Goal: Task Accomplishment & Management: Use online tool/utility

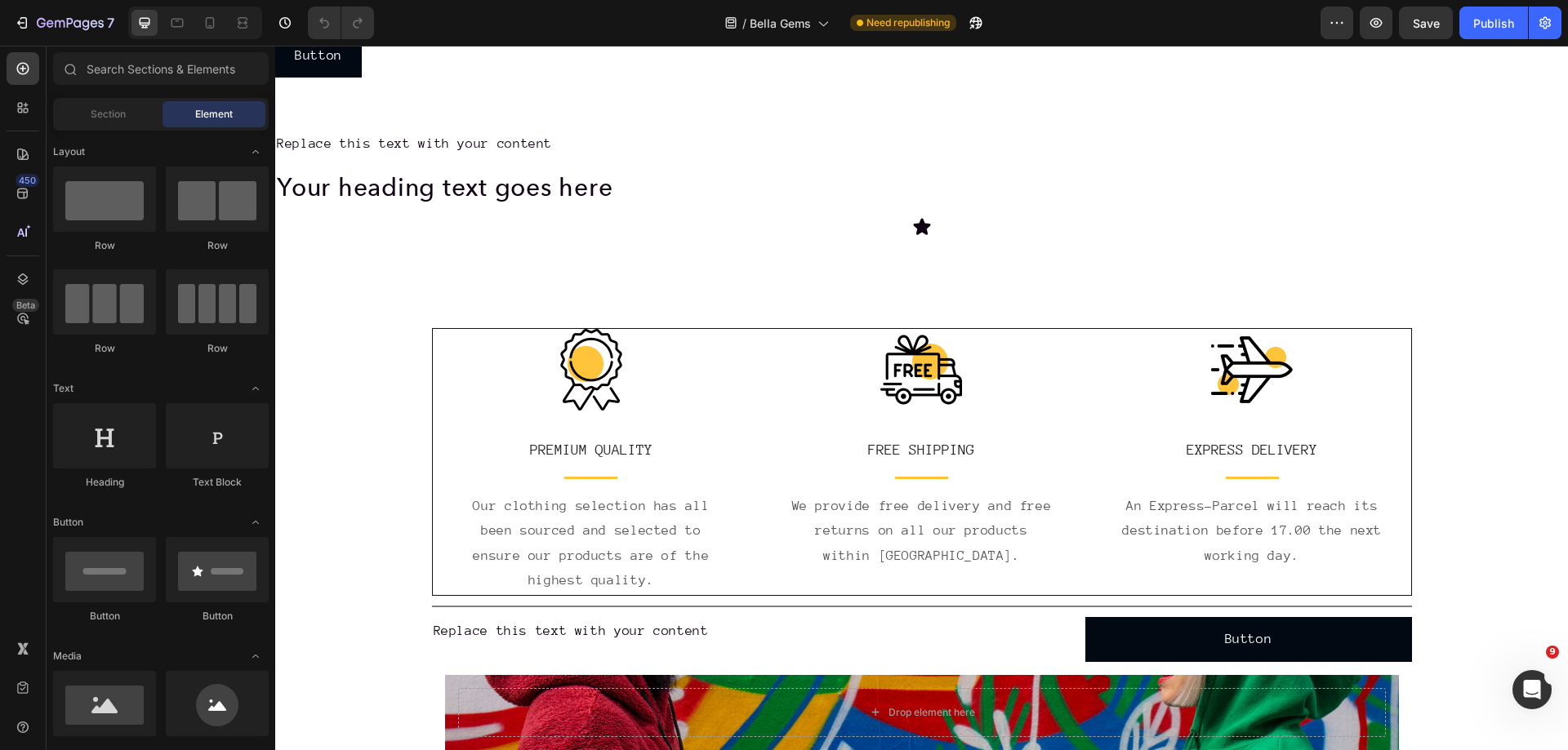
scroll to position [734, 0]
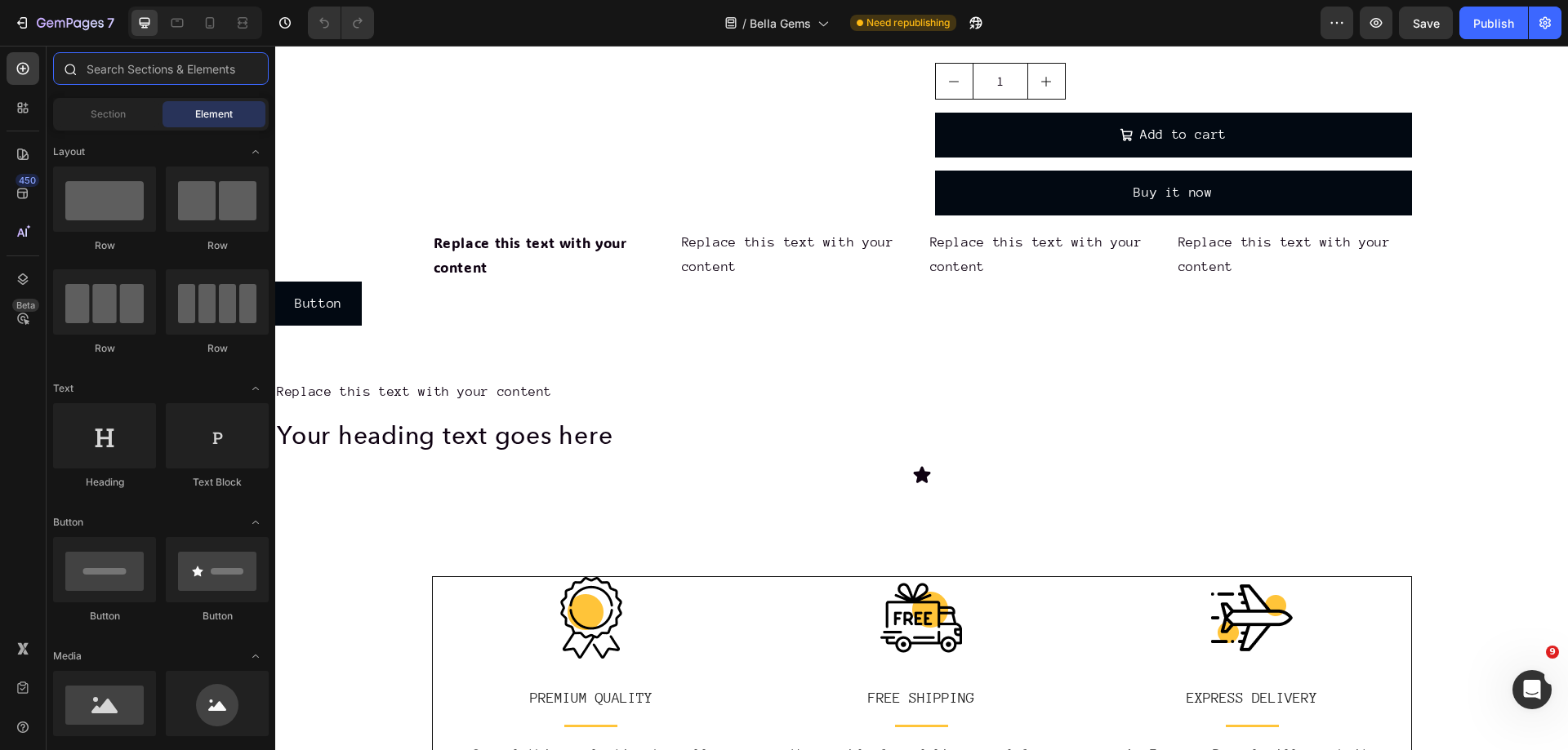
click at [146, 74] on input "text" at bounding box center [161, 69] width 216 height 33
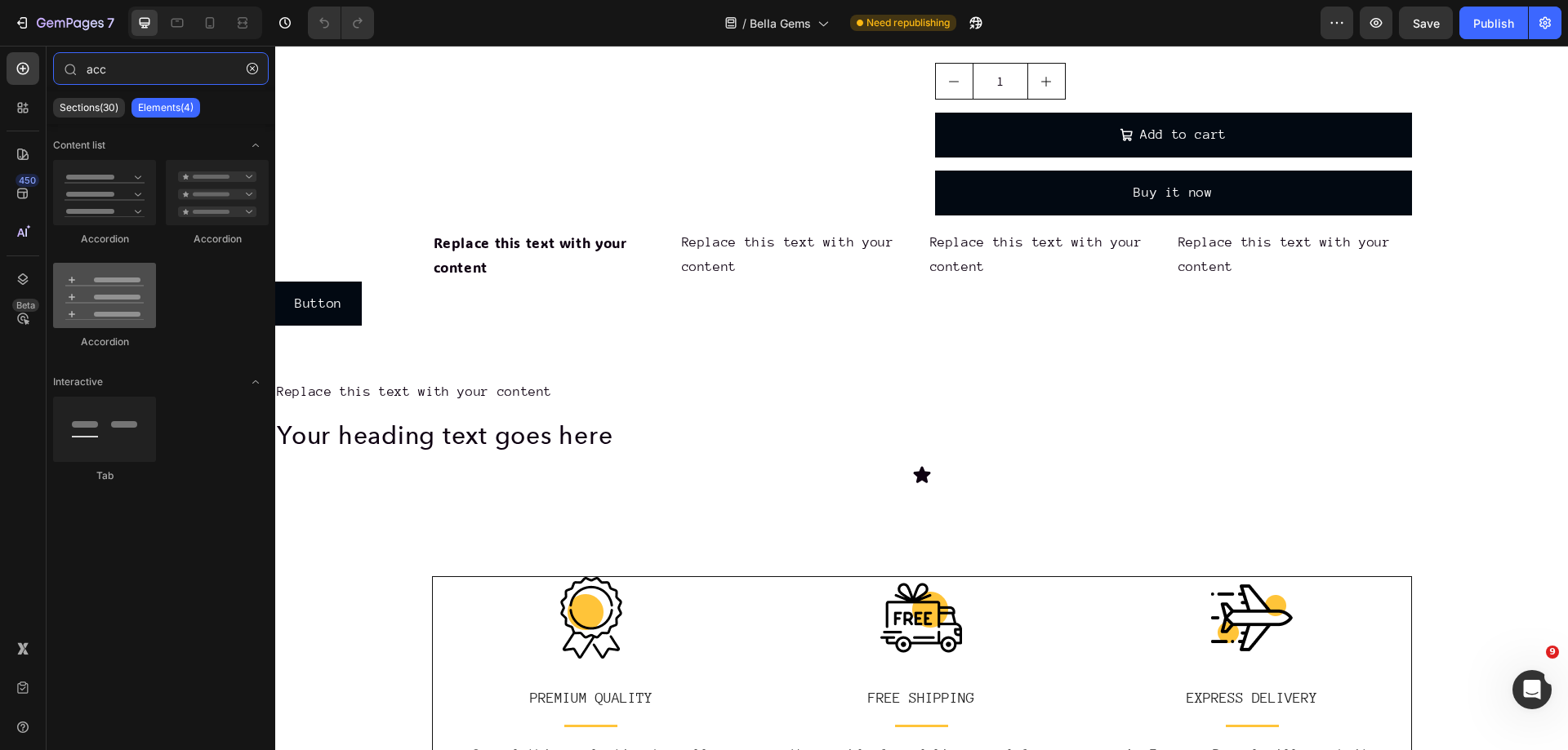
type input "acc"
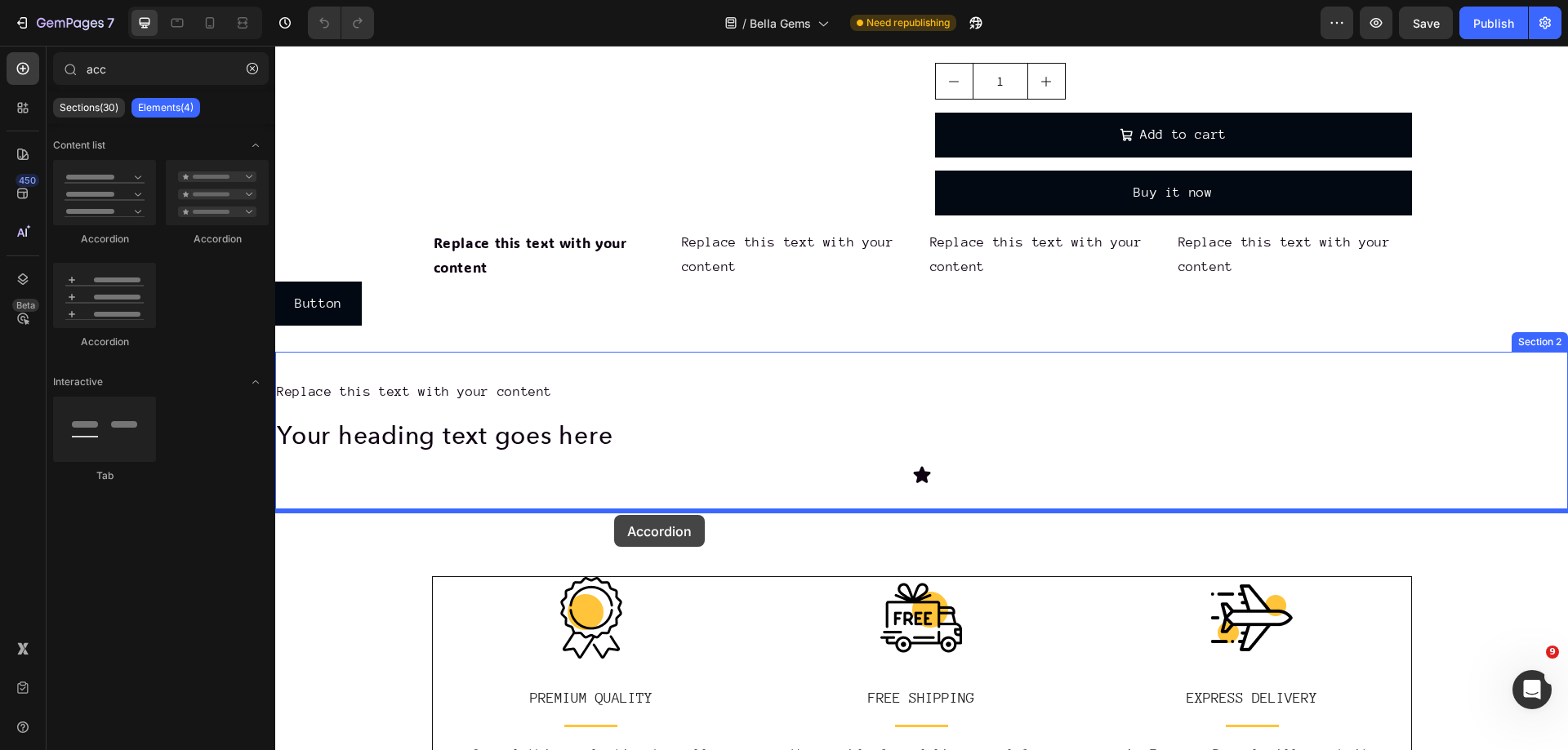
drag, startPoint x: 421, startPoint y: 352, endPoint x: 614, endPoint y: 515, distance: 252.6
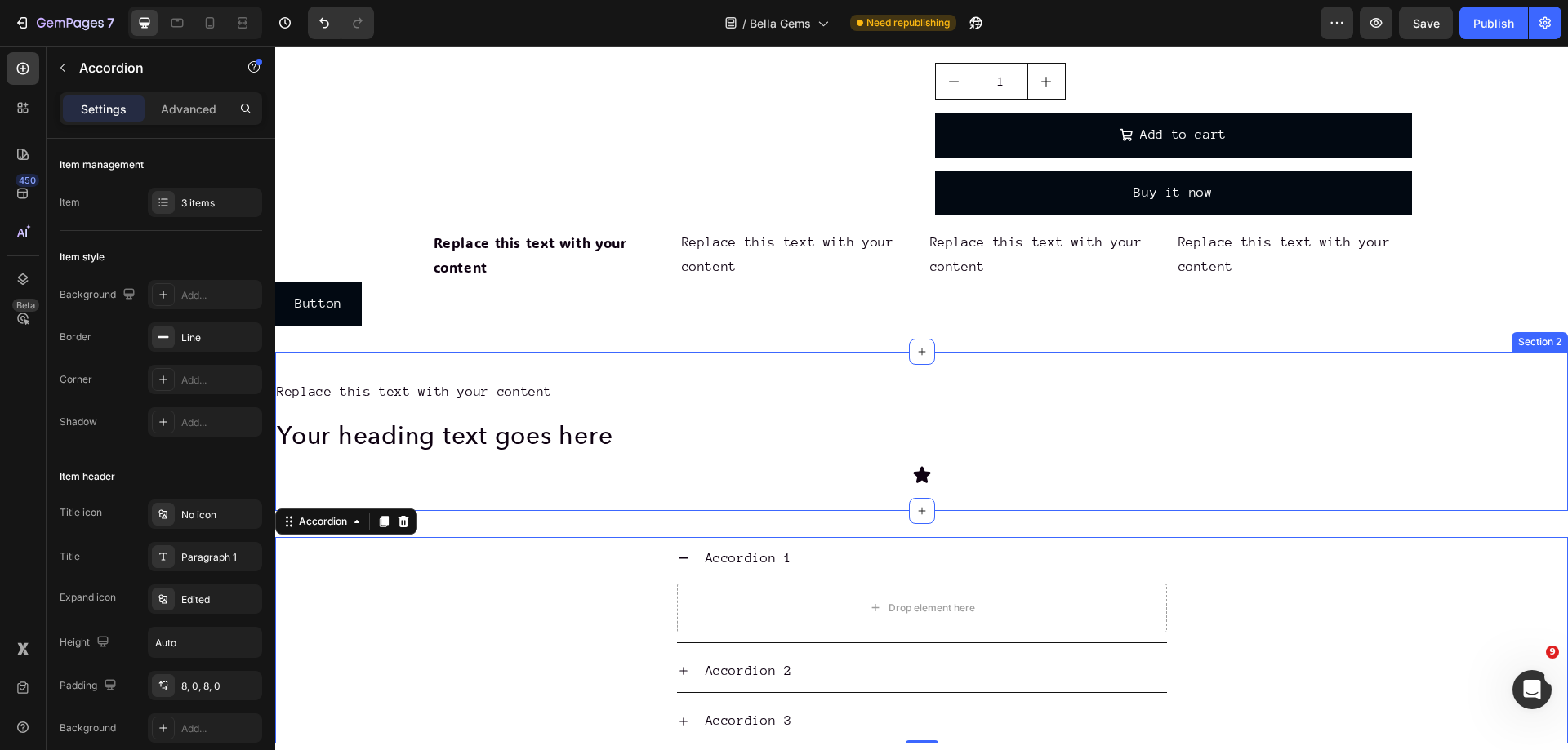
scroll to position [980, 0]
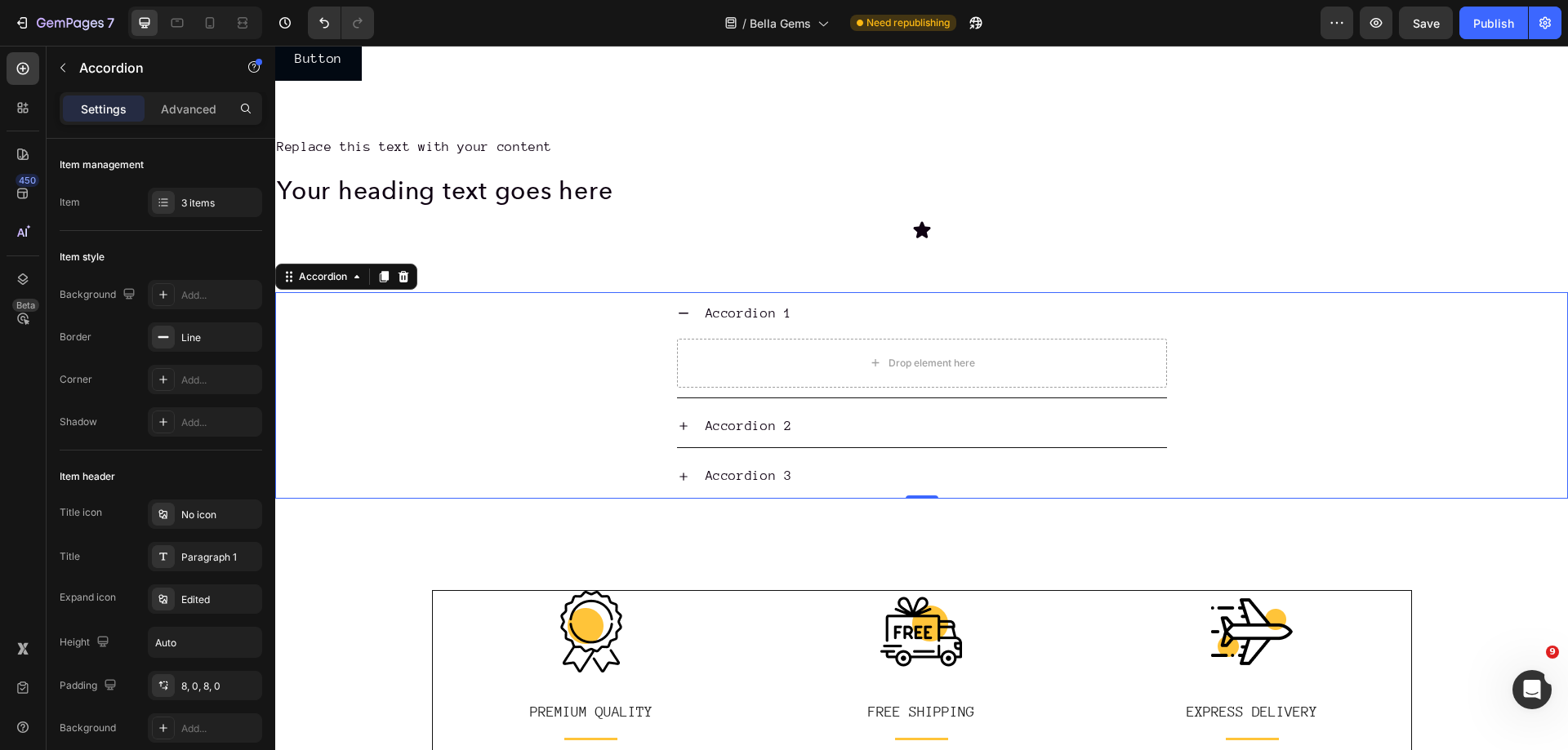
click at [741, 312] on div "Accordion 1" at bounding box center [749, 313] width 91 height 30
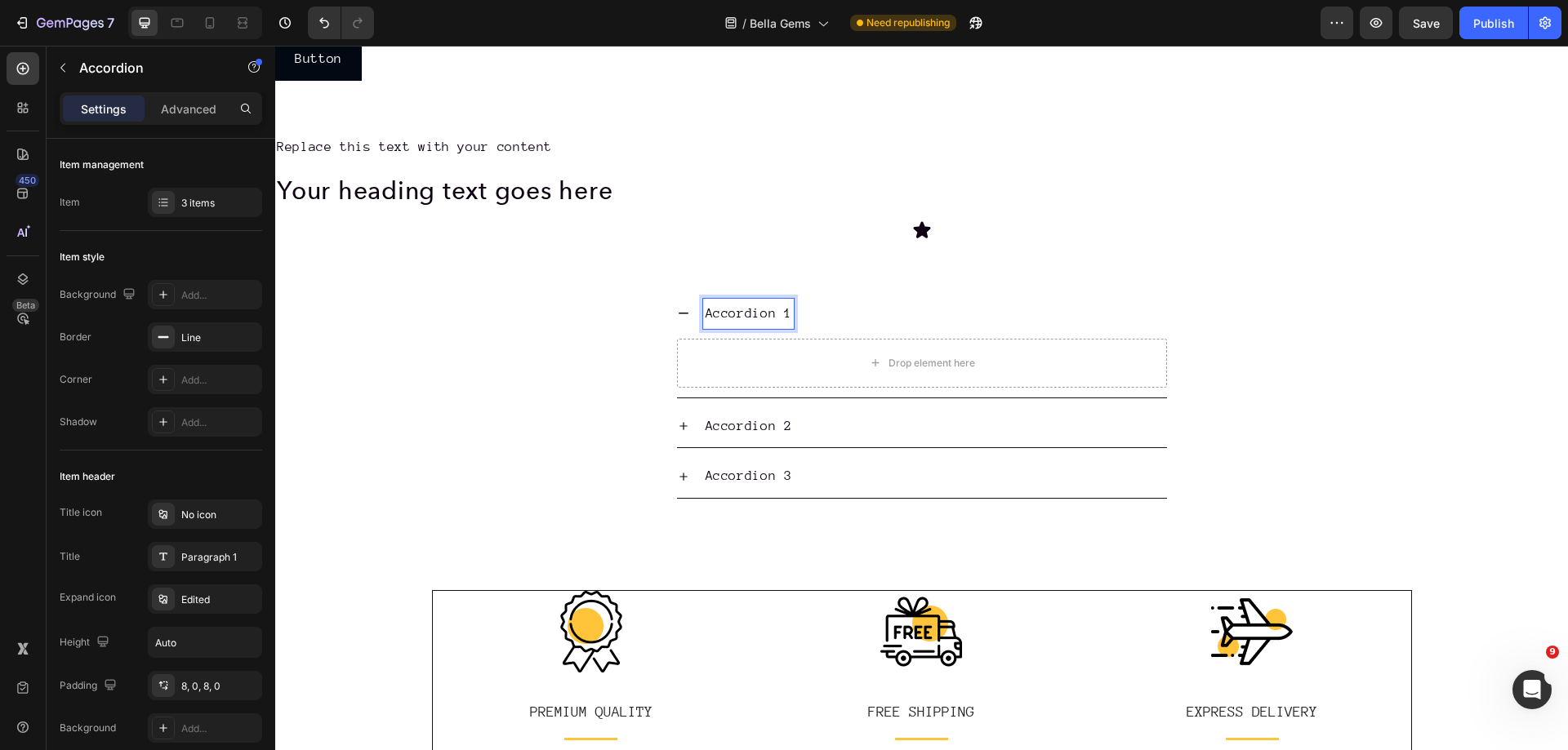
click at [730, 311] on p "Accordion 1" at bounding box center [749, 314] width 86 height 26
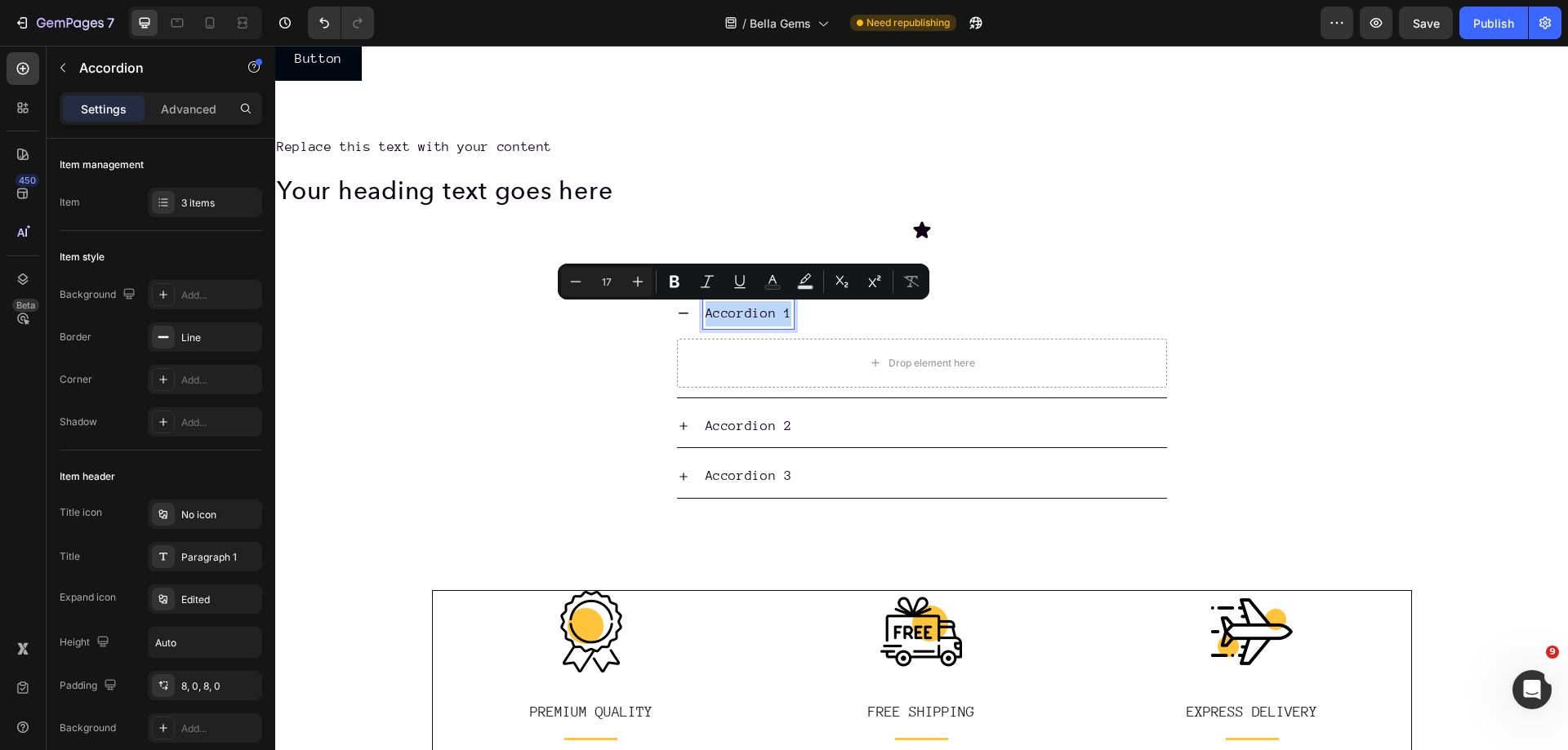
drag, startPoint x: 740, startPoint y: 311, endPoint x: 574, endPoint y: 368, distance: 175.5
click at [545, 368] on div "Accordion 1 Drop element here" at bounding box center [921, 345] width 1291 height 106
drag, startPoint x: 737, startPoint y: 311, endPoint x: 524, endPoint y: 395, distance: 229.0
click at [524, 395] on div "Accordion 1 Drop element here" at bounding box center [921, 345] width 1291 height 106
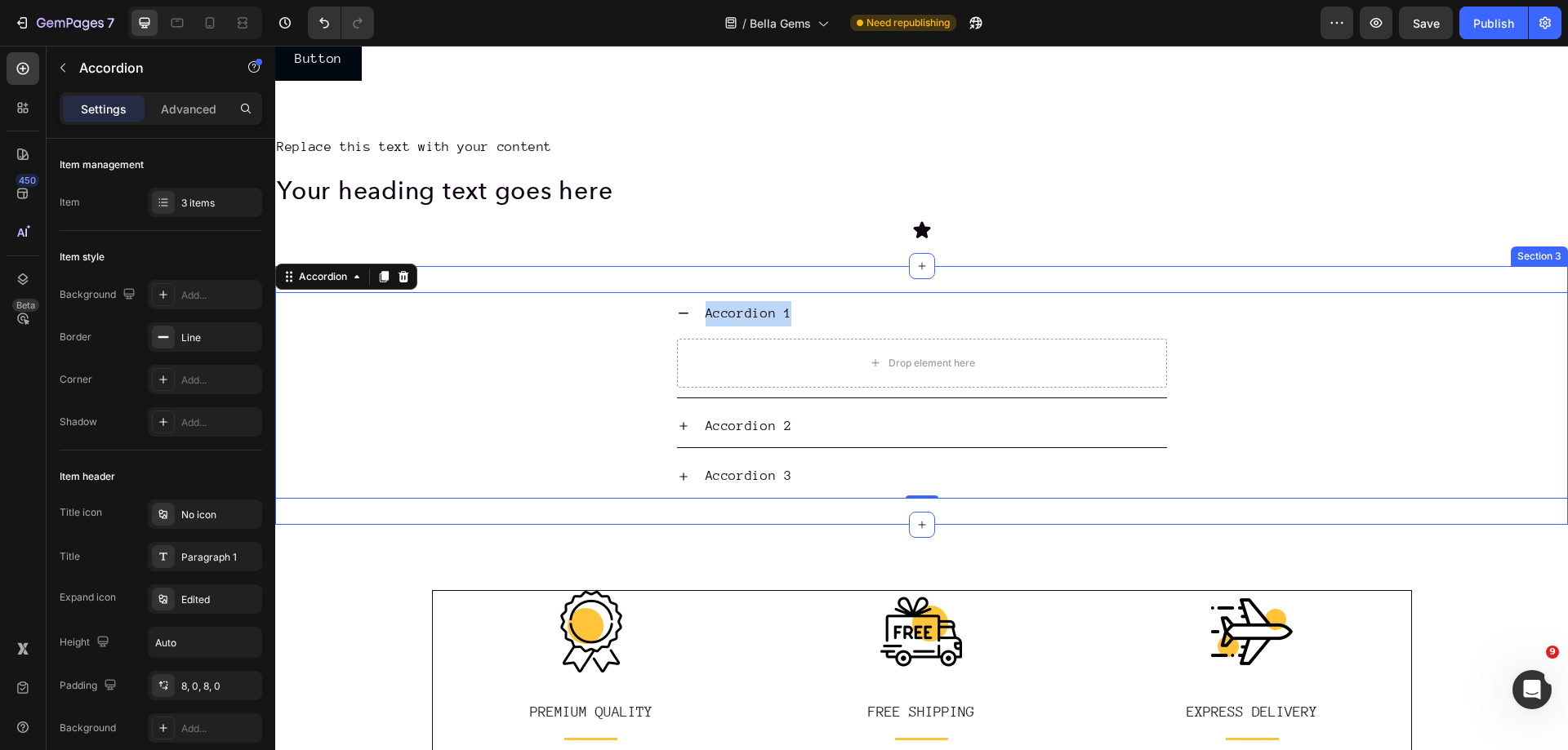
click at [1105, 224] on div "Icon" at bounding box center [921, 230] width 1293 height 19
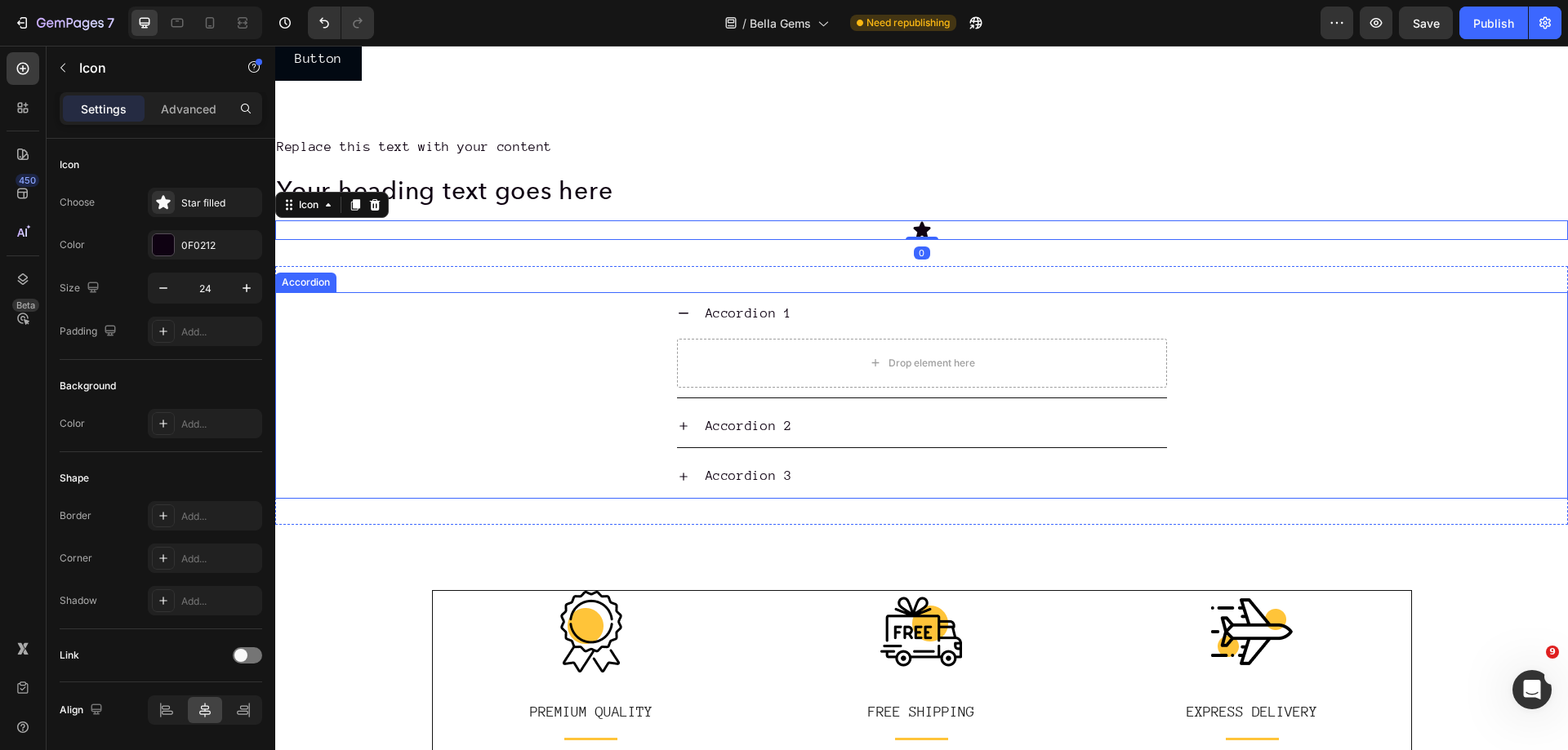
click at [730, 312] on p "Accordion 1" at bounding box center [749, 314] width 86 height 26
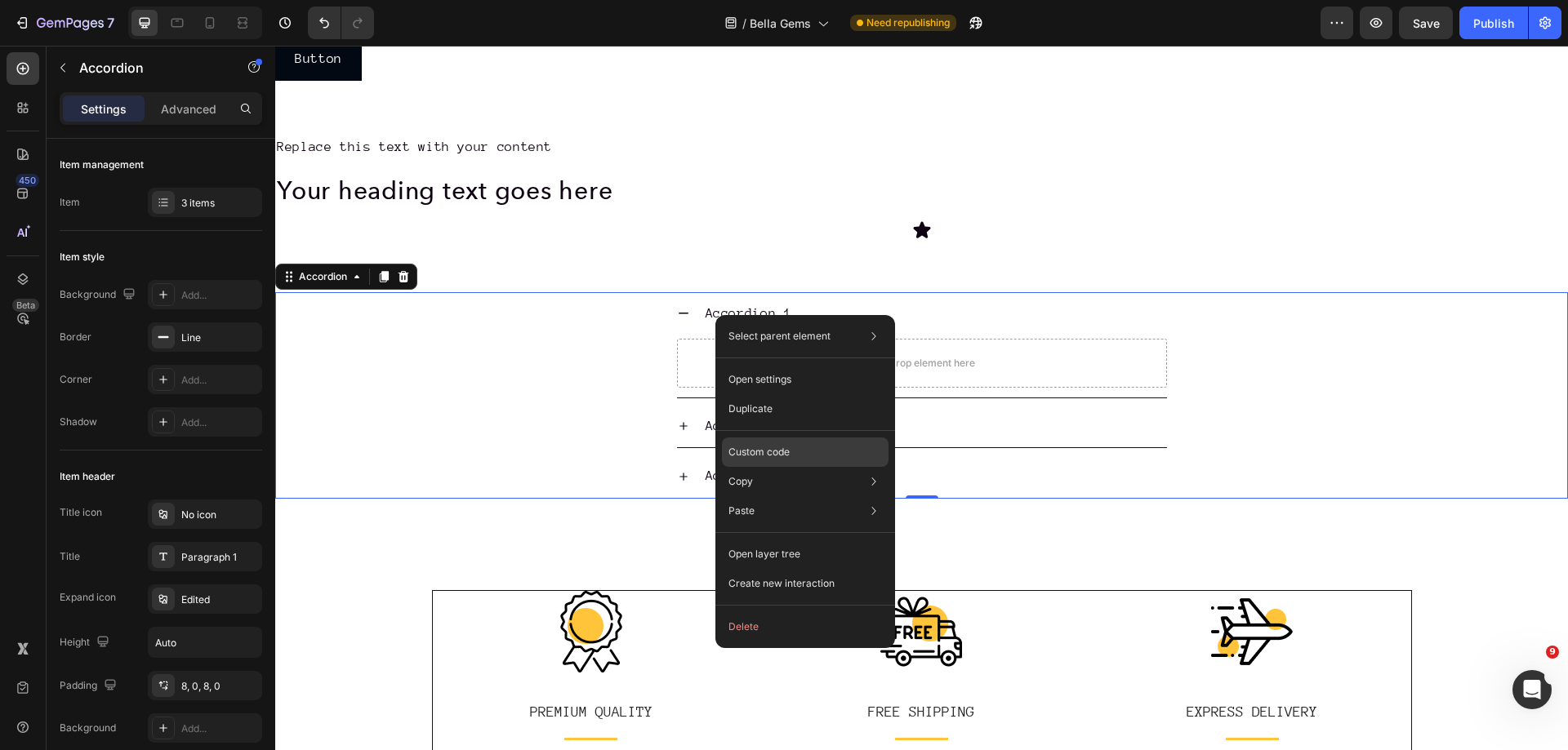
click at [774, 452] on p "Custom code" at bounding box center [759, 452] width 62 height 15
type input "100%"
type input "100"
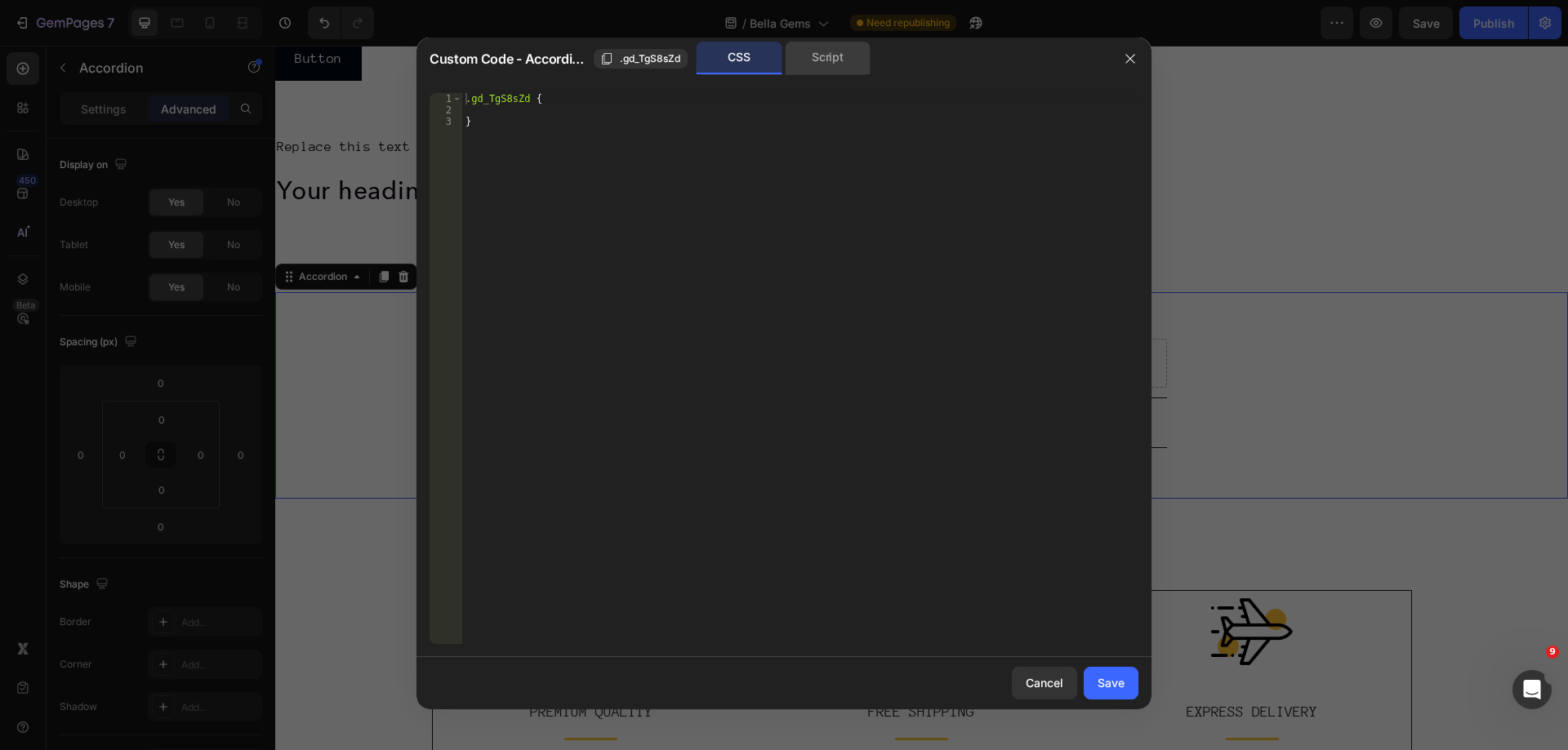
click at [821, 61] on div "Script" at bounding box center [828, 58] width 86 height 33
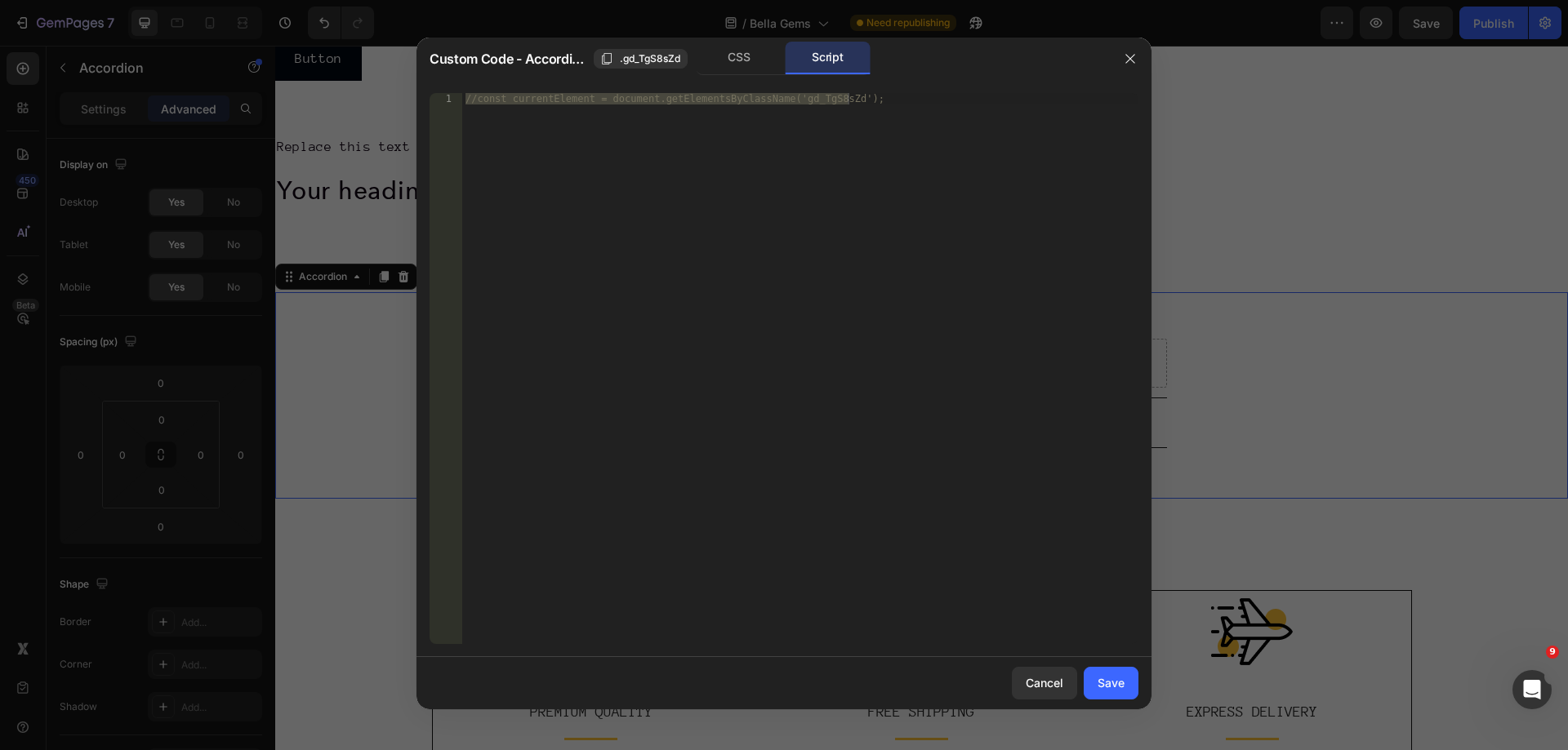
click at [601, 91] on div "1 //const currentElement = document.getElementsByClassName('gd_TgS8sZd'); ההההה…" at bounding box center [784, 369] width 735 height 577
click at [592, 98] on div "//const currentElement = document.getElementsByClassName('gd_TgS8sZd');" at bounding box center [800, 369] width 676 height 551
click at [596, 103] on div "//const currentElement = document.getElementsByClassName('gd_TgS8sZd');" at bounding box center [800, 380] width 676 height 574
paste textarea "})();"
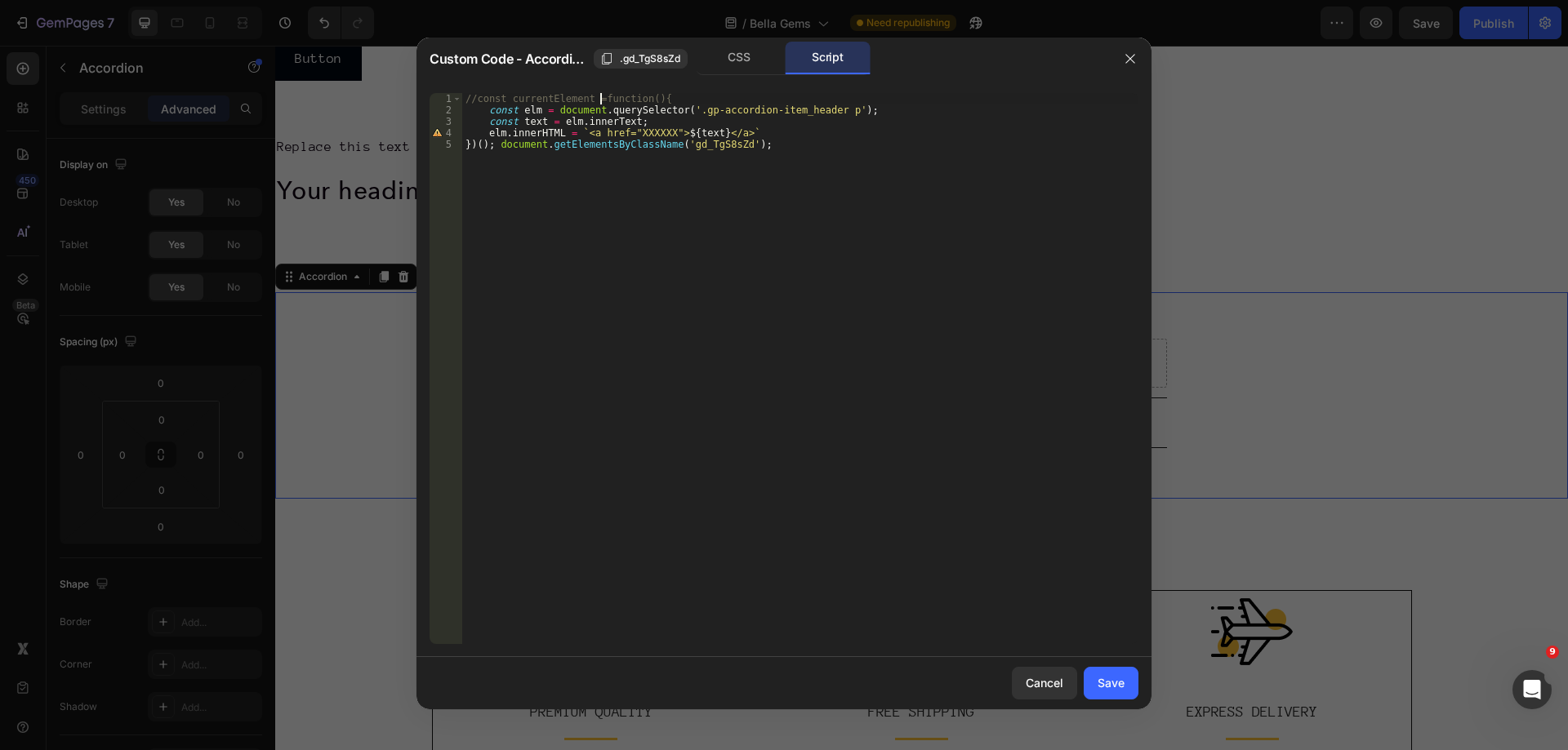
click at [600, 101] on div "//const currentElement =function(){ const elm = document . querySelector ( '.gp…" at bounding box center [800, 380] width 676 height 574
type textarea "//const currentElement =function(){"
drag, startPoint x: 670, startPoint y: 100, endPoint x: 457, endPoint y: 93, distance: 213.1
click at [457, 93] on div "//const currentElement =function(){ 1 2 3 4 5 //const currentElement =function(…" at bounding box center [784, 369] width 709 height 551
click at [1124, 68] on button "button" at bounding box center [1130, 59] width 26 height 26
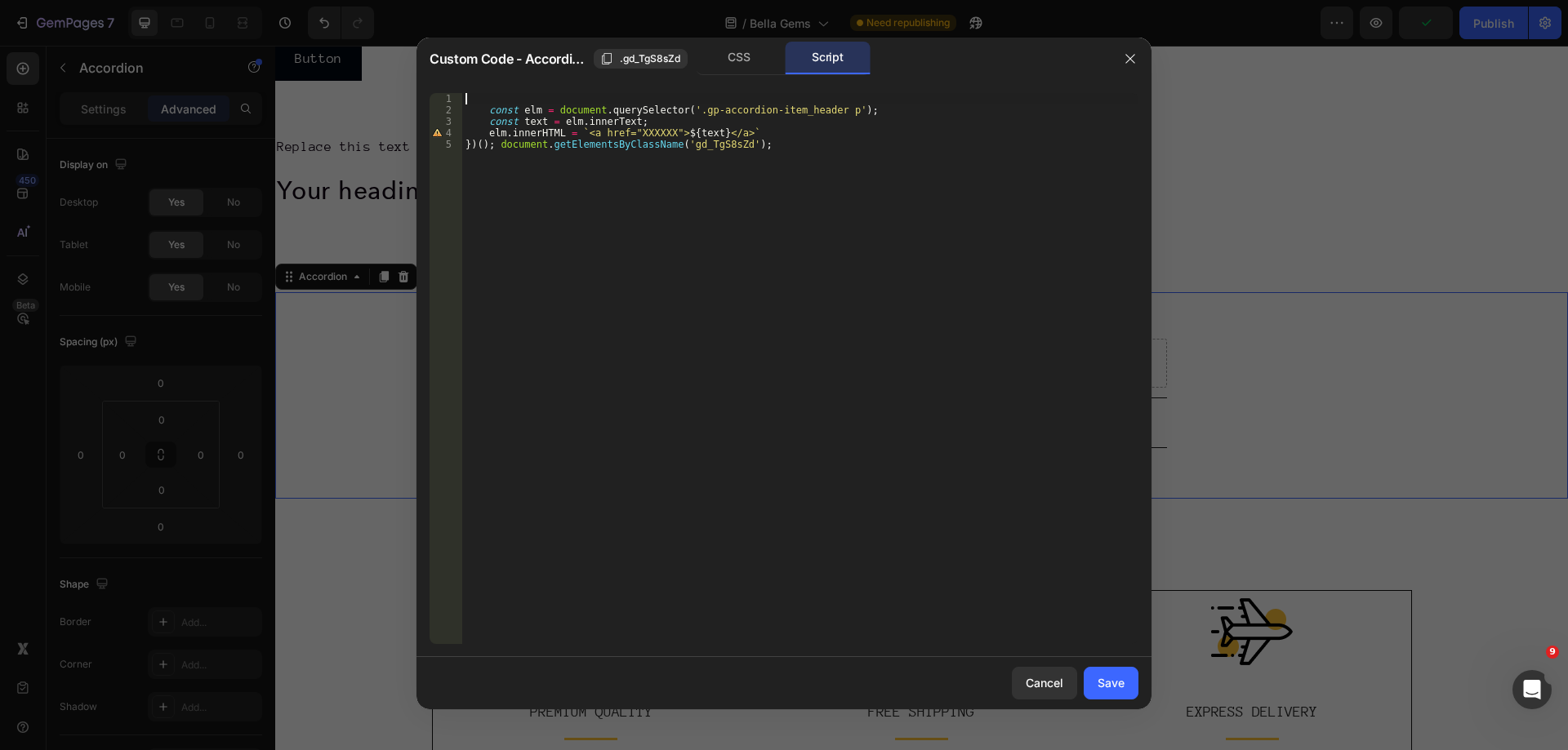
type input "8"
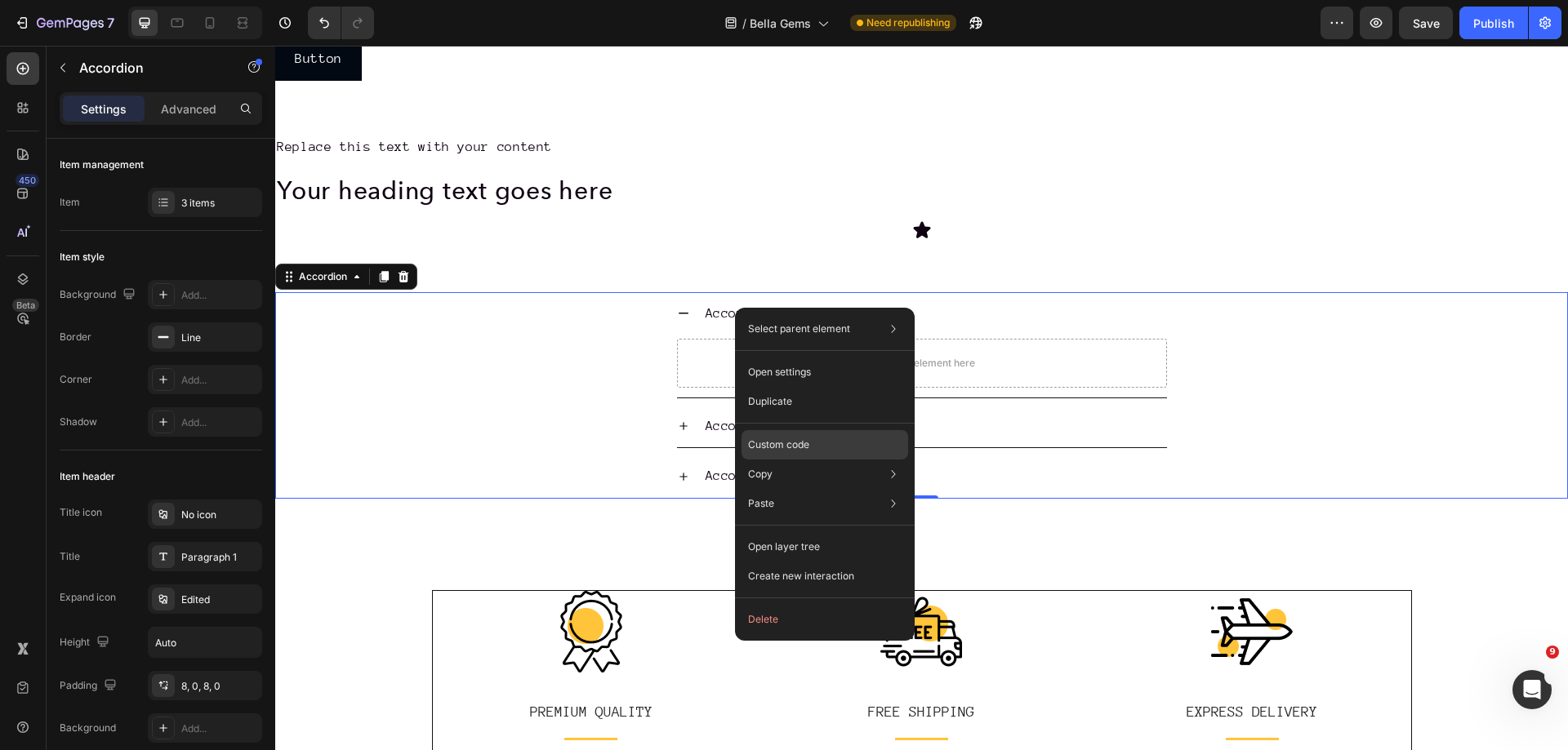
click at [791, 444] on p "Custom code" at bounding box center [779, 445] width 62 height 15
type input "100%"
type input "100"
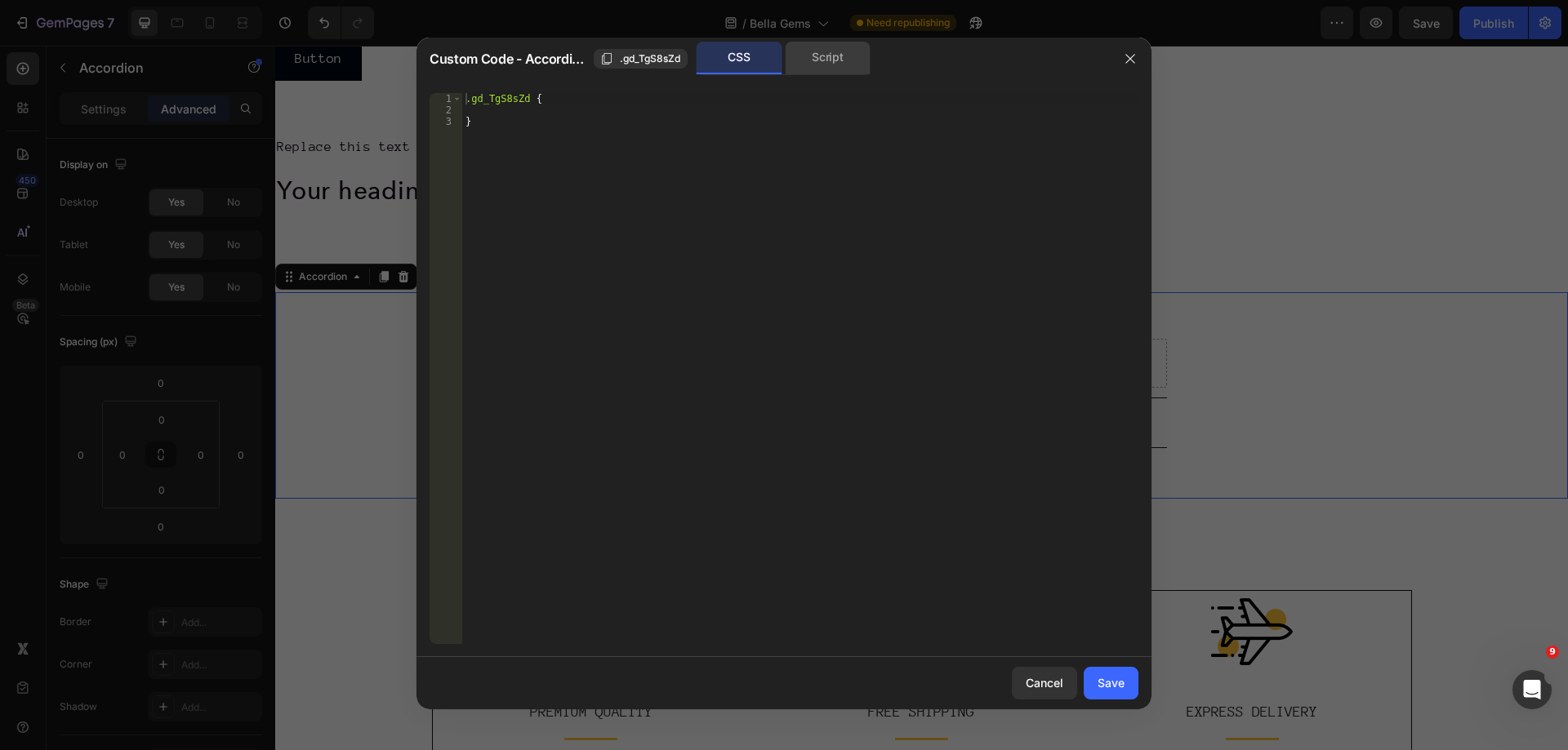
click at [833, 56] on div "Script" at bounding box center [828, 58] width 86 height 33
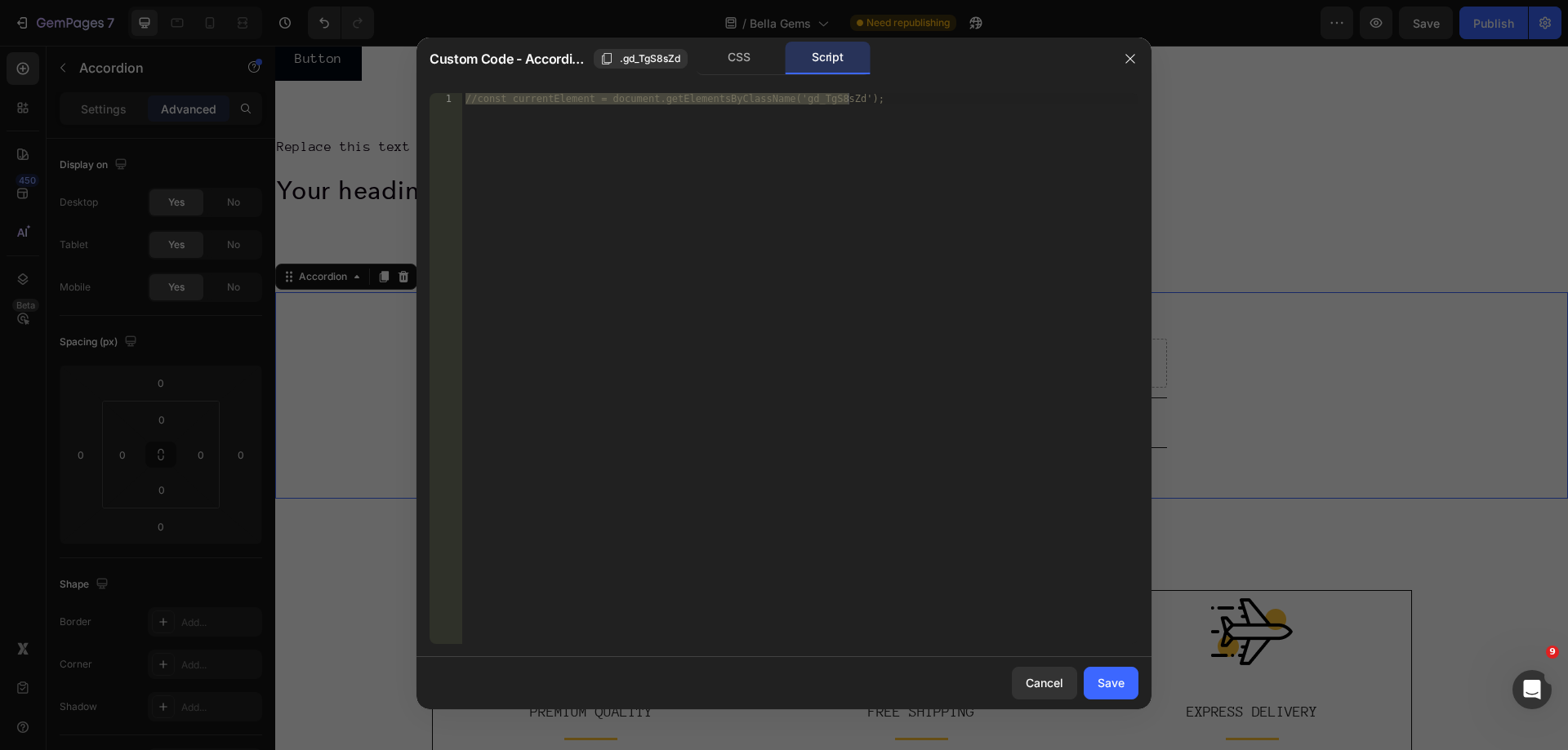
type textarea "//const currentElement = document.getElementsByClassName('gd_TgS8sZd');"
click at [534, 122] on div "//const currentElement = document.getElementsByClassName('gd_TgS8sZd');" at bounding box center [800, 369] width 676 height 551
paste textarea "})();"
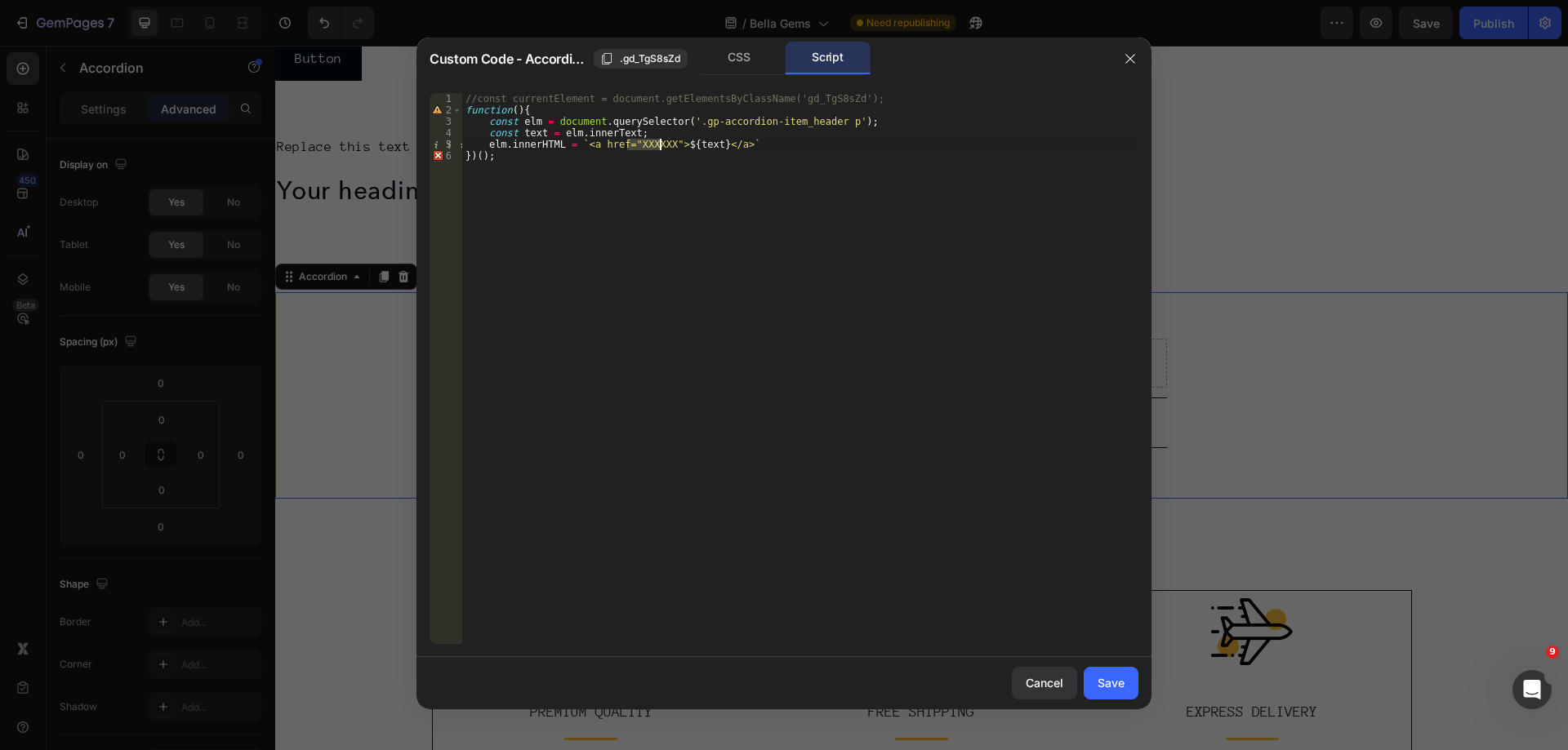
drag, startPoint x: 628, startPoint y: 143, endPoint x: 660, endPoint y: 148, distance: 32.4
click at [660, 148] on div "//const currentElement = document.getElementsByClassName('gd_TgS8sZd'); functio…" at bounding box center [800, 380] width 676 height 574
paste textarea "[URL][DOMAIN_NAME]"
click at [887, 225] on div "//const currentElement = document.getElementsByClassName('gd_TgS8sZd'); functio…" at bounding box center [800, 380] width 676 height 574
type textarea "})();"
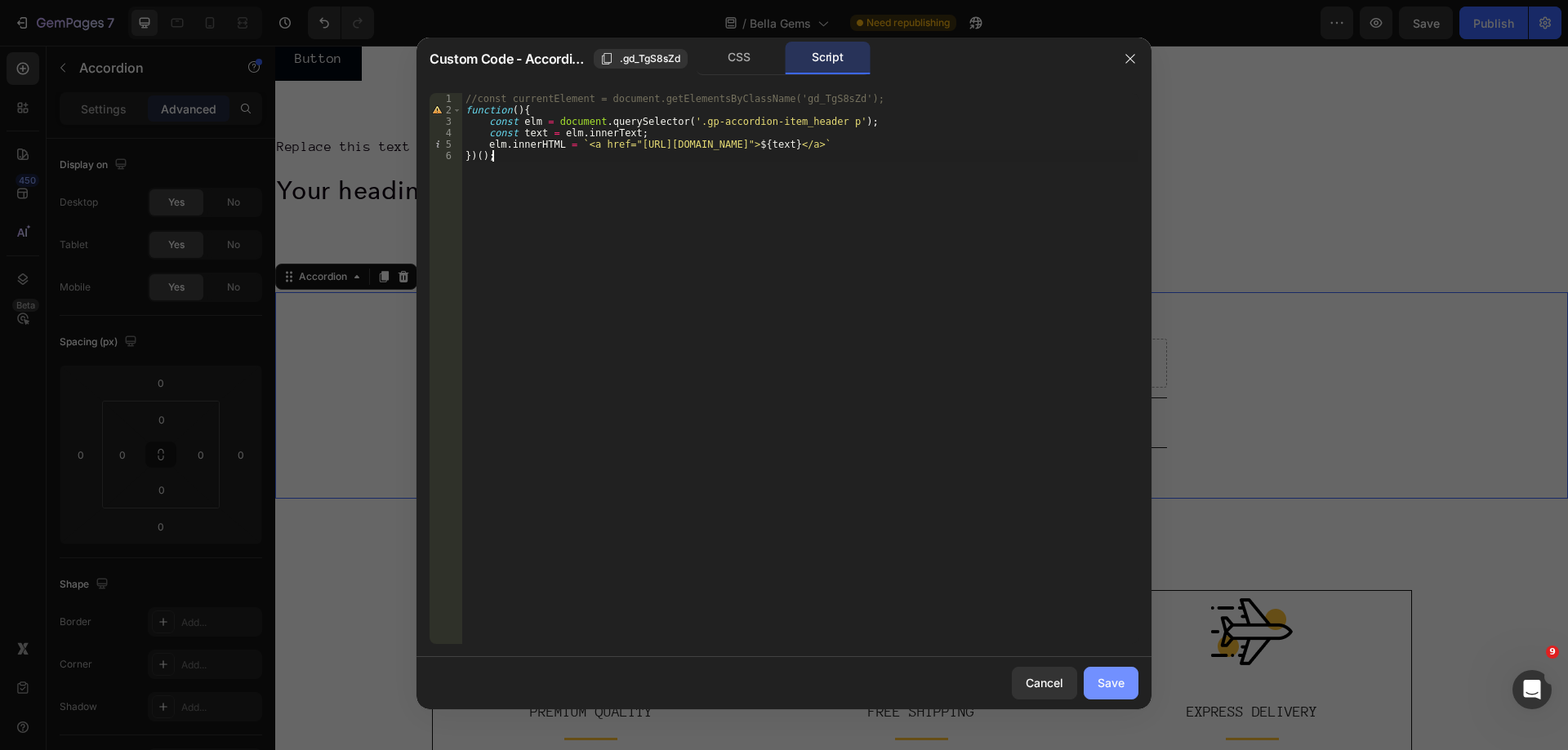
click at [1106, 682] on div "Save" at bounding box center [1111, 683] width 27 height 17
type input "8"
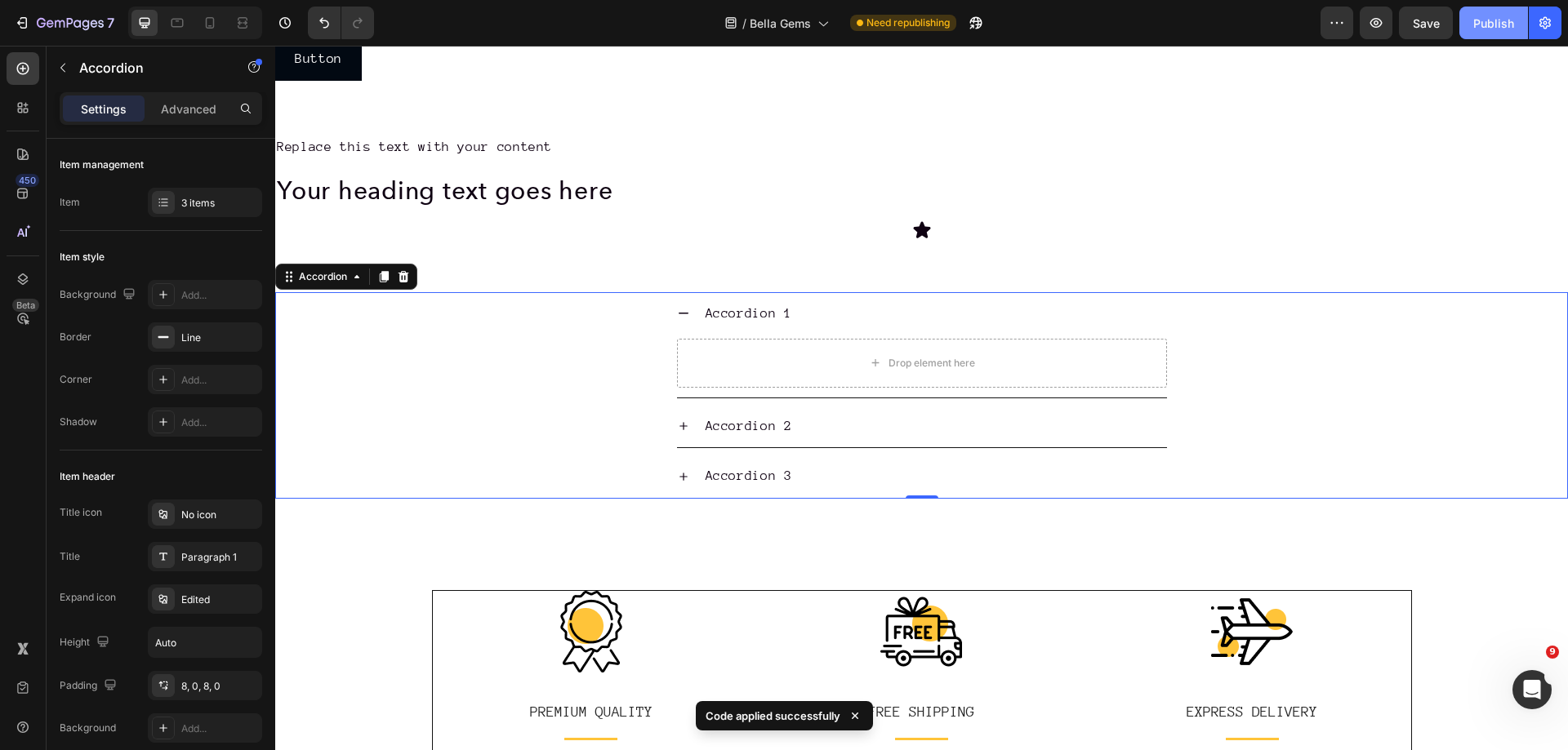
click at [1485, 18] on div "Publish" at bounding box center [1494, 23] width 40 height 17
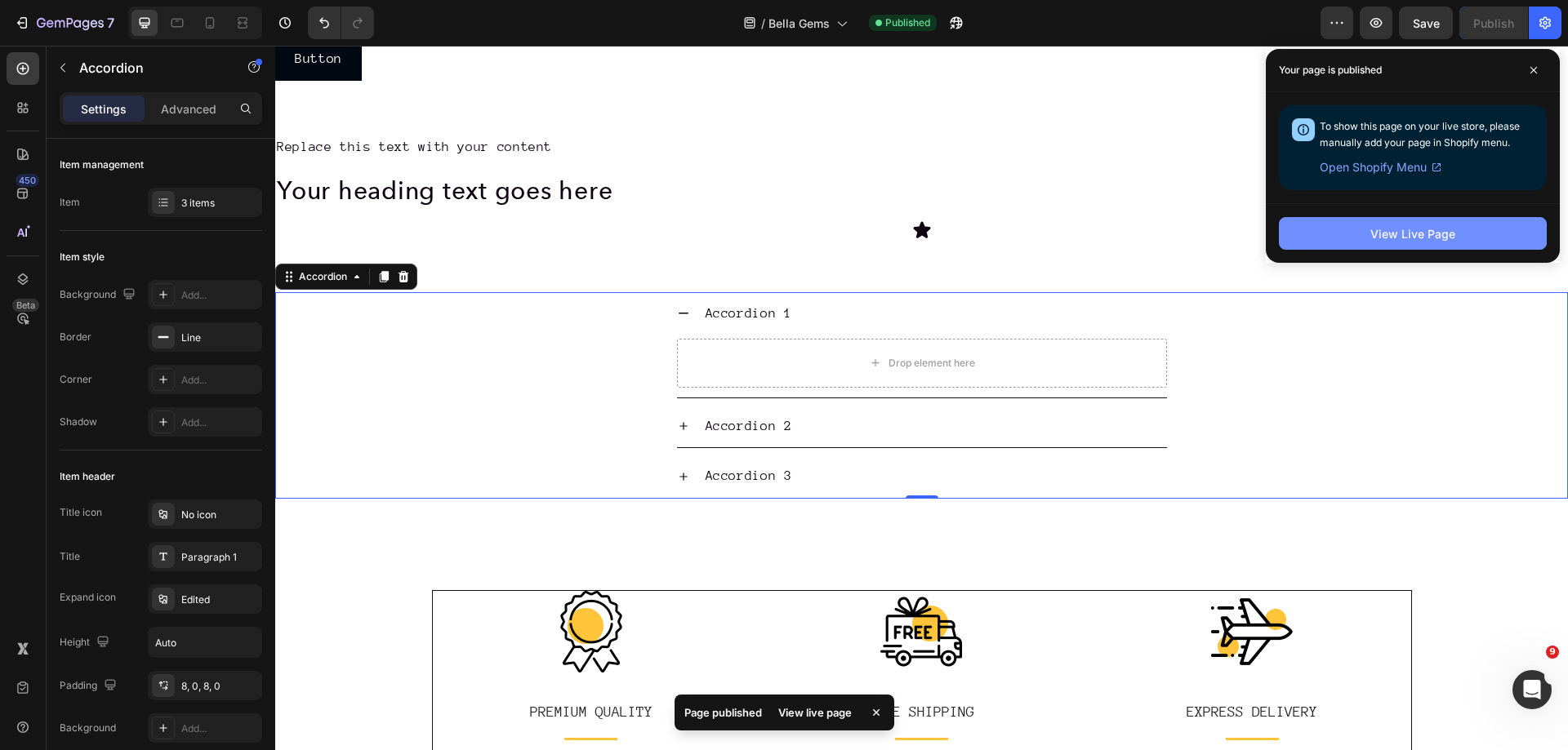
click at [1344, 224] on button "View Live Page" at bounding box center [1413, 233] width 268 height 33
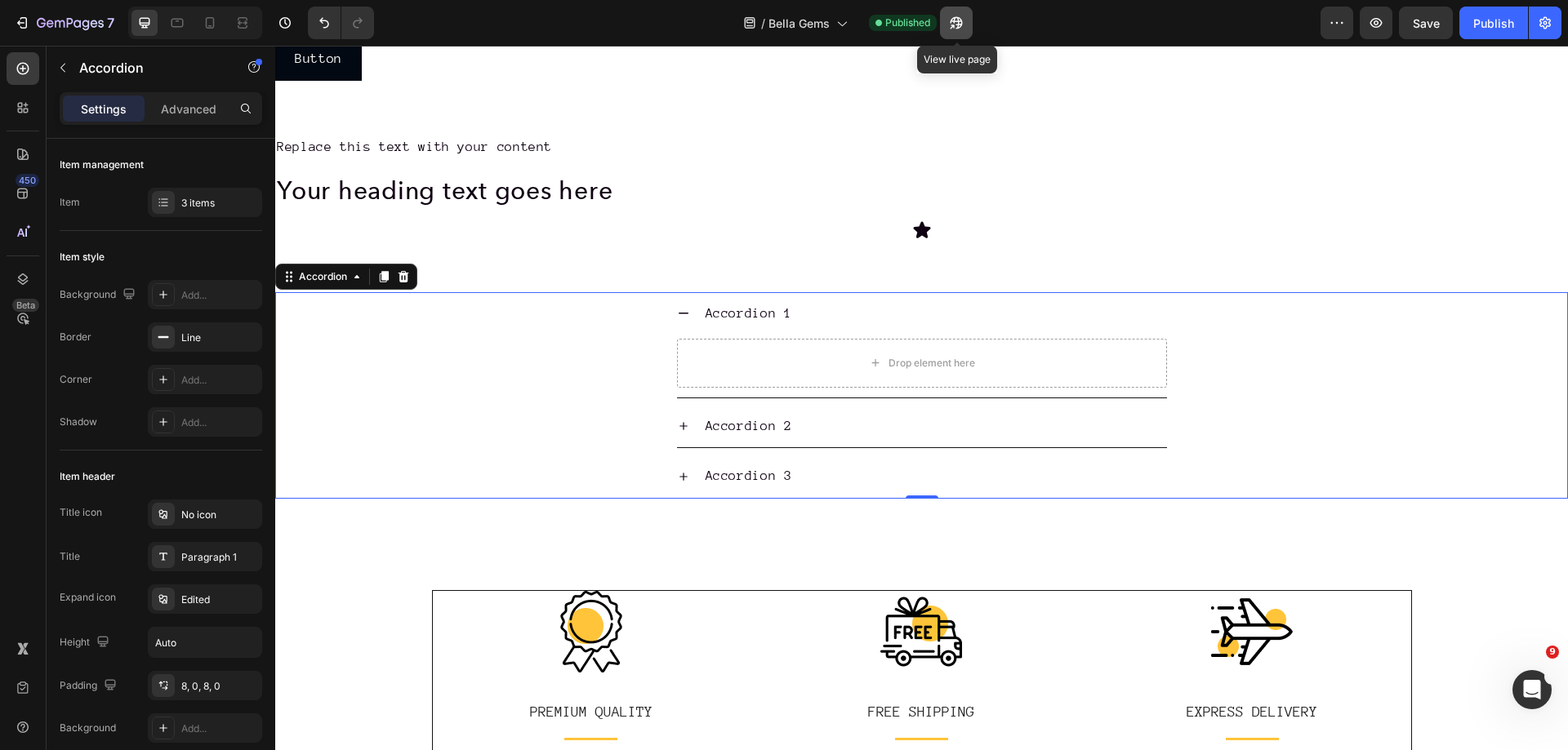
click at [964, 19] on icon "button" at bounding box center [956, 23] width 17 height 17
click at [63, 68] on icon "button" at bounding box center [63, 68] width 13 height 13
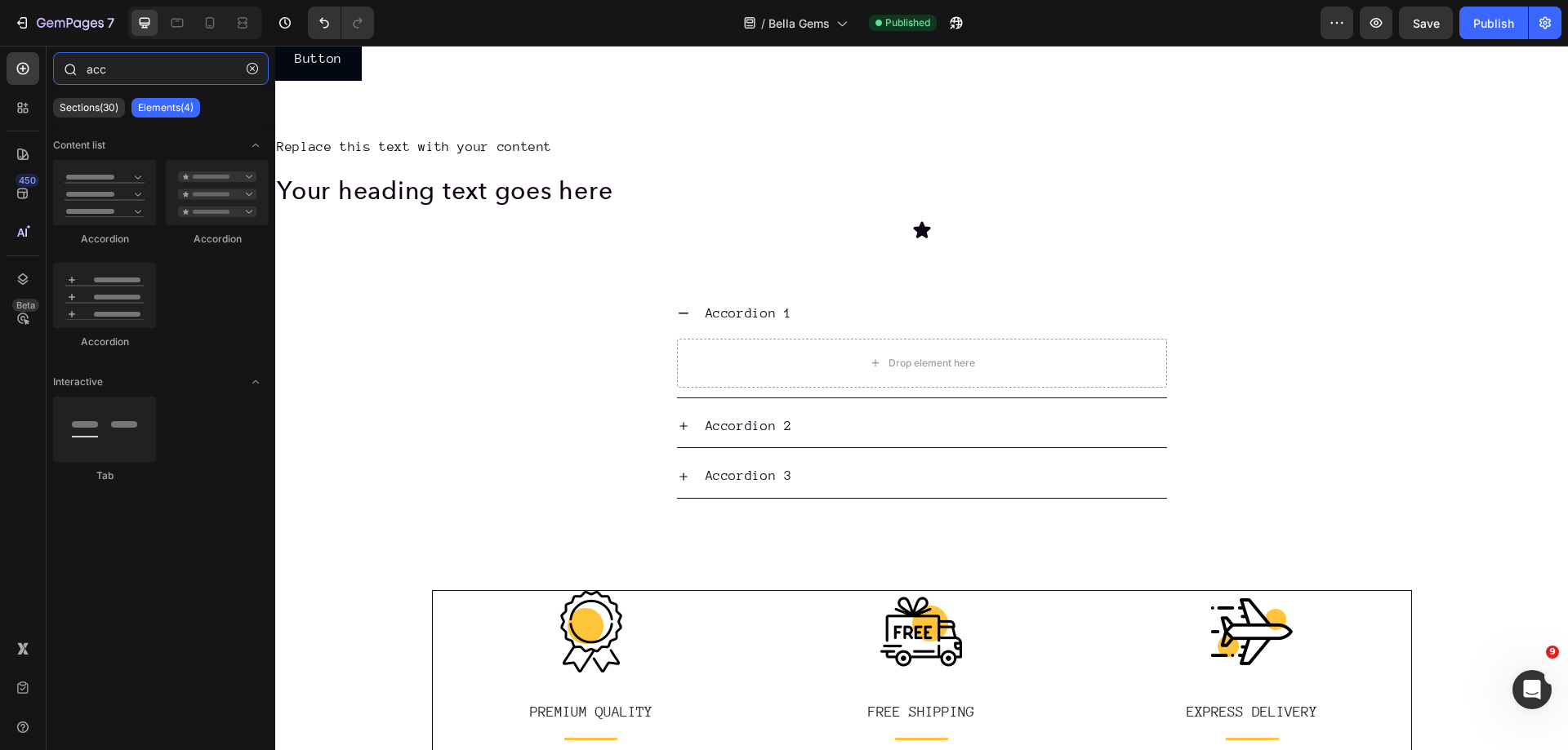
click at [130, 66] on input "acc" at bounding box center [161, 69] width 216 height 33
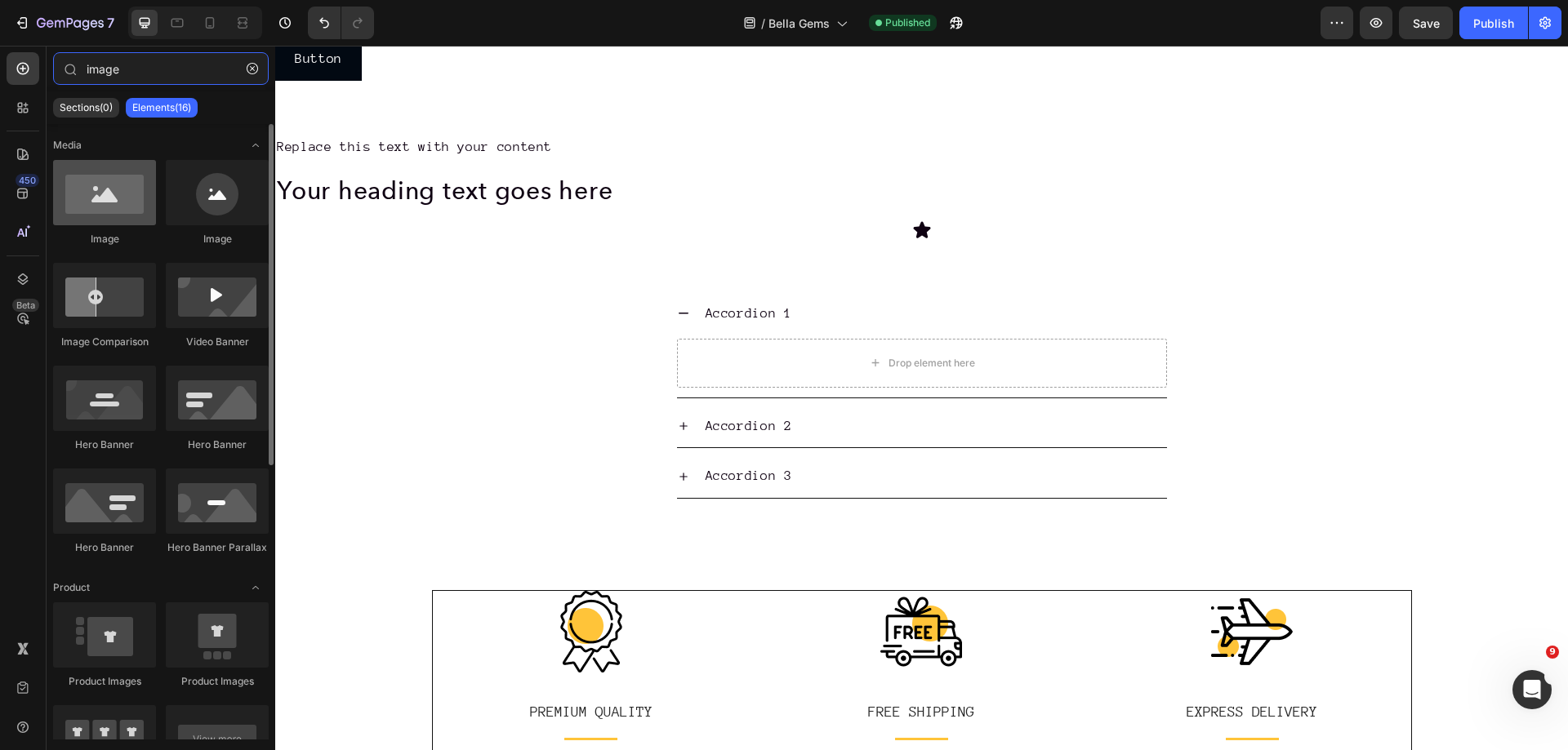
type input "image"
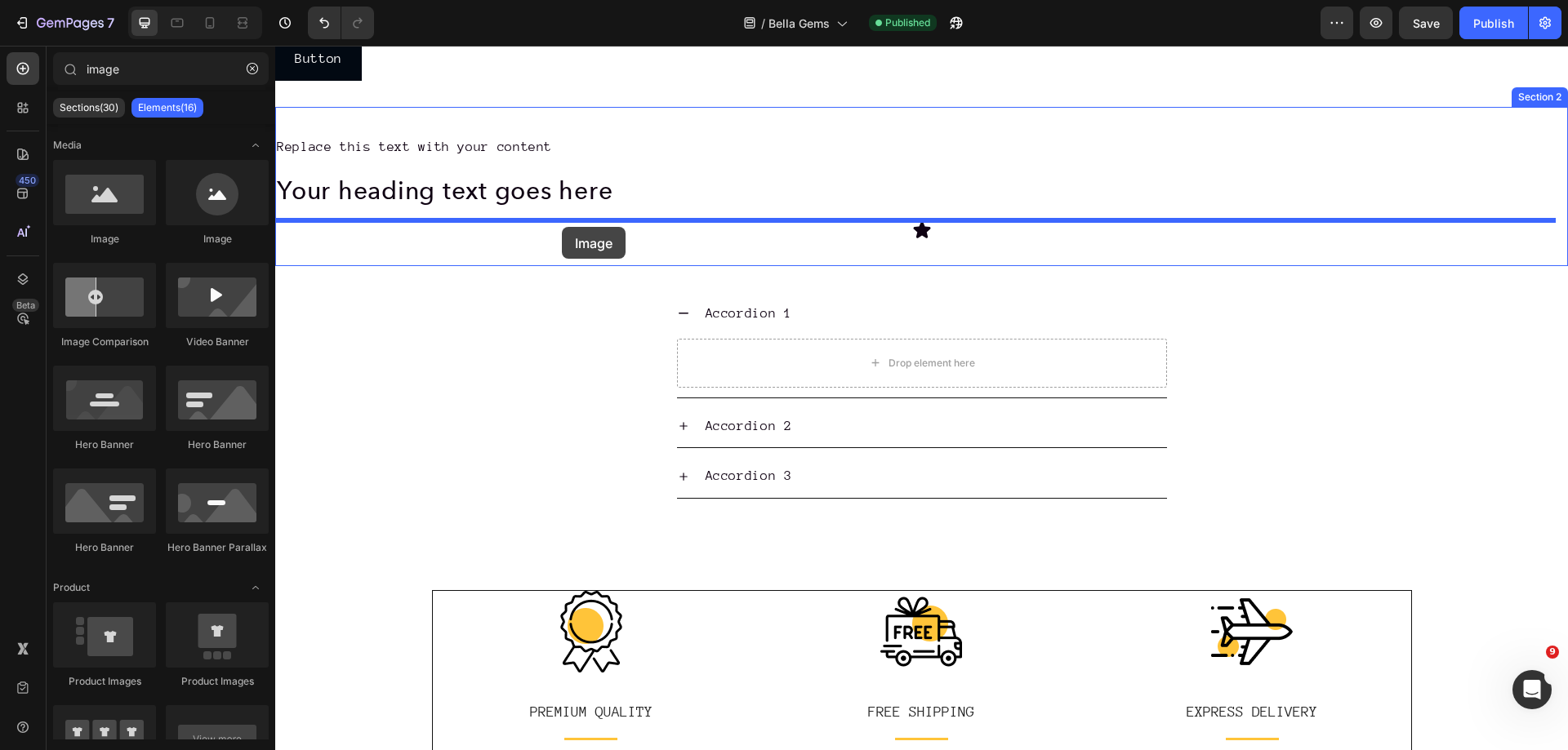
drag, startPoint x: 386, startPoint y: 239, endPoint x: 562, endPoint y: 227, distance: 176.4
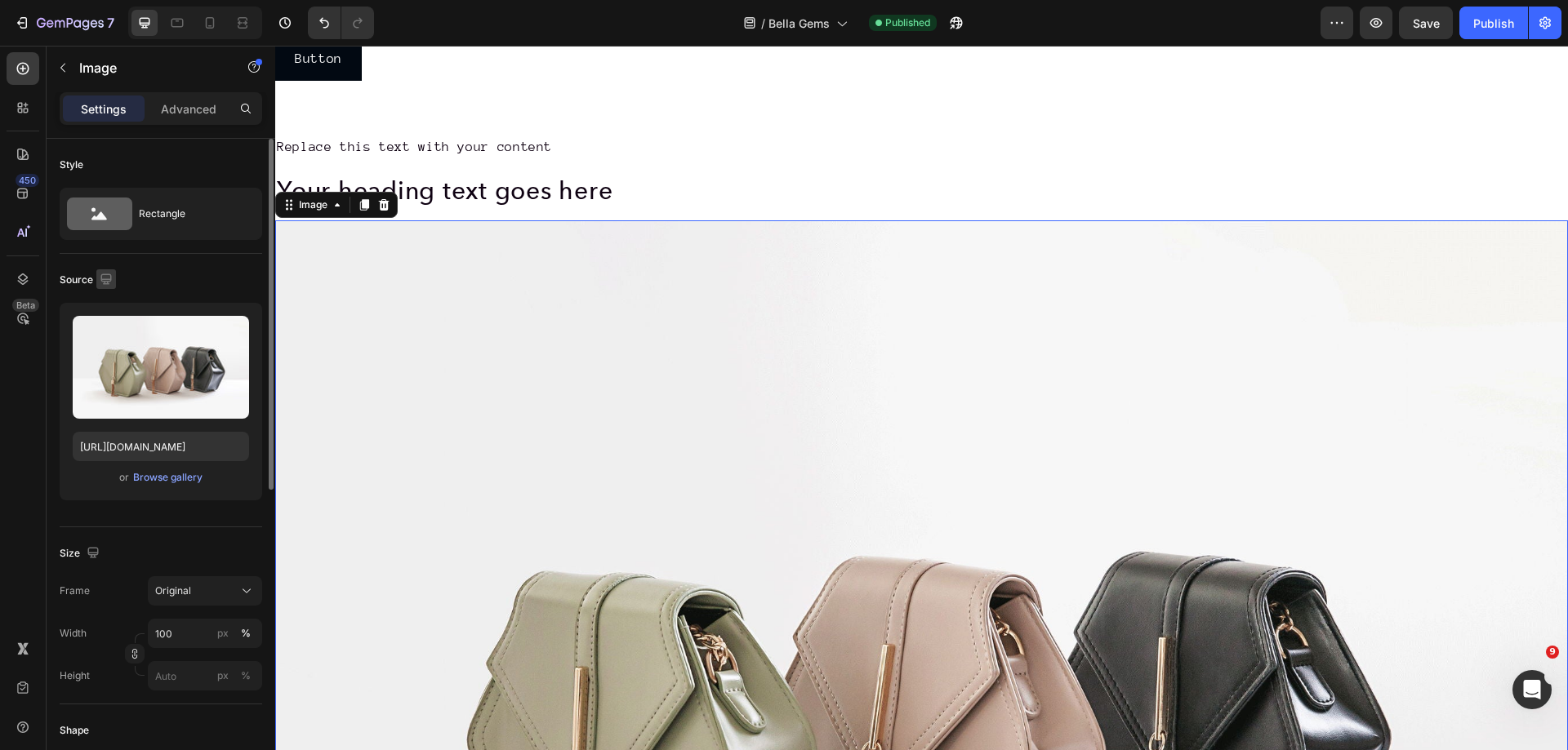
click at [107, 273] on icon "button" at bounding box center [107, 279] width 17 height 17
click at [109, 339] on icon "button" at bounding box center [109, 335] width 12 height 9
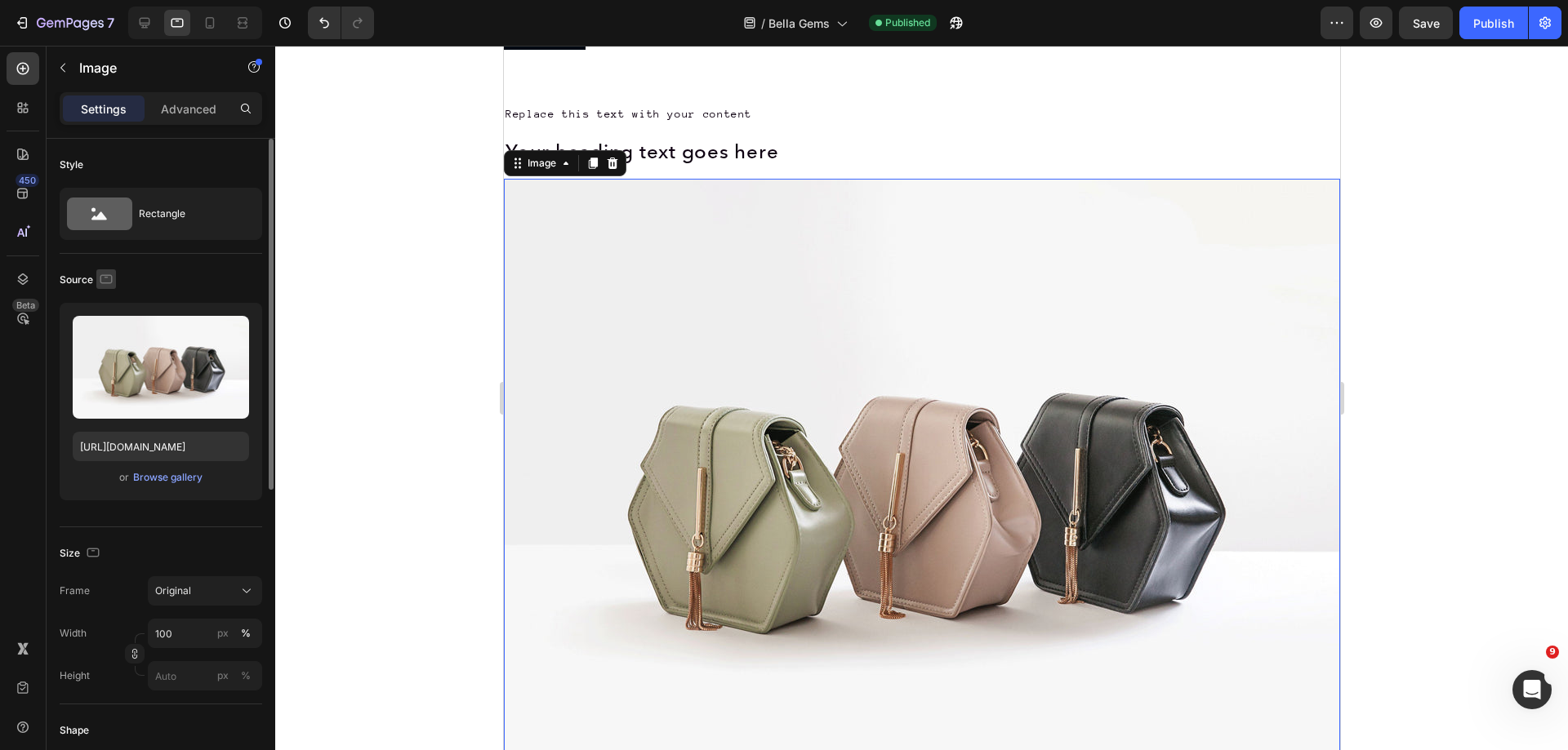
click at [109, 281] on icon "button" at bounding box center [107, 279] width 17 height 17
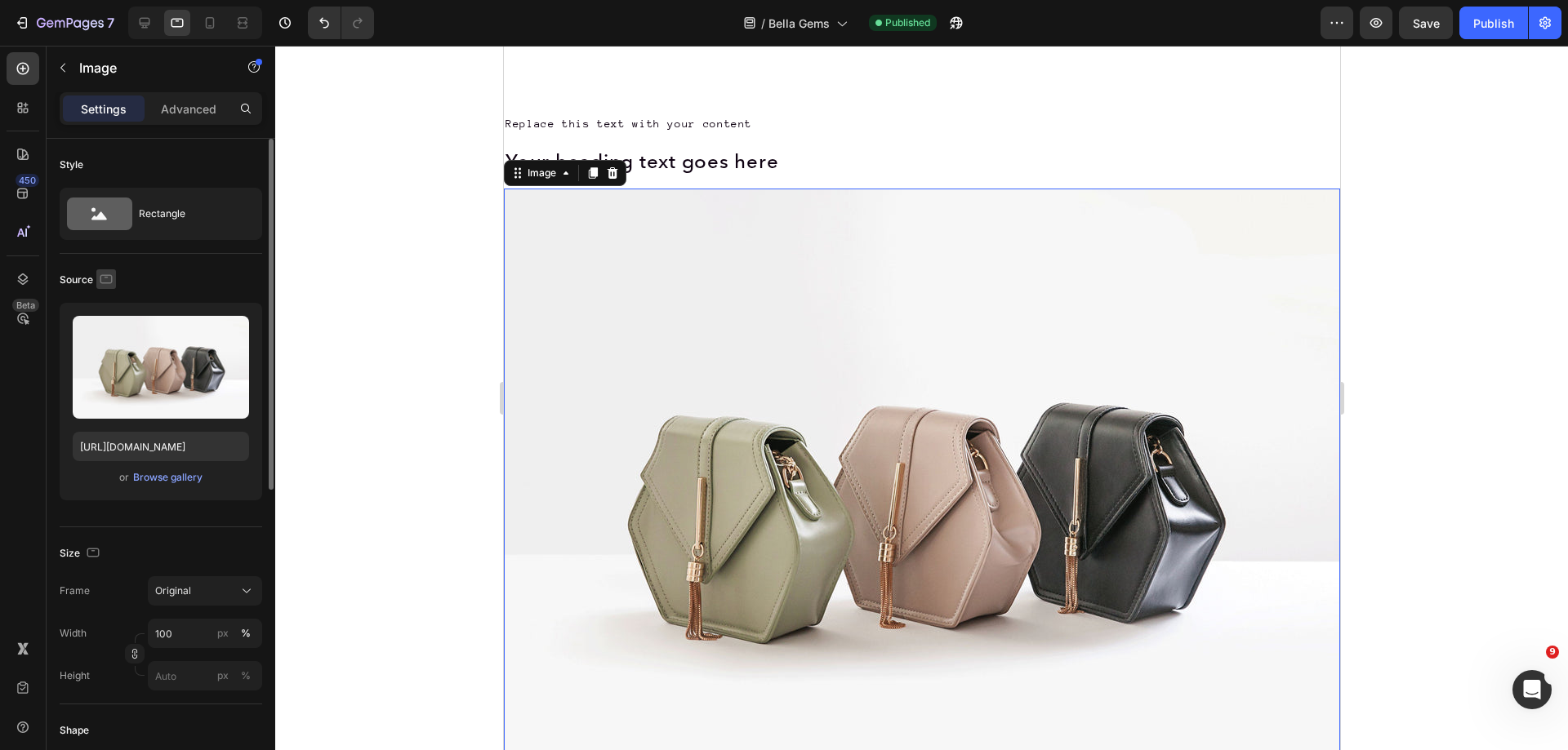
scroll to position [1056, 0]
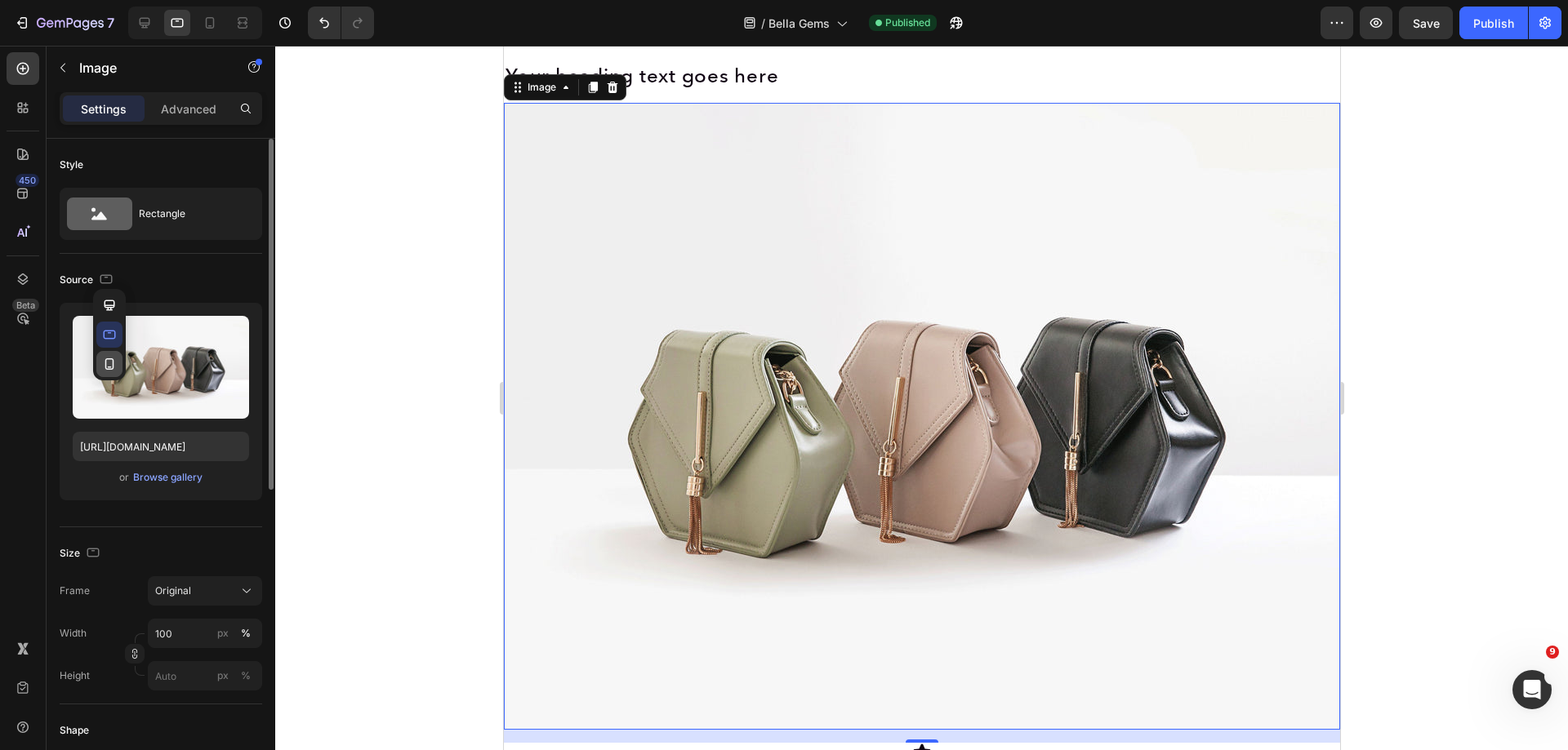
click at [109, 360] on icon "button" at bounding box center [109, 364] width 17 height 17
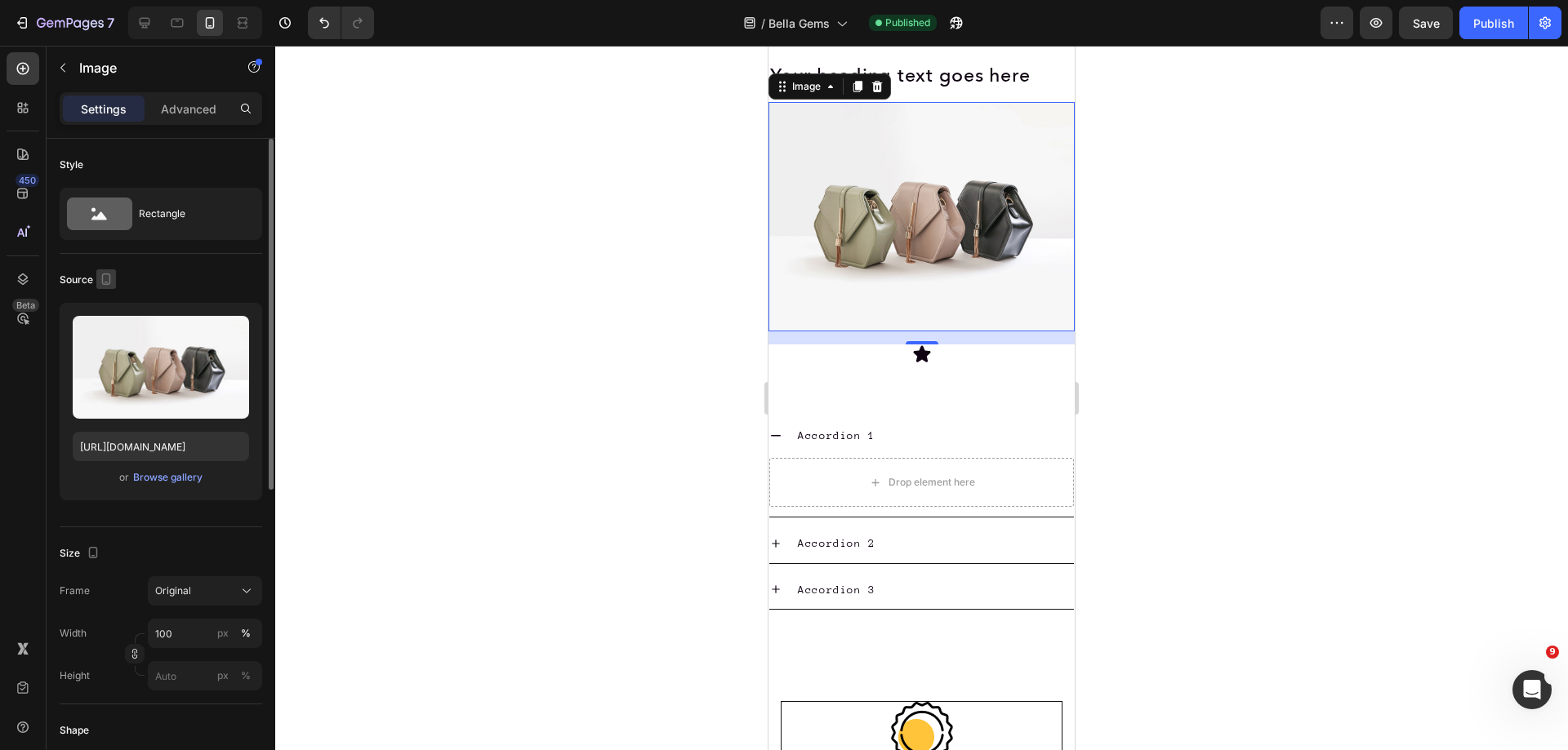
scroll to position [1056, 0]
click at [109, 278] on icon "button" at bounding box center [107, 279] width 17 height 17
click at [106, 311] on icon "button" at bounding box center [109, 305] width 17 height 17
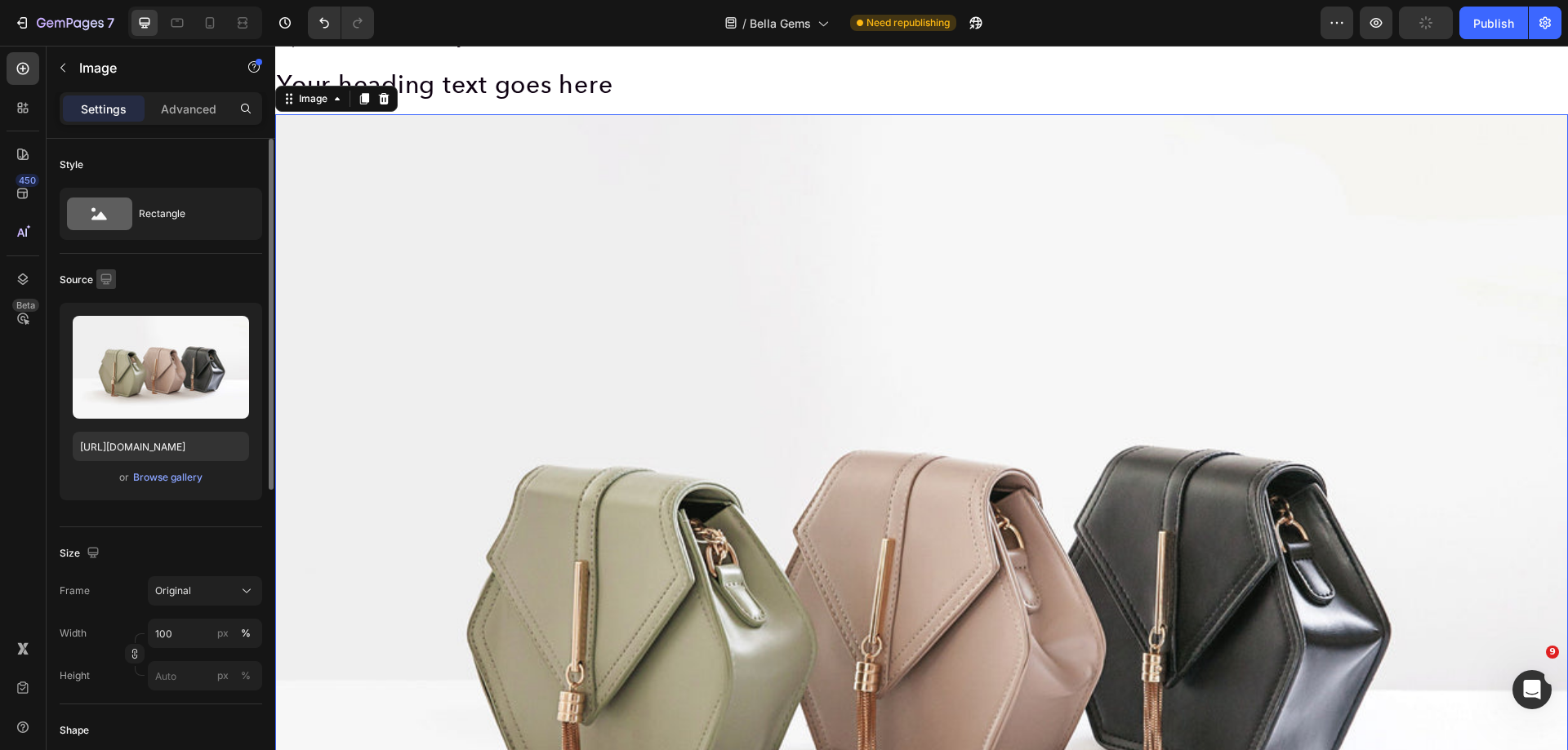
scroll to position [1067, 0]
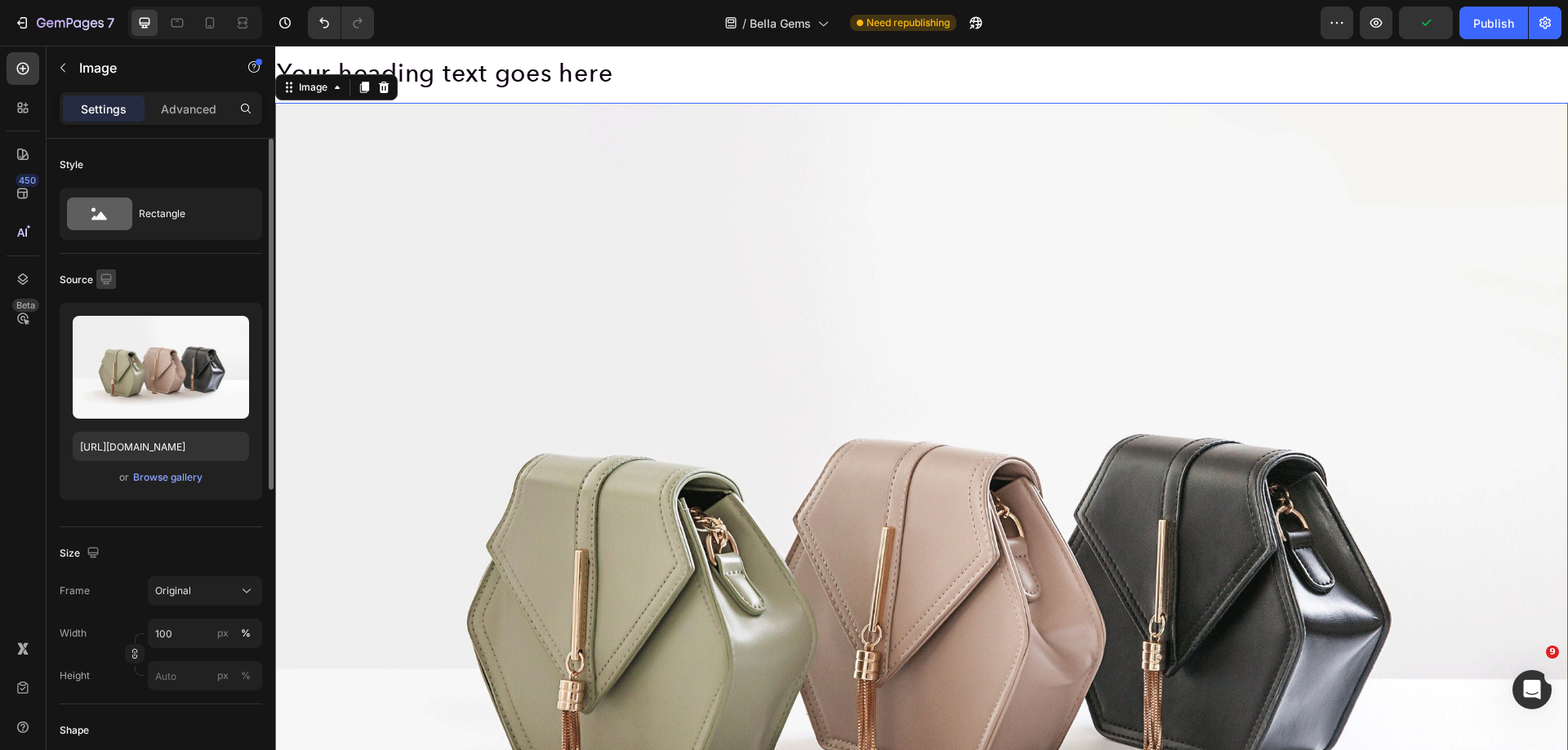
drag, startPoint x: 109, startPoint y: 281, endPoint x: 80, endPoint y: 280, distance: 29.0
click at [108, 281] on icon "button" at bounding box center [106, 279] width 11 height 11
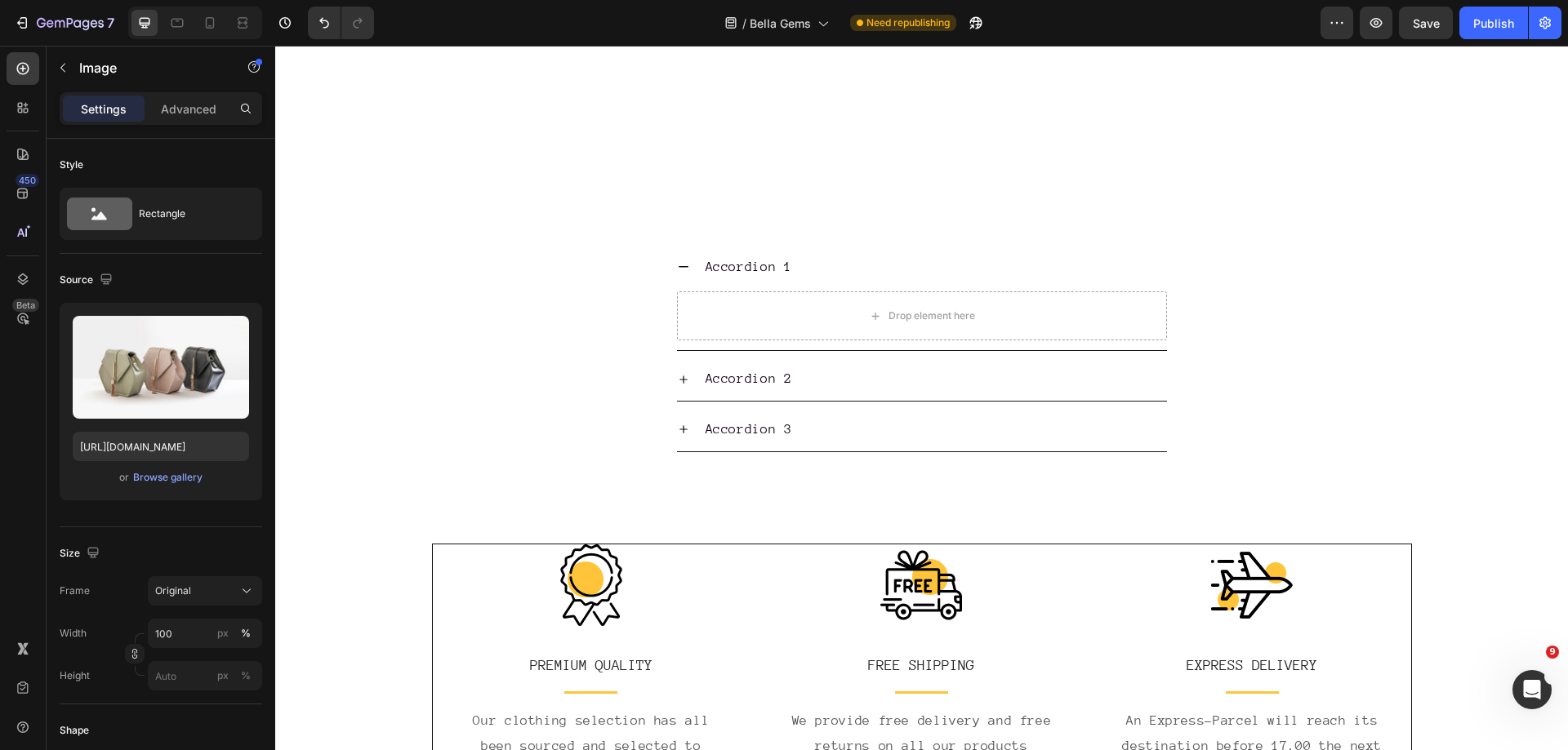
scroll to position [1965, 0]
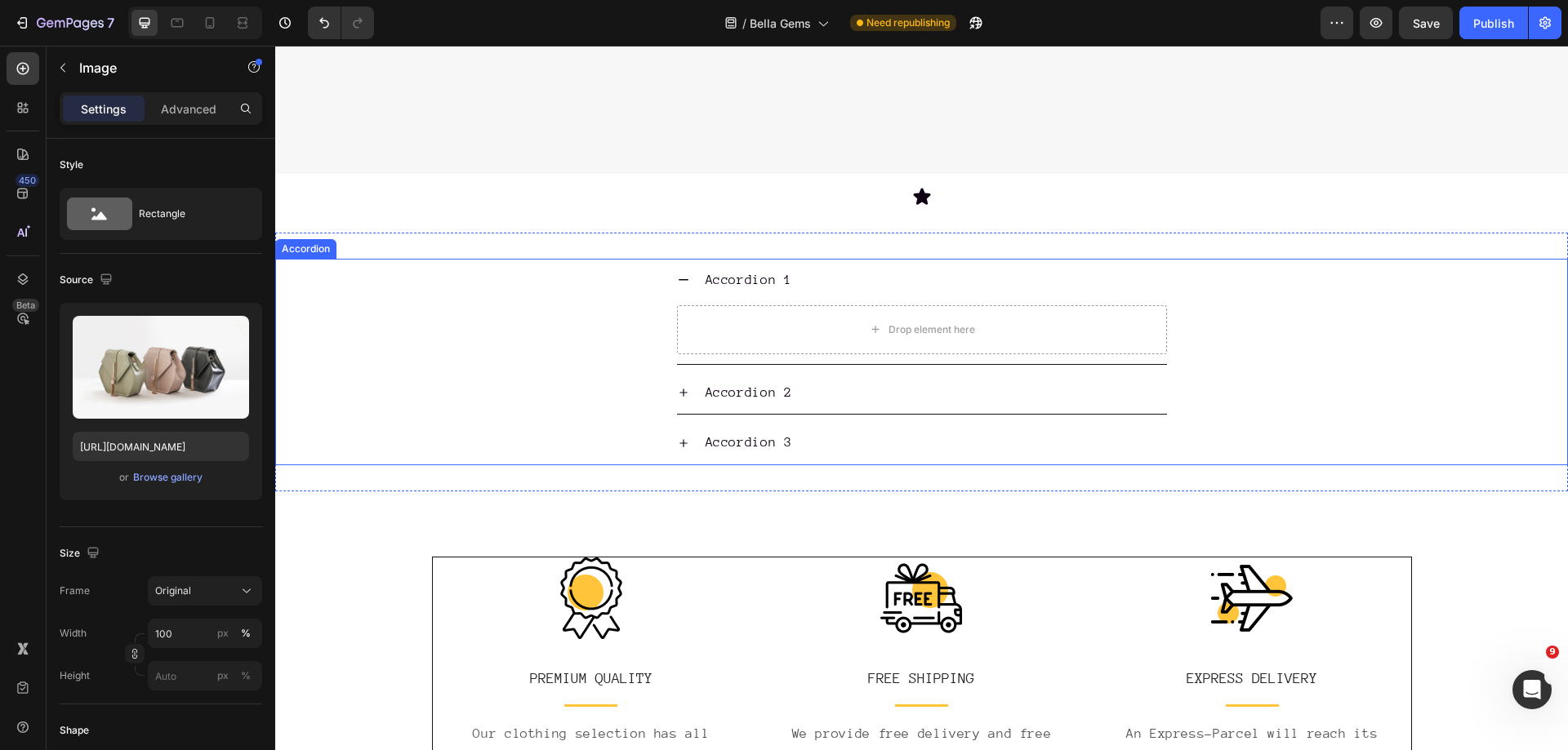
click at [742, 267] on div "Accordion 1" at bounding box center [749, 280] width 91 height 30
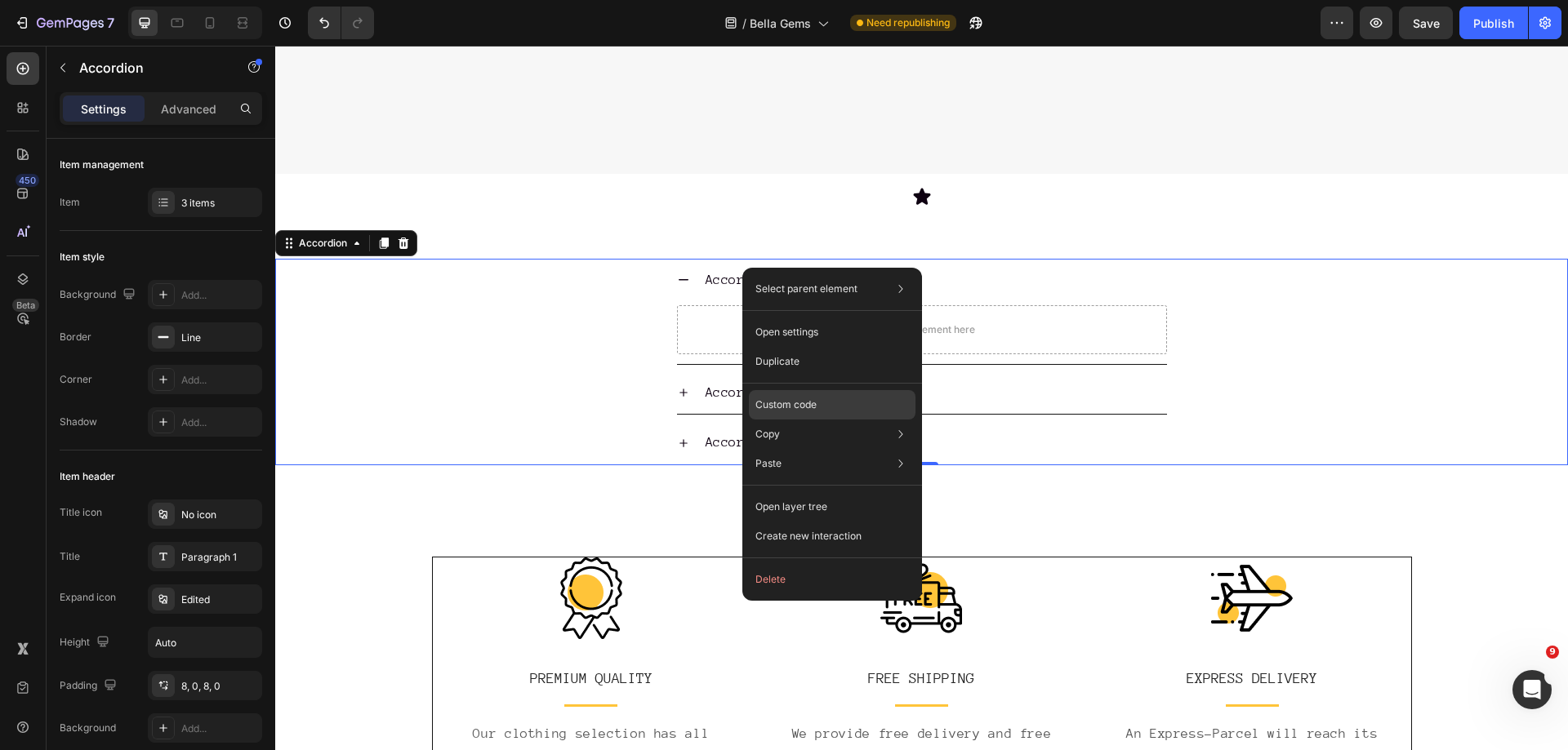
click at [795, 402] on p "Custom code" at bounding box center [786, 405] width 62 height 15
type input "100%"
type input "100"
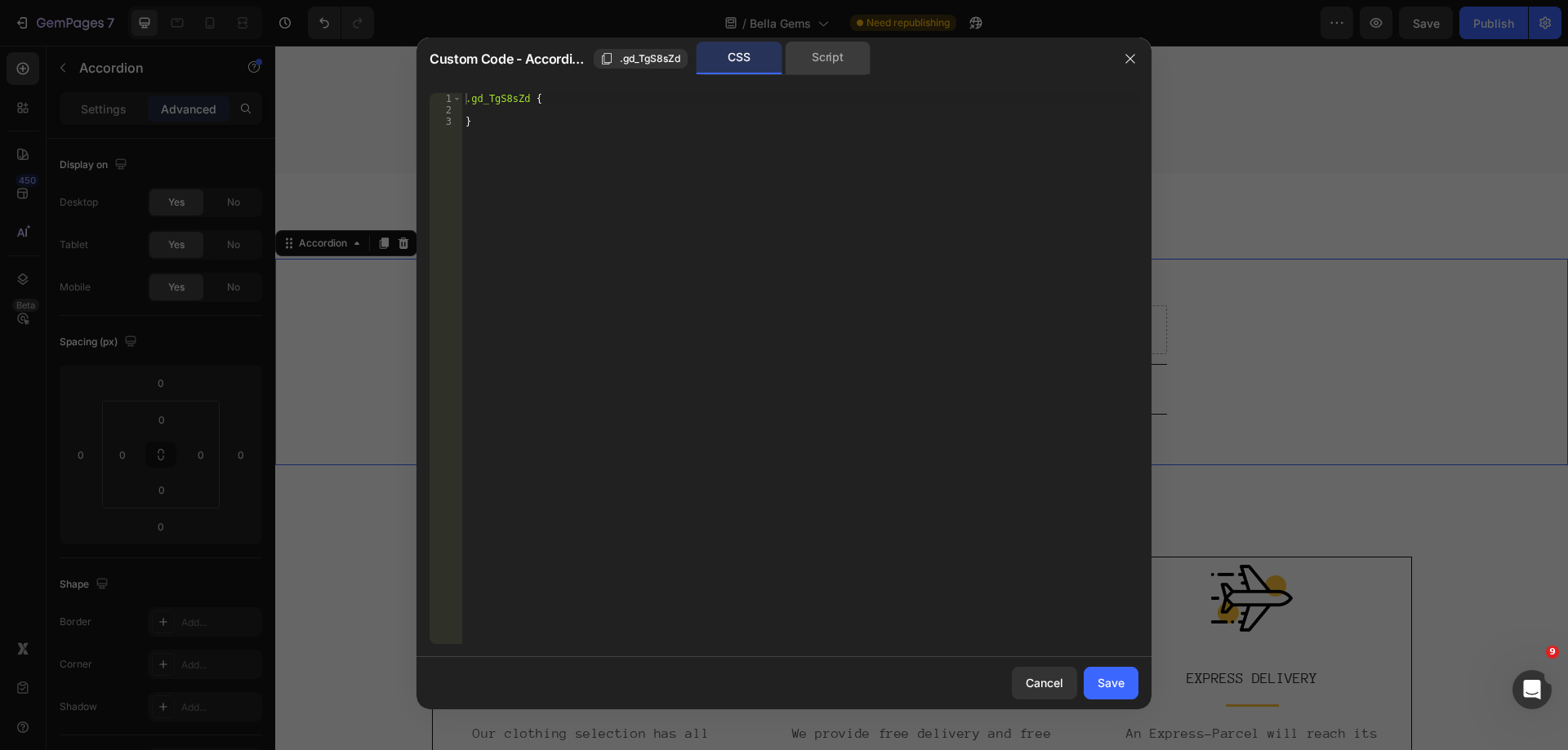
click at [839, 62] on div "Script" at bounding box center [828, 58] width 86 height 33
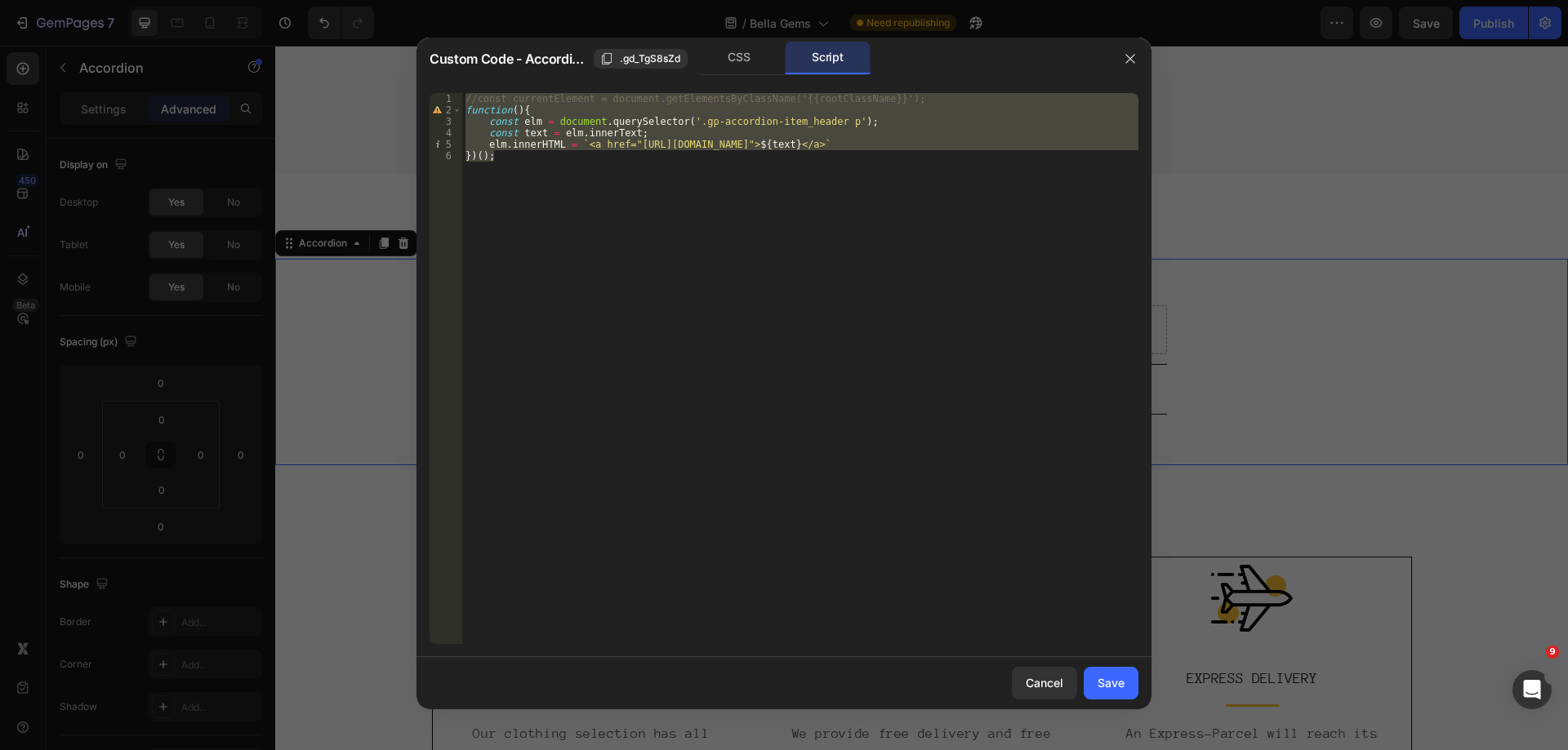
click at [793, 210] on div "//const currentElement = document.getElementsByClassName('{{rootClassName}}'); …" at bounding box center [800, 369] width 676 height 551
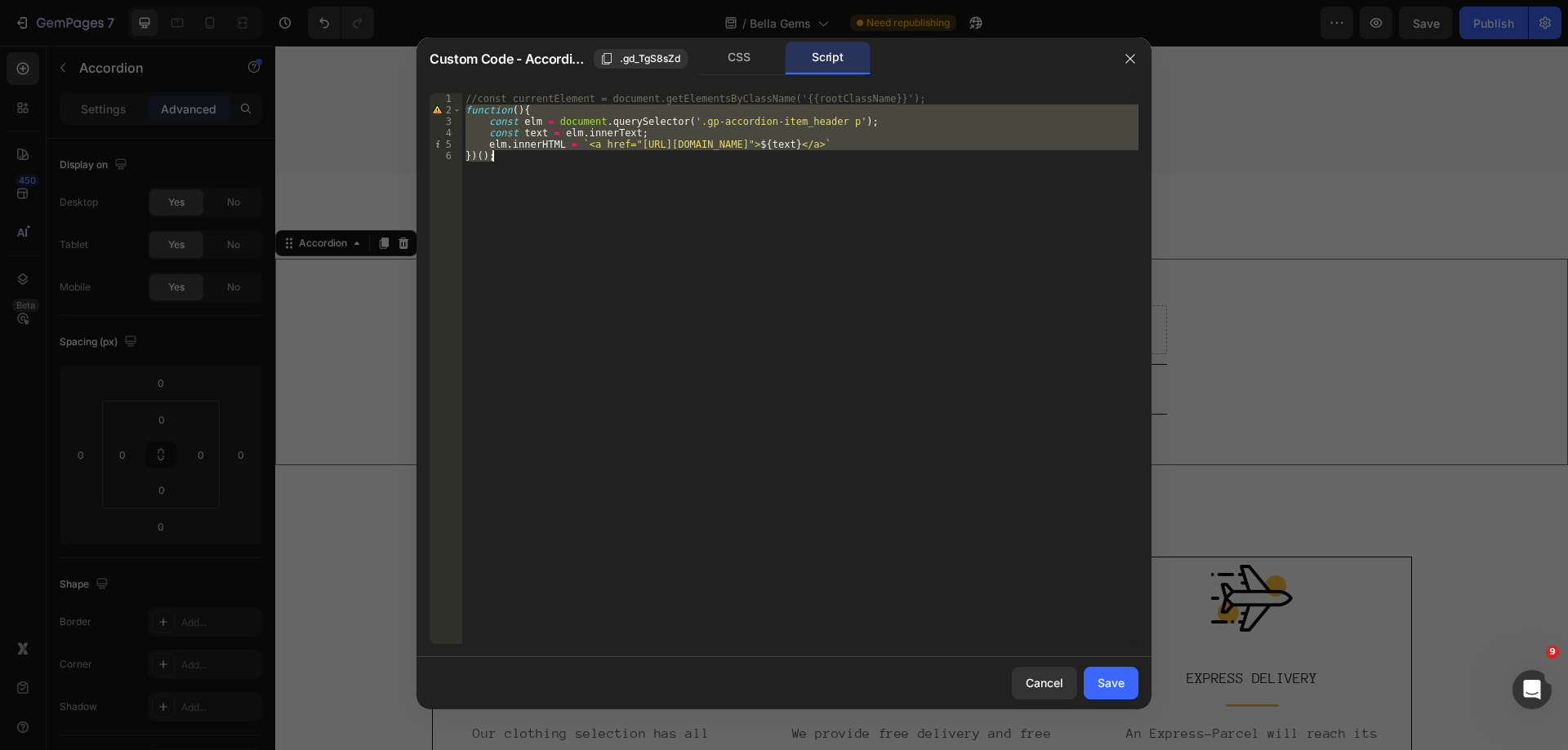
drag, startPoint x: 467, startPoint y: 112, endPoint x: 563, endPoint y: 165, distance: 109.7
click at [563, 165] on div "//const currentElement = document.getElementsByClassName('{{rootClassName}}'); …" at bounding box center [800, 380] width 676 height 574
type textarea "elm.innerHTML = `<a href="[URL][DOMAIN_NAME]">${text}</a>` })();"
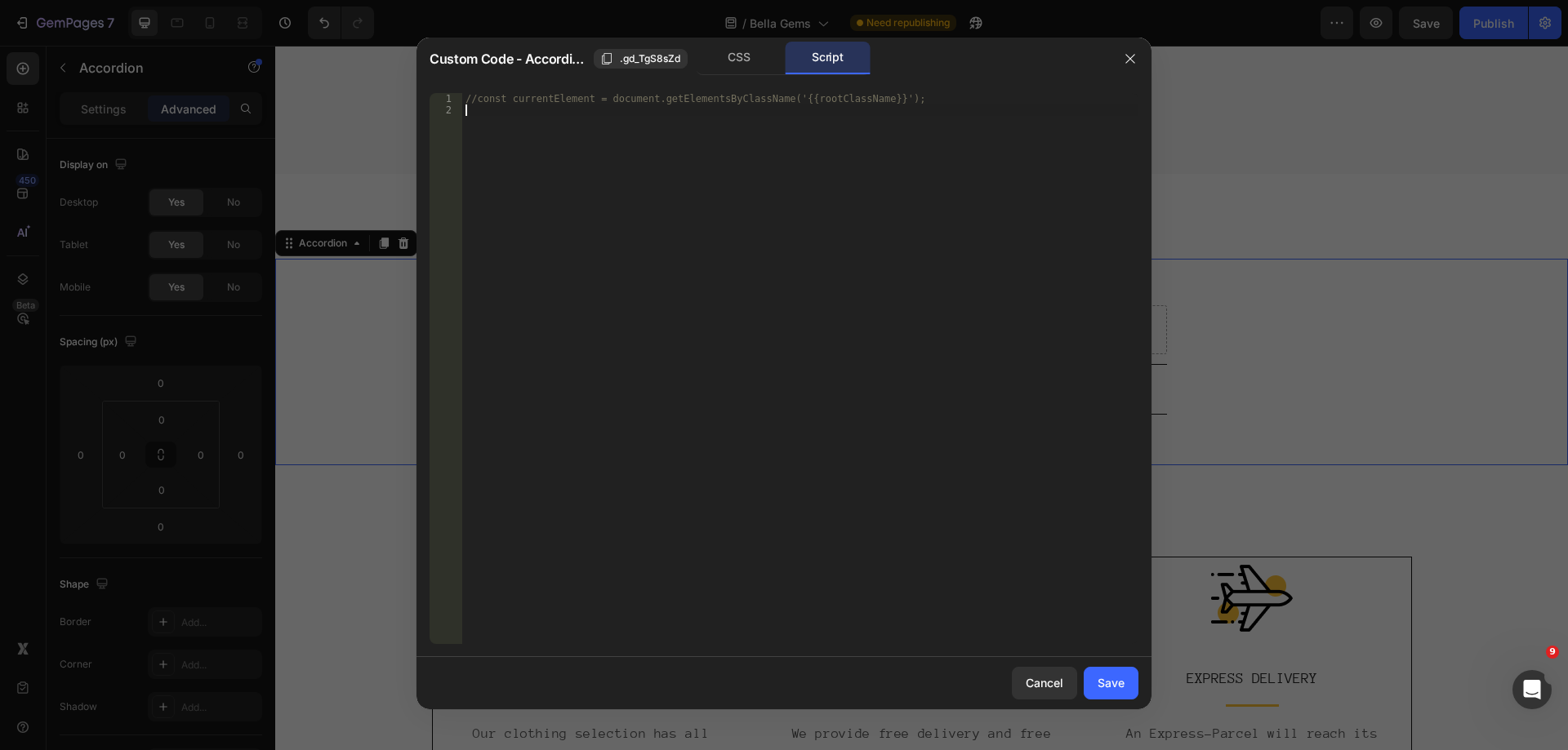
paste textarea "})();"
click at [633, 174] on div "//const currentElement = document.getElementsByClassName('{{rootClassName}}'); …" at bounding box center [800, 380] width 676 height 574
click at [790, 178] on div "//const currentElement = document.getElementsByClassName('{{rootClassName}}'); …" at bounding box center [800, 380] width 676 height 574
drag, startPoint x: 629, startPoint y: 149, endPoint x: 658, endPoint y: 148, distance: 29.0
click at [658, 148] on div "//const currentElement = document.getElementsByClassName('{{rootClassName}}'); …" at bounding box center [800, 380] width 676 height 574
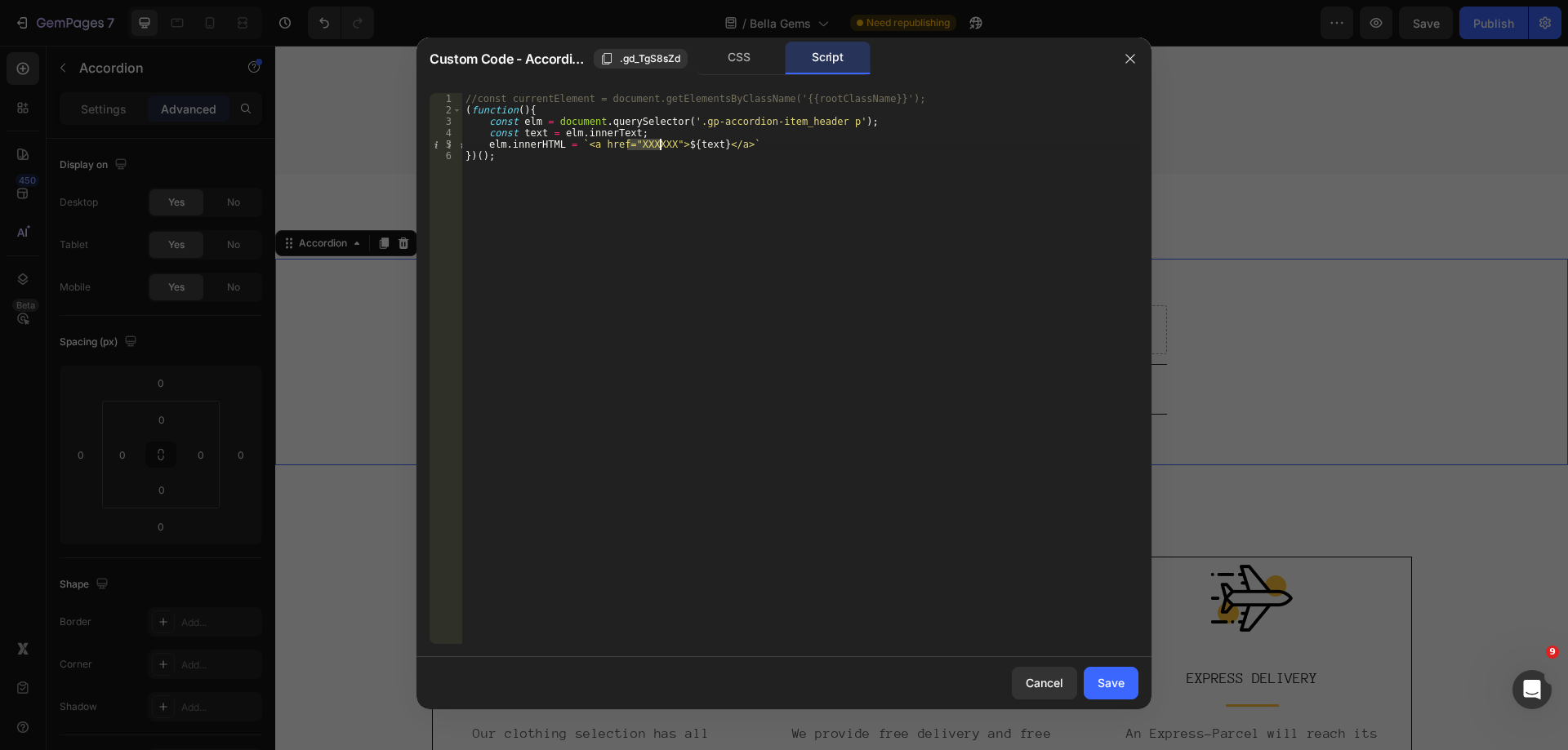
paste textarea "[URL][DOMAIN_NAME]"
type textarea "elm.innerHTML = `<a href="[URL][DOMAIN_NAME]">${text}</a>`"
drag, startPoint x: 1110, startPoint y: 682, endPoint x: 1288, endPoint y: 48, distance: 658.5
click at [1110, 682] on div "Save" at bounding box center [1111, 683] width 27 height 17
type input "8"
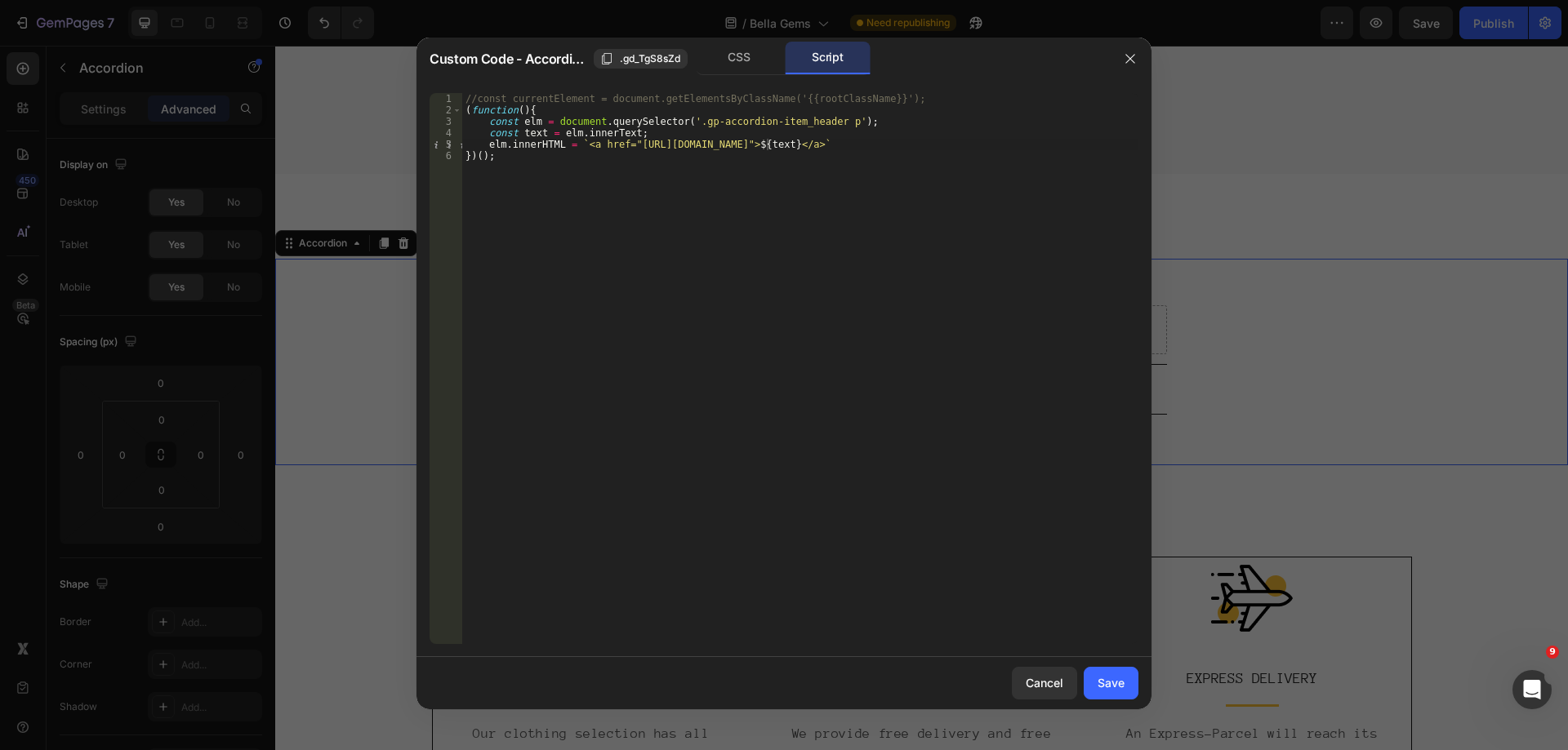
type input "8"
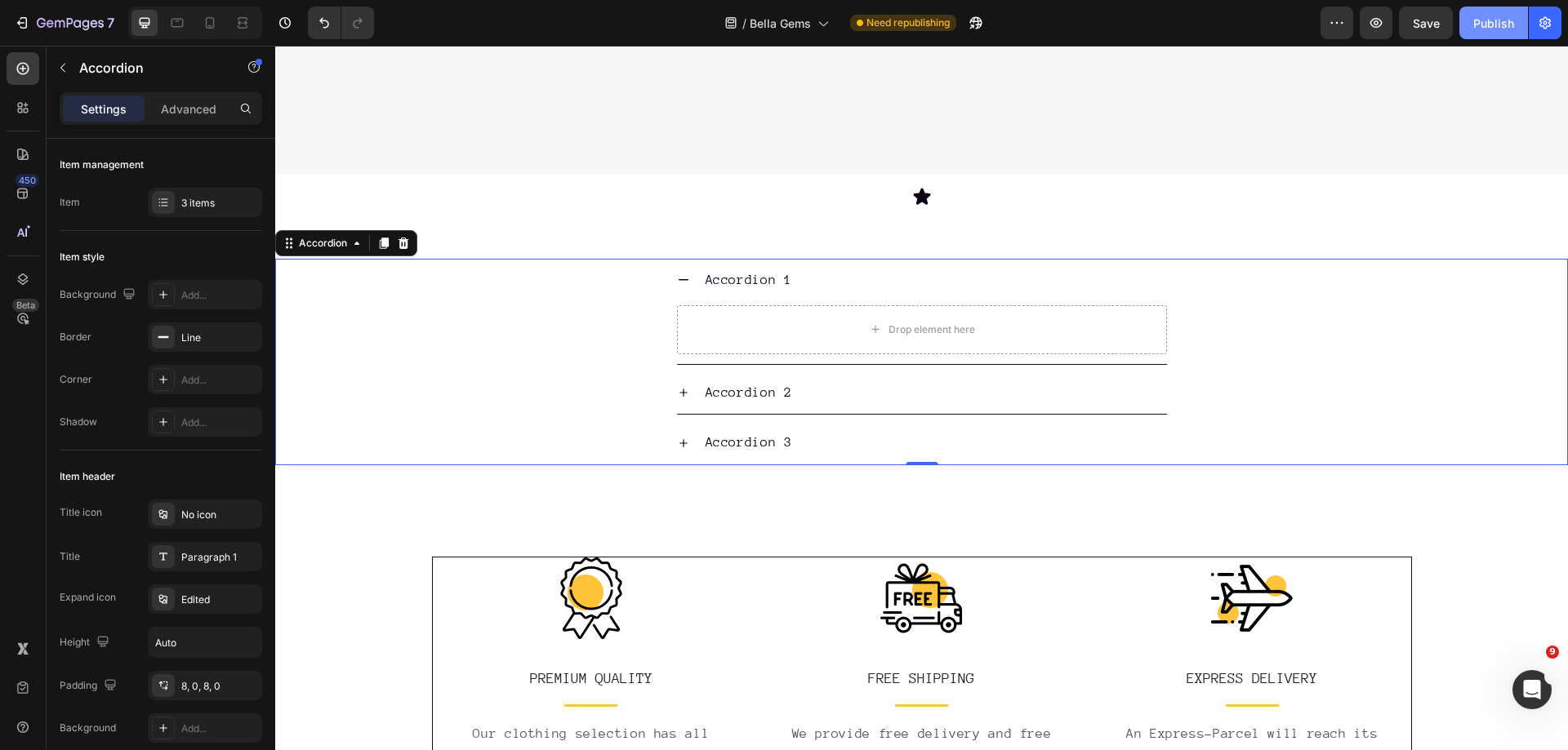
click at [1495, 19] on div "Publish" at bounding box center [1494, 23] width 40 height 17
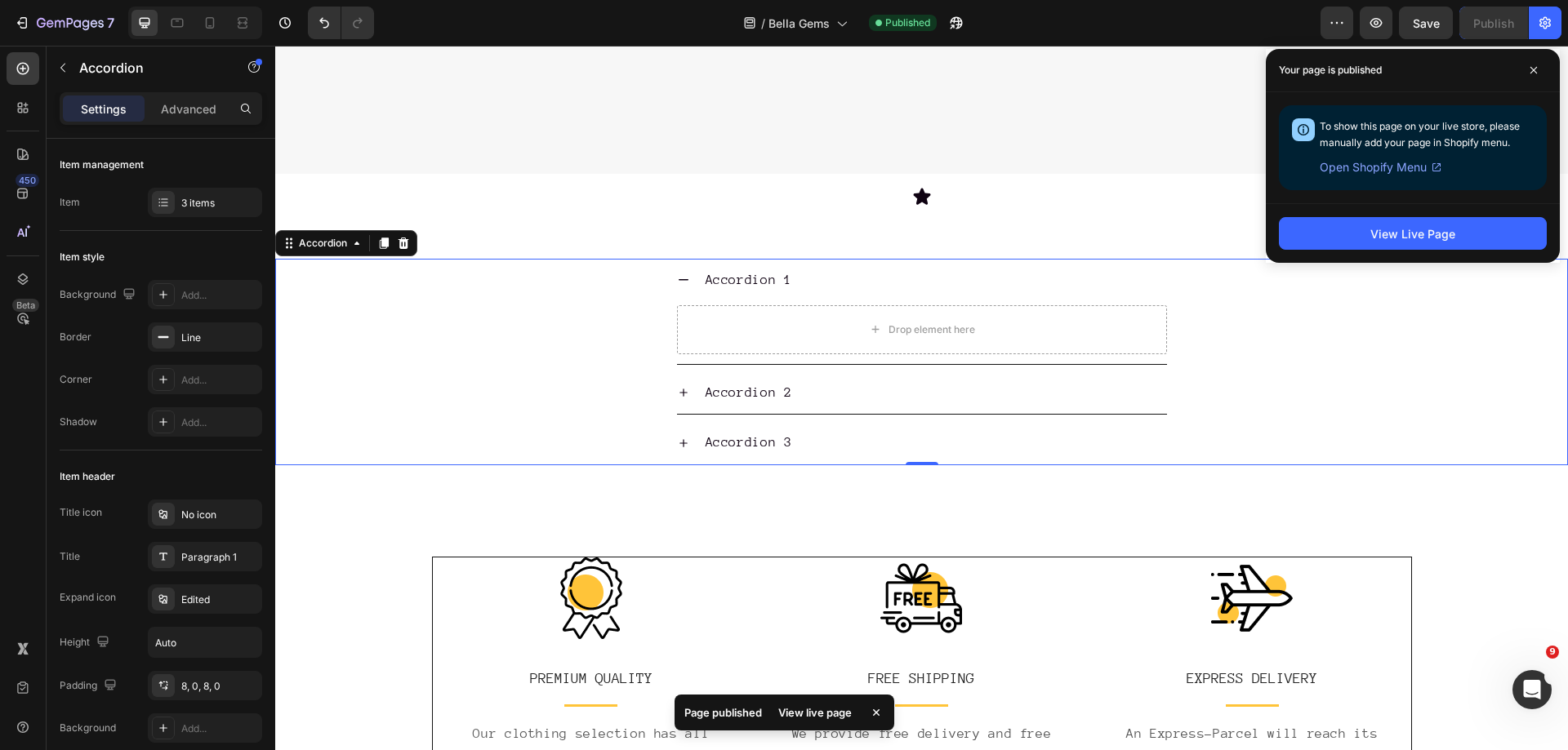
click at [830, 712] on div "View live page" at bounding box center [815, 712] width 93 height 23
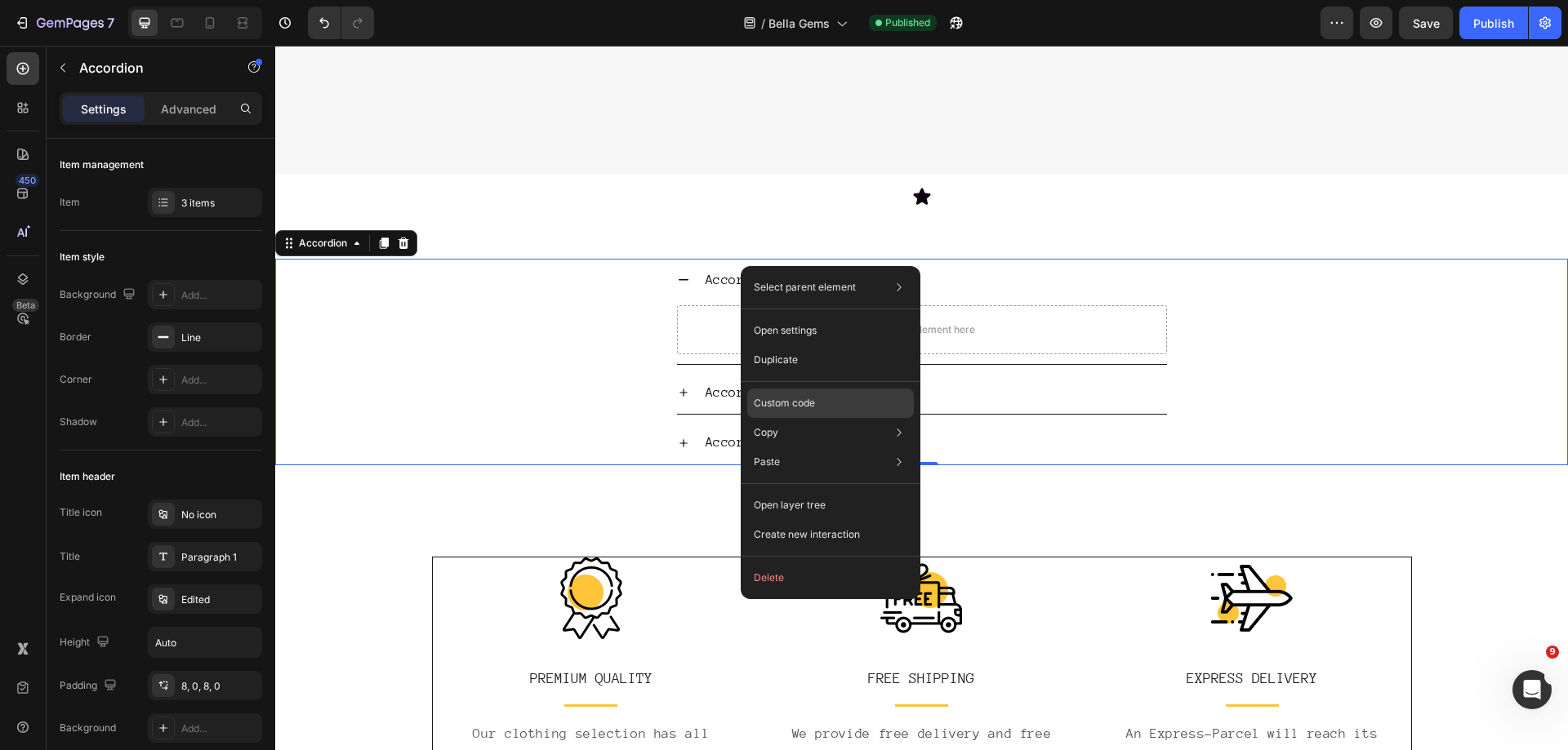
click at [785, 404] on p "Custom code" at bounding box center [784, 403] width 62 height 15
type input "100%"
type input "100"
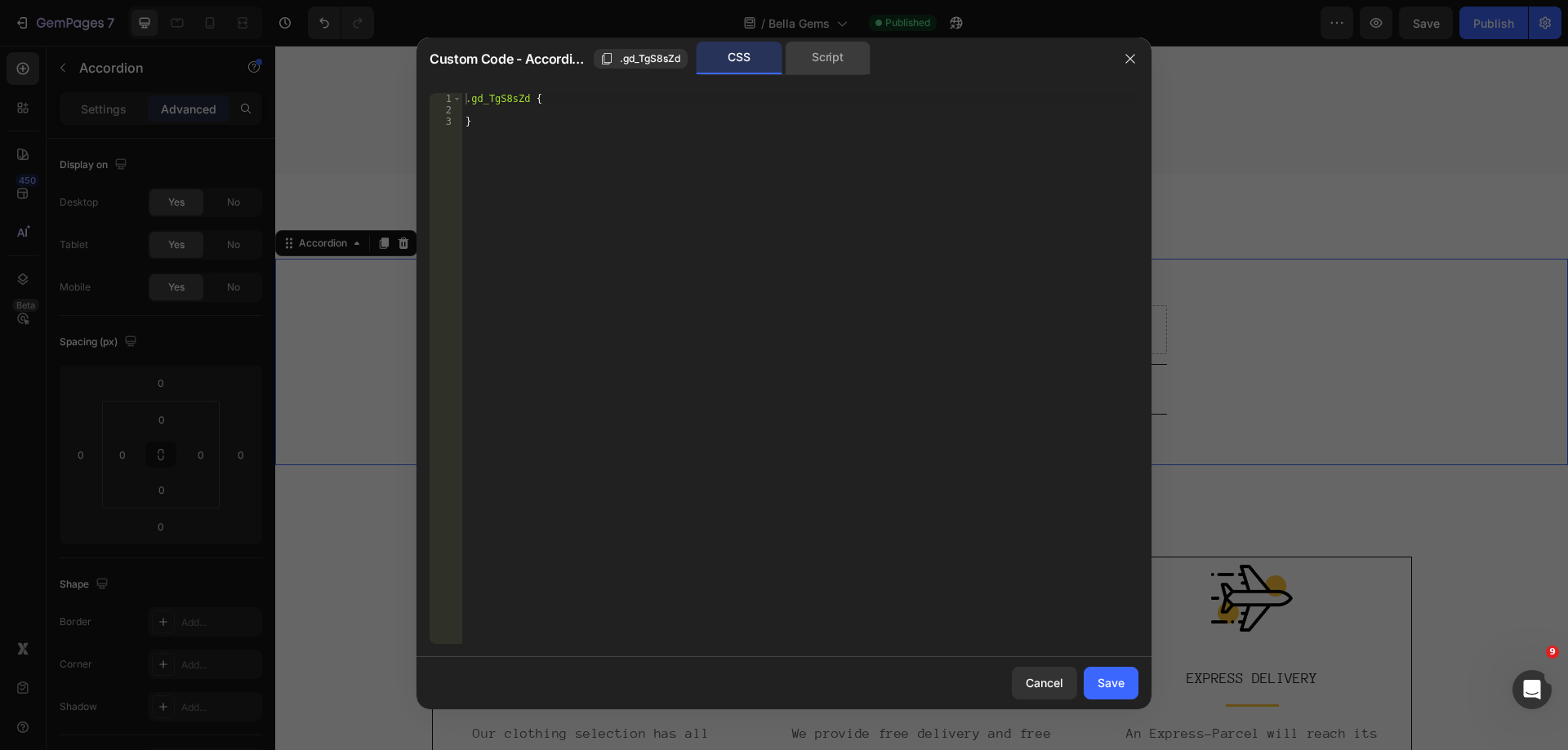
click at [830, 52] on div "Script" at bounding box center [828, 58] width 86 height 33
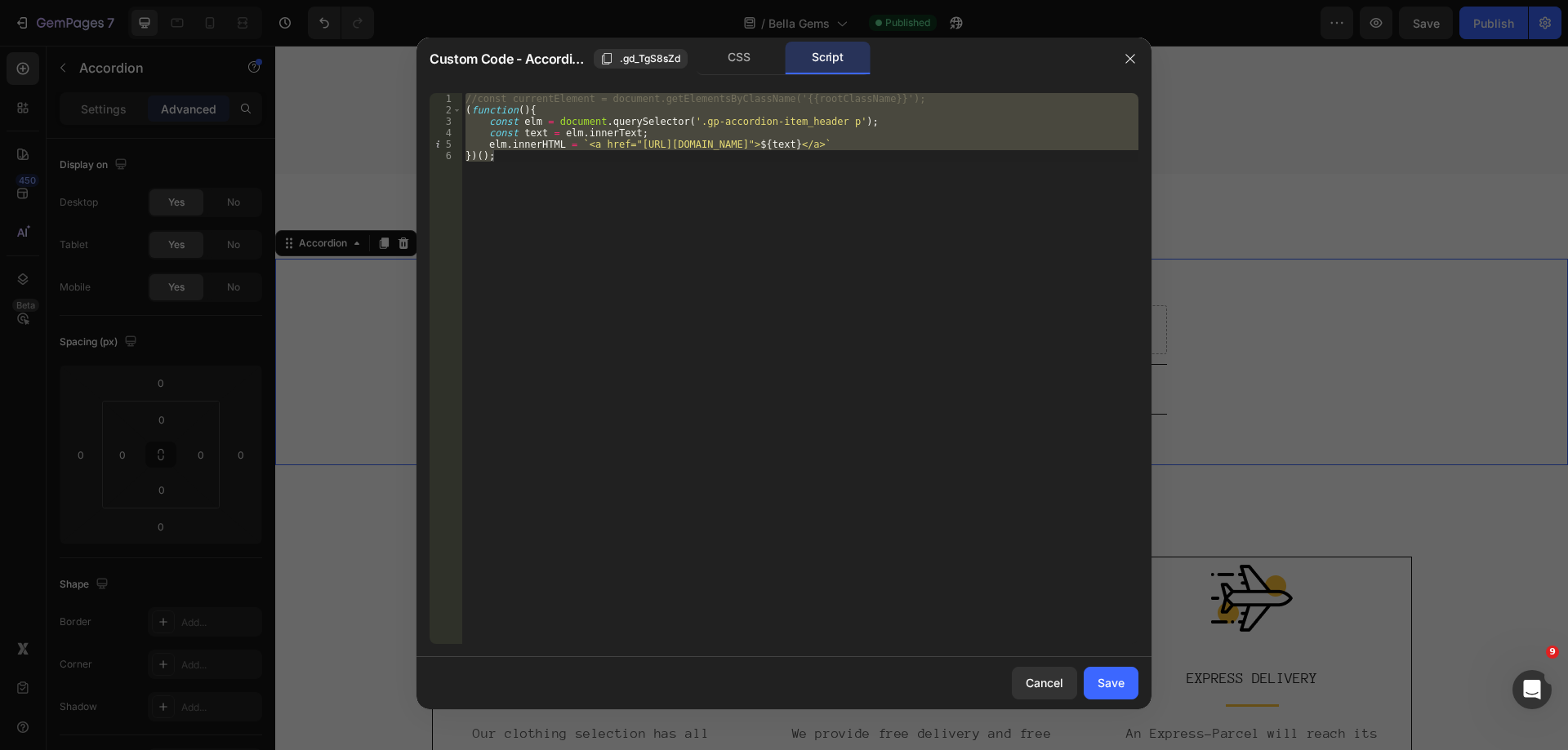
click at [841, 216] on div "//const currentElement = document.getElementsByClassName('{{rootClassName}}'); …" at bounding box center [800, 369] width 676 height 551
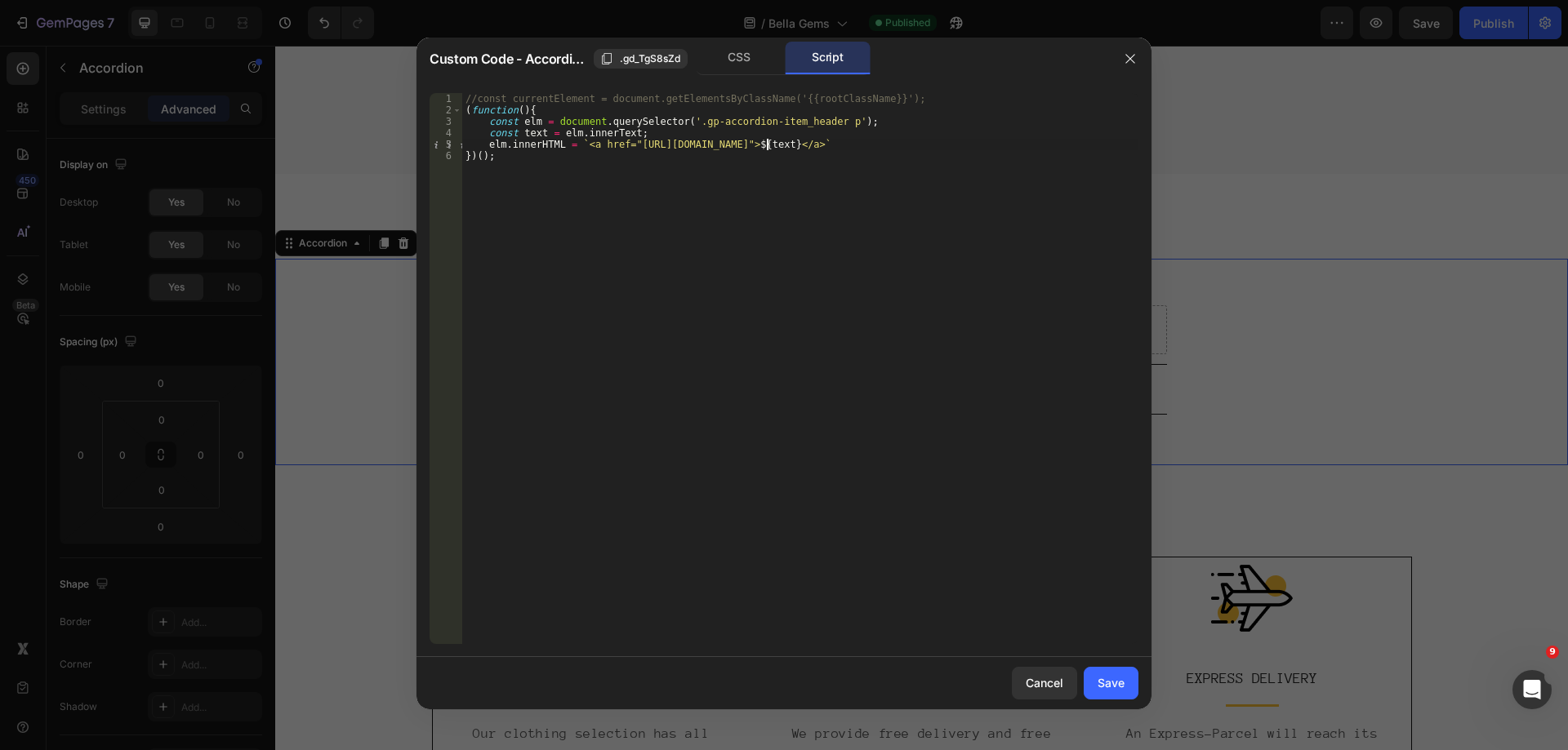
click at [767, 148] on div "//const currentElement = document.getElementsByClassName('{{rootClassName}}'); …" at bounding box center [800, 380] width 676 height 574
click at [865, 256] on div "//const currentElement = document.getElementsByClassName('{{rootClassName}}'); …" at bounding box center [800, 380] width 676 height 574
type textarea "})();"
click at [1103, 688] on div "Save" at bounding box center [1111, 683] width 27 height 17
type input "8"
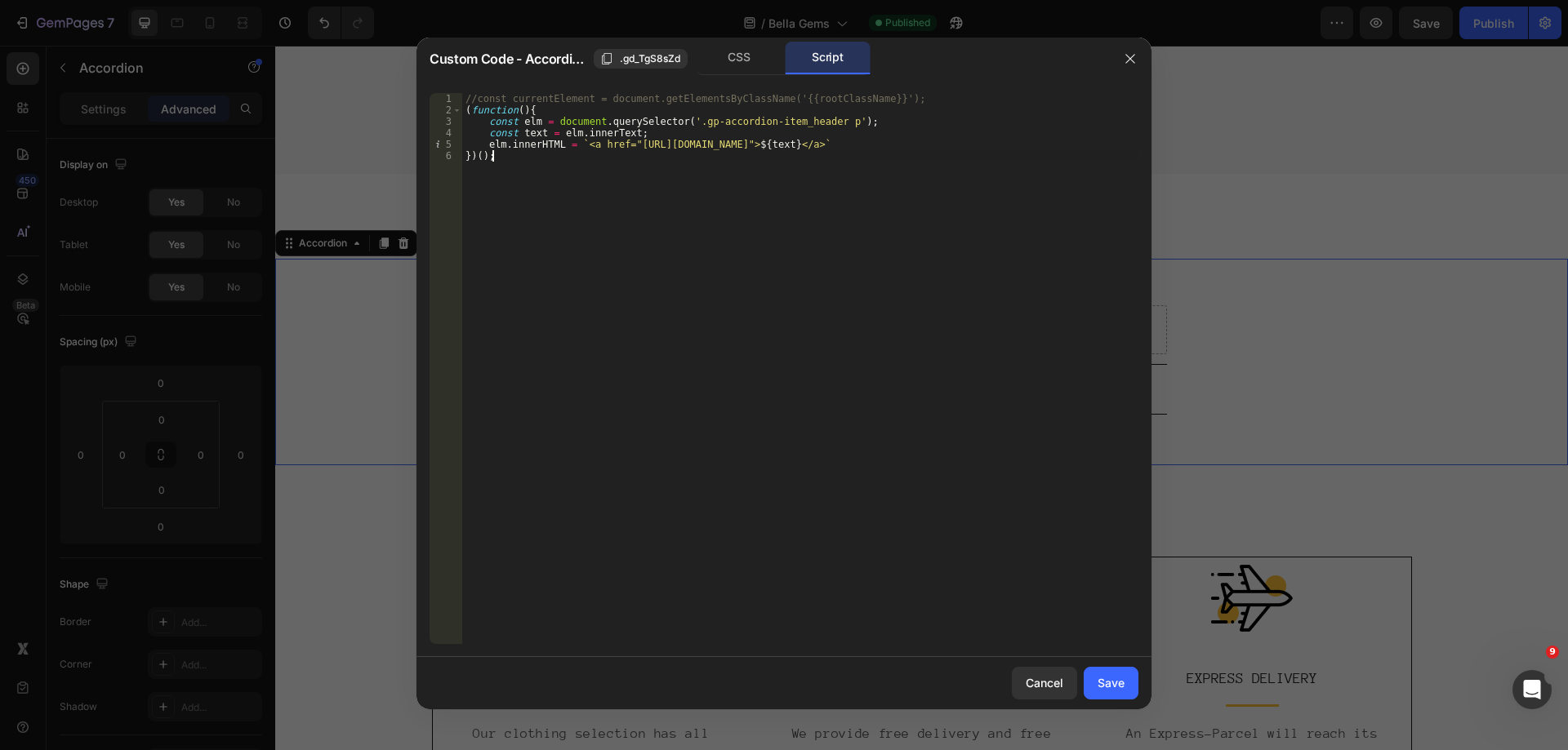
type input "8"
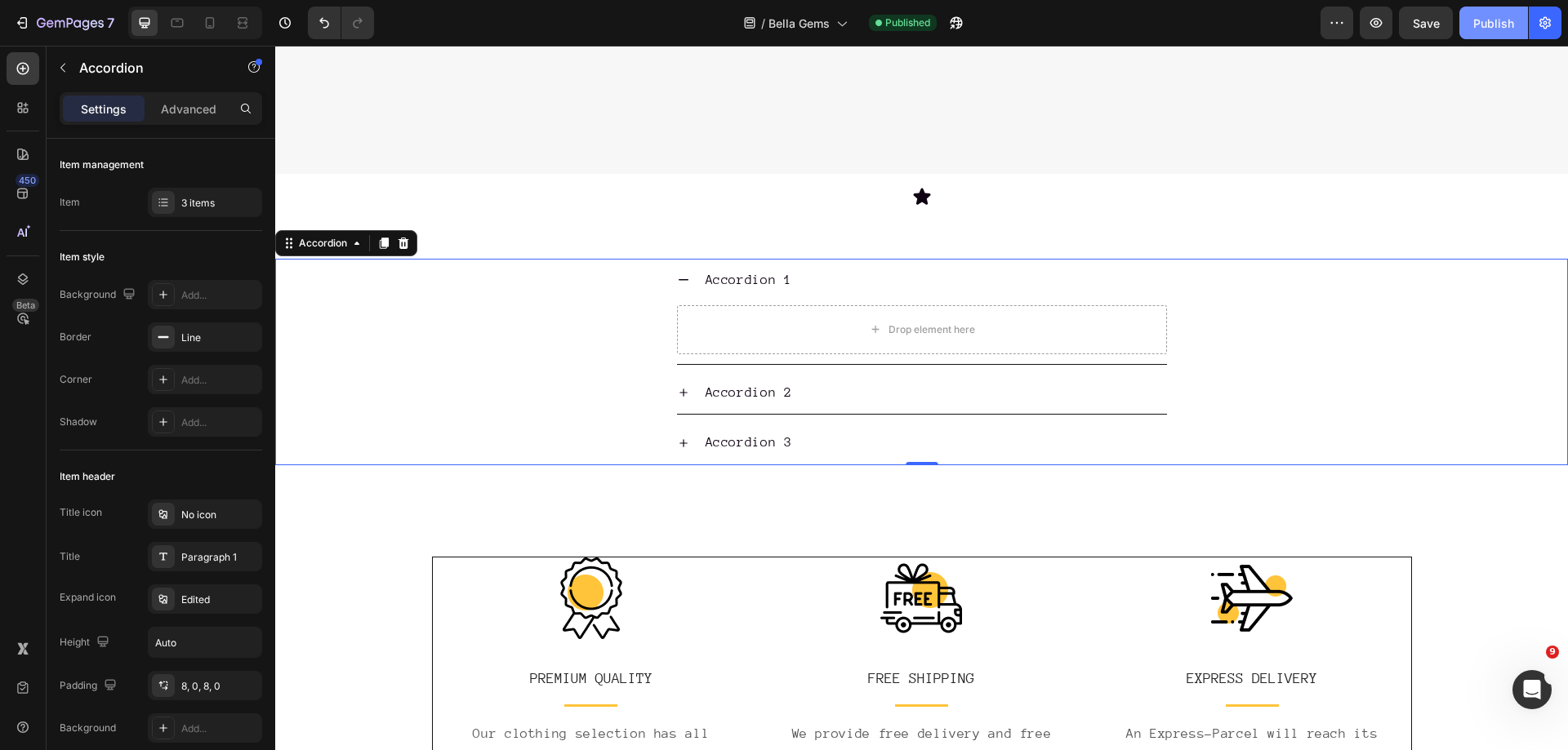
click at [1481, 35] on button "Publish" at bounding box center [1494, 23] width 69 height 33
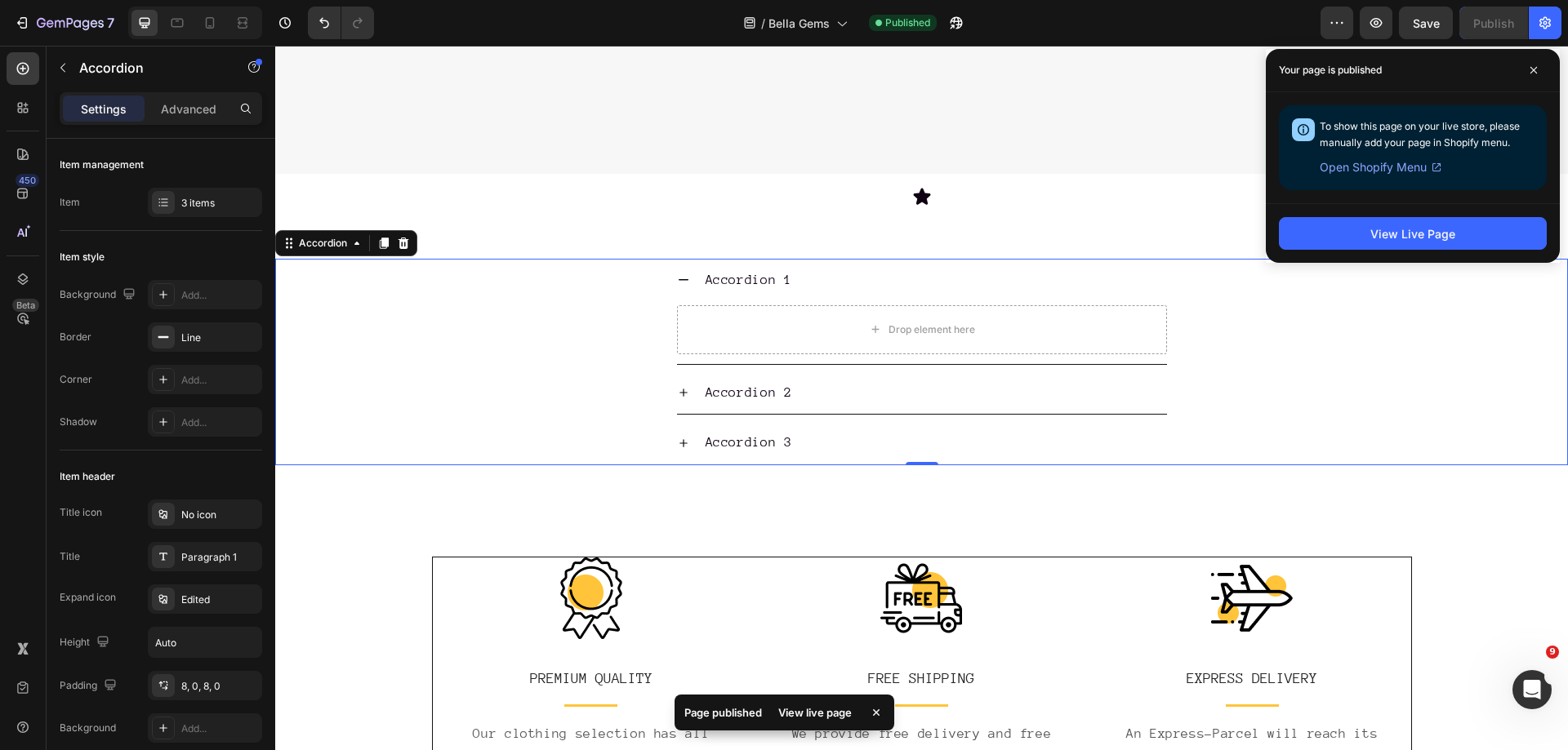
click at [811, 721] on div "View live page" at bounding box center [815, 712] width 93 height 23
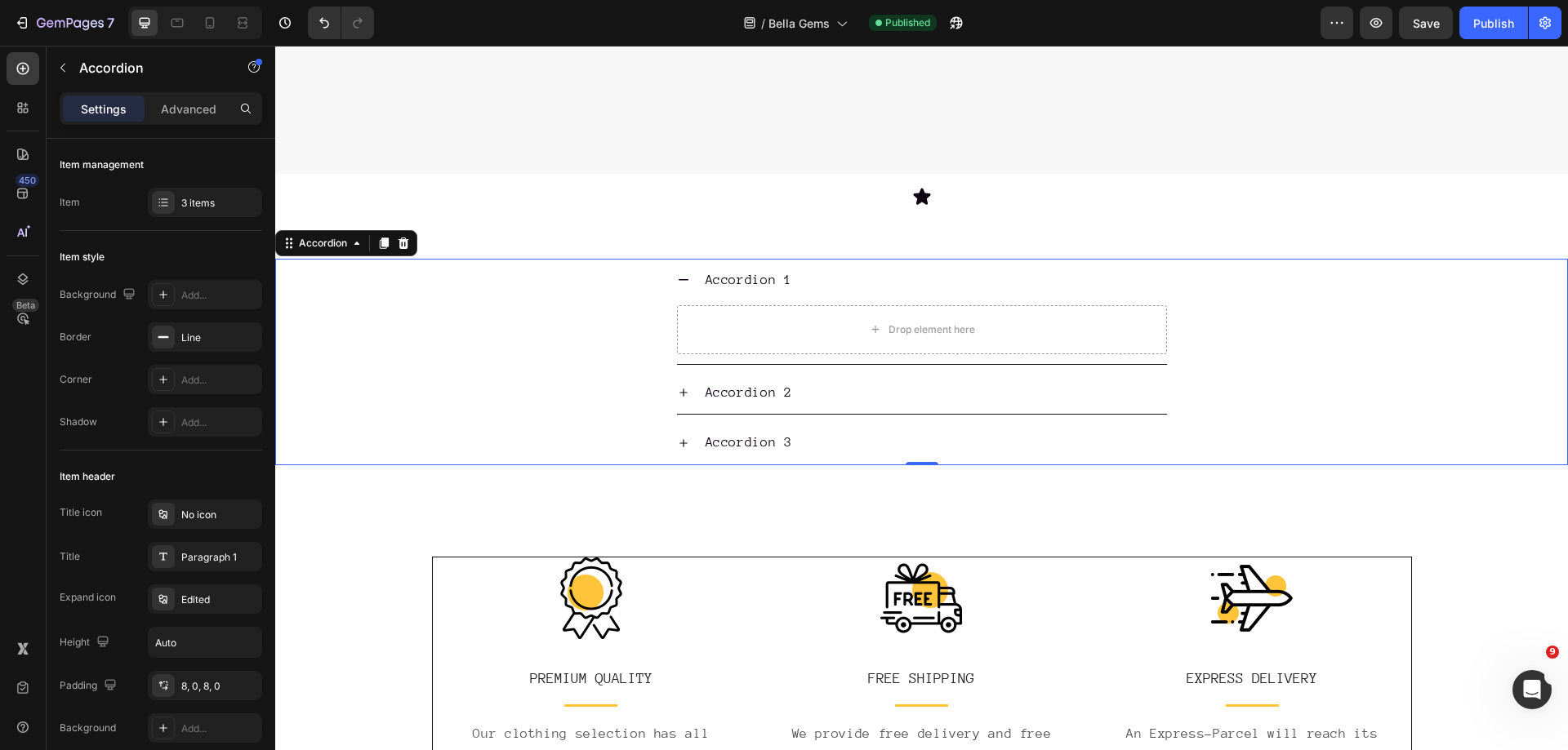
click at [544, 288] on div "Accordion 1 Drop element here" at bounding box center [921, 312] width 1291 height 106
click at [321, 236] on div "Accordion" at bounding box center [324, 244] width 55 height 15
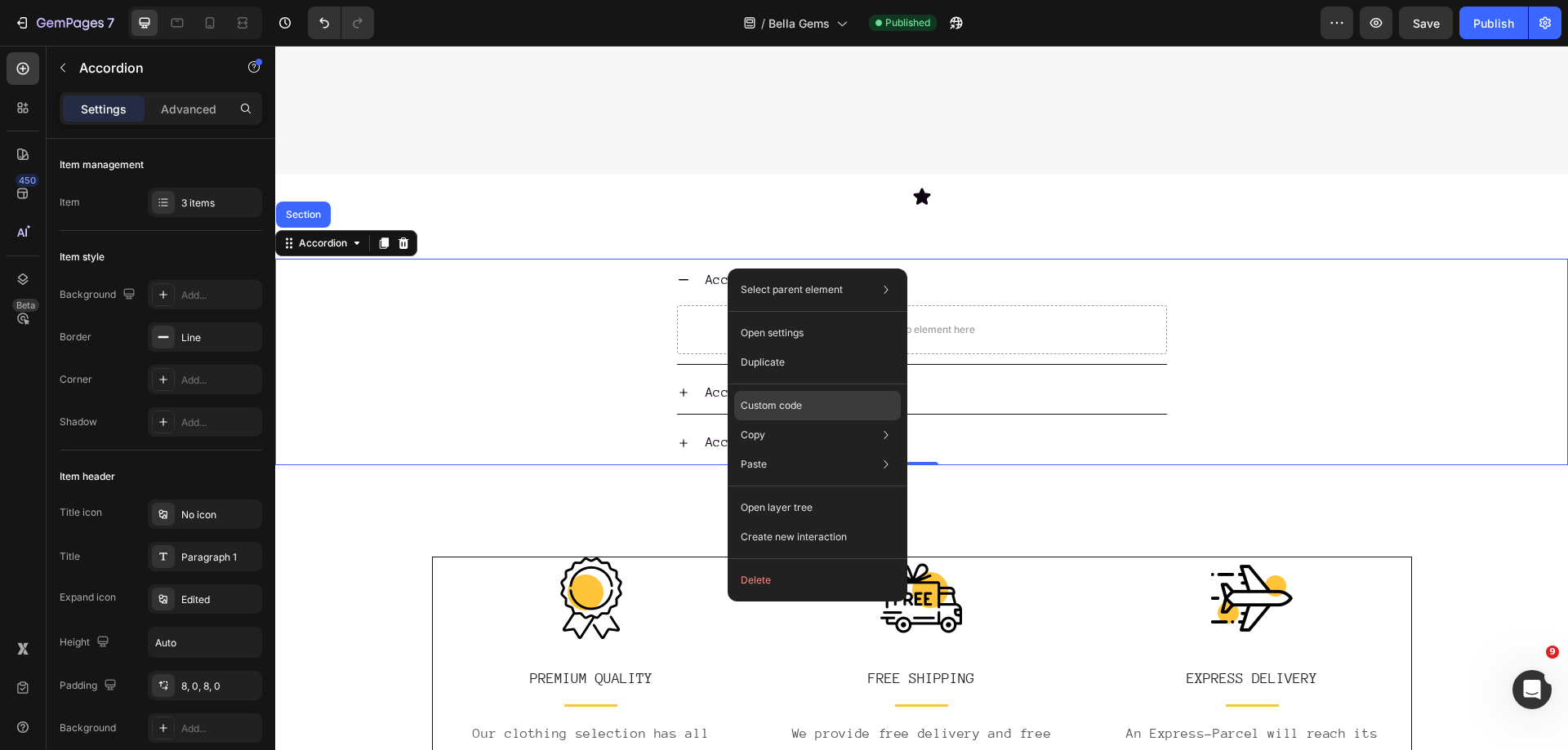
click at [781, 401] on p "Custom code" at bounding box center [772, 405] width 62 height 15
type input "100%"
type input "100"
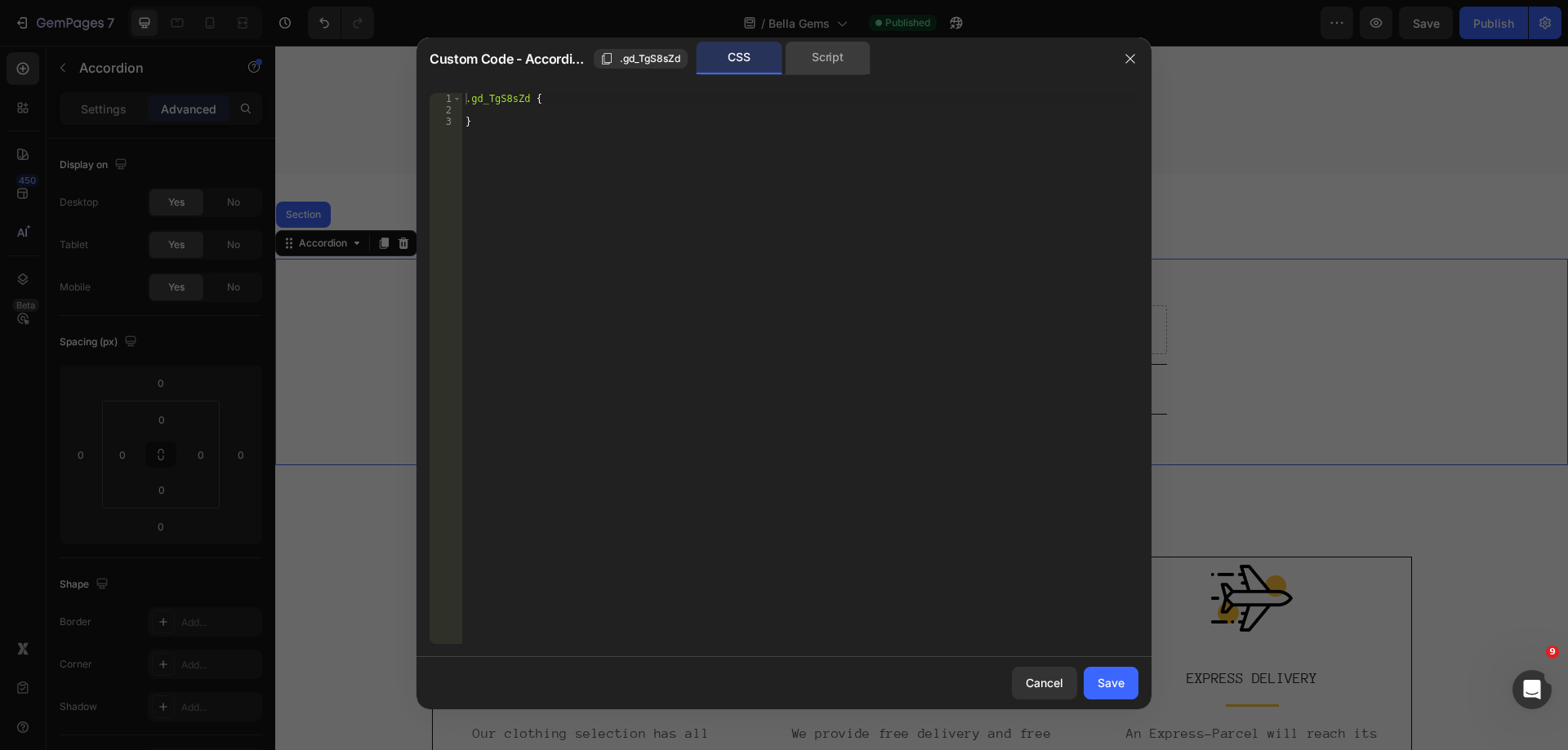
click at [830, 58] on div "Script" at bounding box center [828, 58] width 86 height 33
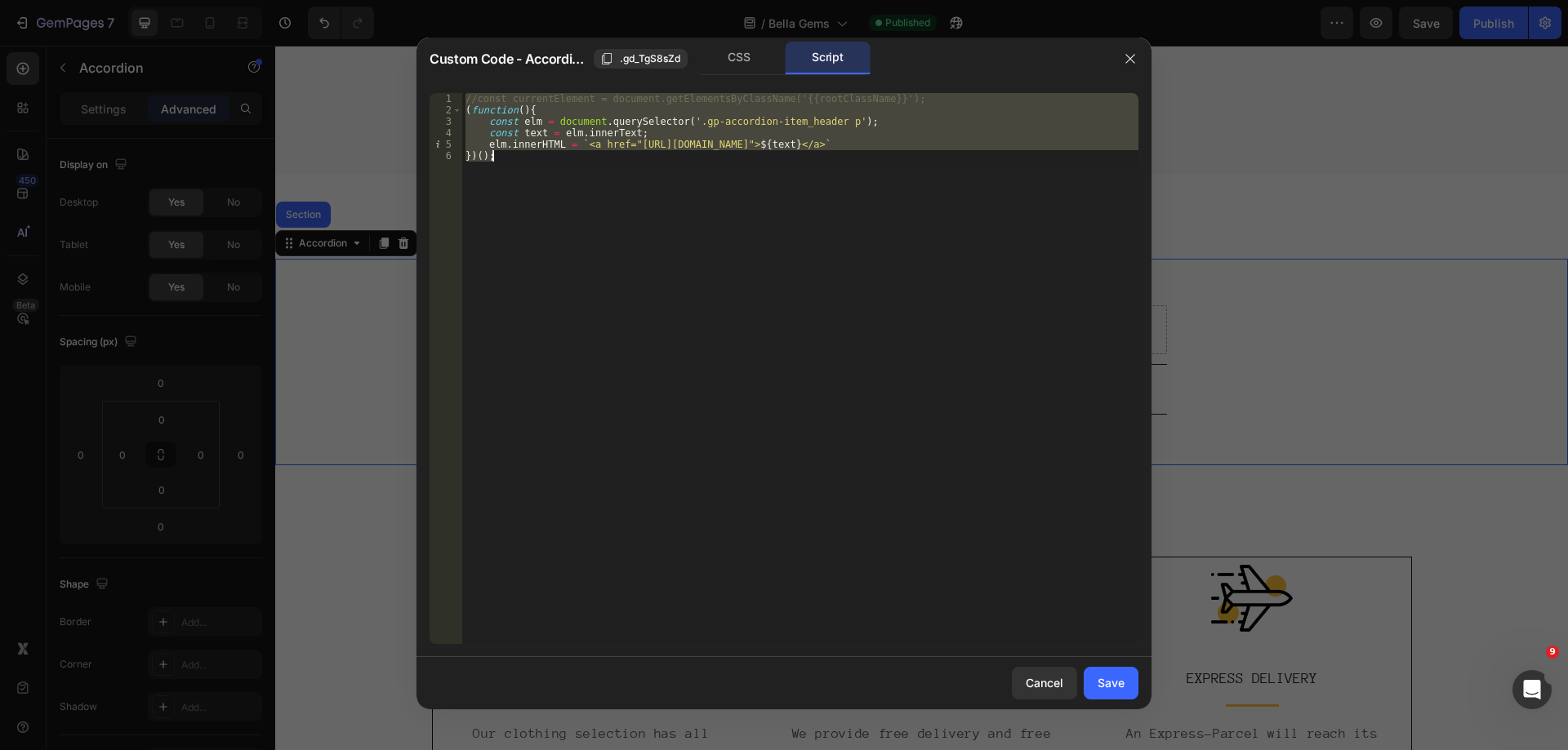
click at [866, 224] on div "//const currentElement = document.getElementsByClassName('{{rootClassName}}'); …" at bounding box center [800, 369] width 676 height 551
type textarea "})();"
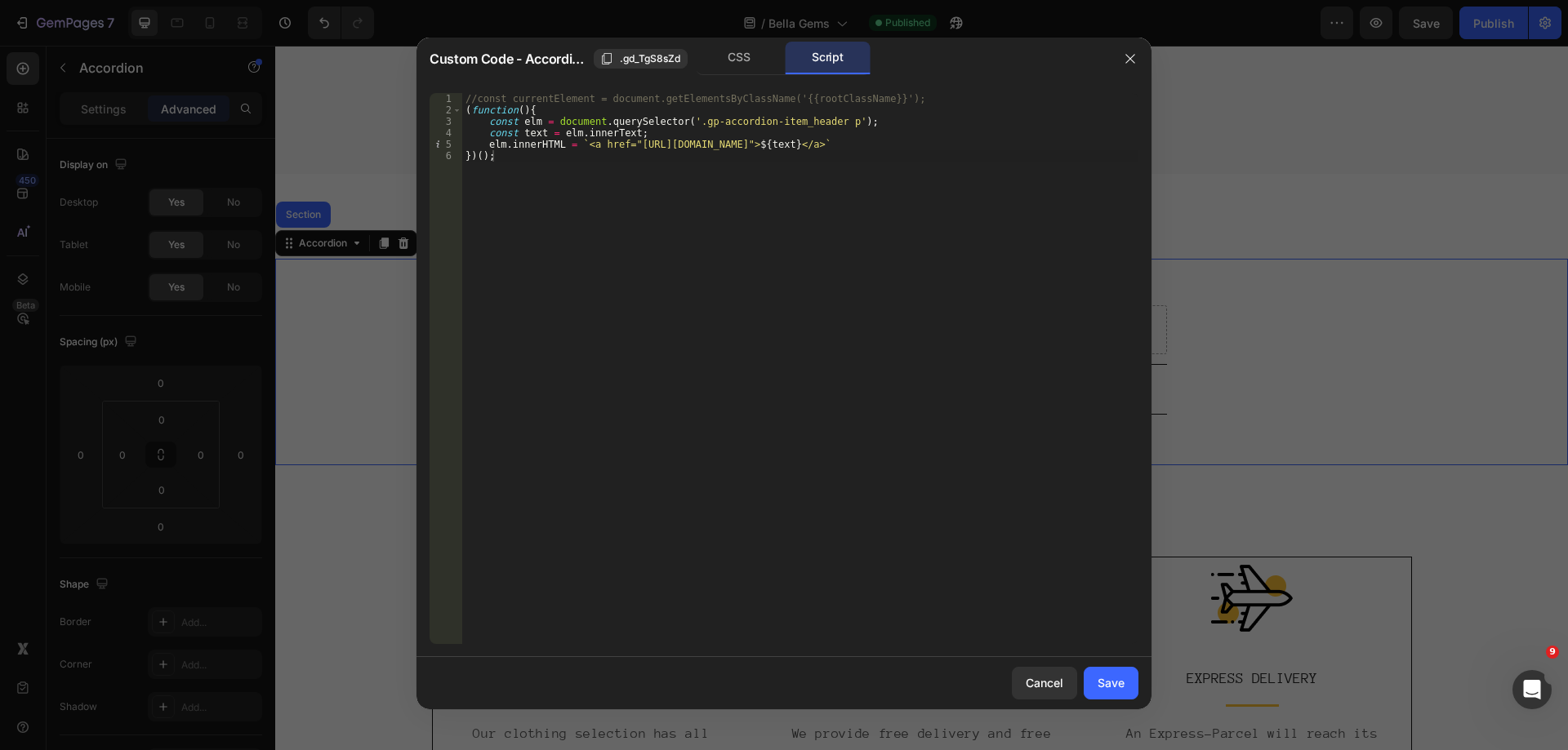
click at [1323, 209] on div at bounding box center [784, 375] width 1568 height 750
type input "8"
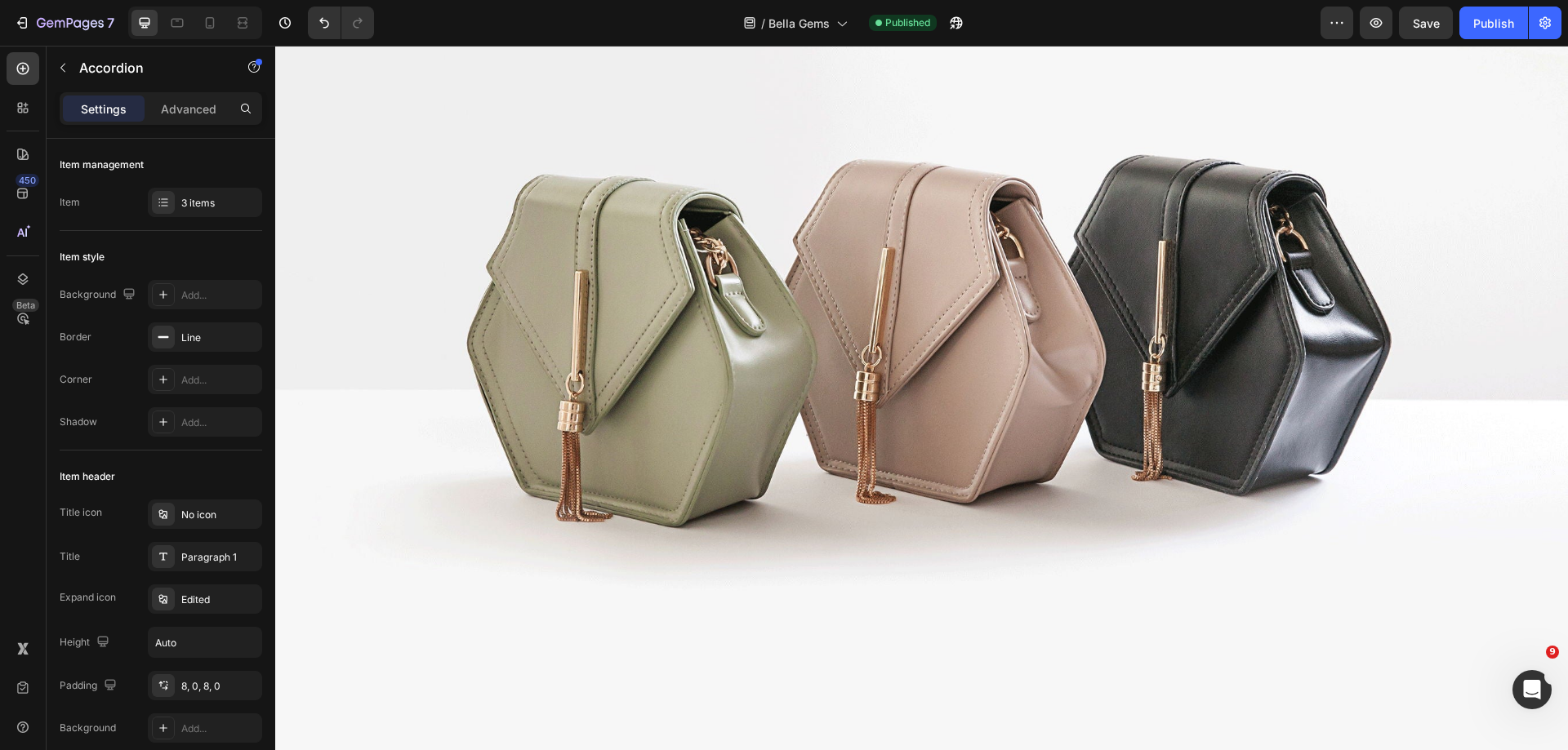
scroll to position [1067, 0]
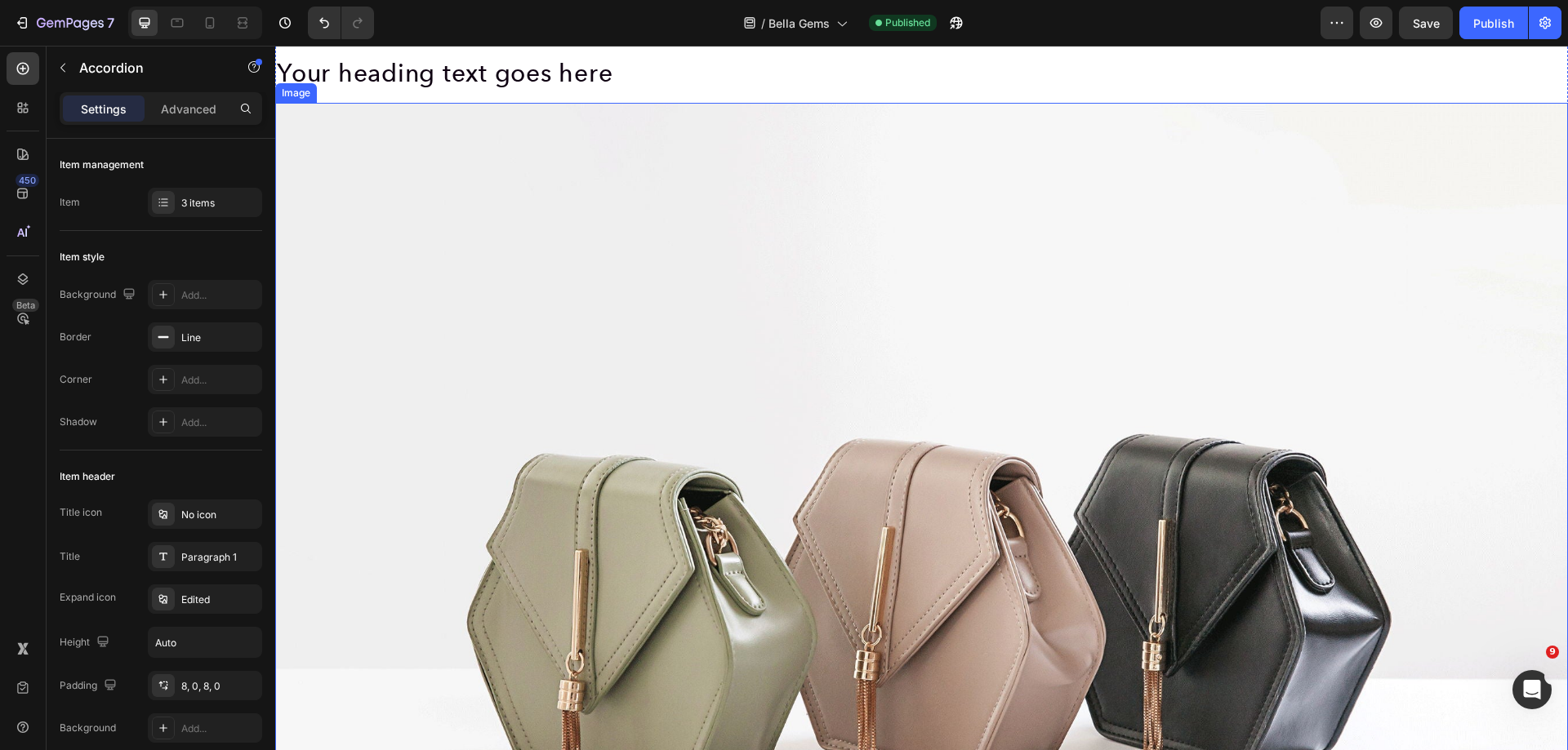
click at [304, 94] on div "Image" at bounding box center [296, 93] width 35 height 15
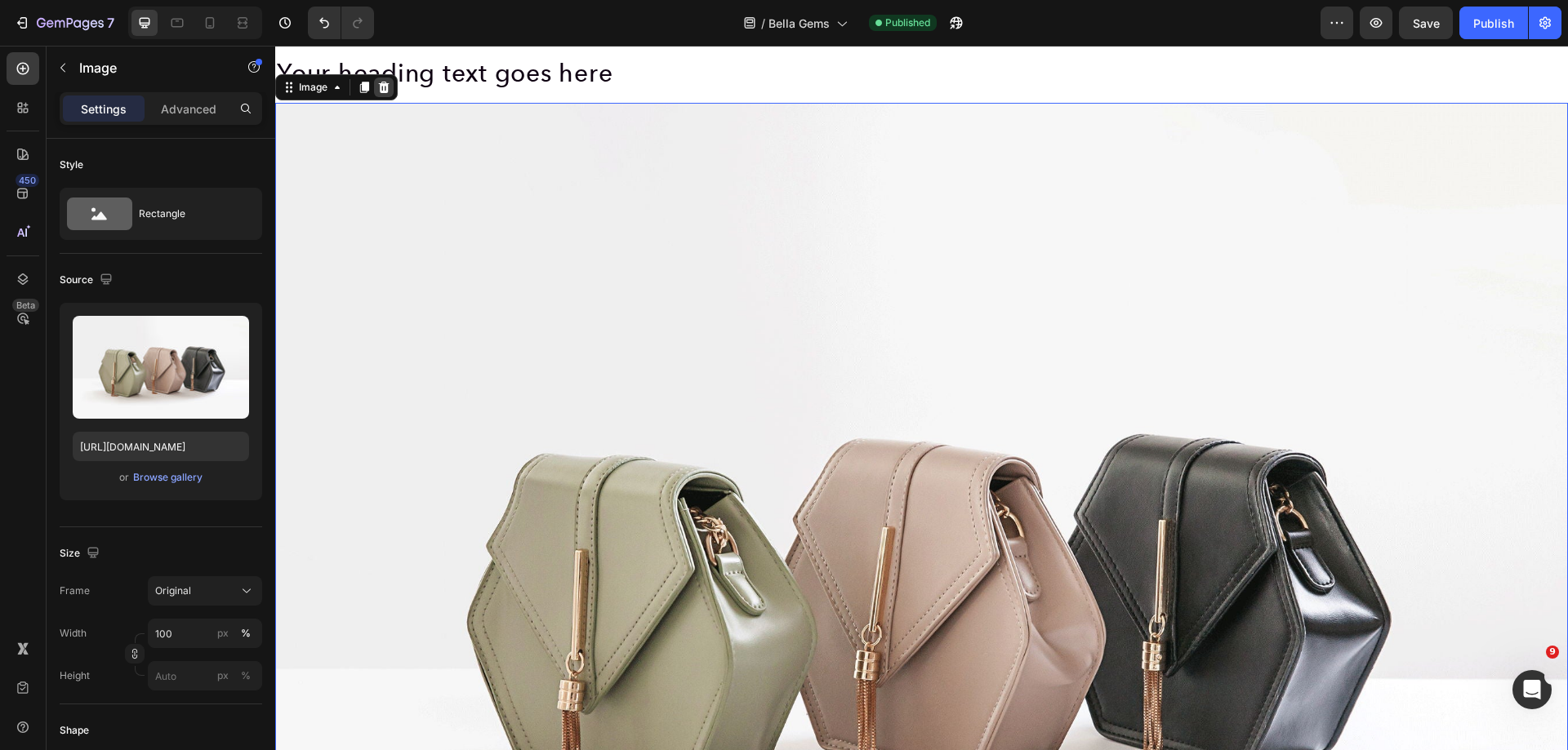
click at [378, 90] on icon at bounding box center [383, 87] width 13 height 13
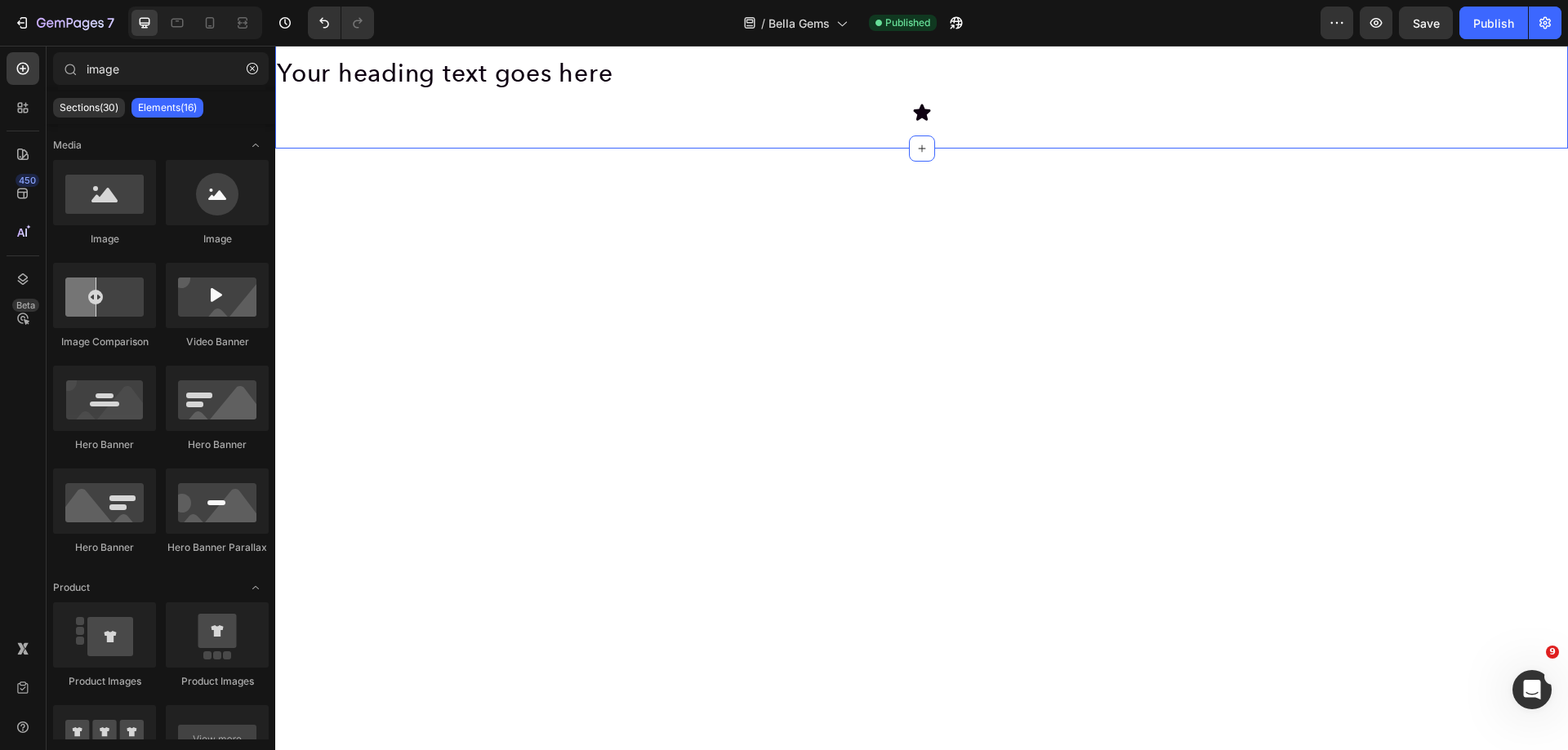
click at [1199, 98] on div "Replace this text with your content Text Block Your heading text goes here Head…" at bounding box center [921, 69] width 1293 height 107
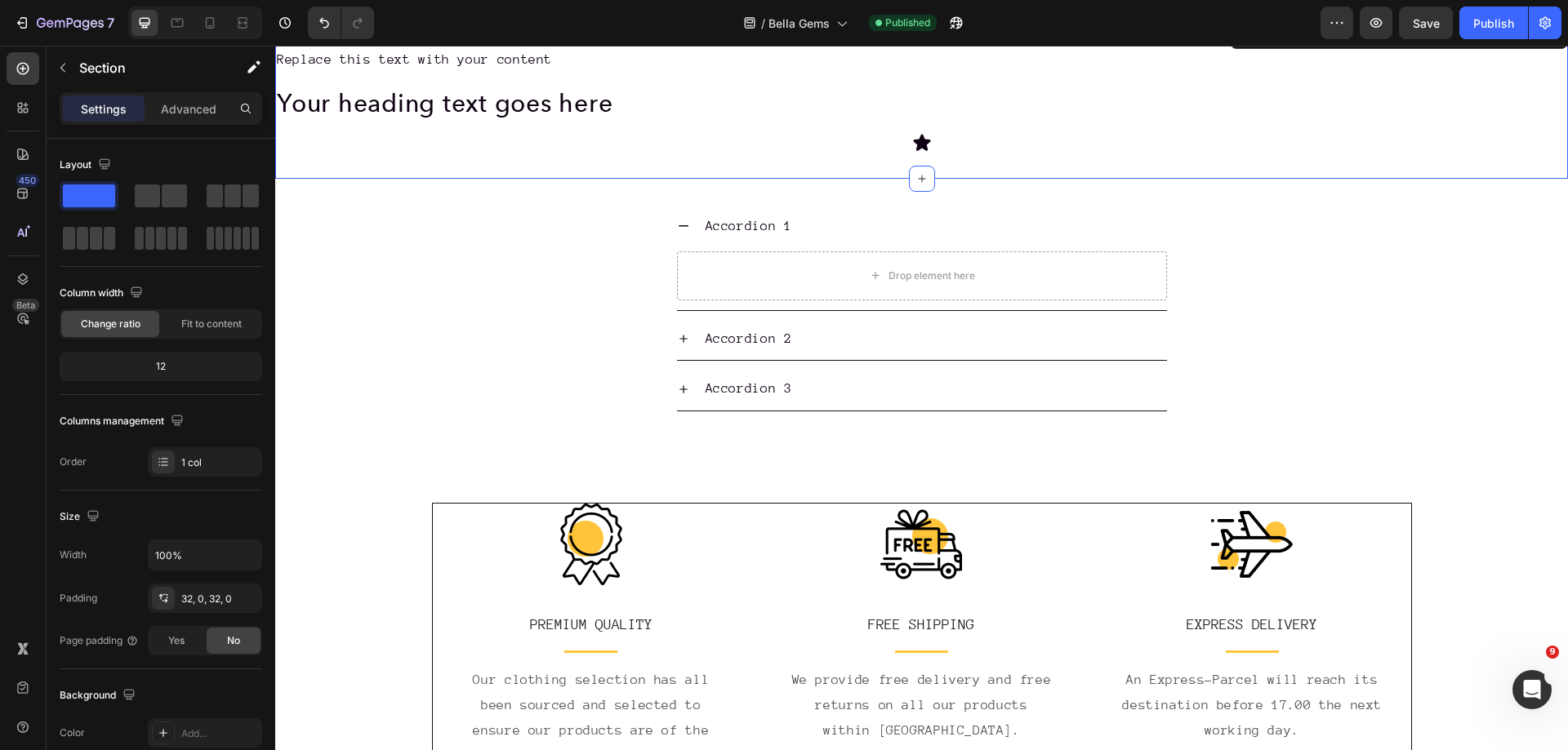
scroll to position [985, 0]
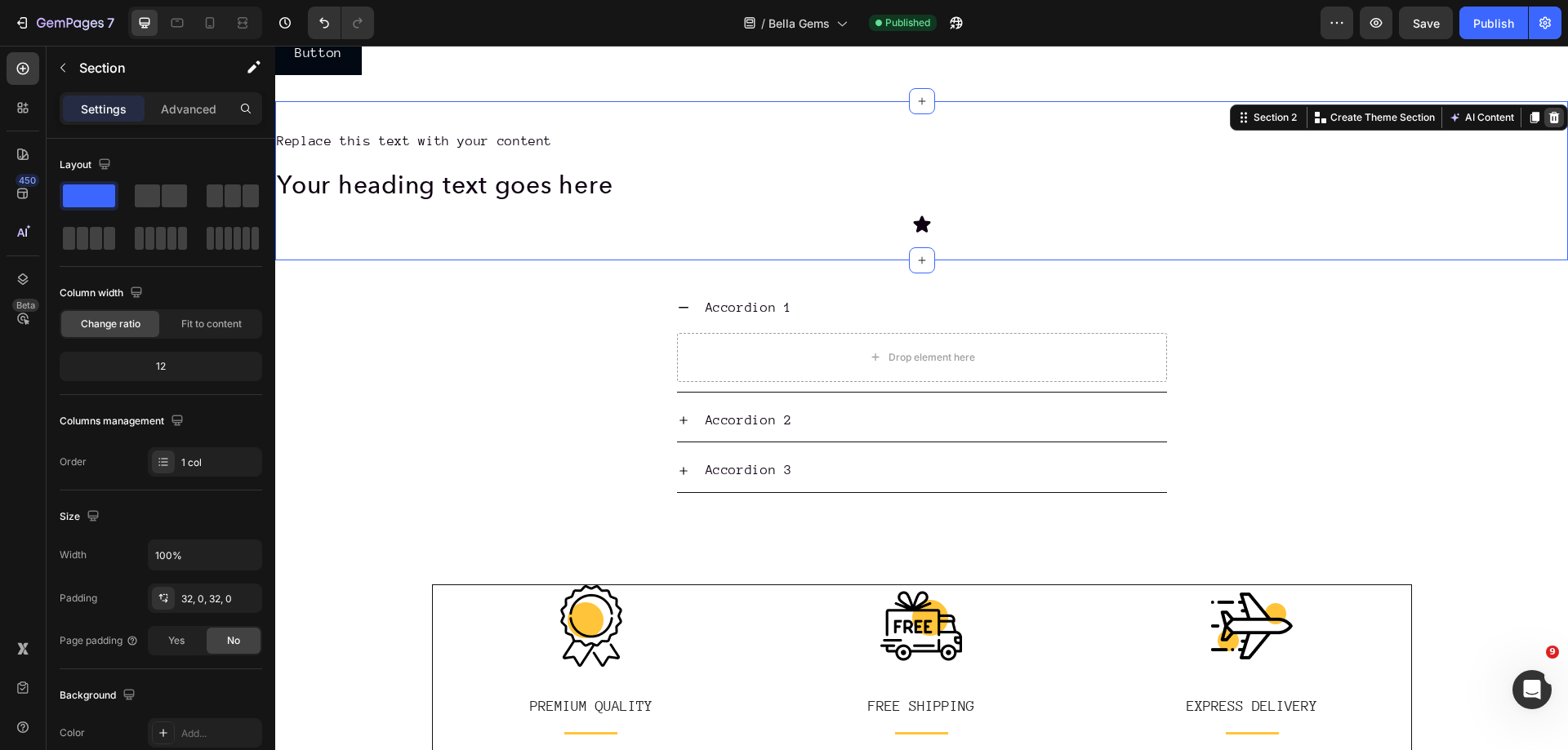
click at [1550, 119] on icon at bounding box center [1555, 118] width 11 height 11
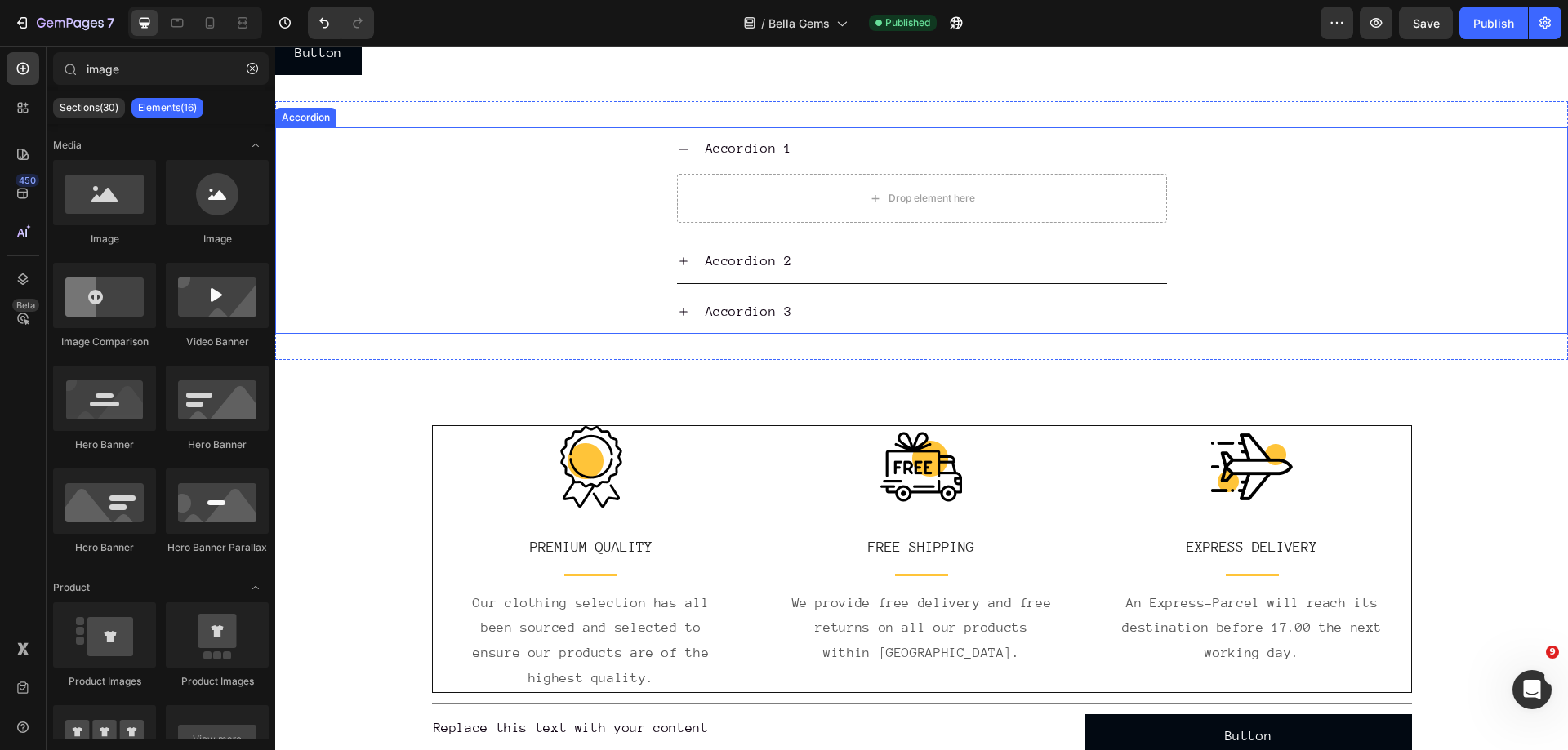
click at [1418, 133] on div "Accordion 1 Drop element here" at bounding box center [921, 180] width 1291 height 106
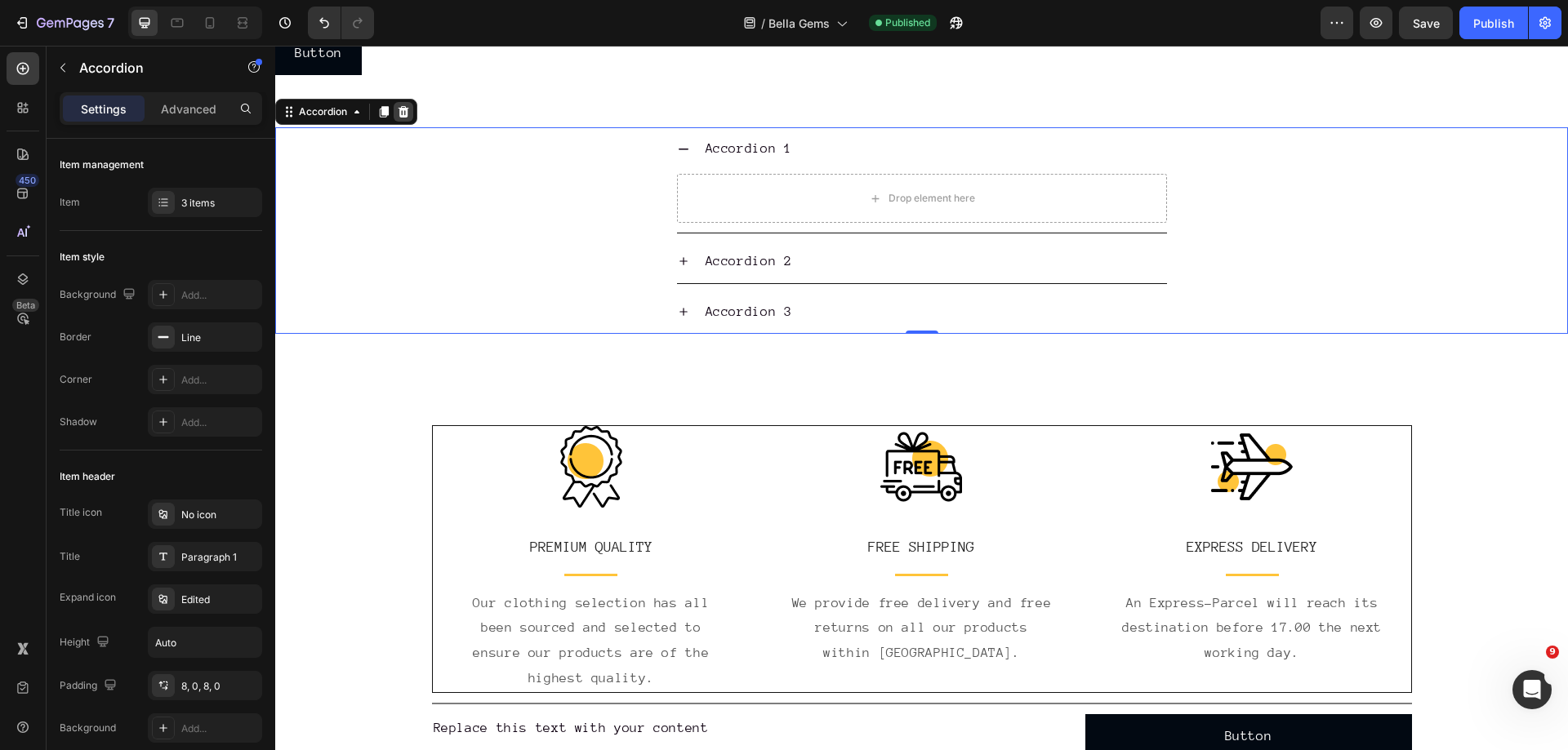
click at [408, 108] on icon at bounding box center [404, 111] width 11 height 11
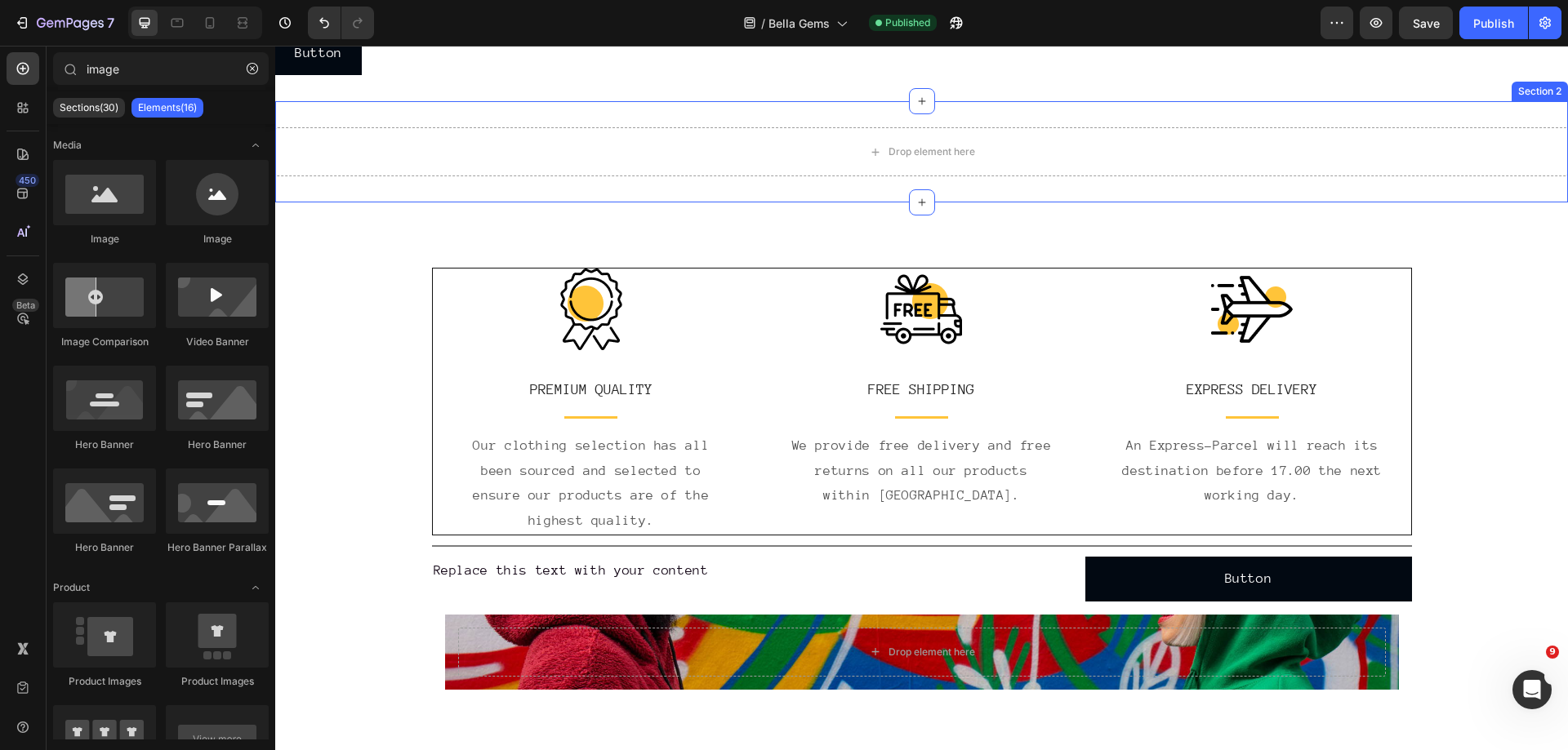
click at [1534, 92] on div "Section 2" at bounding box center [1540, 91] width 50 height 15
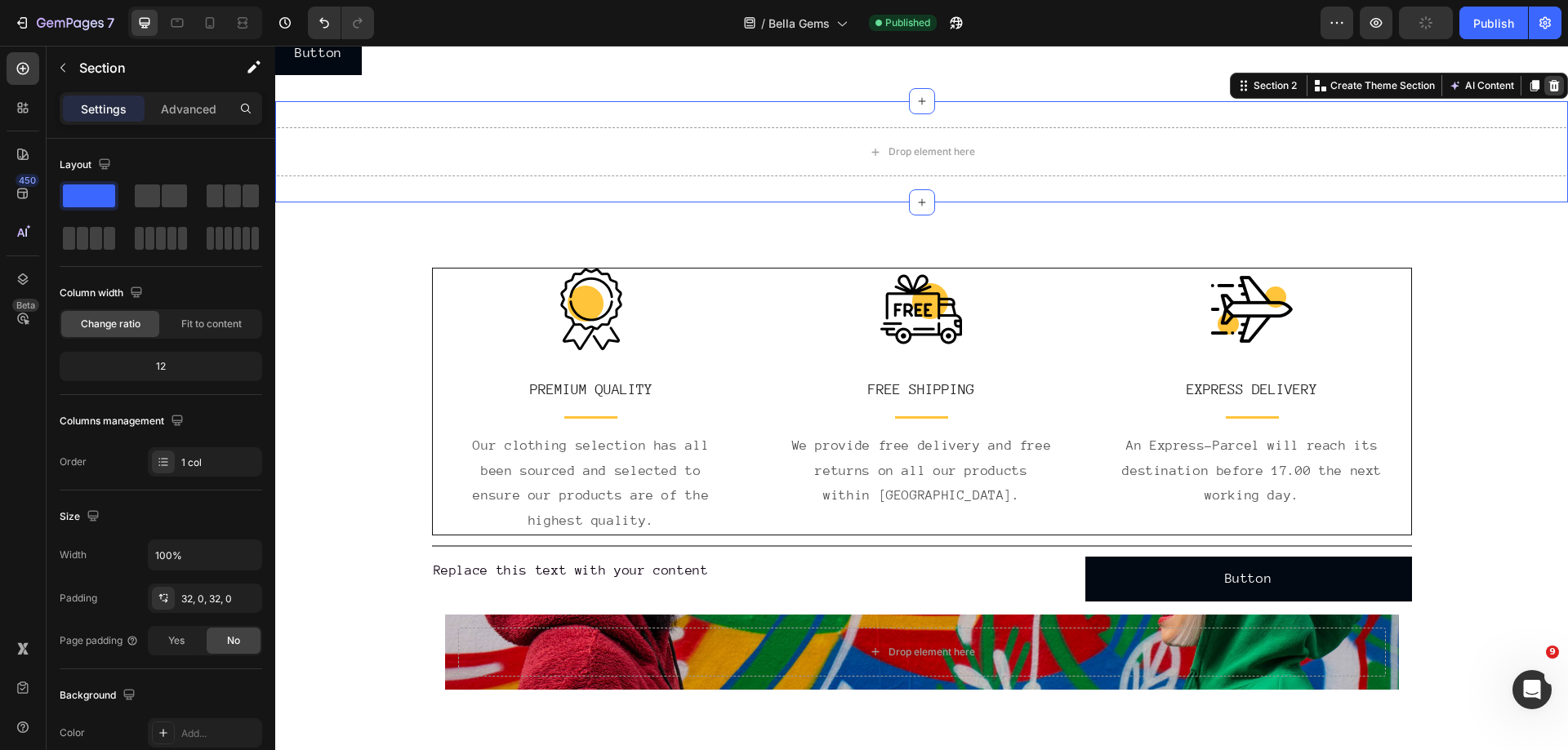
click at [1548, 85] on icon at bounding box center [1554, 85] width 13 height 13
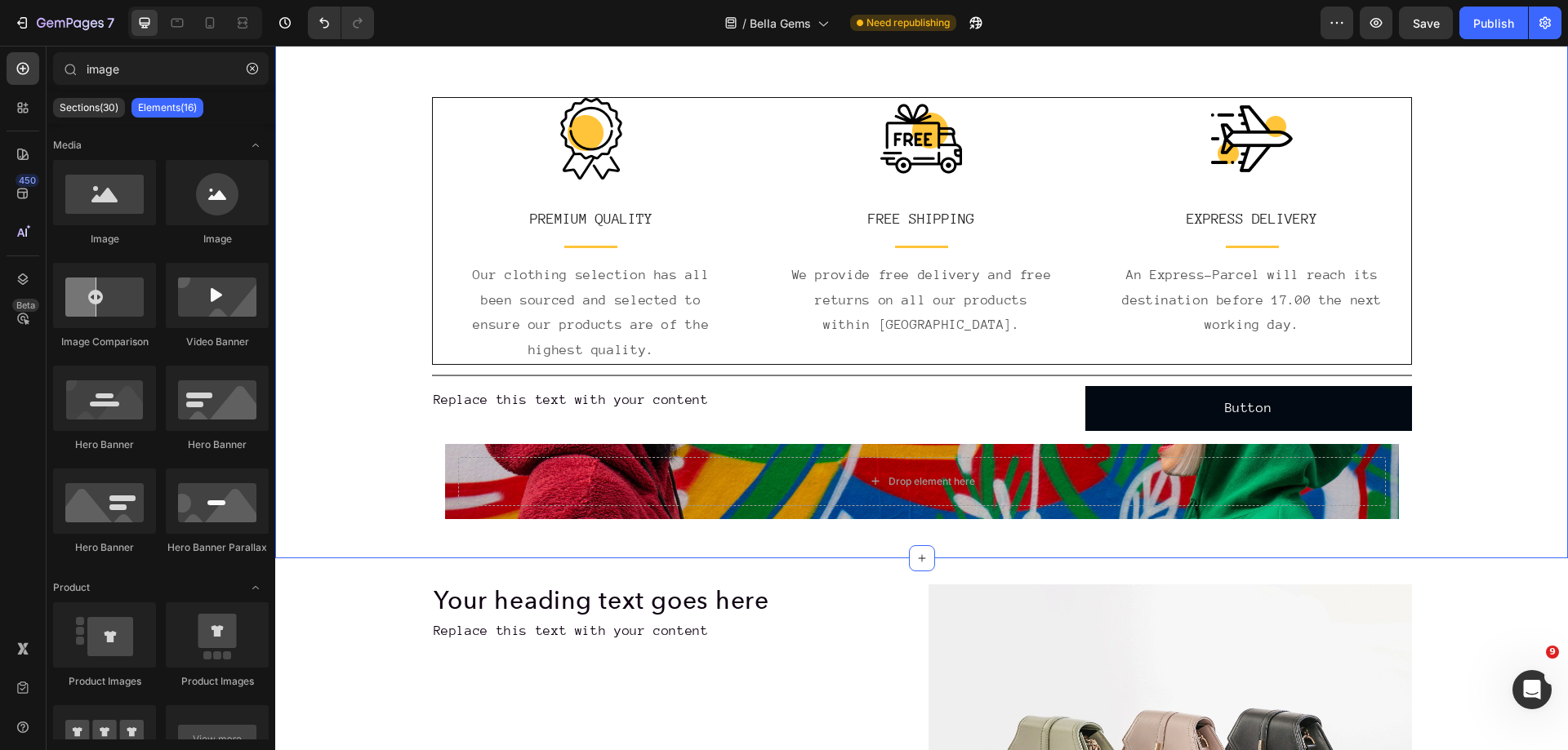
scroll to position [1143, 0]
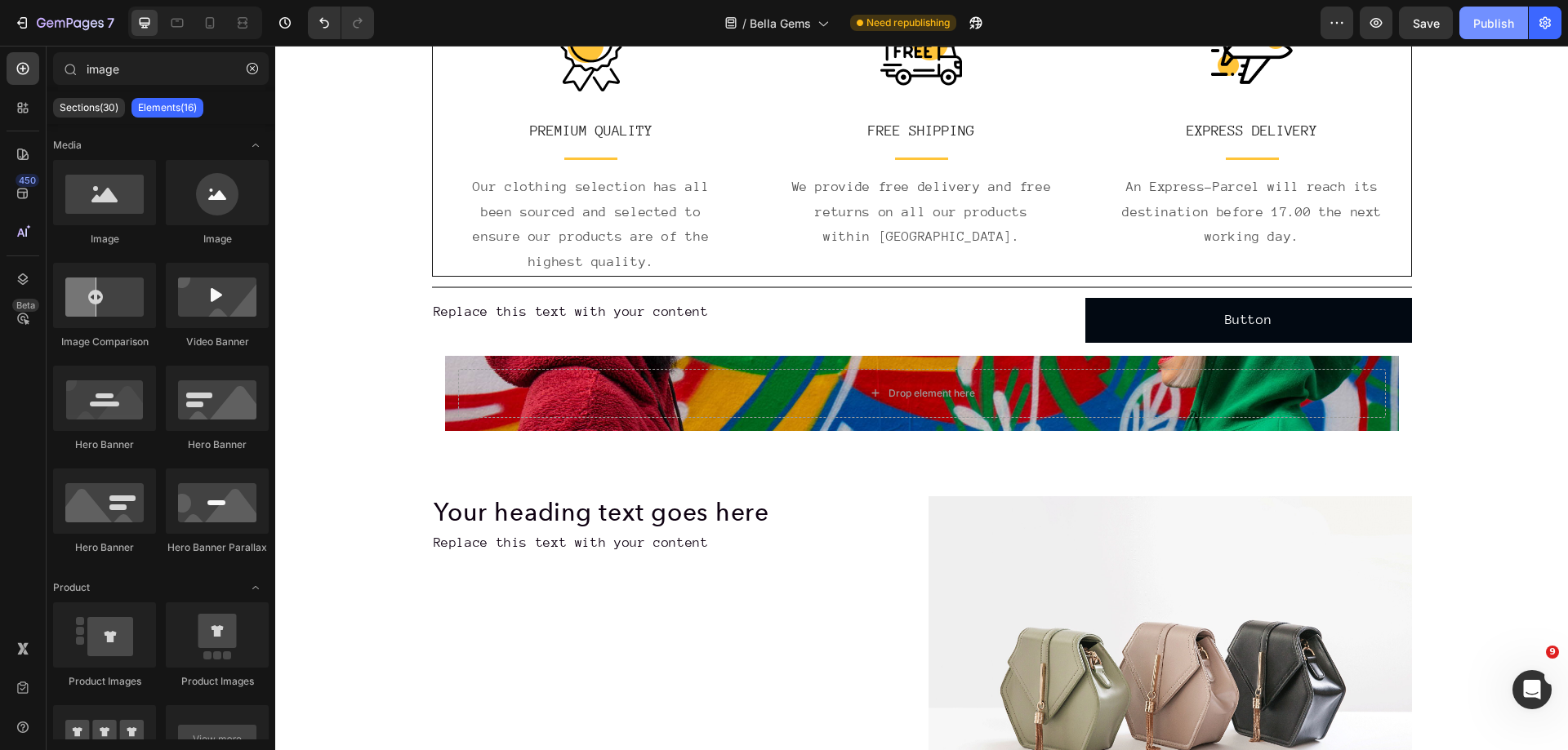
click at [1498, 27] on div "Publish" at bounding box center [1494, 23] width 40 height 17
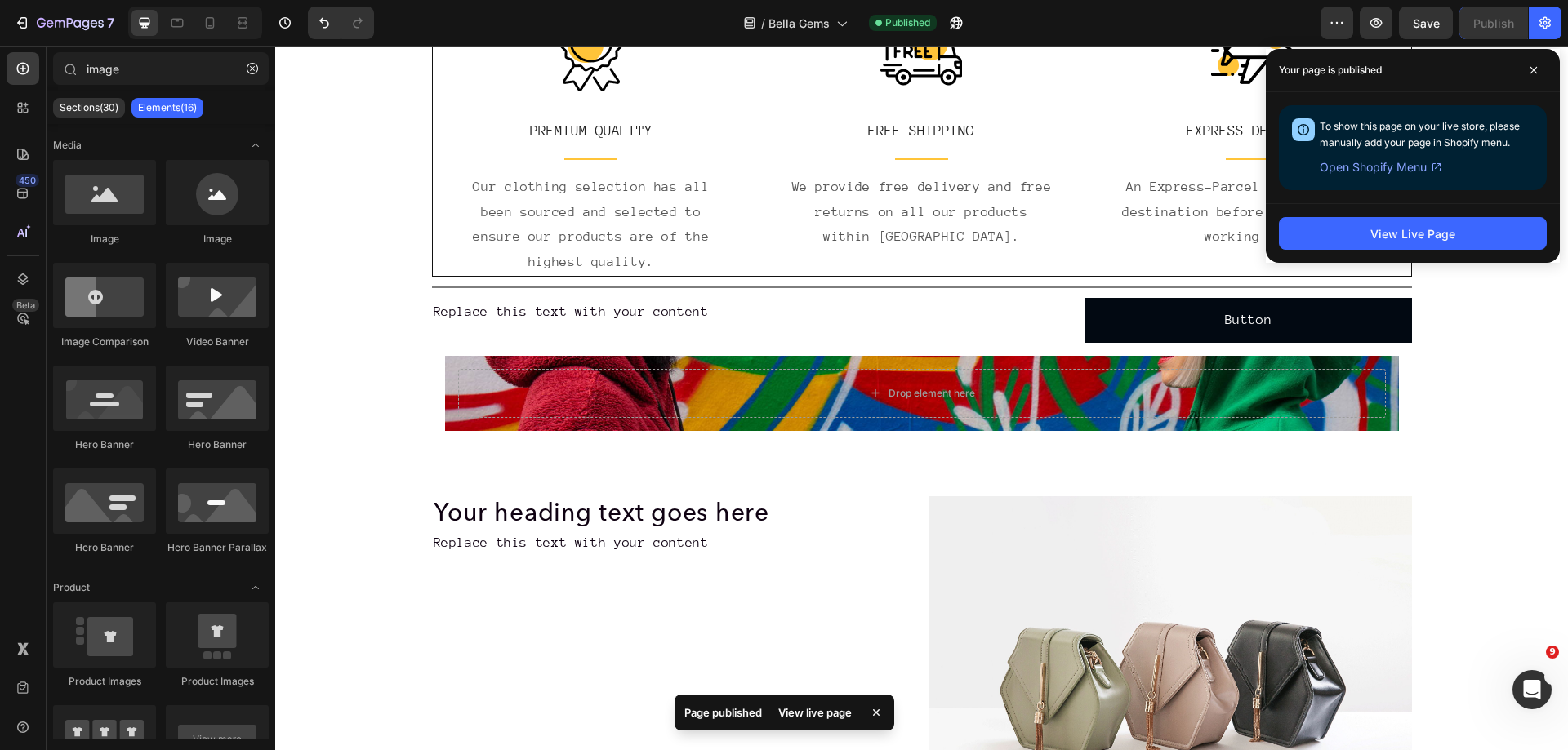
click at [817, 713] on div "View live page" at bounding box center [815, 712] width 93 height 23
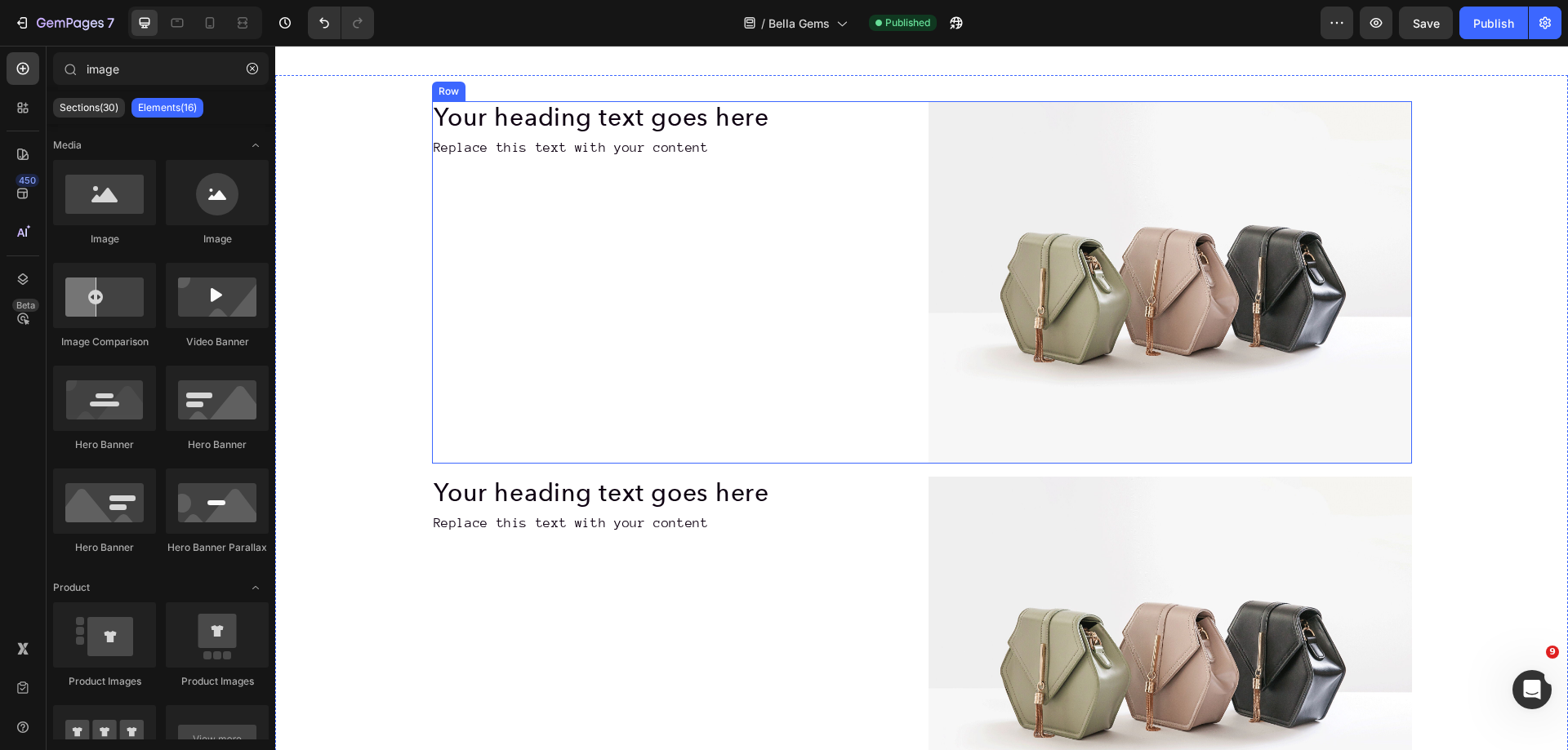
scroll to position [1902, 0]
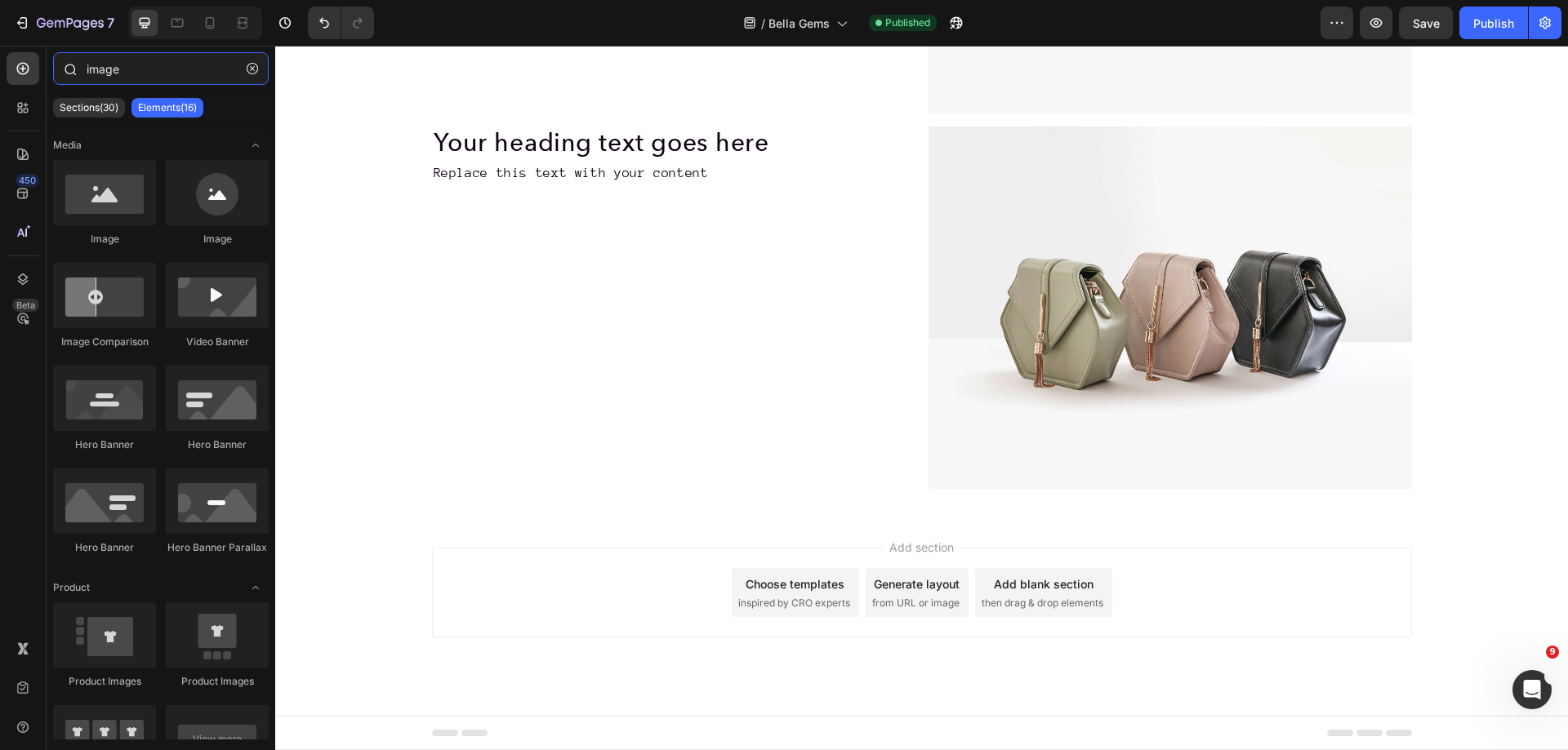
click at [106, 69] on input "image" at bounding box center [161, 69] width 216 height 33
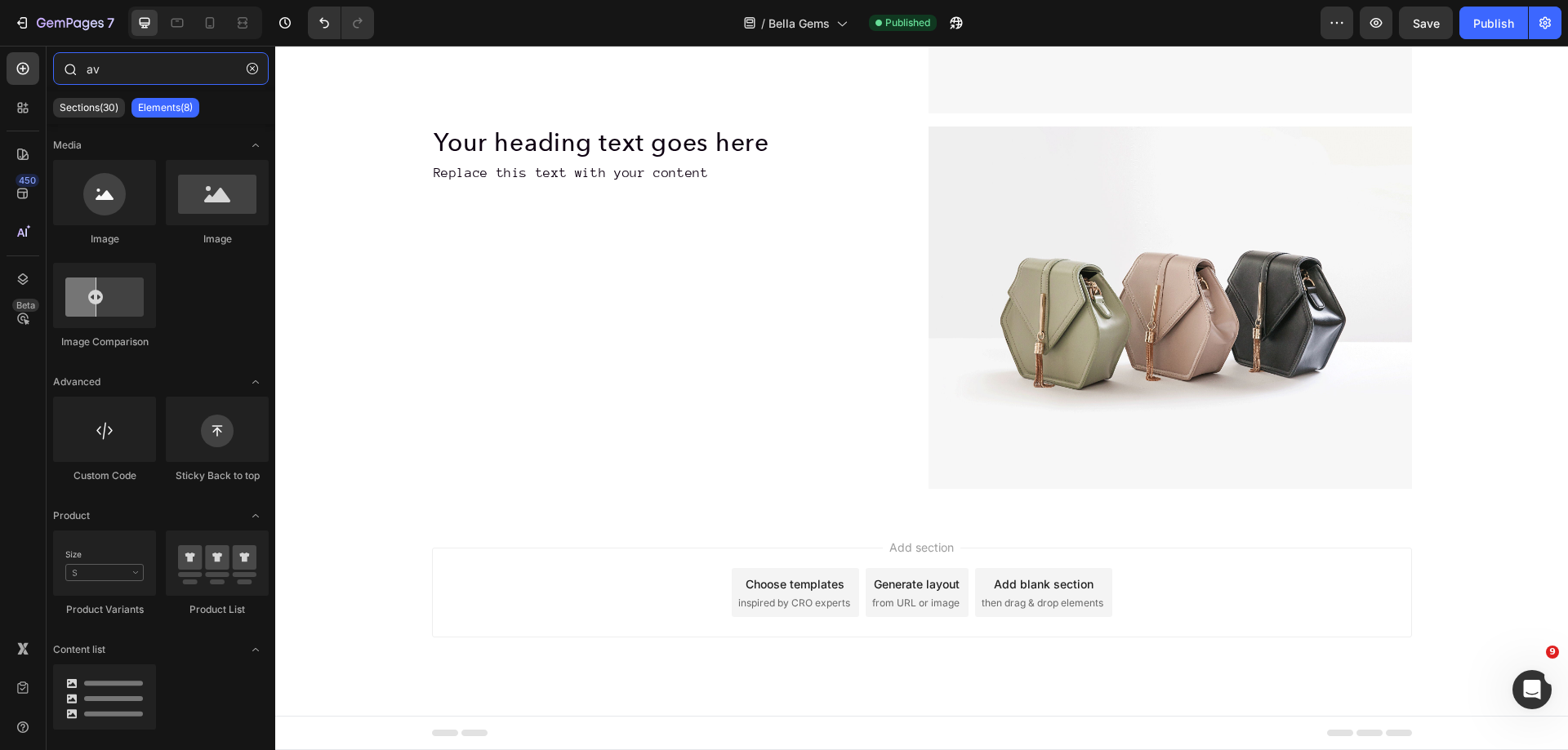
type input "a"
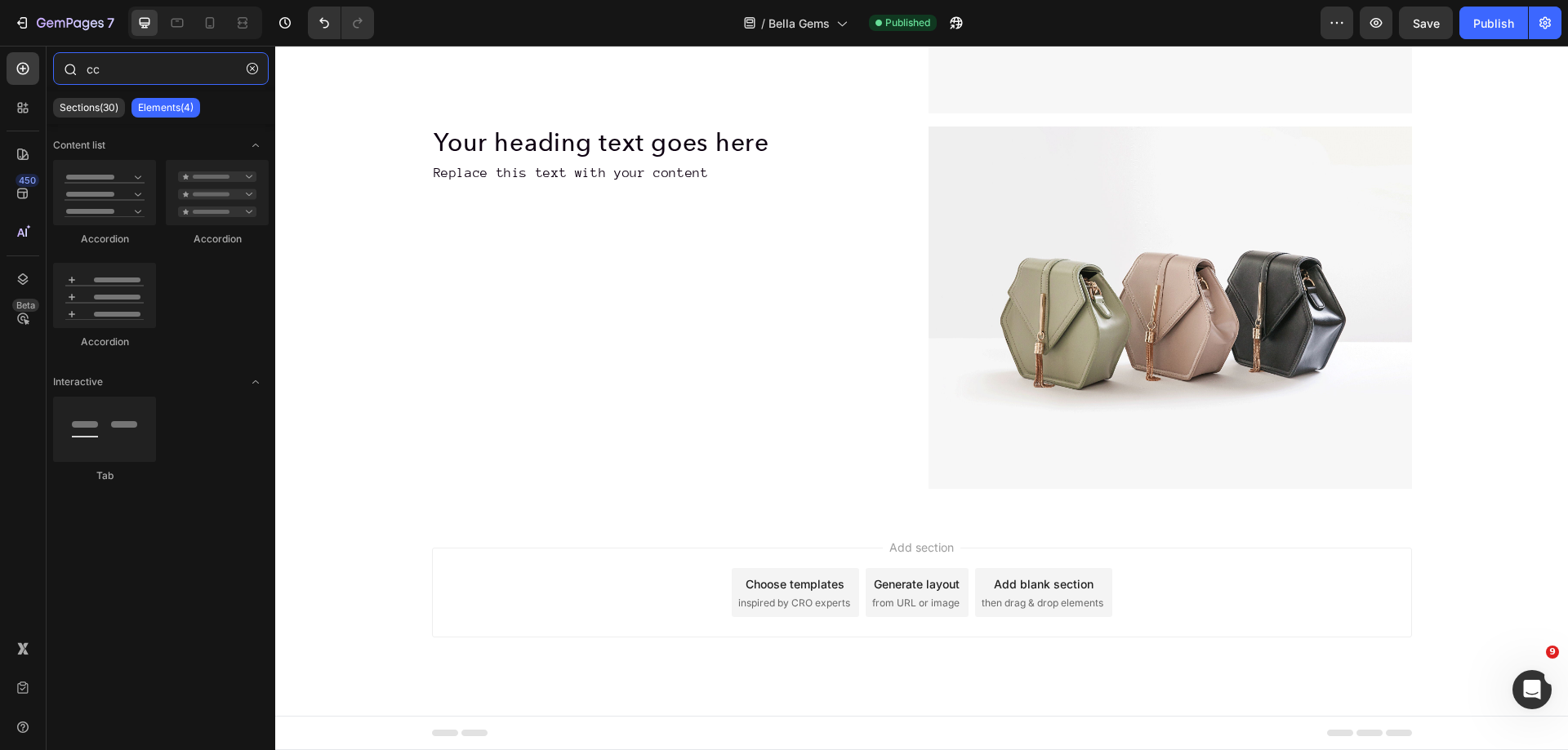
type input "c"
type input "acc"
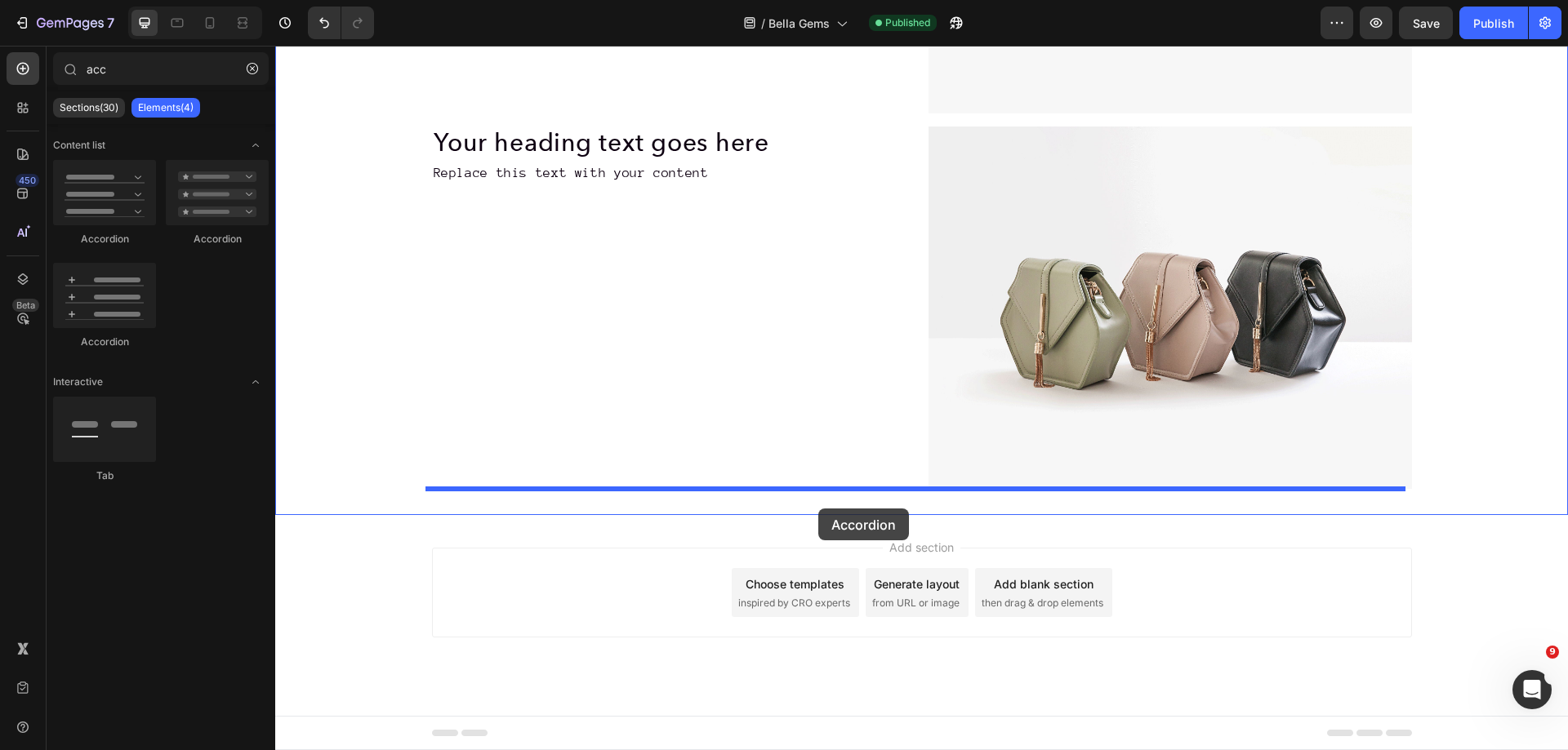
drag, startPoint x: 392, startPoint y: 362, endPoint x: 818, endPoint y: 508, distance: 450.3
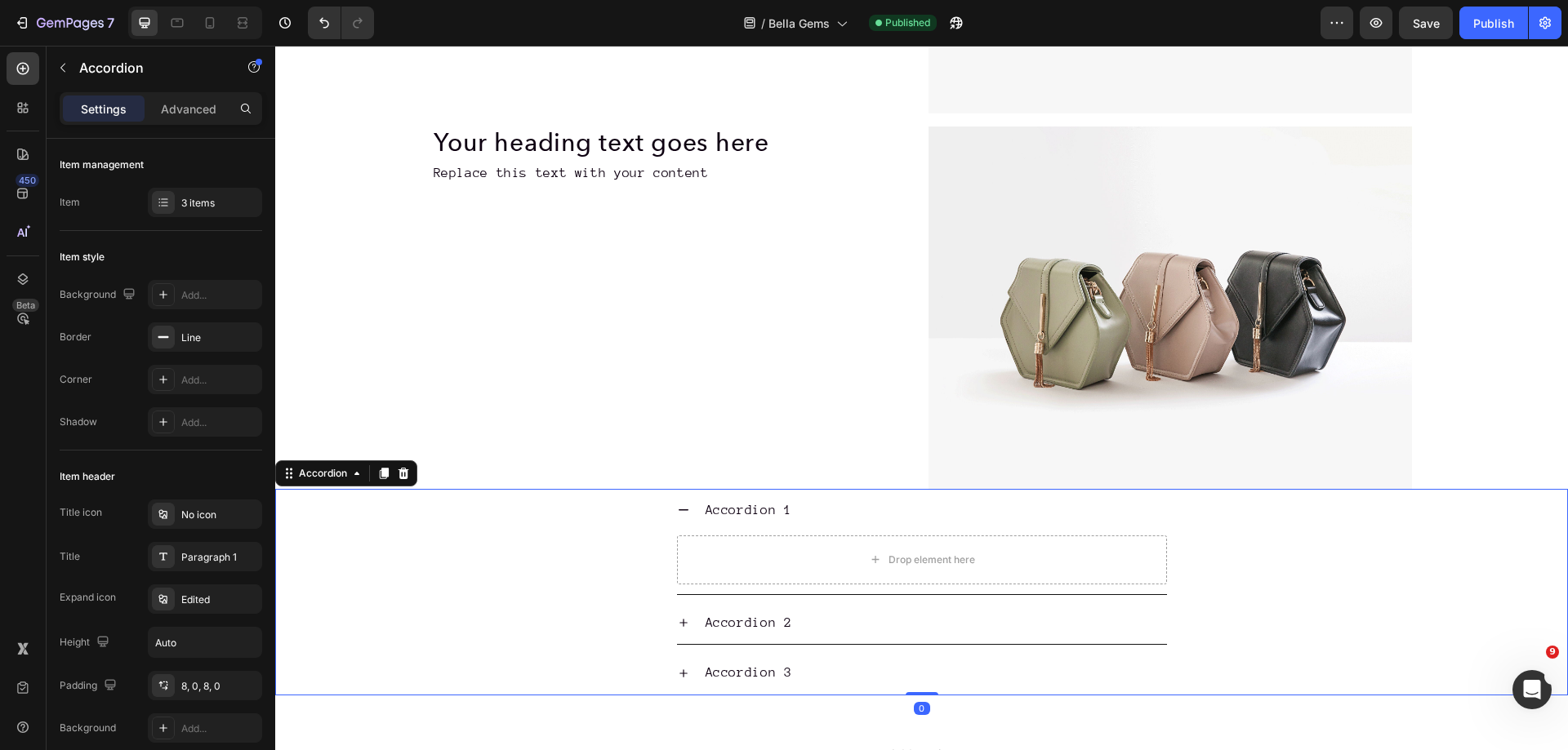
click at [734, 507] on div "Accordion 1" at bounding box center [749, 510] width 91 height 30
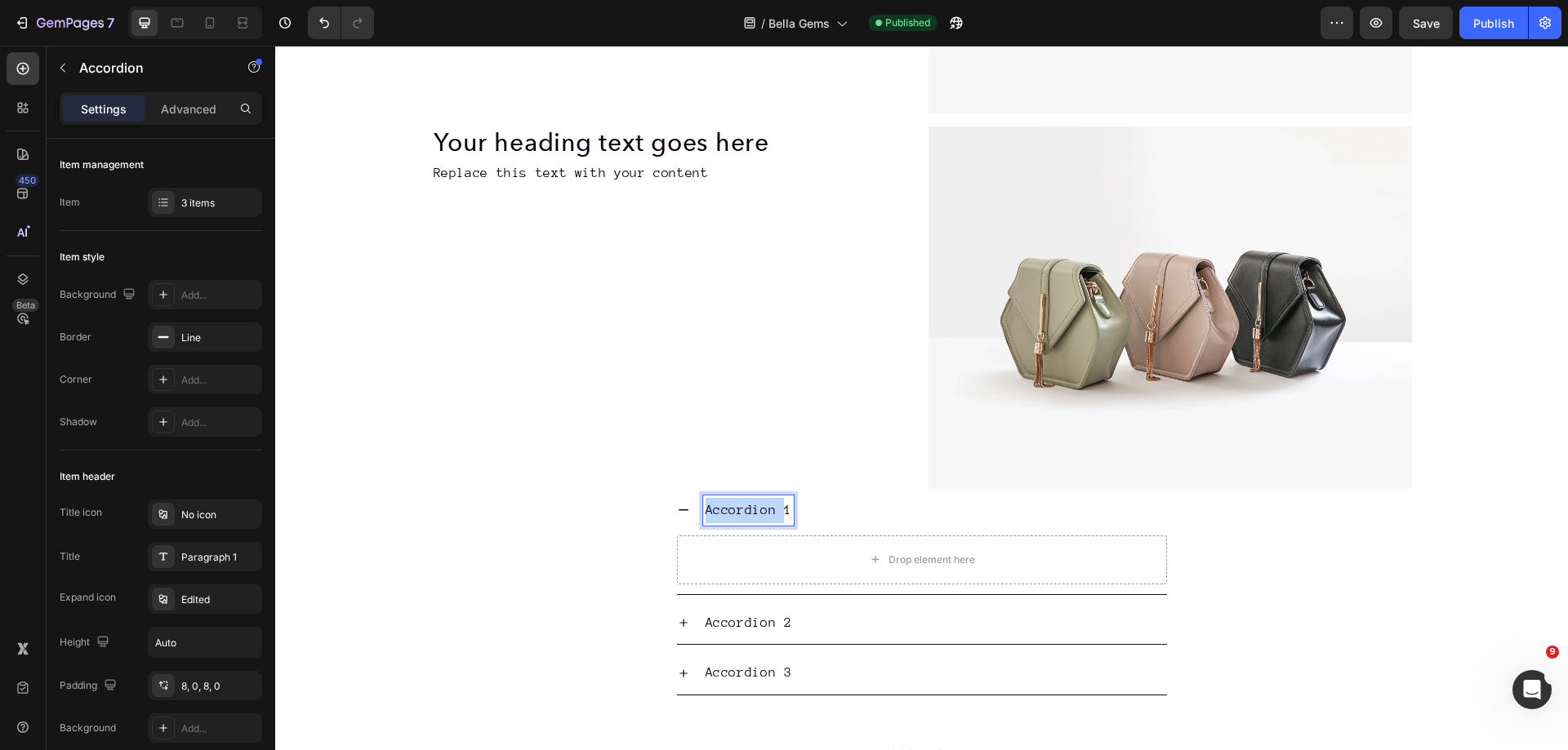
click at [734, 507] on p "Accordion 1" at bounding box center [749, 511] width 86 height 26
click at [564, 464] on div "Your heading text goes here Heading Replace this text with your content Text Bl…" at bounding box center [674, 308] width 484 height 362
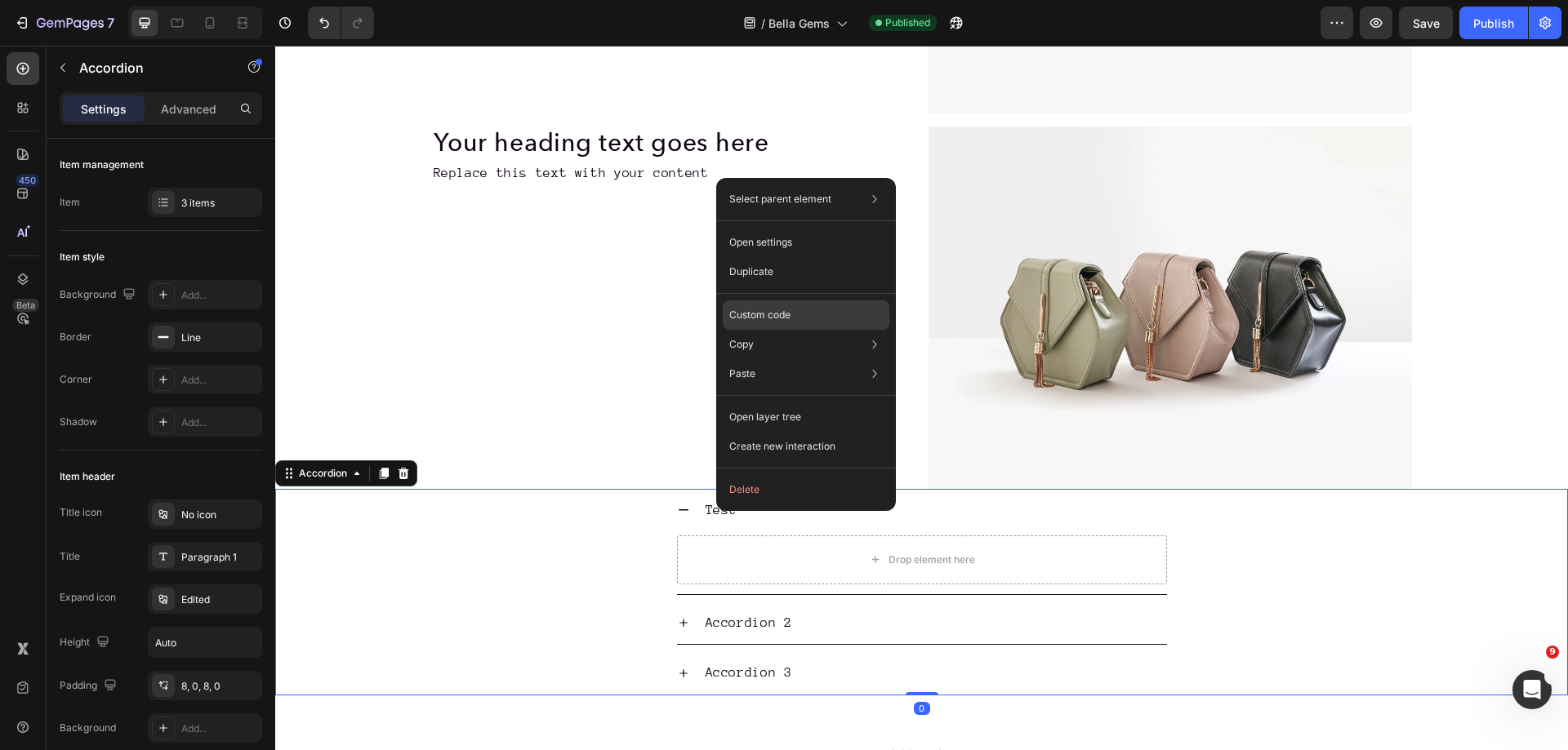
click at [777, 313] on p "Custom code" at bounding box center [760, 315] width 62 height 15
type input "100%"
type input "100"
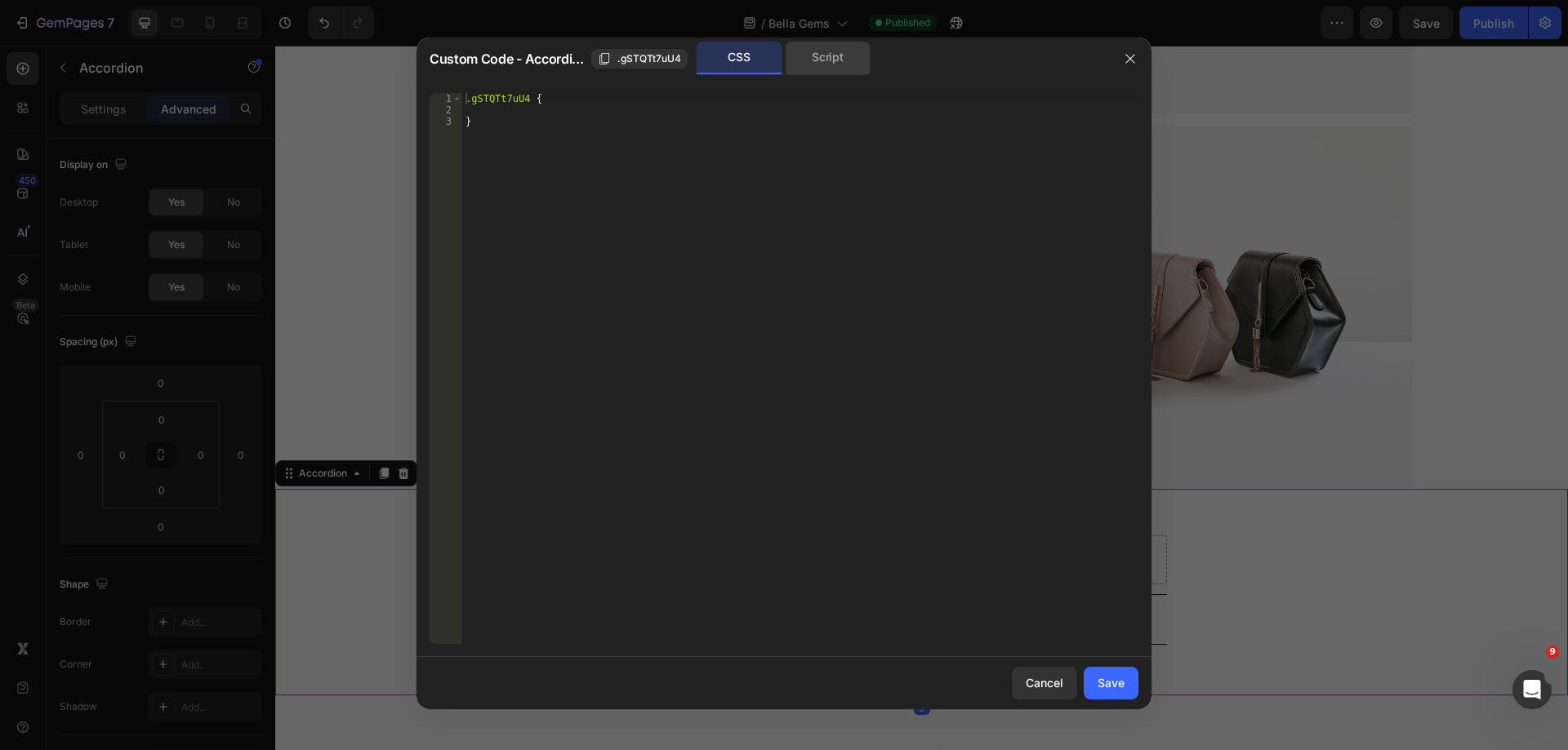
click at [829, 58] on div "Script" at bounding box center [828, 58] width 86 height 33
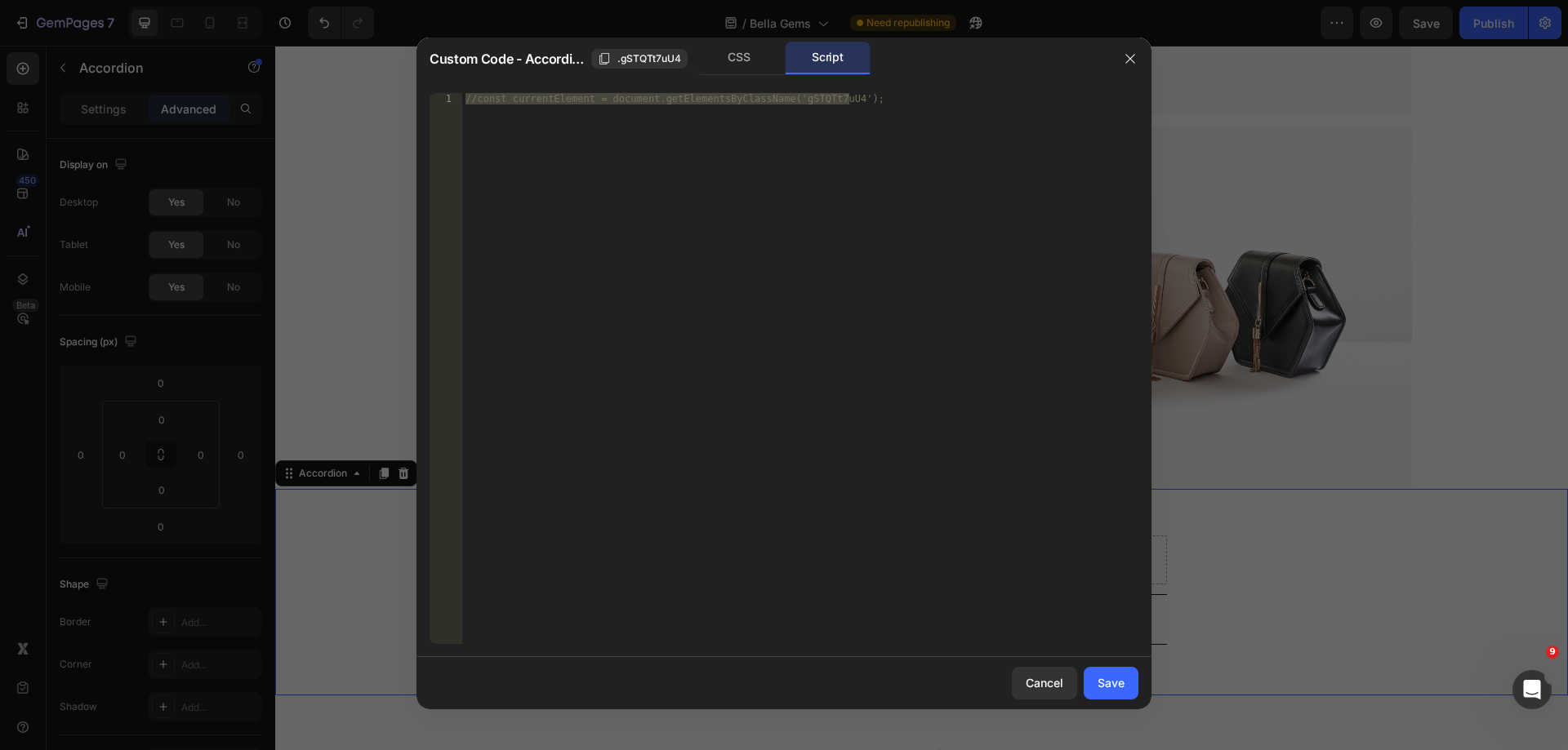
type textarea "//const currentElement = document.getElementsByClassName('gSTQTt7uU4');"
click at [660, 124] on div "//const currentElement = document.getElementsByClassName('gSTQTt7uU4');" at bounding box center [800, 369] width 676 height 551
paste textarea "})();"
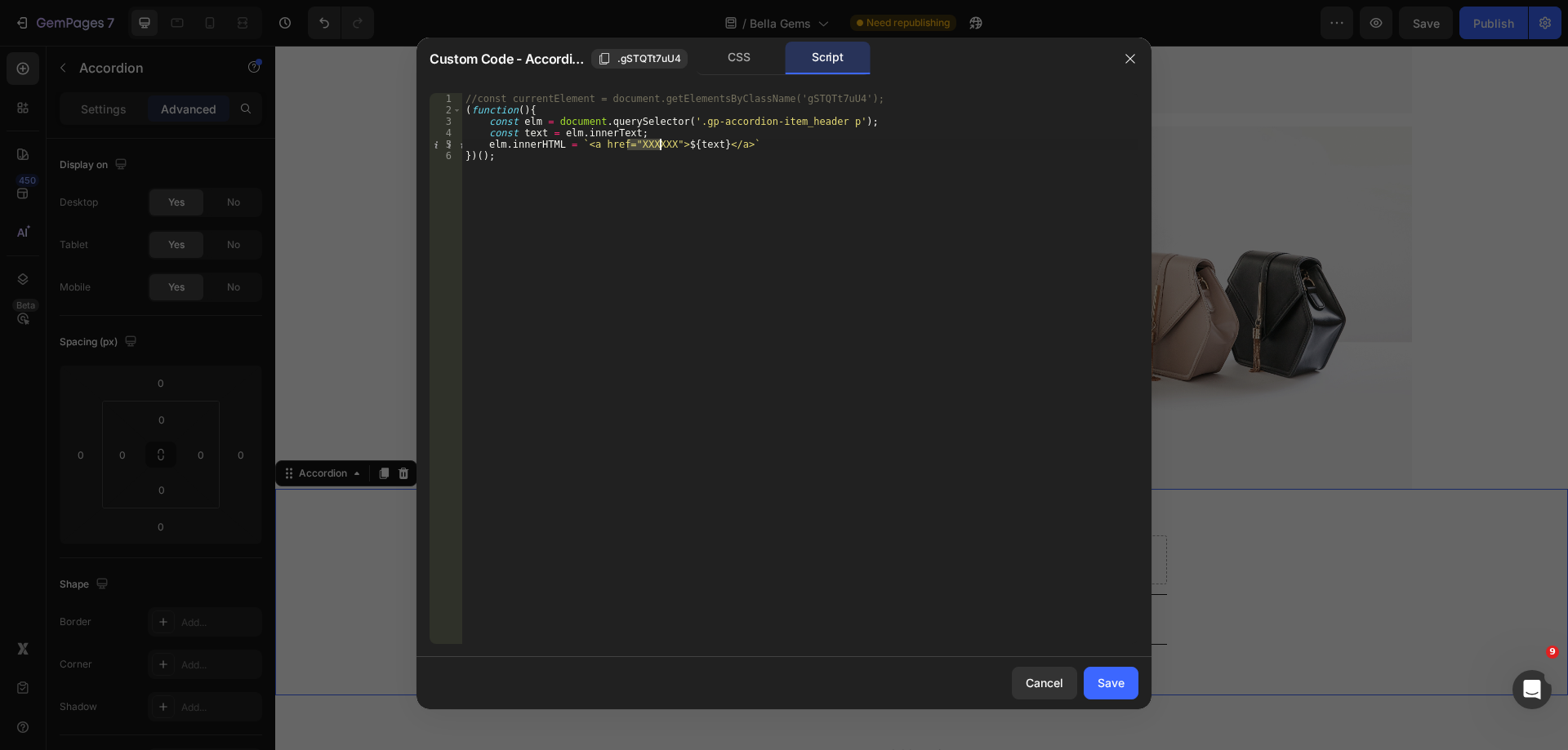
drag, startPoint x: 633, startPoint y: 147, endPoint x: 659, endPoint y: 148, distance: 26.0
click at [659, 148] on div "//const currentElement = document.getElementsByClassName('gSTQTt7uU4'); ( funct…" at bounding box center [800, 380] width 676 height 574
paste textarea "[URL][DOMAIN_NAME]"
type textarea "elm.innerHTML = `<a href="[URL][DOMAIN_NAME]">${text}</a>`"
click at [1115, 677] on div "Save" at bounding box center [1111, 683] width 27 height 17
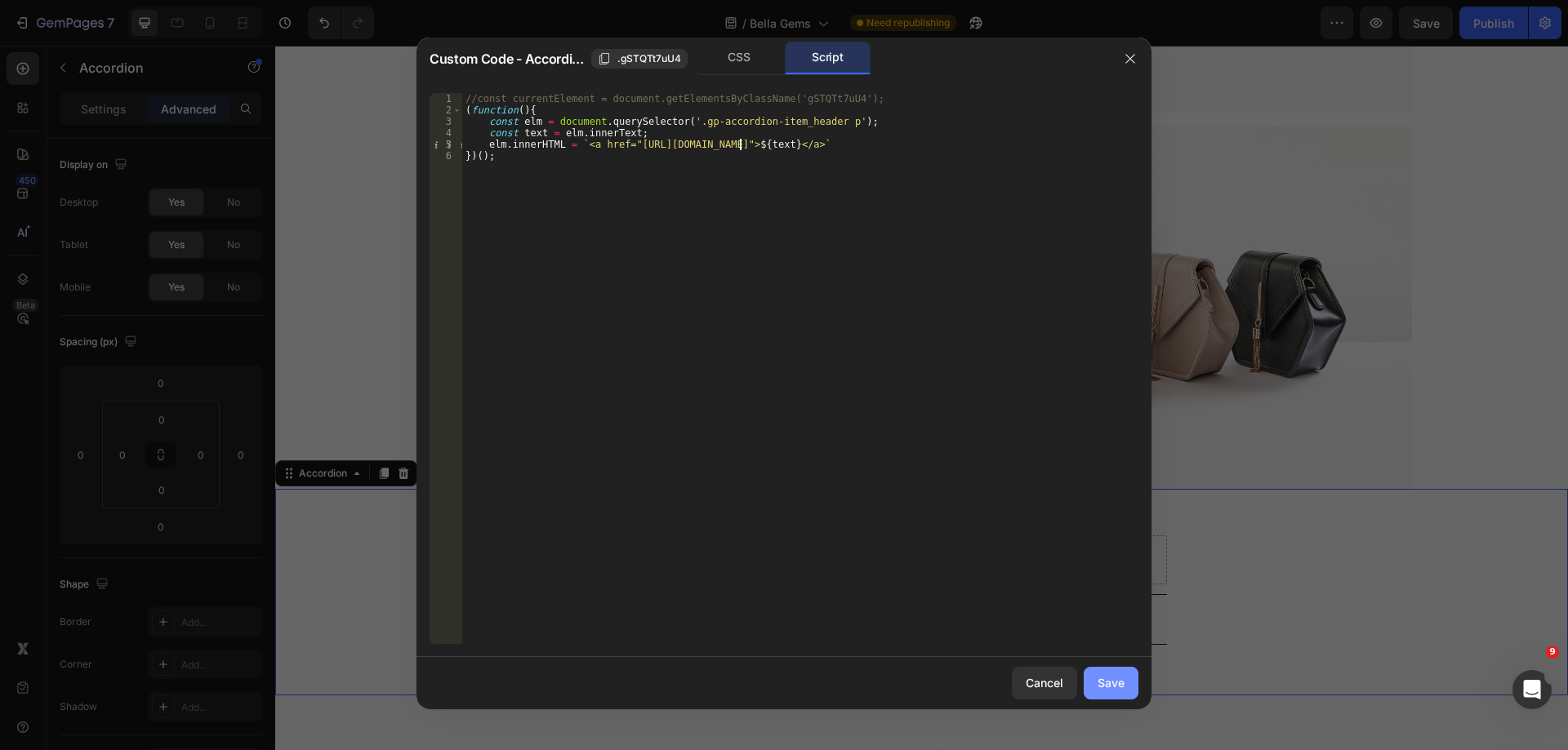
type input "8"
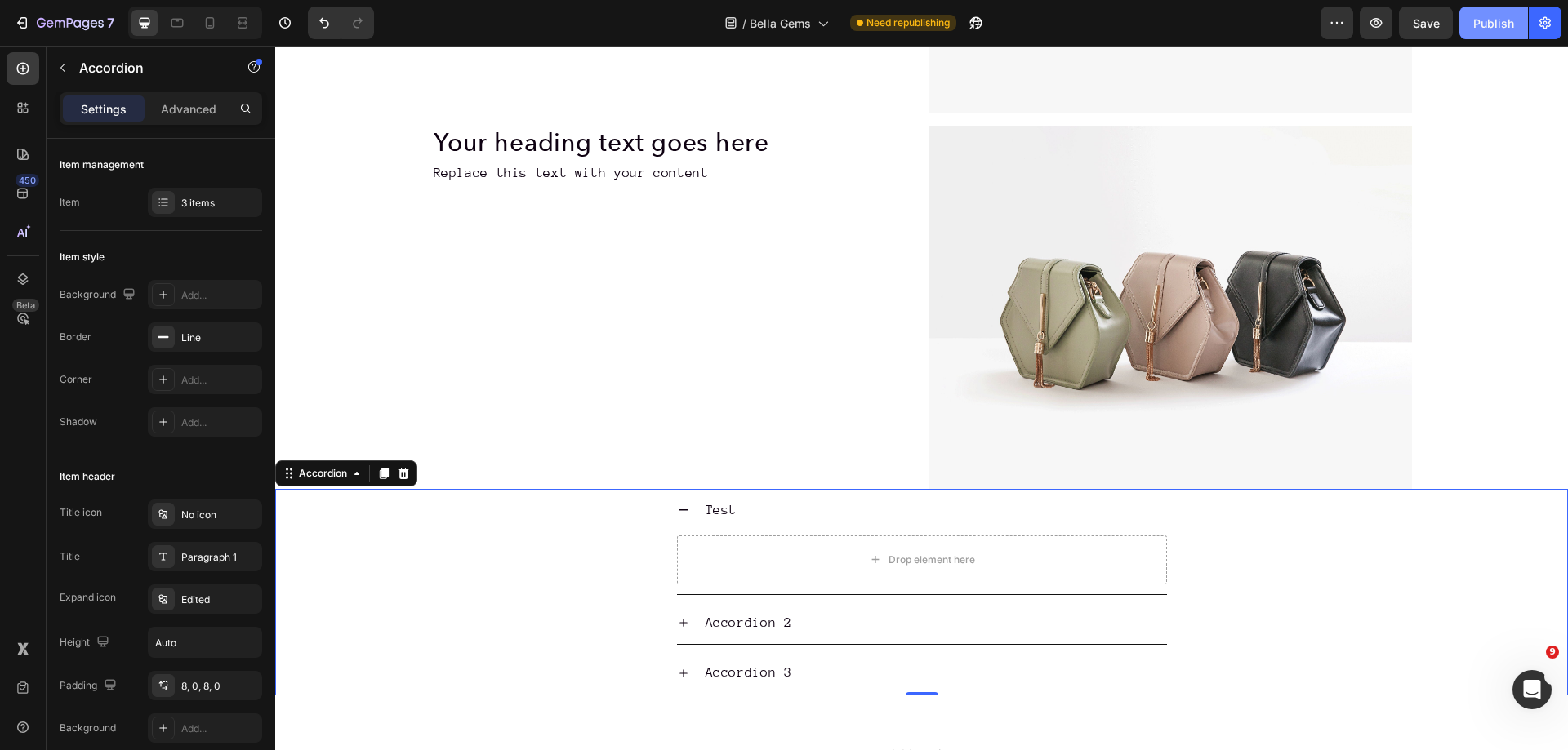
click at [1489, 23] on div "Publish" at bounding box center [1494, 23] width 40 height 17
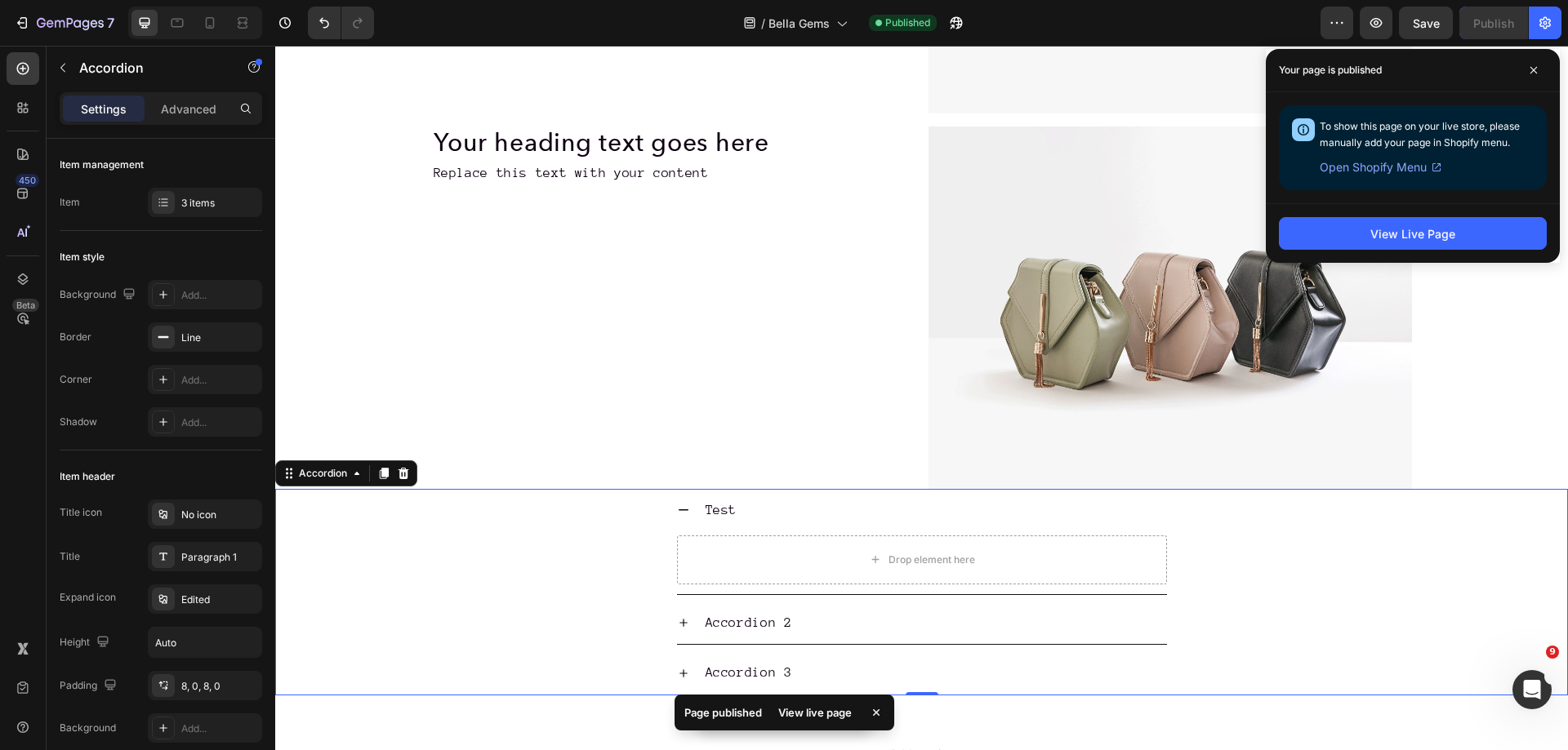
click at [806, 702] on div "View live page" at bounding box center [815, 712] width 93 height 23
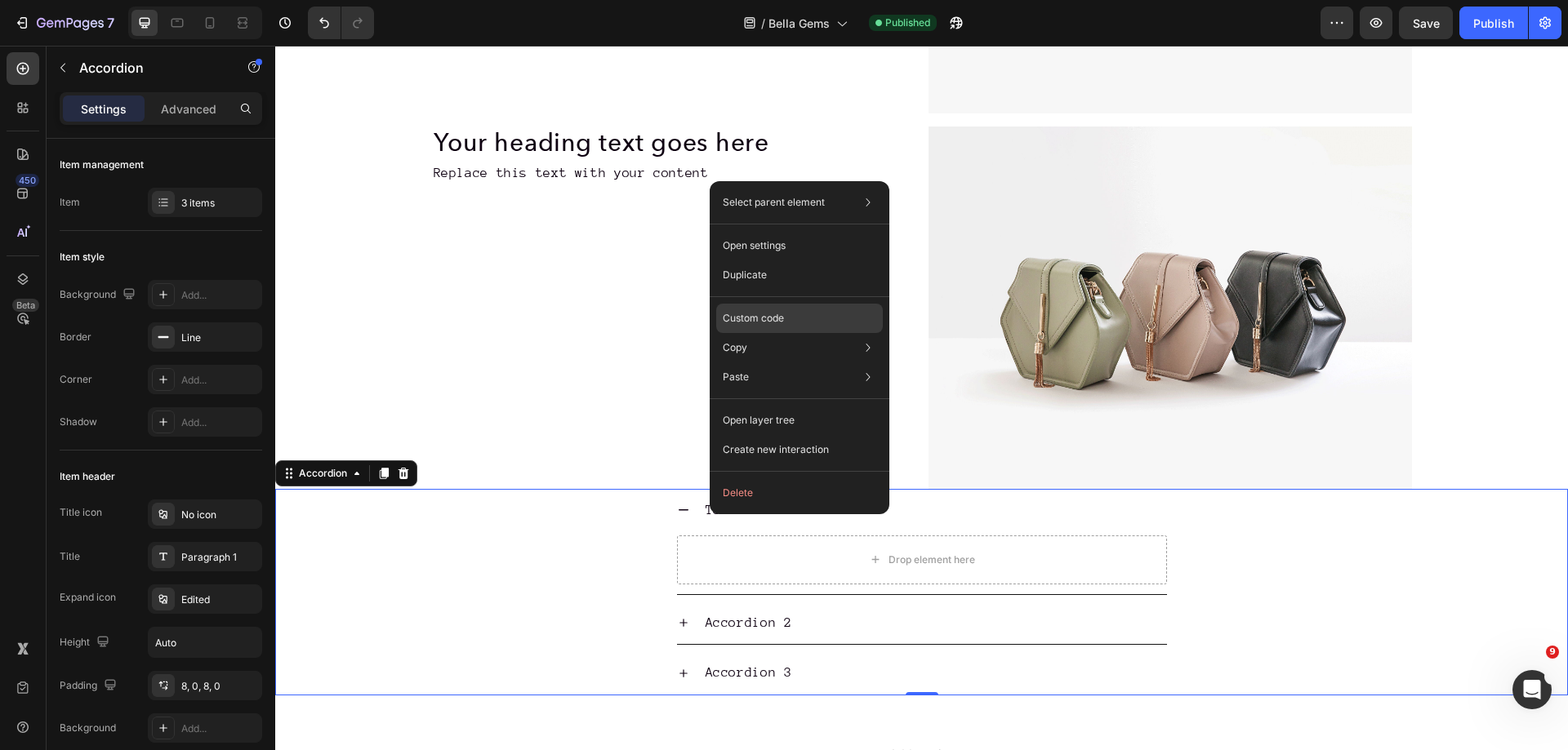
click at [763, 318] on p "Custom code" at bounding box center [753, 318] width 62 height 15
type input "100%"
type input "100"
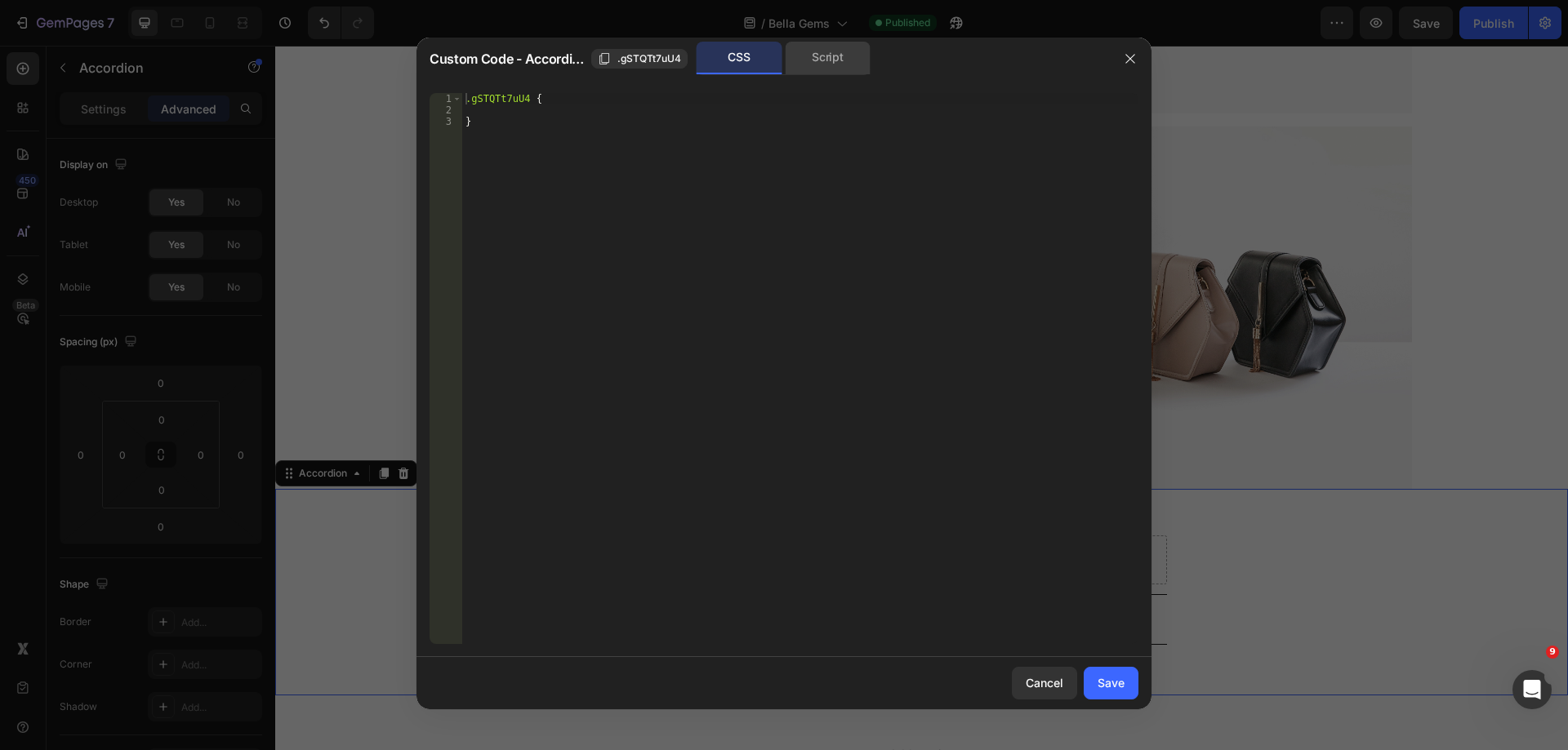
click at [831, 54] on div "Script" at bounding box center [828, 58] width 86 height 33
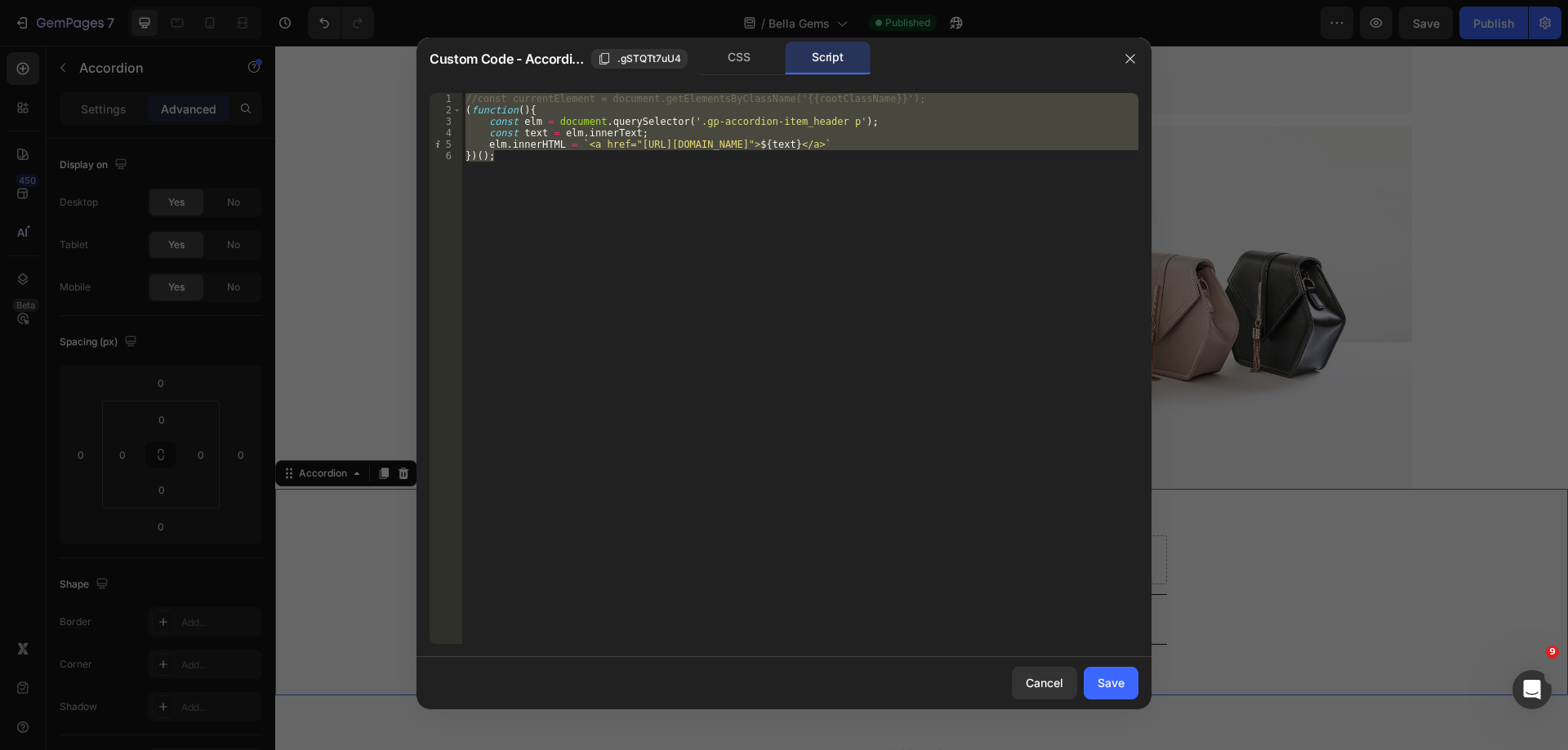
click at [803, 216] on div "//const currentElement = document.getElementsByClassName('{{rootClassName}}'); …" at bounding box center [800, 369] width 676 height 551
type textarea "})();"
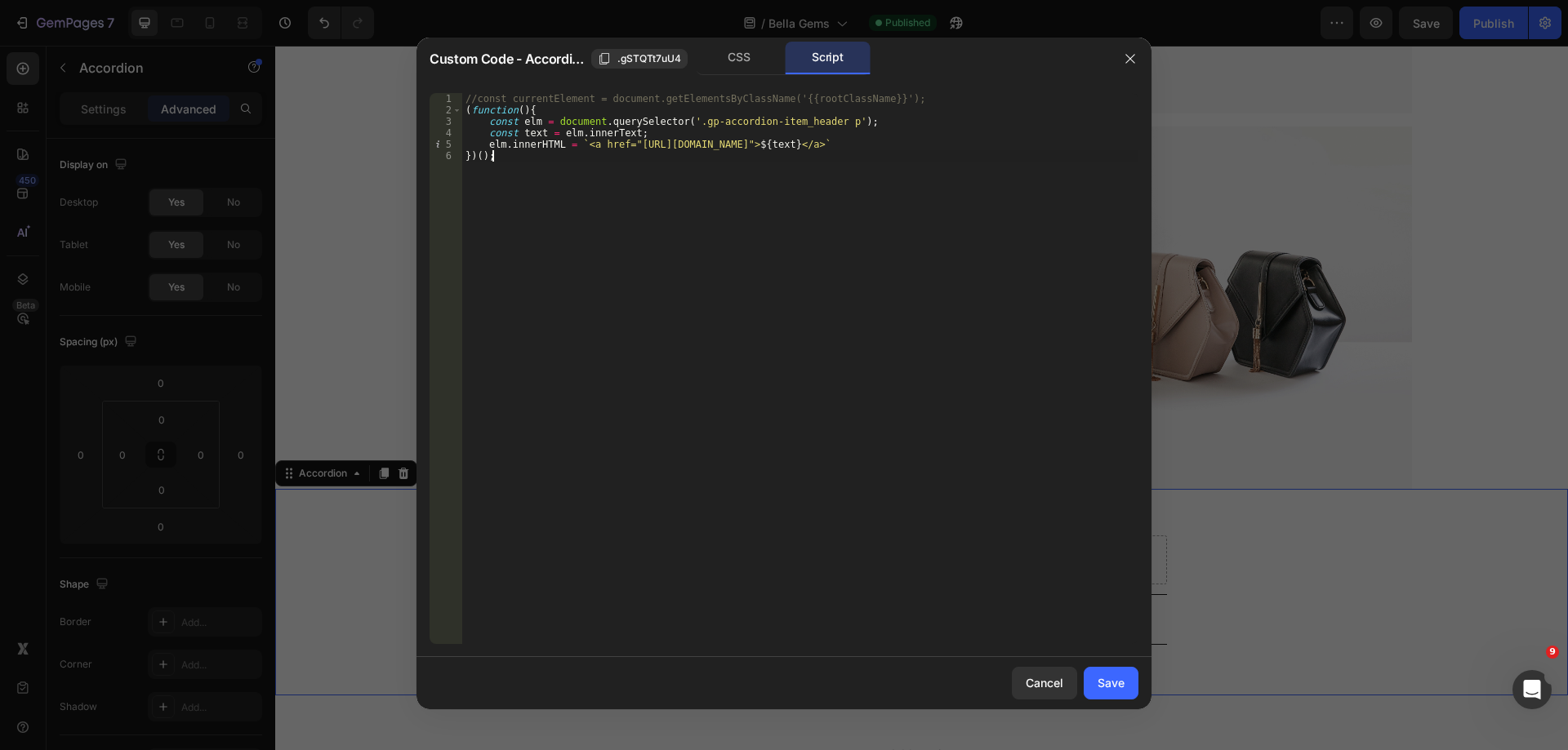
click at [1326, 230] on div at bounding box center [784, 375] width 1568 height 750
type input "8"
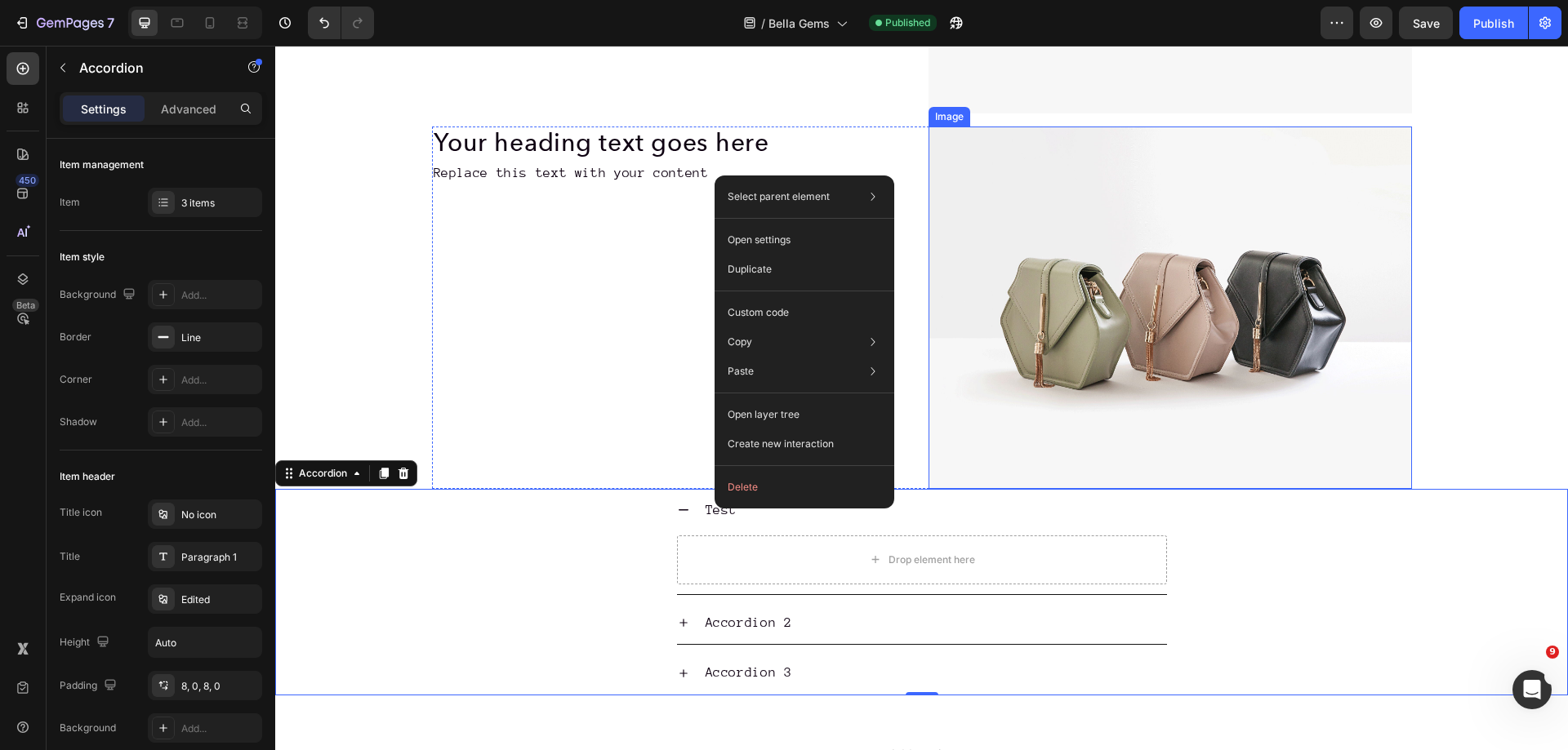
click at [1143, 464] on img at bounding box center [1171, 308] width 484 height 362
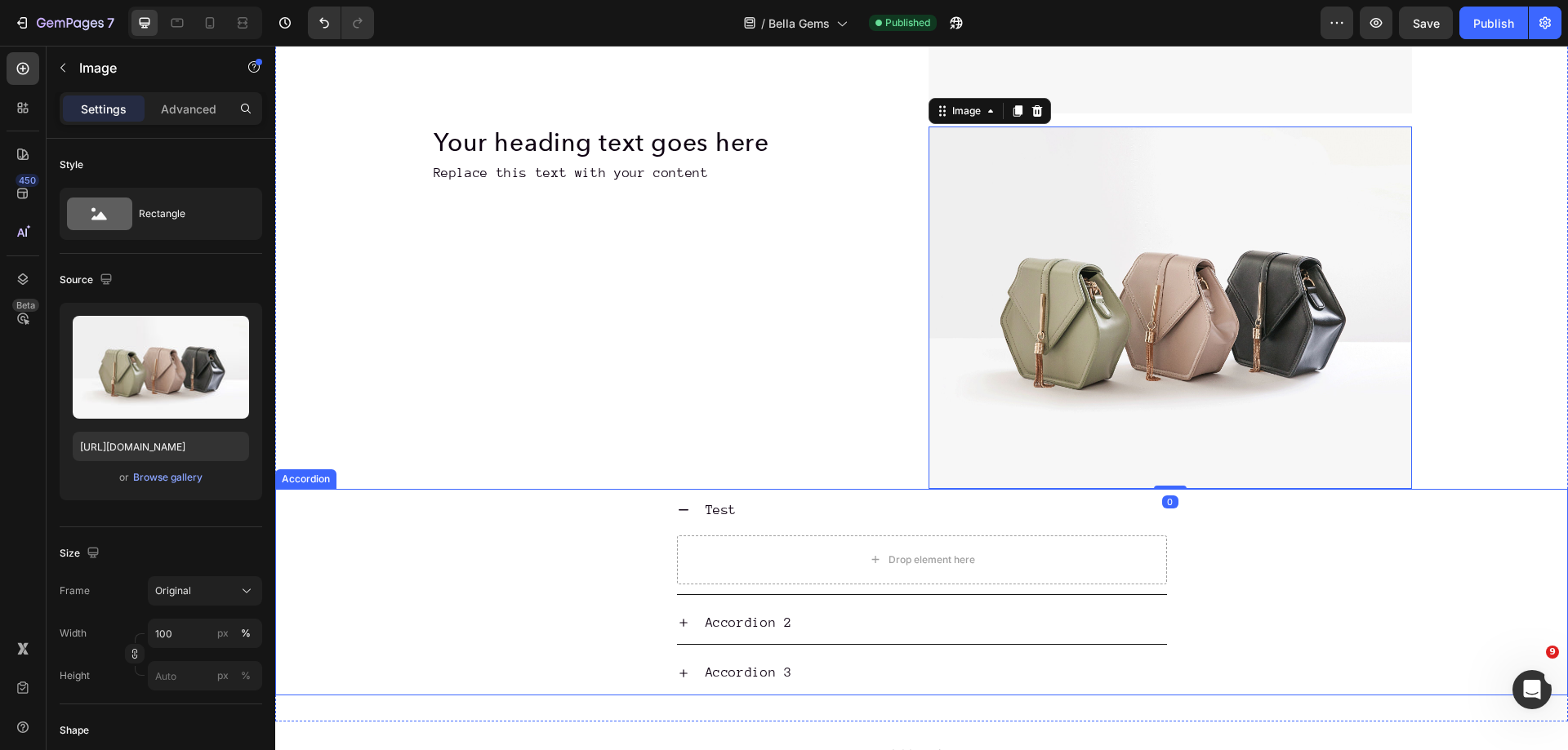
click at [677, 508] on icon at bounding box center [683, 510] width 13 height 13
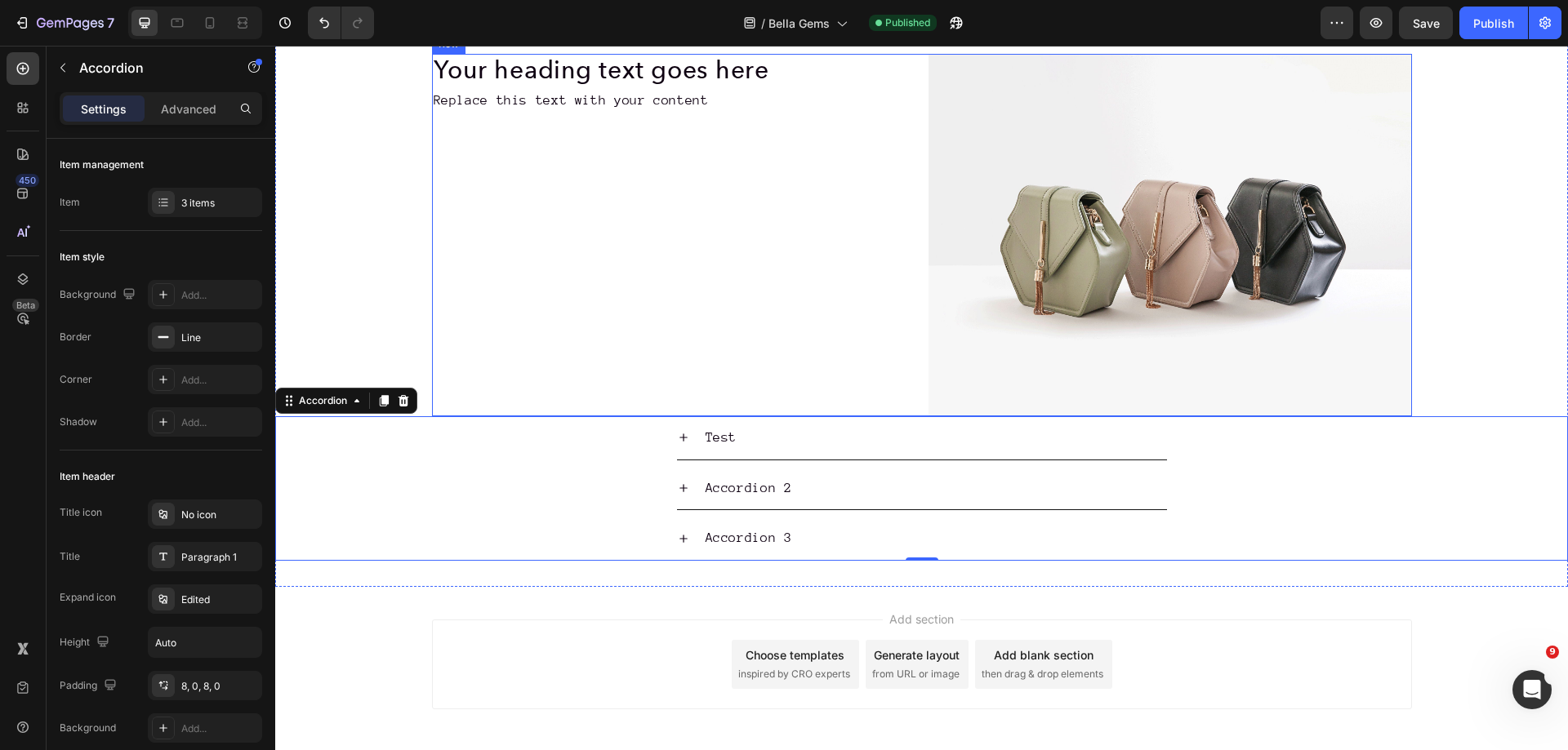
scroll to position [2046, 0]
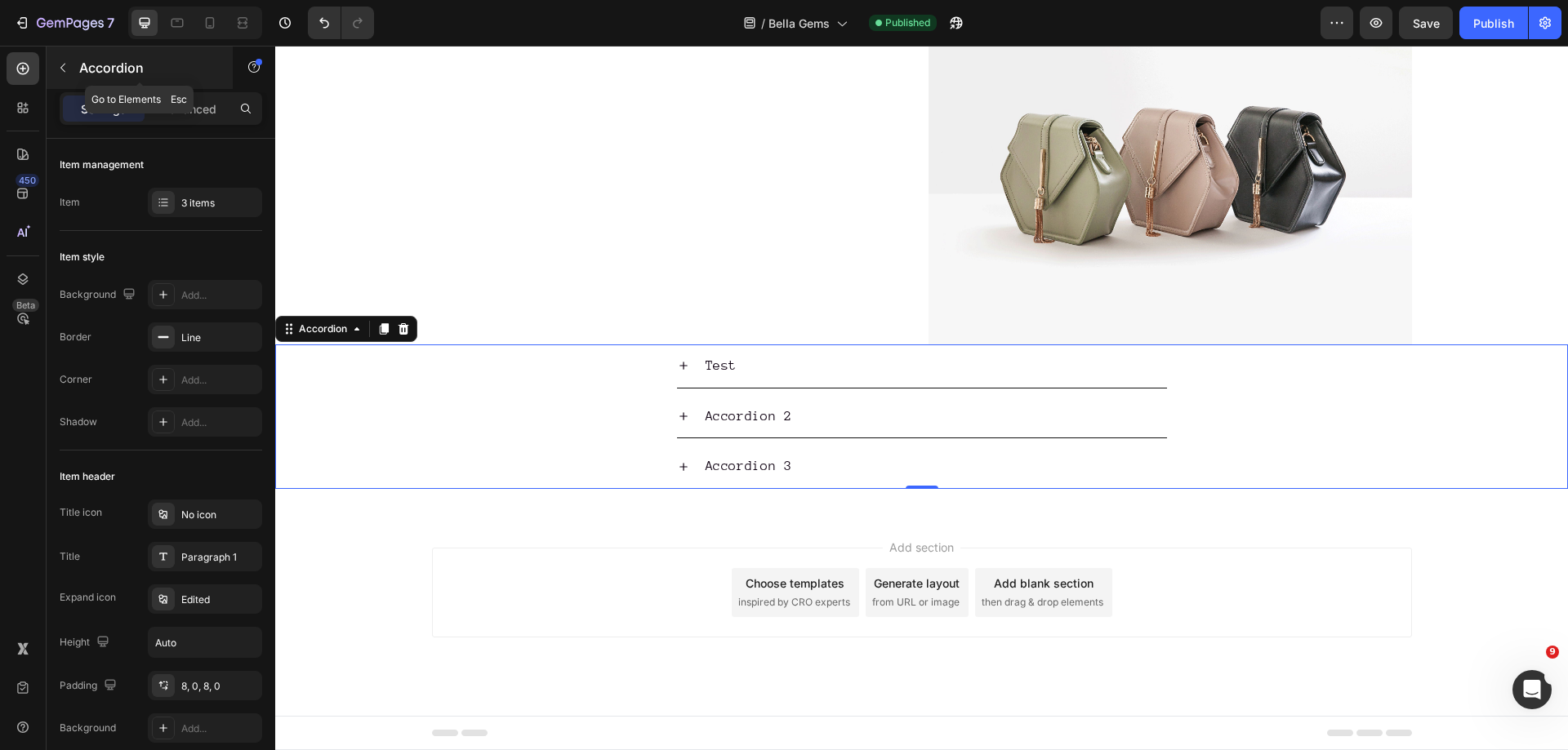
click at [57, 68] on icon "button" at bounding box center [63, 68] width 13 height 13
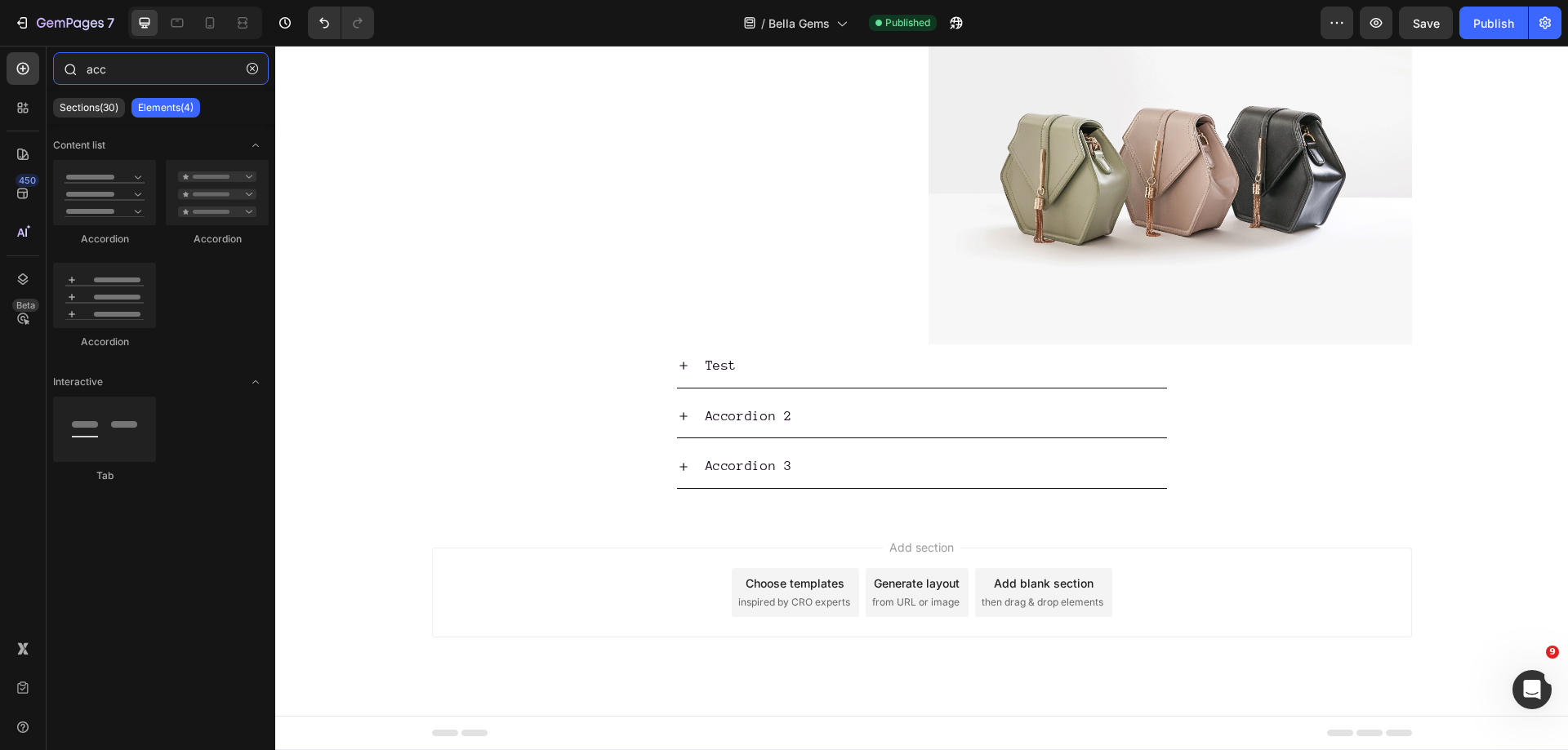
click at [121, 71] on input "acc" at bounding box center [161, 69] width 216 height 33
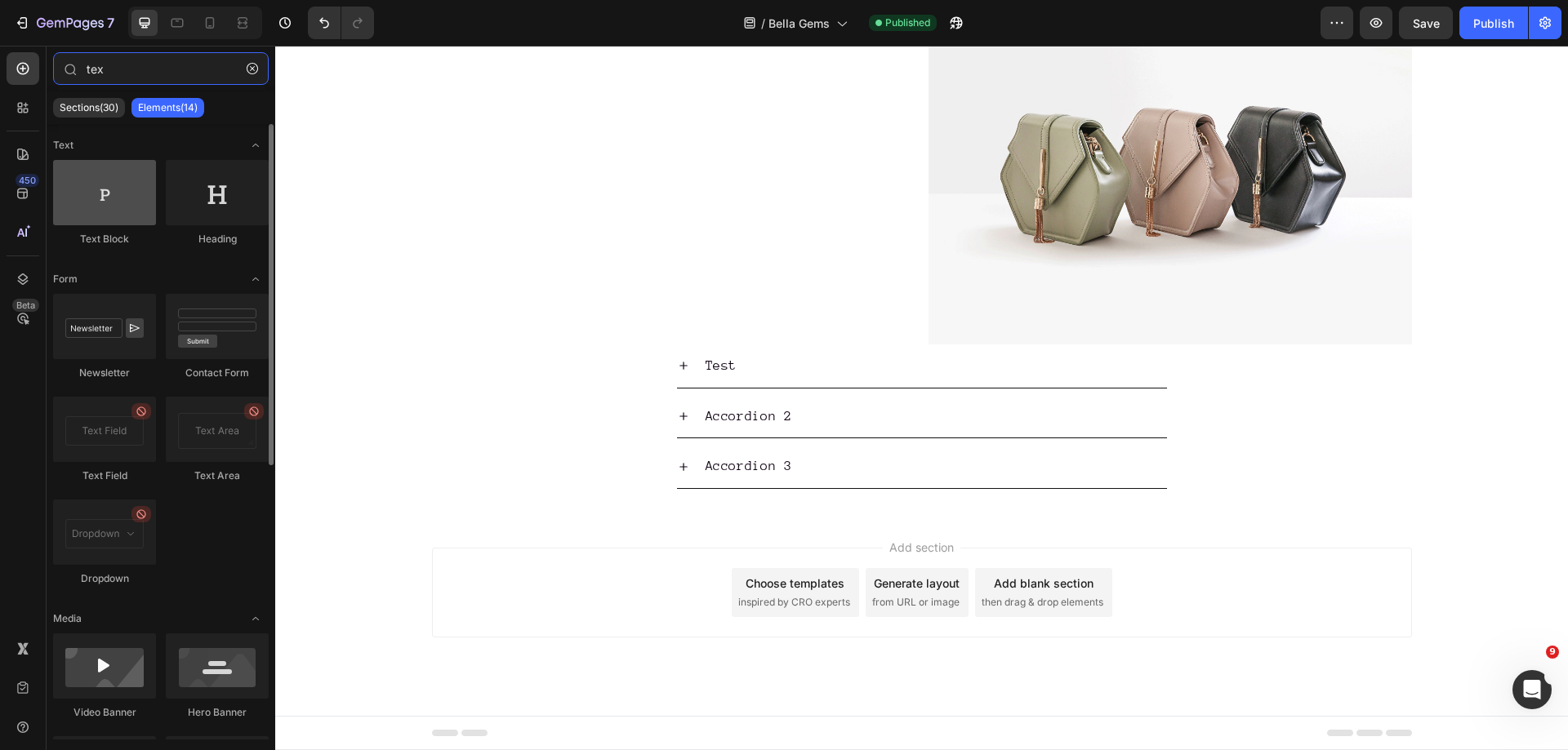
type input "tex"
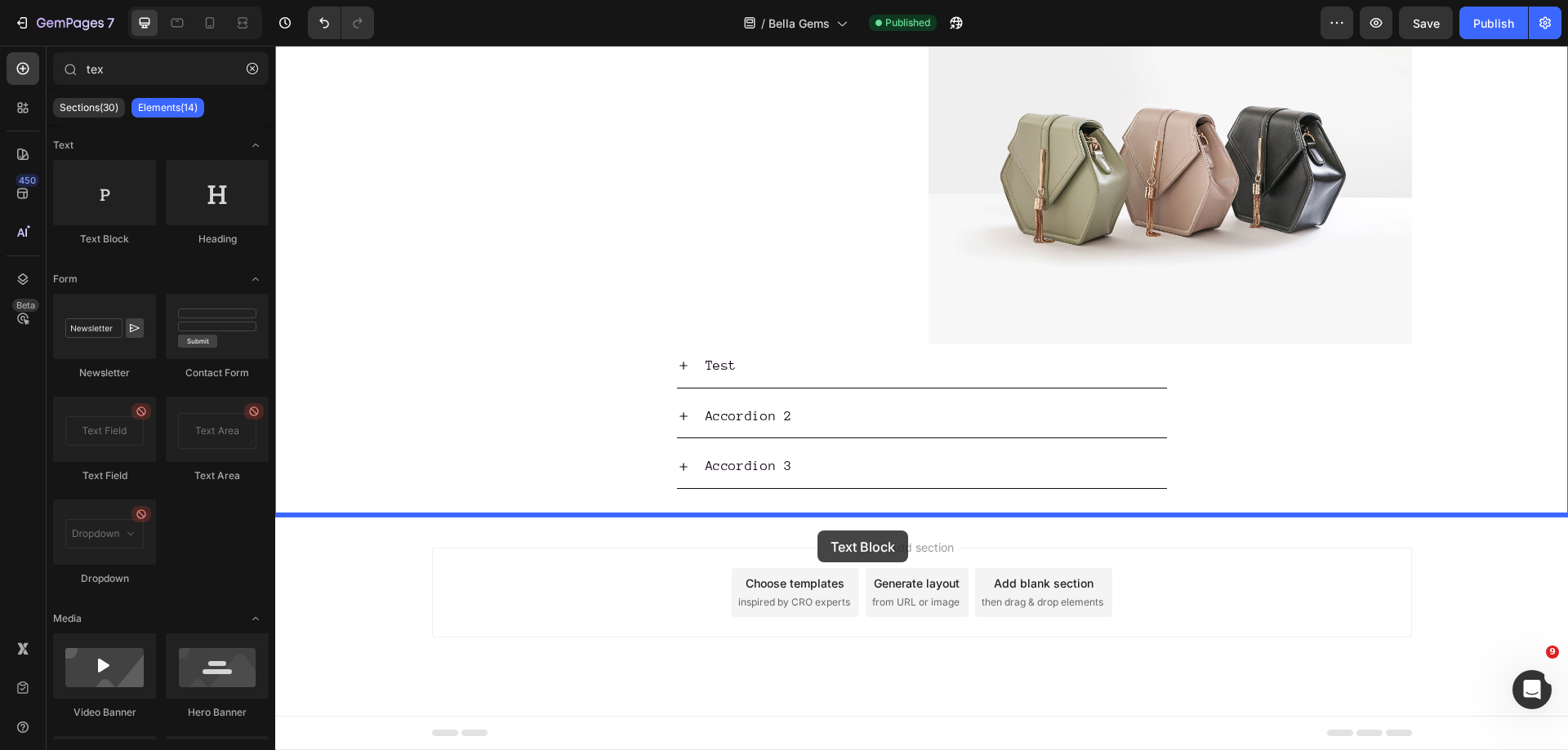
drag, startPoint x: 398, startPoint y: 259, endPoint x: 818, endPoint y: 530, distance: 499.8
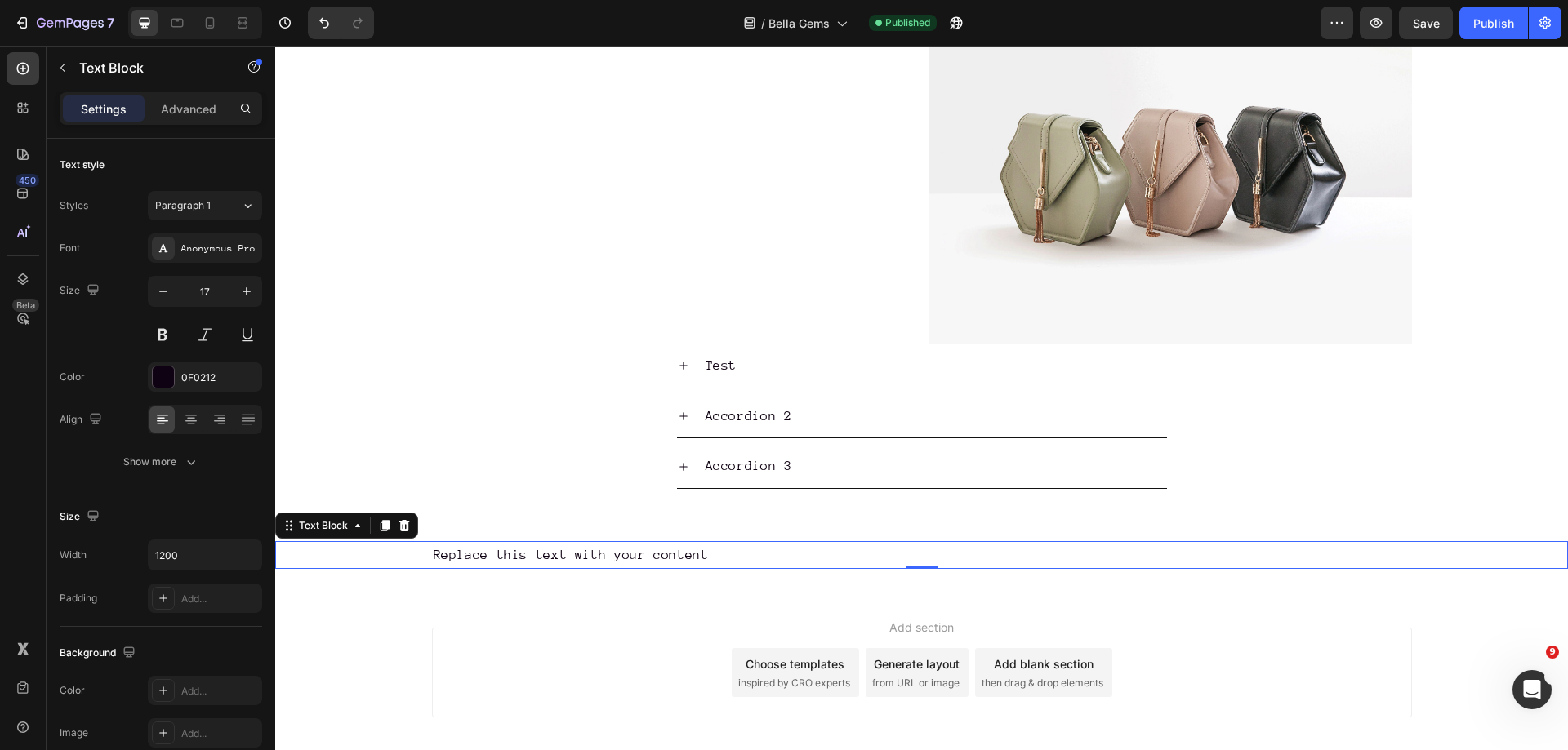
click at [638, 551] on div "Replace this text with your content" at bounding box center [922, 555] width 980 height 28
click at [564, 555] on p "Replace this text with your content" at bounding box center [922, 556] width 977 height 26
click at [565, 555] on p "Replace this text with your content" at bounding box center [922, 556] width 977 height 26
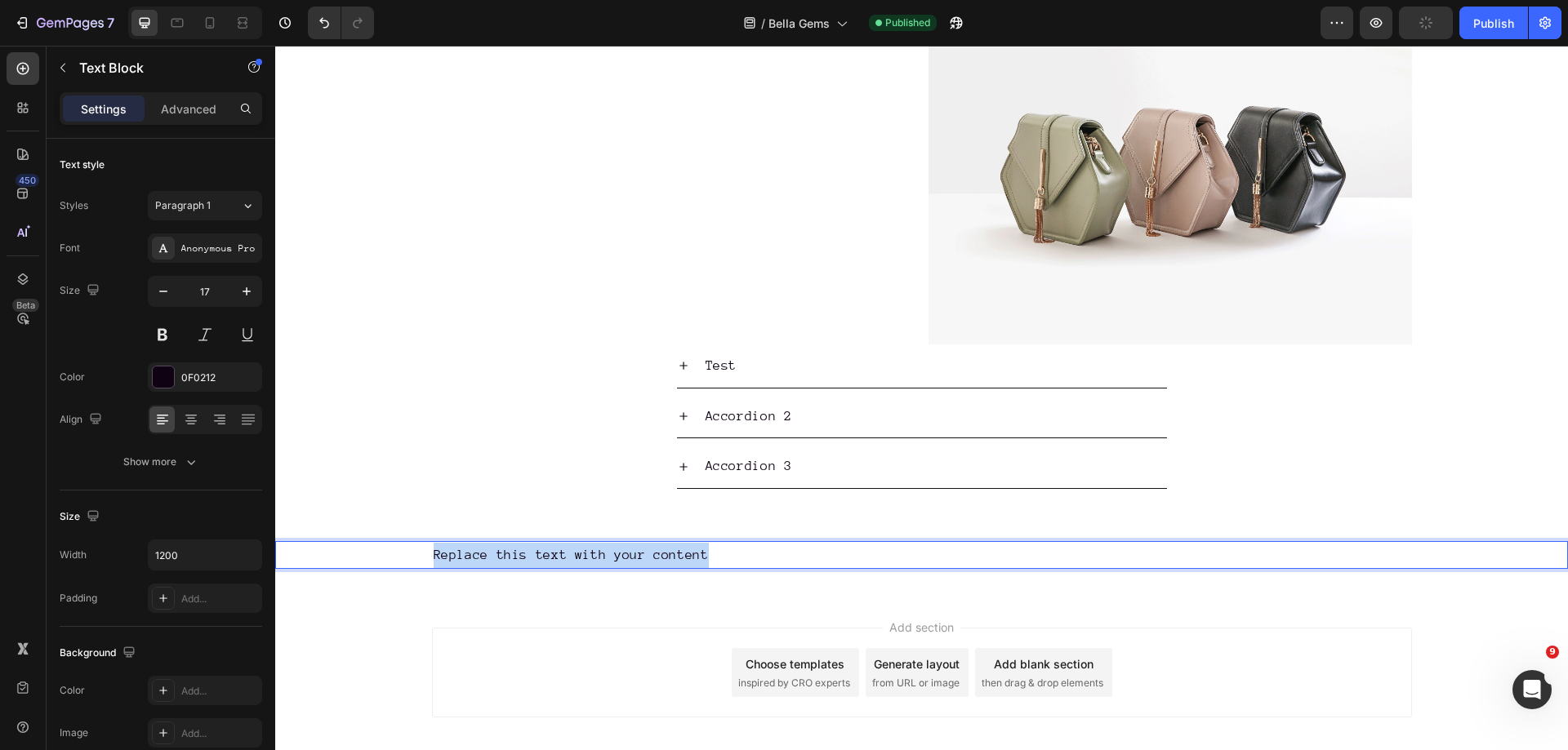
click at [565, 555] on p "Replace this text with your content" at bounding box center [922, 556] width 977 height 26
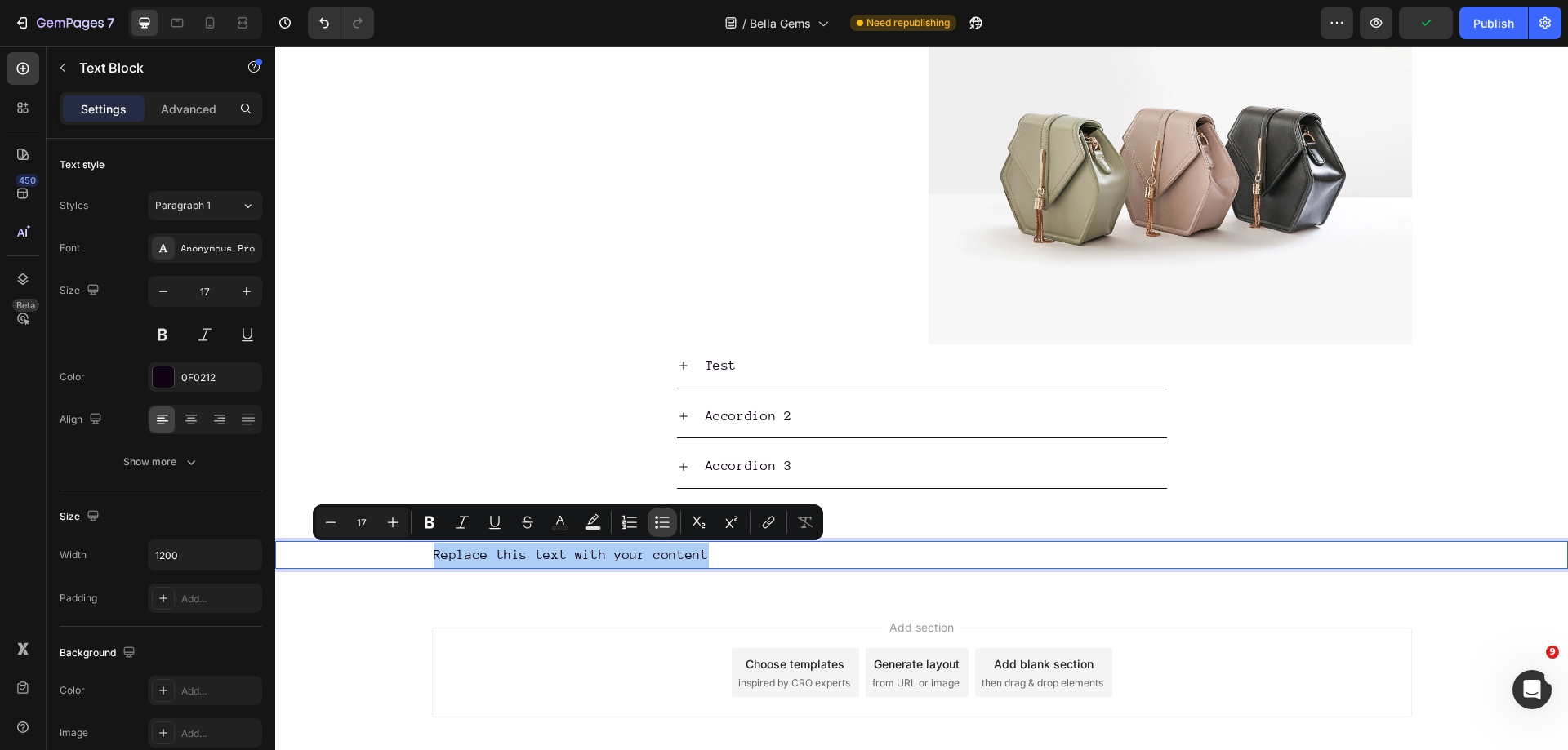
click at [660, 517] on icon "Editor contextual toolbar" at bounding box center [662, 523] width 17 height 17
type input "17"
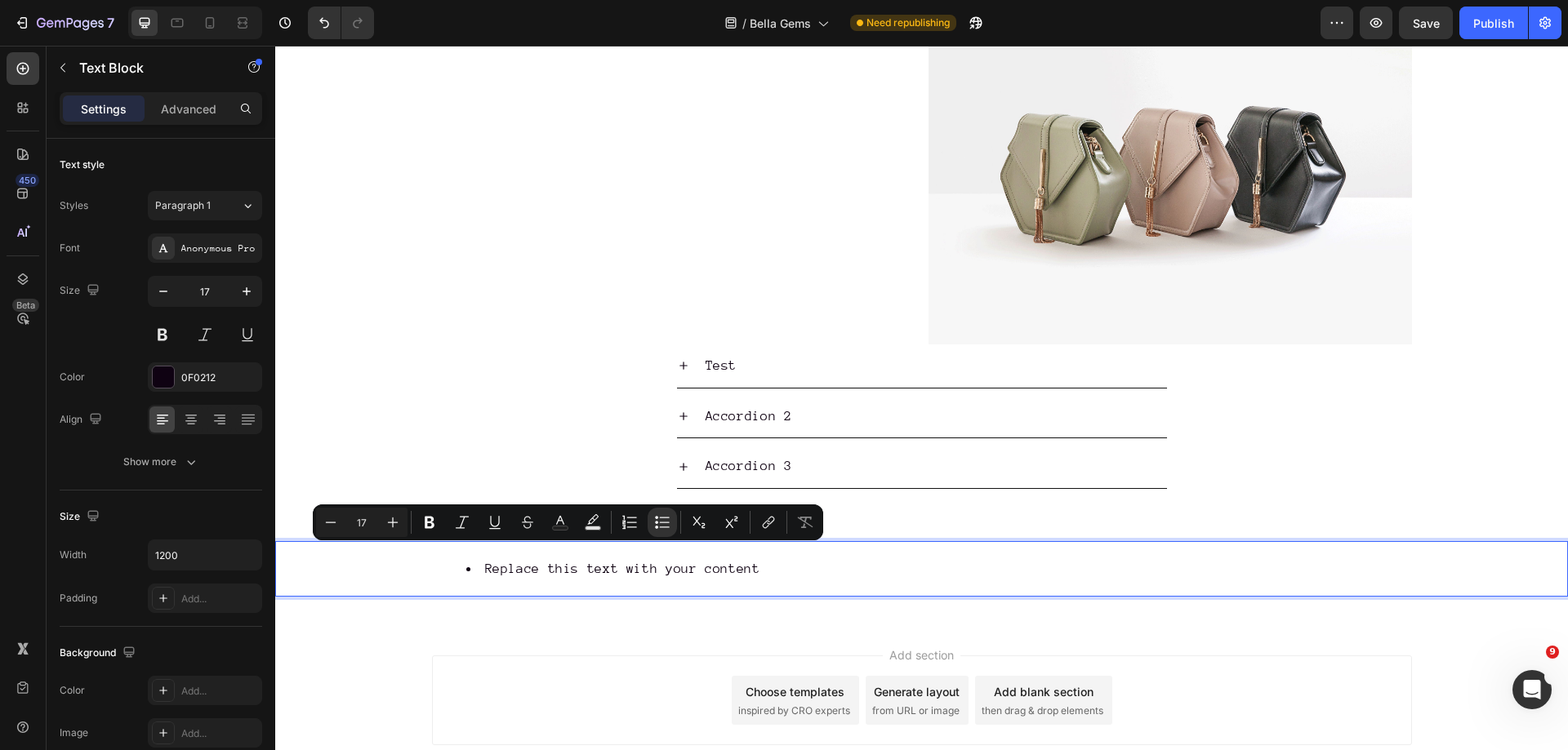
click at [802, 563] on li "Replace this text with your content" at bounding box center [938, 570] width 944 height 26
click at [805, 571] on li "Replace this text with your content" at bounding box center [938, 570] width 944 height 26
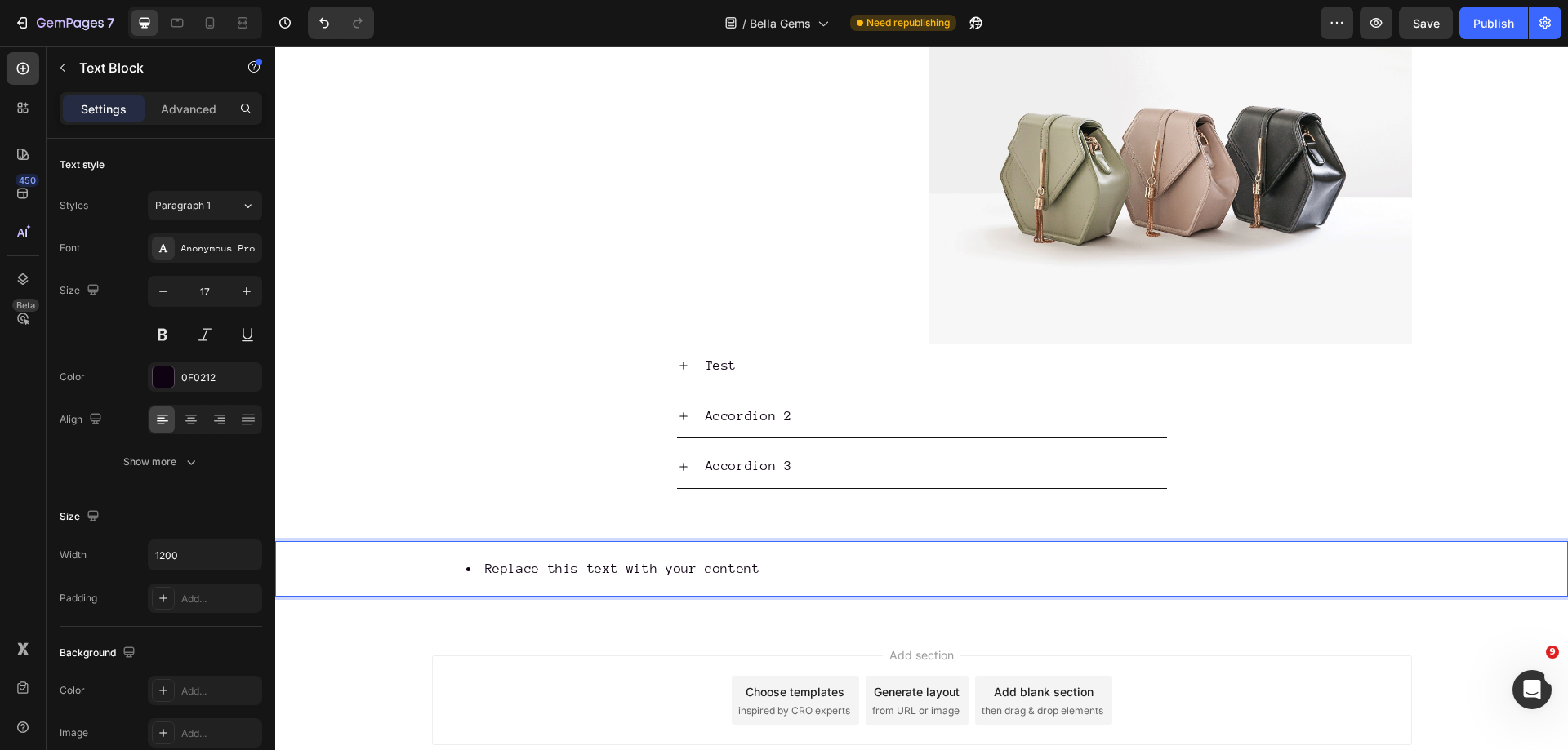
click at [719, 569] on li "Replace this text with your content" at bounding box center [938, 570] width 944 height 26
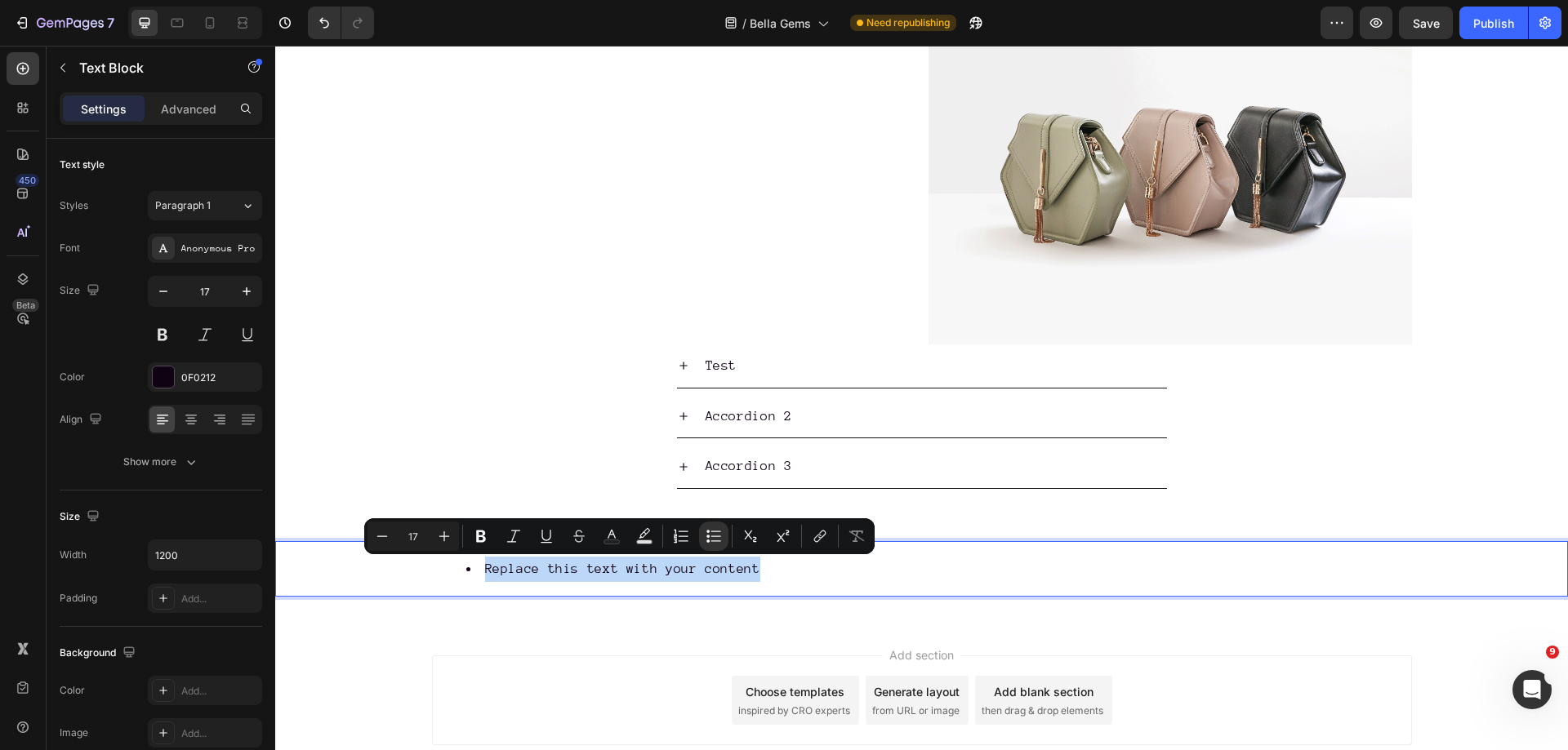
copy li "Replace this text with your content"
click at [798, 568] on li "Replace this text with your content" at bounding box center [938, 570] width 944 height 26
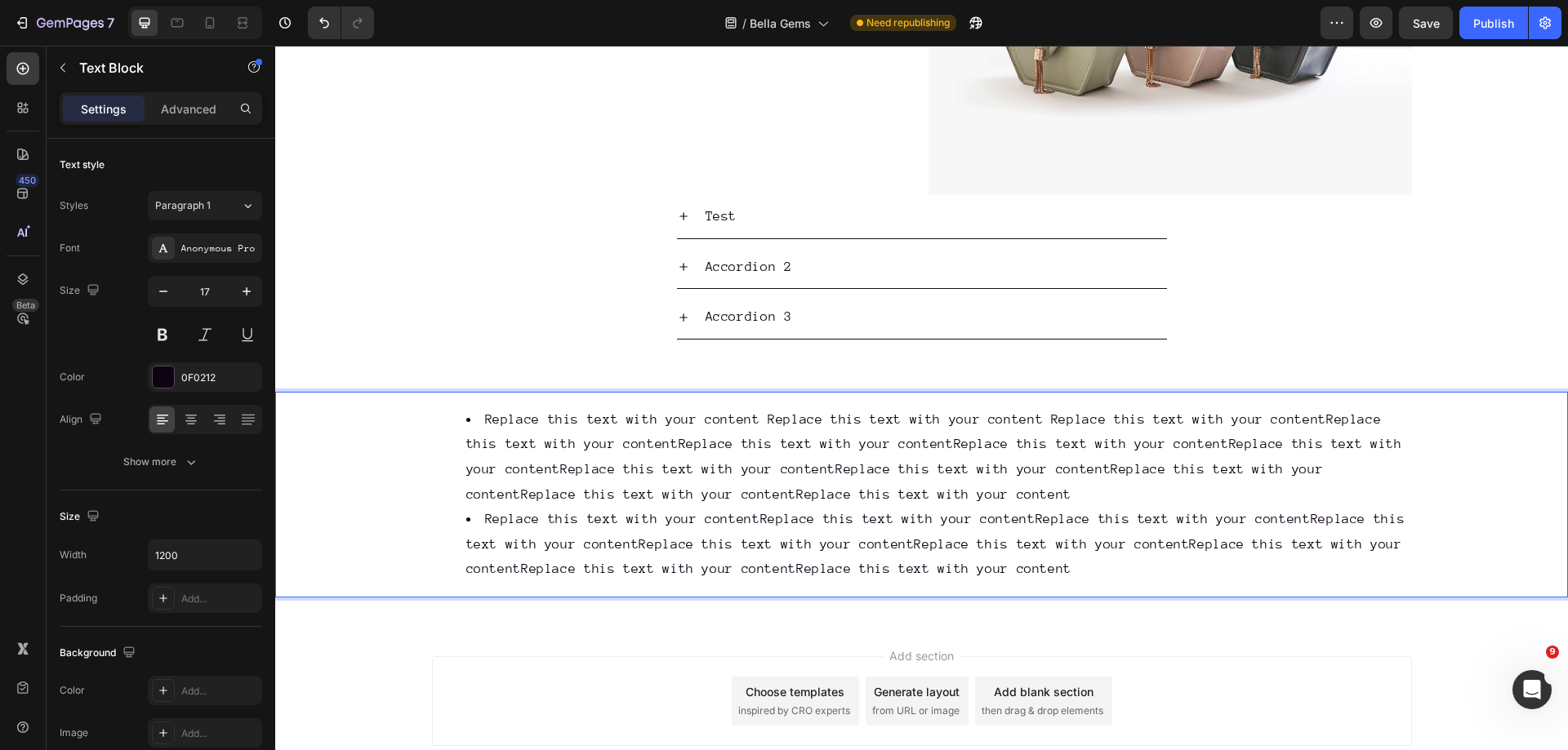
scroll to position [2210, 0]
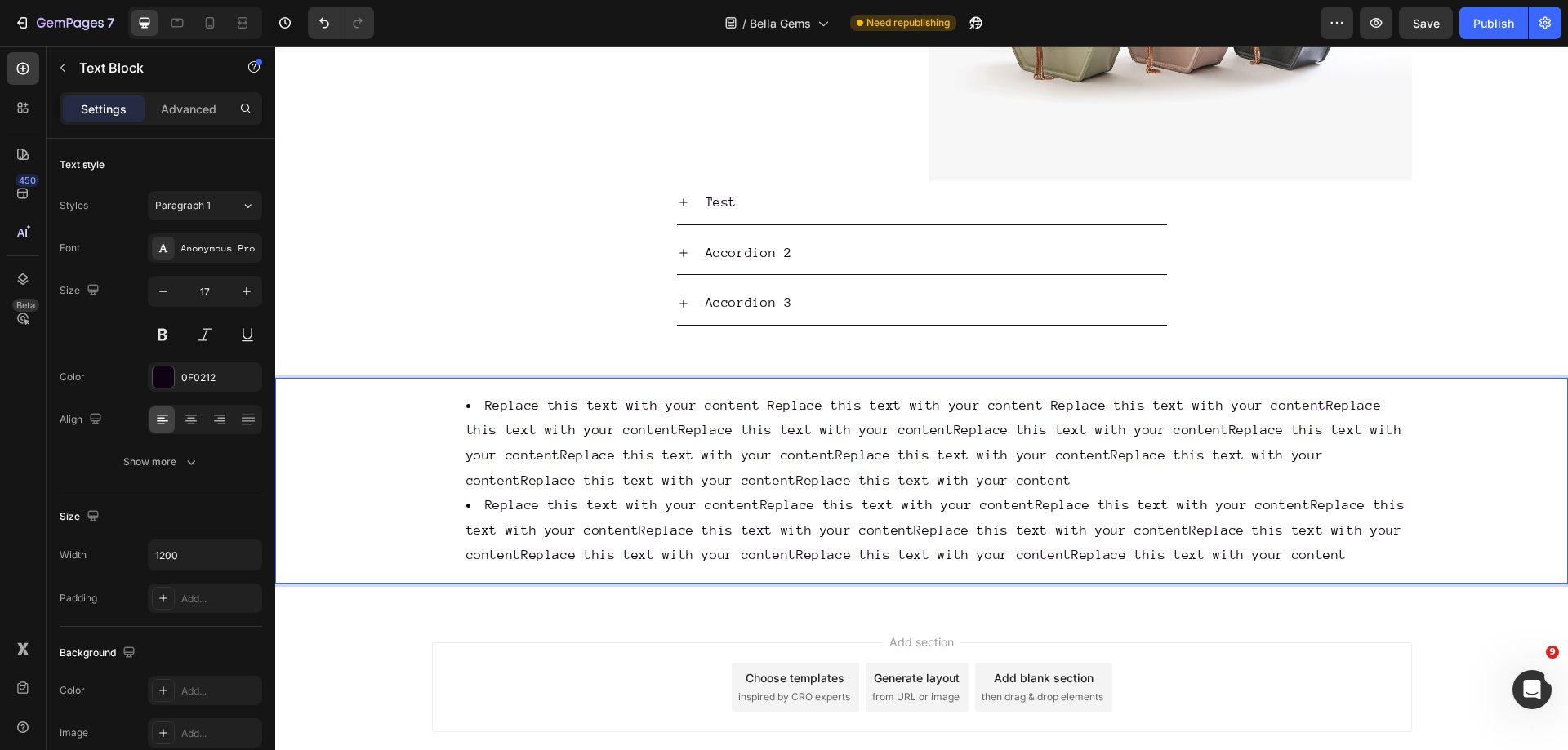
click at [656, 432] on li "Replace this text with your content Replace this text with your content Replace…" at bounding box center [938, 443] width 944 height 99
click at [590, 526] on li "Replace this text with your contentReplace this text with your contentReplace t…" at bounding box center [938, 531] width 944 height 75
click at [826, 522] on li "Replace this text with your contentReplace this text with your contentReplace t…" at bounding box center [938, 531] width 944 height 75
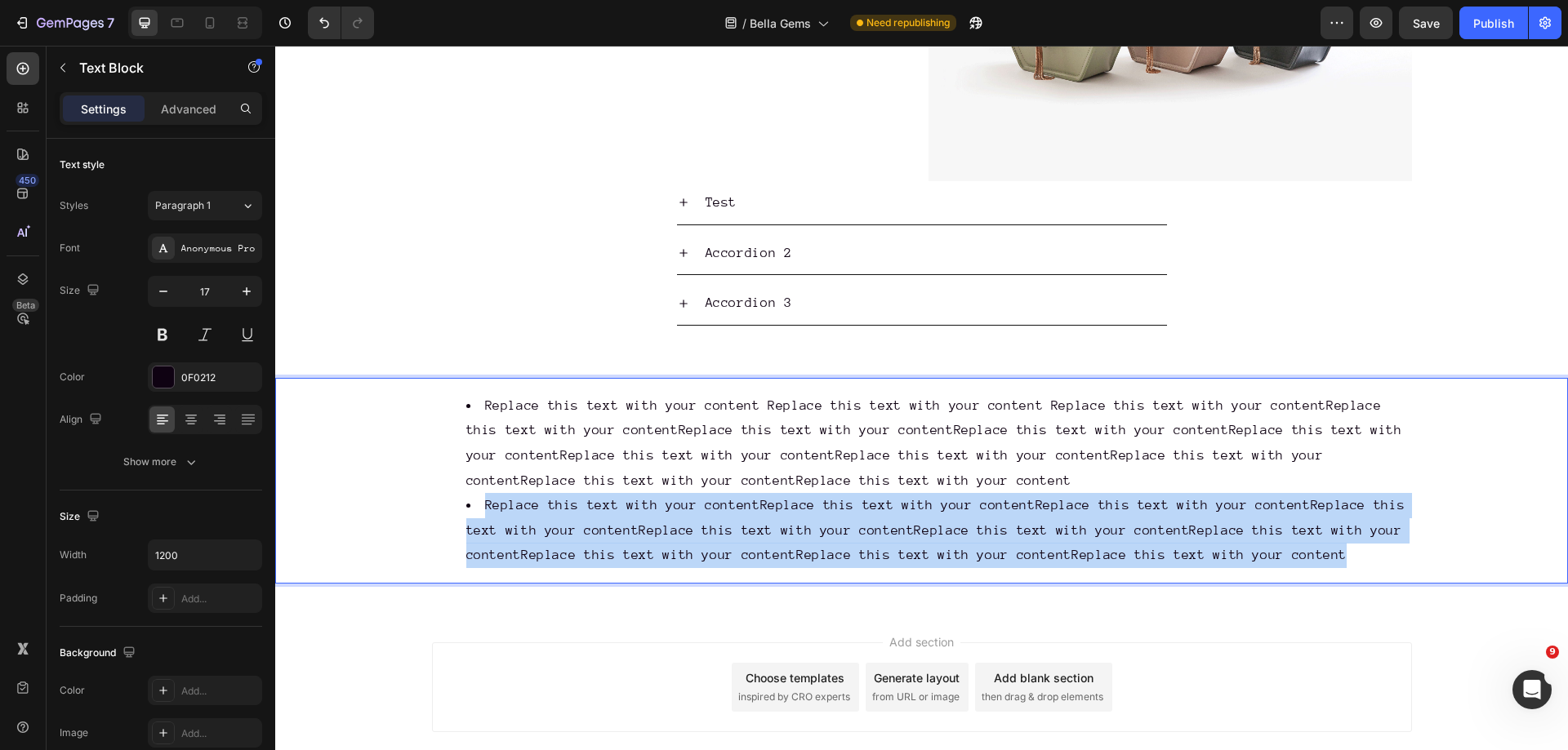
click at [828, 522] on li "Replace this text with your contentReplace this text with your contentReplace t…" at bounding box center [938, 531] width 944 height 75
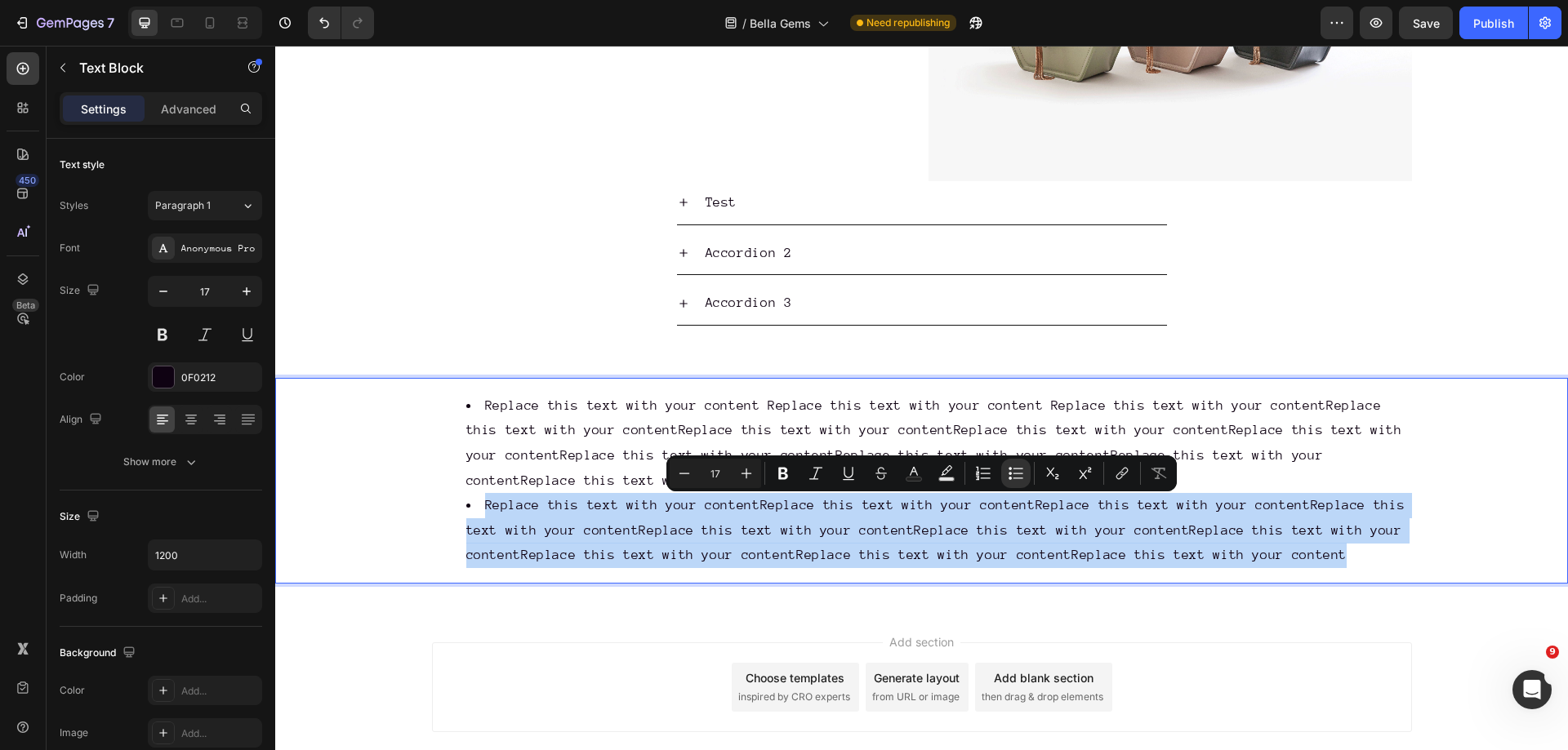
click at [813, 518] on li "Replace this text with your contentReplace this text with your contentReplace t…" at bounding box center [938, 531] width 944 height 75
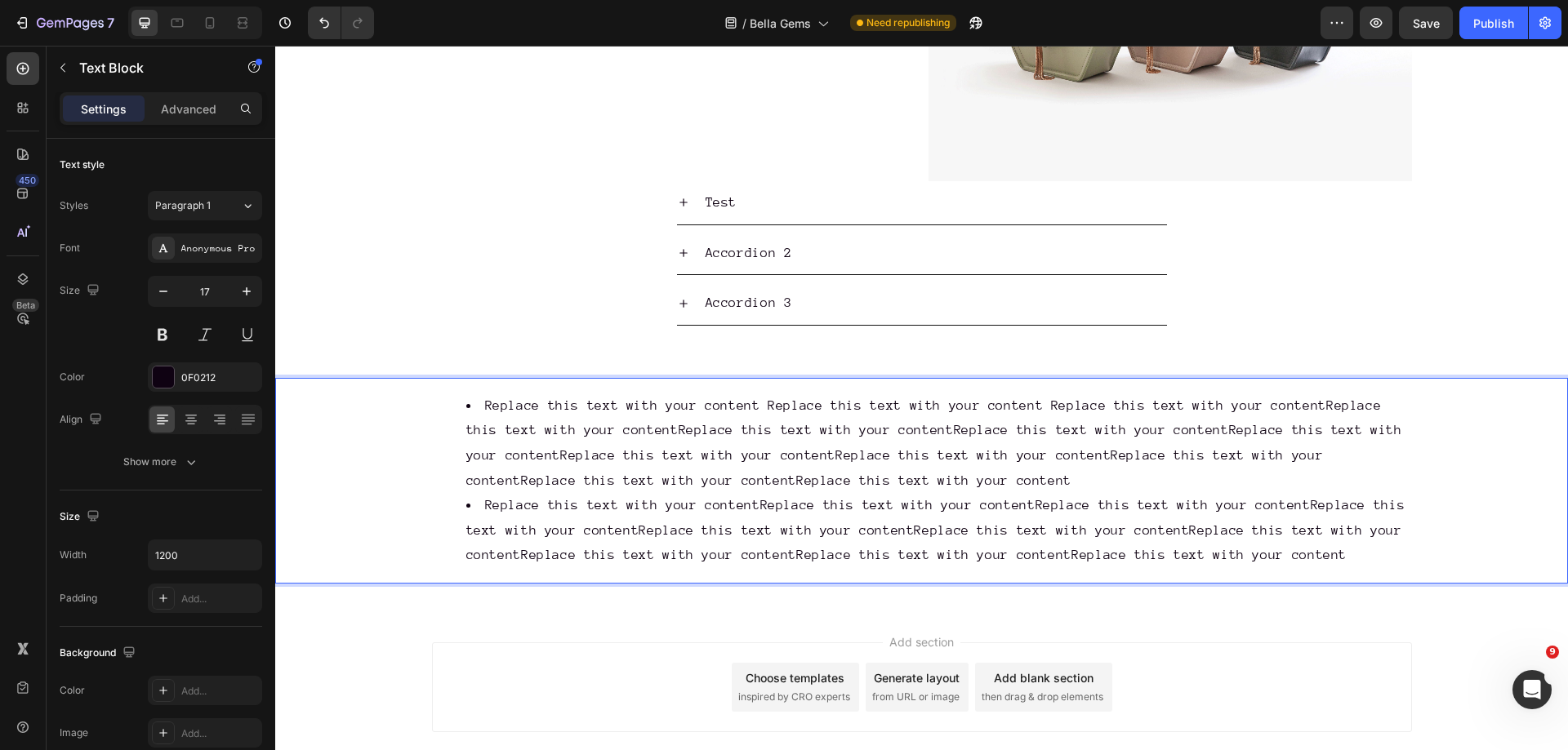
click at [761, 505] on li "Replace this text with your contentReplace this text with your contentReplace t…" at bounding box center [938, 531] width 944 height 75
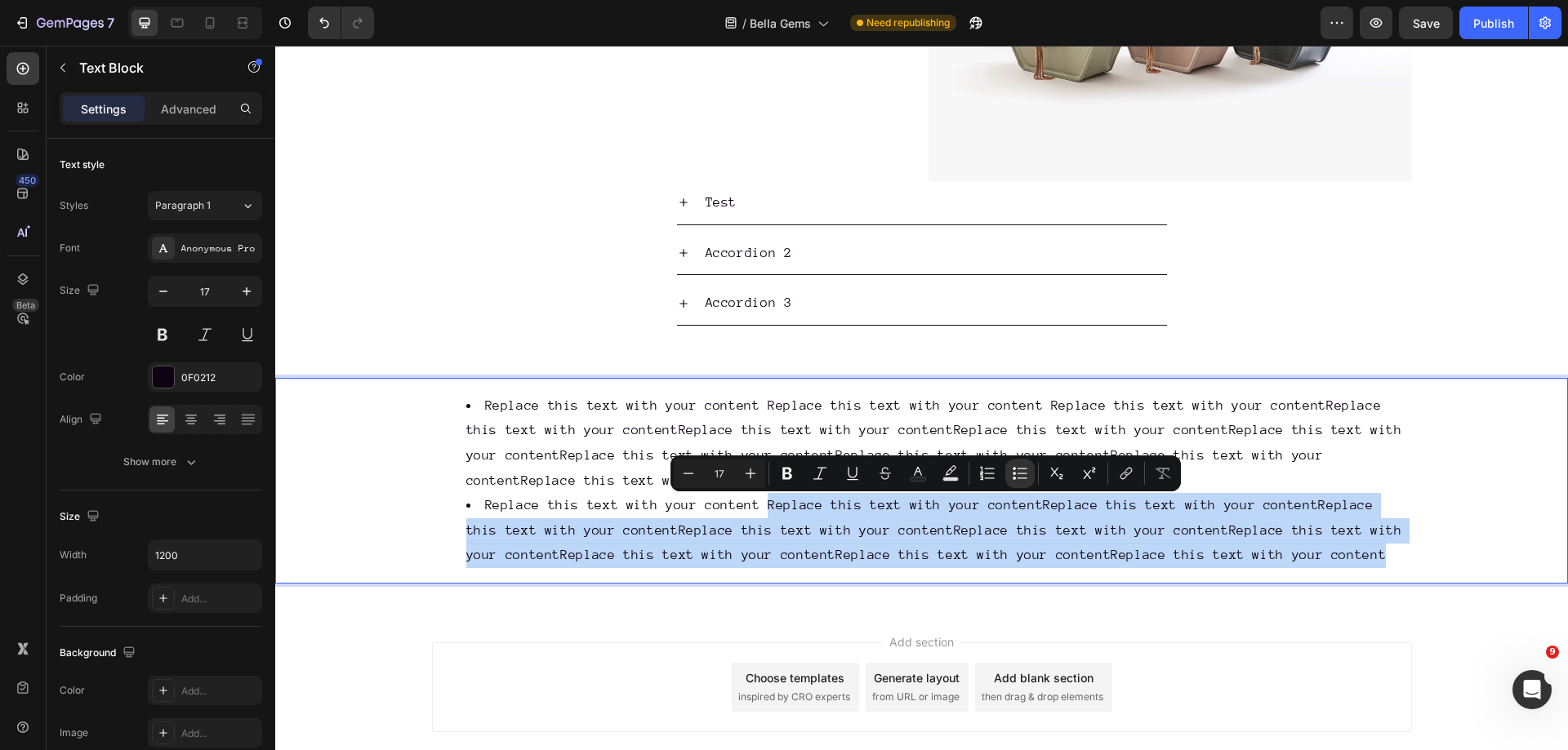
drag, startPoint x: 766, startPoint y: 504, endPoint x: 886, endPoint y: 577, distance: 140.5
click at [886, 568] on li "Replace this text with your content Replace this text with your contentReplace …" at bounding box center [938, 531] width 944 height 75
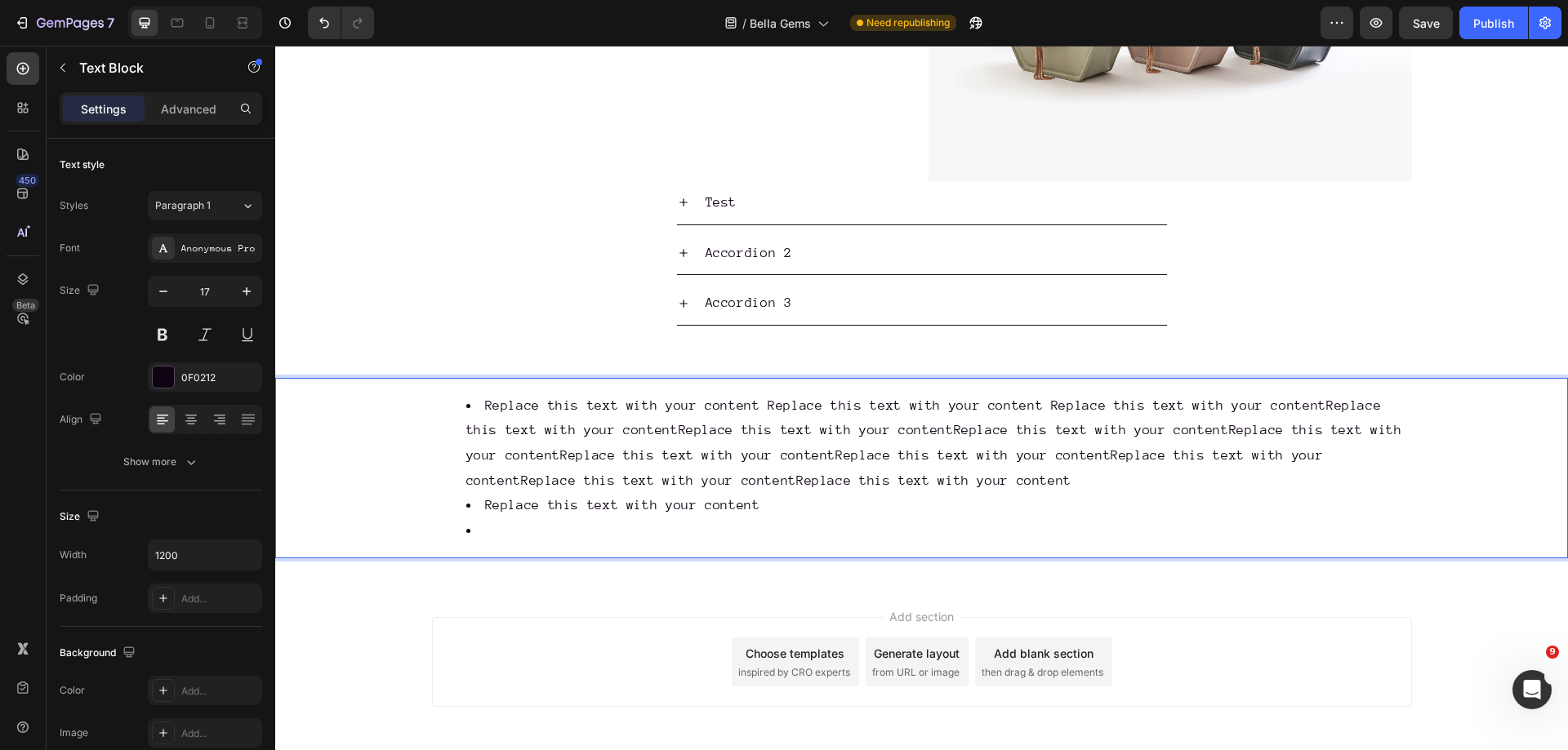
click at [649, 414] on li "Replace this text with your content Replace this text with your content Replace…" at bounding box center [938, 443] width 944 height 99
drag, startPoint x: 504, startPoint y: 612, endPoint x: 512, endPoint y: 532, distance: 80.4
click at [506, 612] on div "Add section Choose templates inspired by CRO experts Generate layout from URL o…" at bounding box center [921, 685] width 1293 height 201
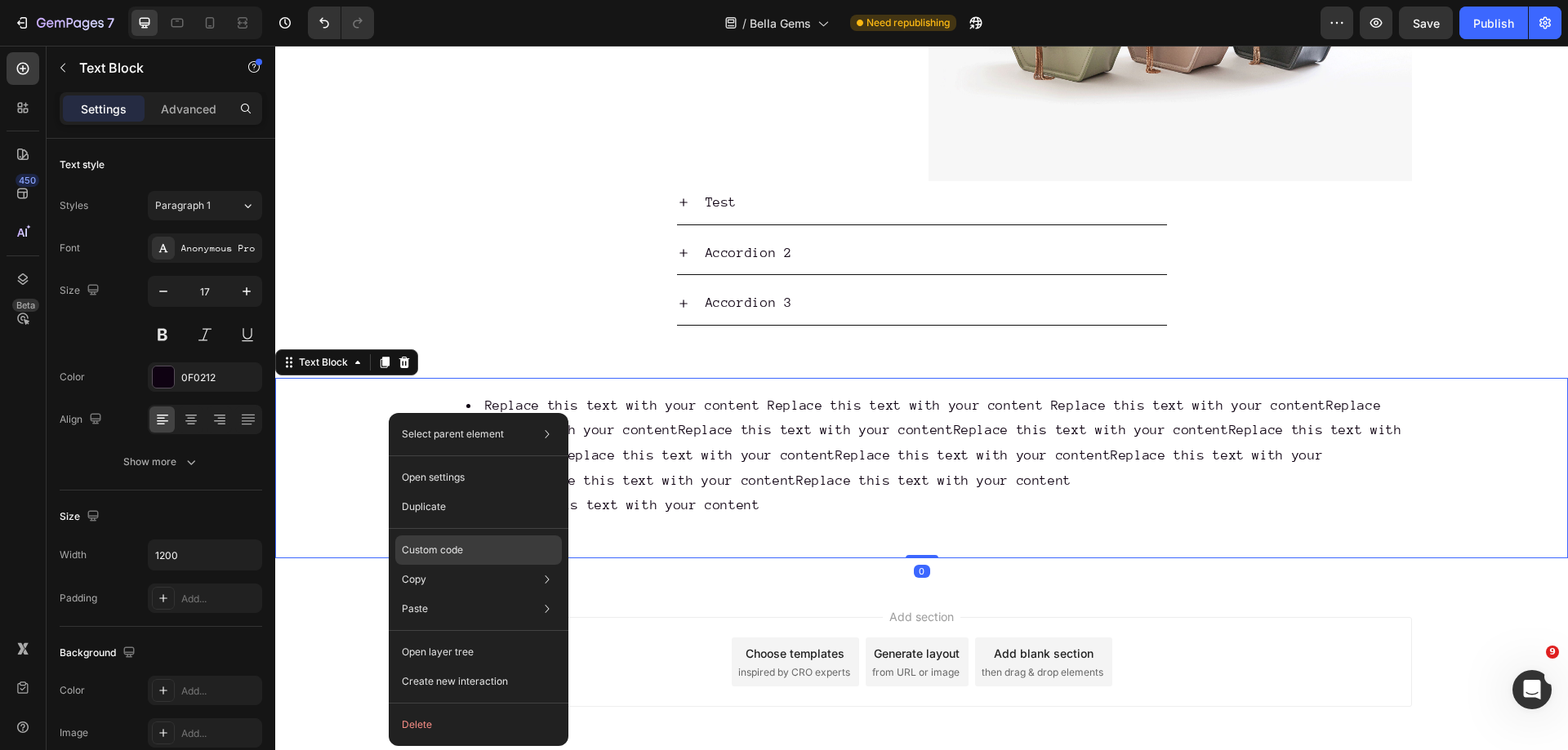
click at [452, 544] on p "Custom code" at bounding box center [432, 551] width 62 height 15
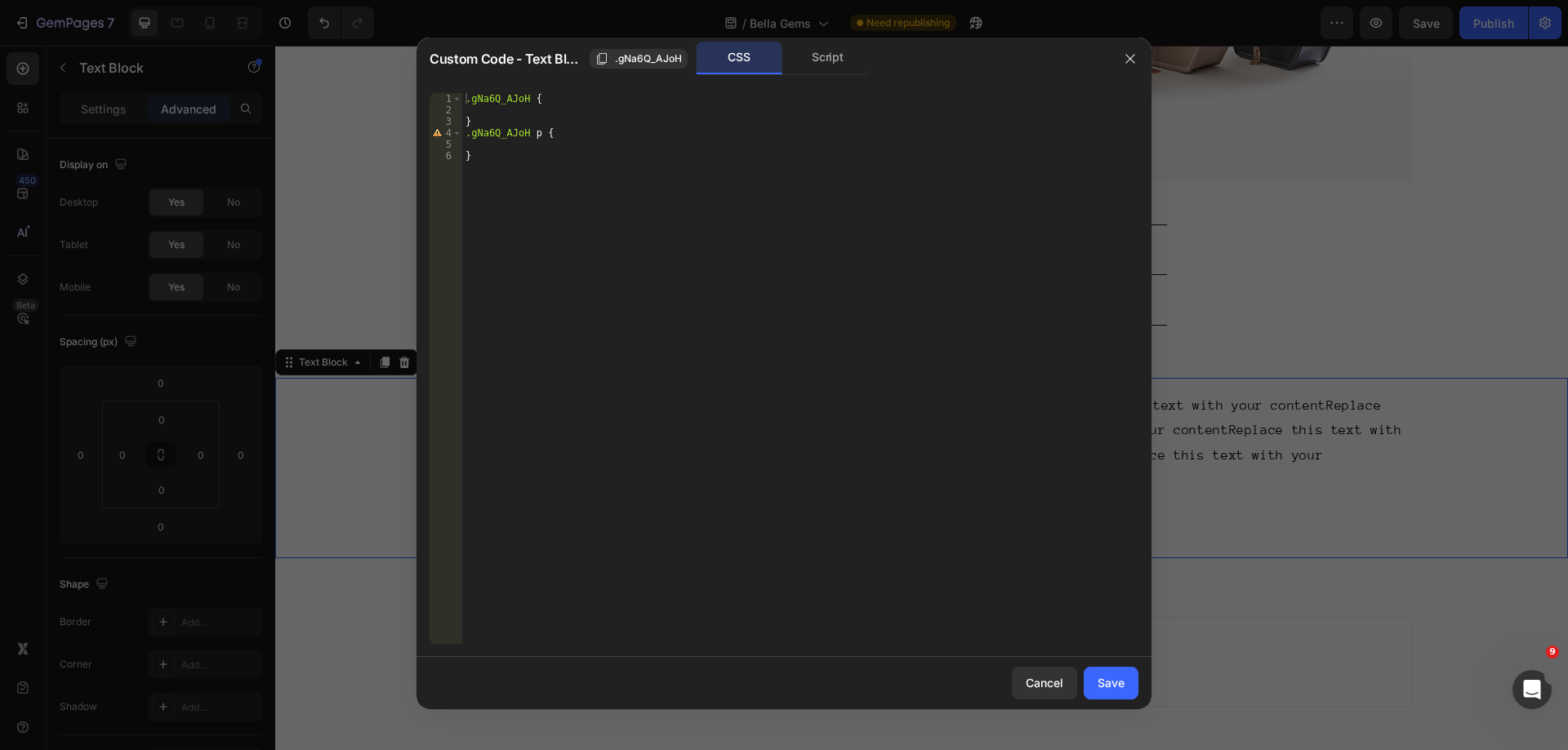
click at [509, 171] on div ".gNa6Q_AJoH { } .gNa6Q_AJoH p { }" at bounding box center [800, 380] width 676 height 574
type textarea "}"
paste textarea "}"
drag, startPoint x: 466, startPoint y: 135, endPoint x: 522, endPoint y: 138, distance: 56.1
click at [522, 138] on div ".gNa6Q_AJoH { } .gNa6Q_AJoH p { } .gp-text-instant ul > li { list-style-positio…" at bounding box center [800, 380] width 676 height 574
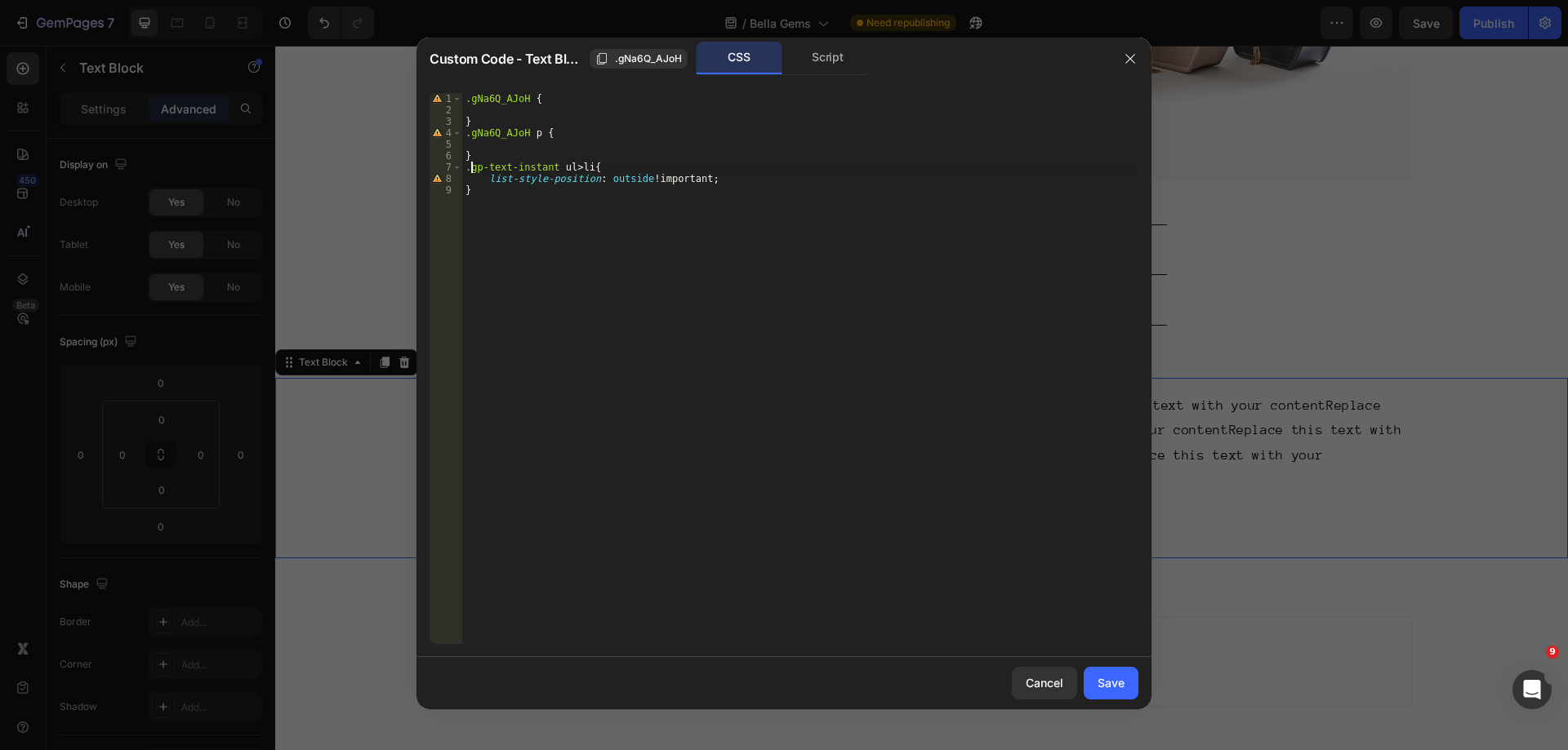
click at [468, 168] on div ".gNa6Q_AJoH { } .gNa6Q_AJoH p { } .gp-text-instant ul > li { list-style-positio…" at bounding box center [800, 380] width 676 height 574
click at [466, 168] on div ".gNa6Q_AJoH { } .gNa6Q_AJoH p { } .gp-text-instant ul > li { list-style-positio…" at bounding box center [800, 380] width 676 height 574
paste textarea ".gNa6Q_AJoH"
click at [575, 325] on div ".gNa6Q_AJoH { } .gNa6Q_AJoH p { } .gNa6Q_AJoH.gp-text-instant ul > li { list-st…" at bounding box center [800, 380] width 676 height 574
type textarea "}"
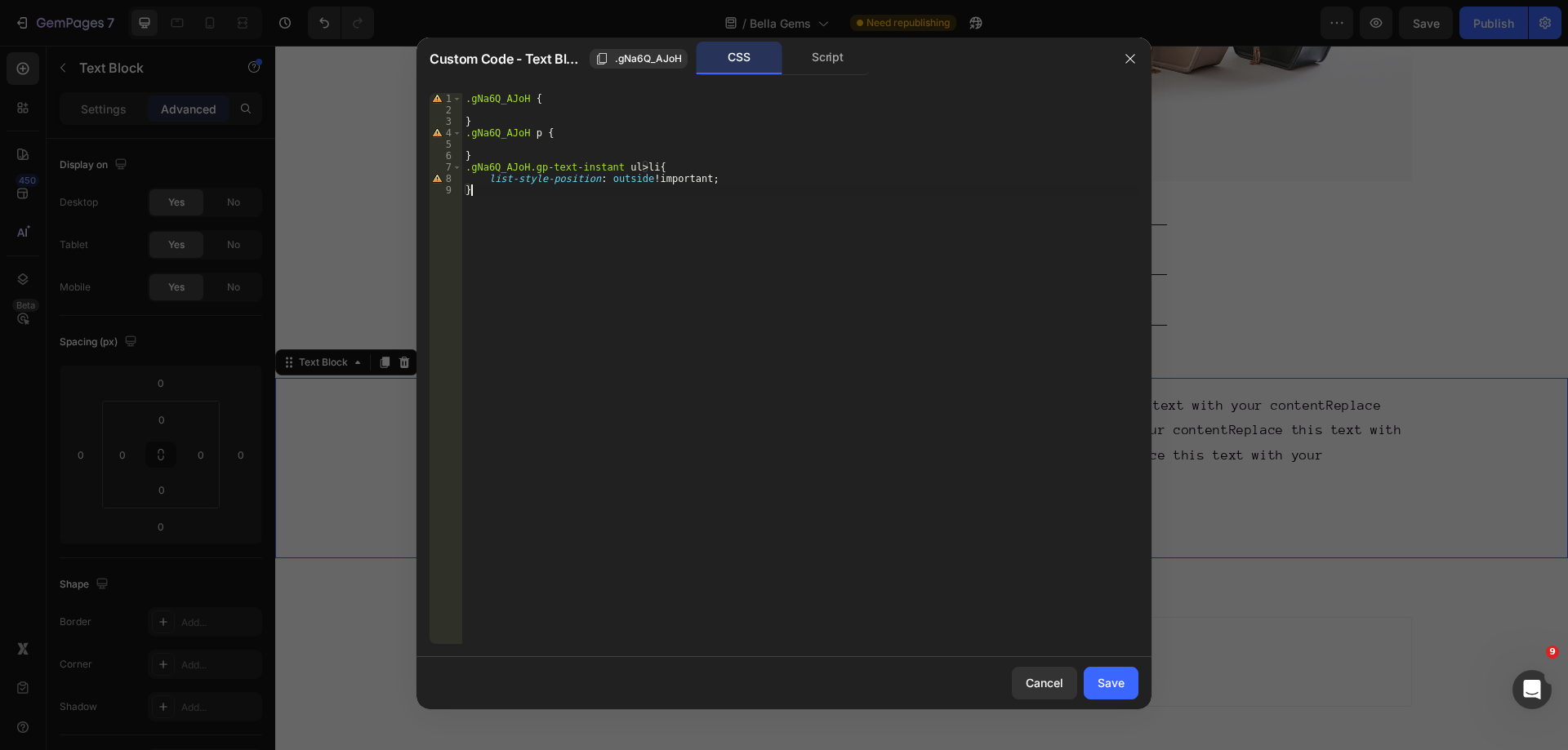
click at [727, 301] on div ".gNa6Q_AJoH { } .gNa6Q_AJoH p { } .gNa6Q_AJoH.gp-text-instant ul > li { list-st…" at bounding box center [800, 380] width 676 height 574
click at [1114, 676] on div "Save" at bounding box center [1111, 683] width 27 height 17
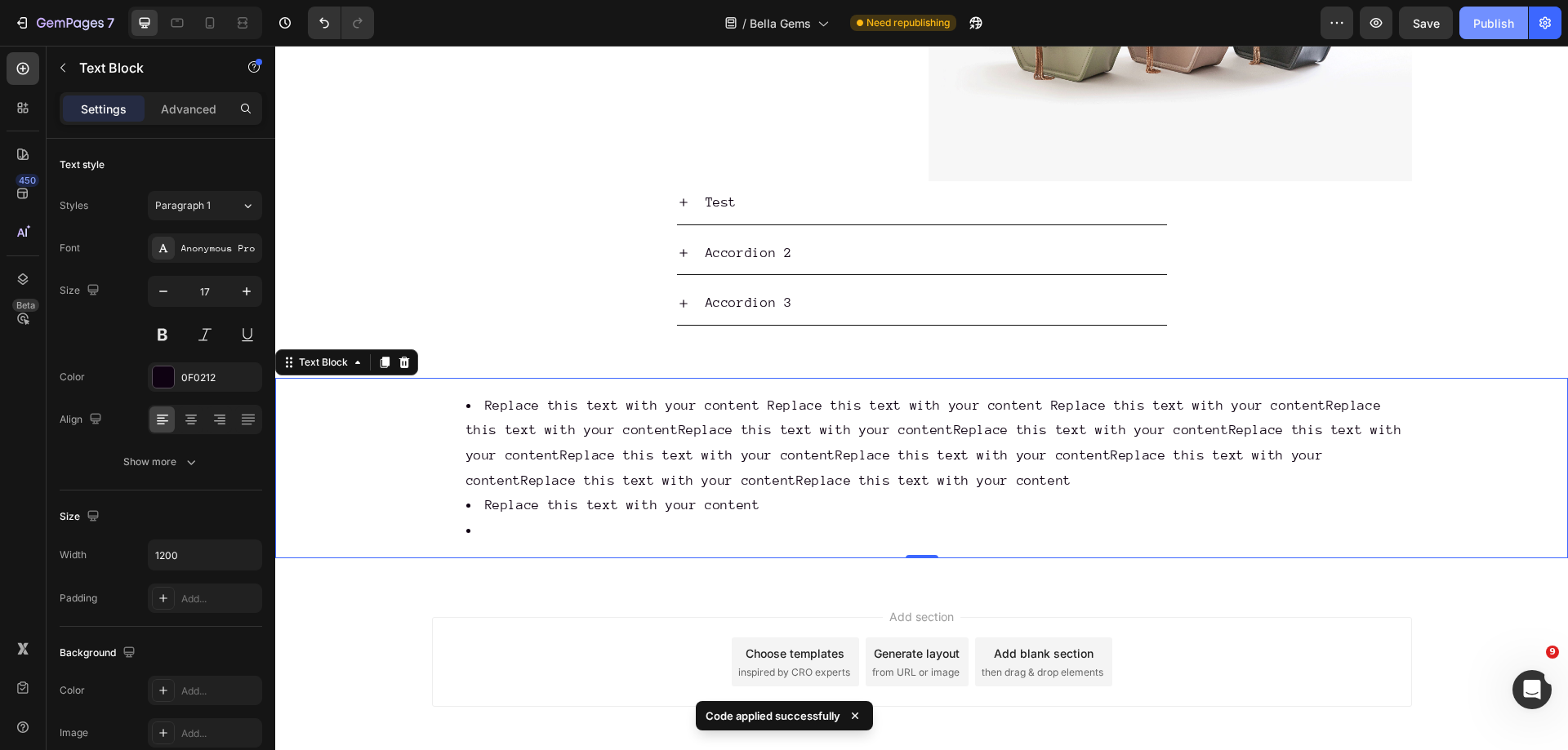
click at [1495, 11] on button "Publish" at bounding box center [1494, 23] width 69 height 33
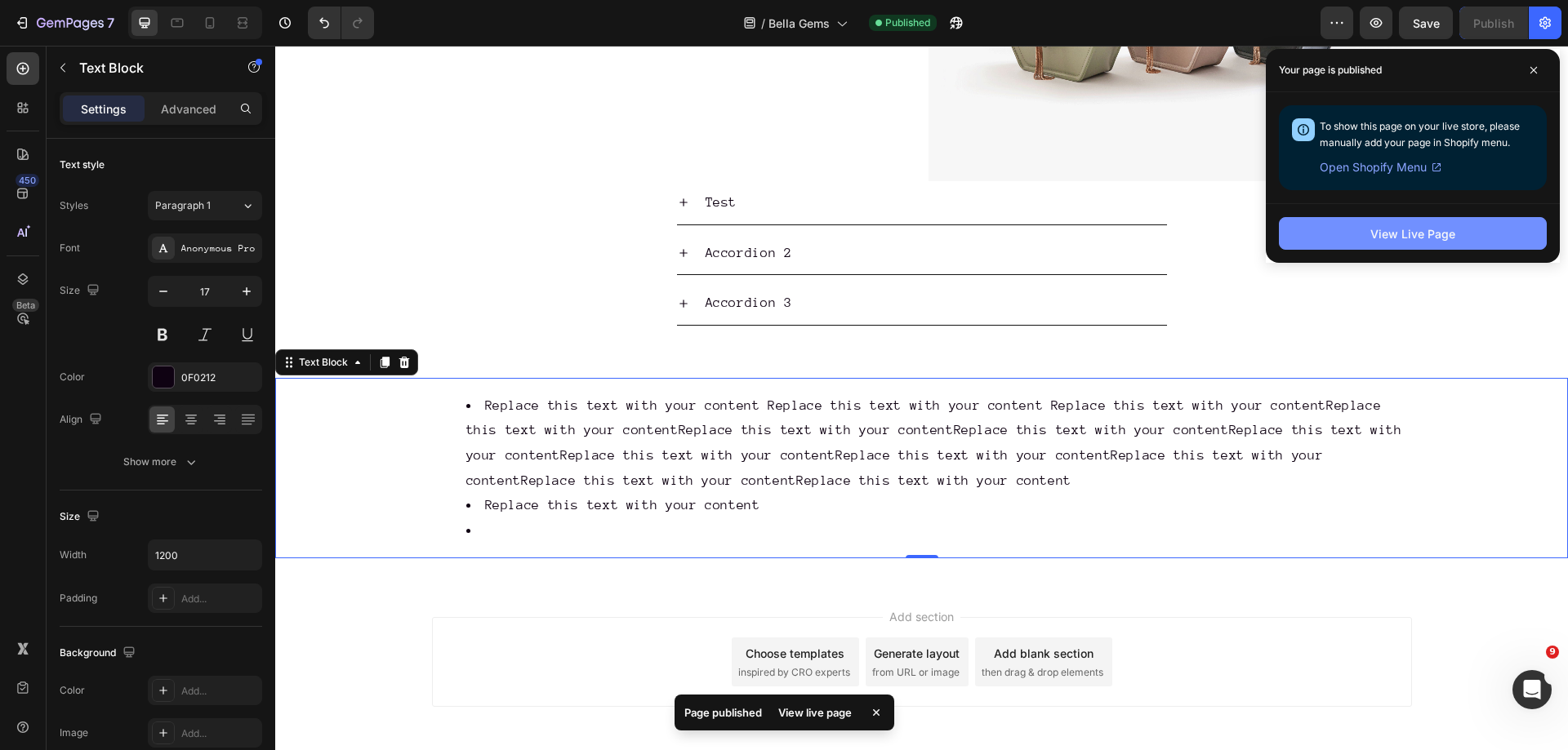
click at [1377, 235] on div "View Live Page" at bounding box center [1413, 233] width 85 height 17
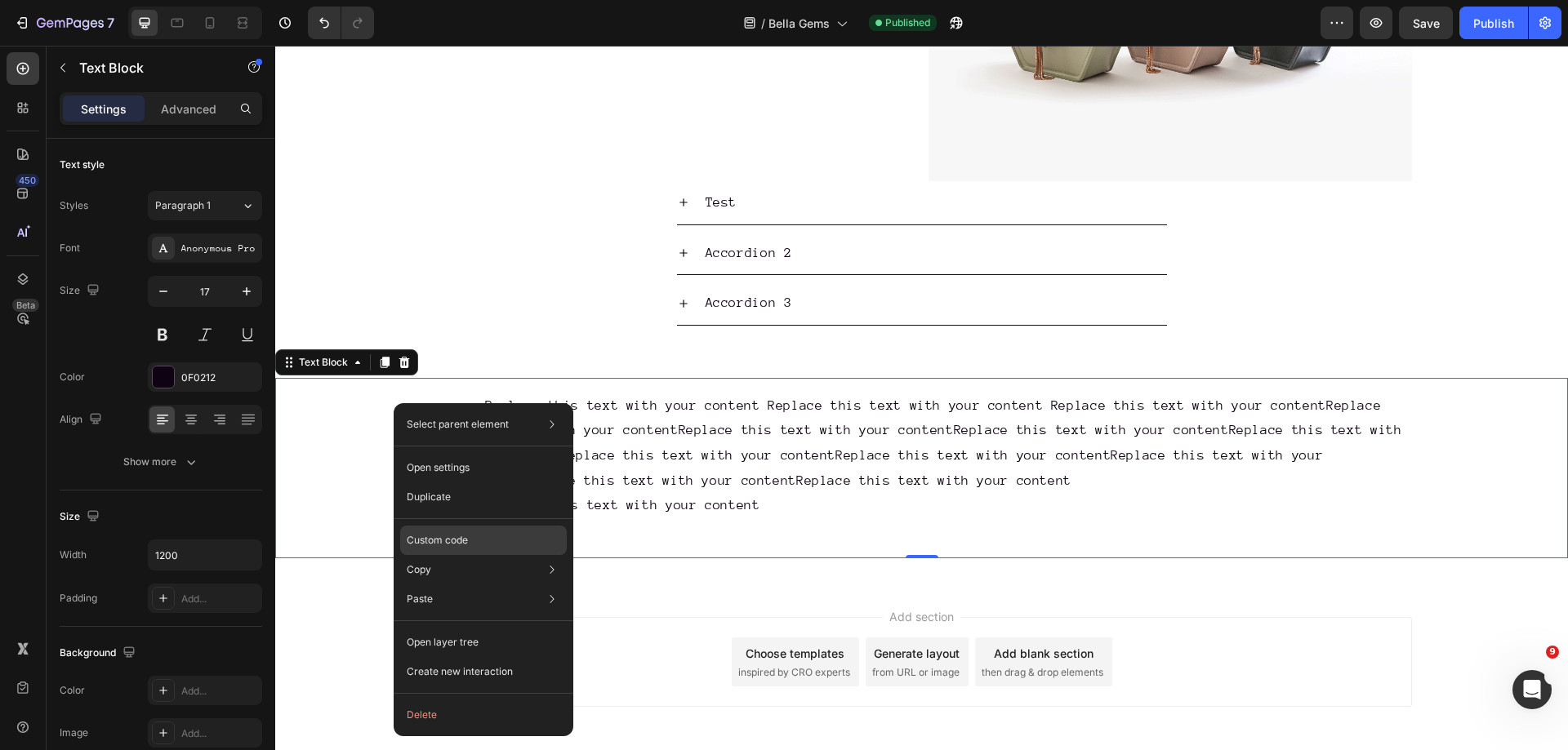
click at [451, 543] on p "Custom code" at bounding box center [437, 540] width 62 height 15
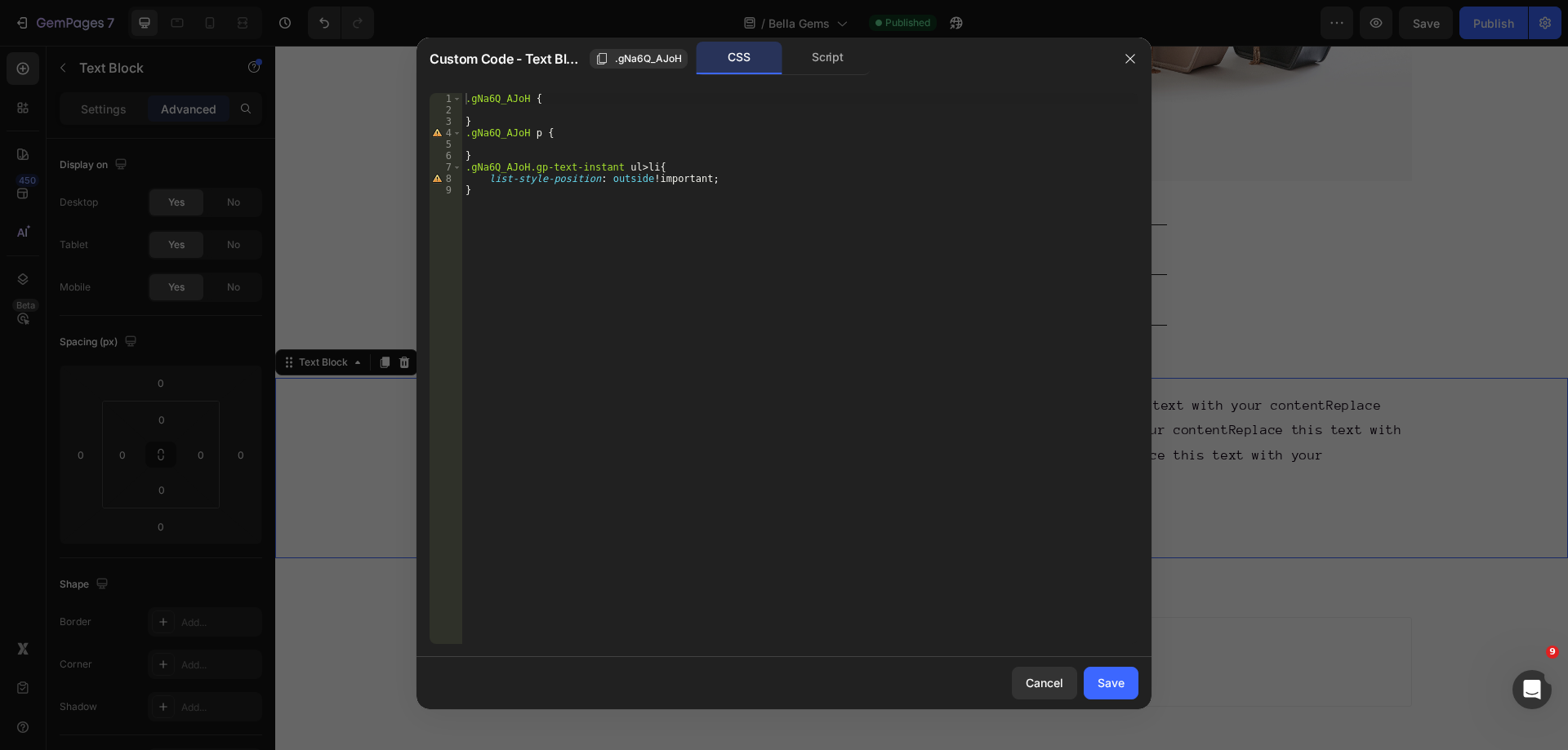
click at [524, 166] on div ".gNa6Q_AJoH { } .gNa6Q_AJoH p { } .gNa6Q_AJoH.gp-text-instant ul > li { list-st…" at bounding box center [800, 380] width 676 height 574
type textarea ".gNa6Q_AJoH .gp-text-instant ul>li{"
drag, startPoint x: 1103, startPoint y: 676, endPoint x: 881, endPoint y: 574, distance: 244.3
click at [1103, 676] on div "Save" at bounding box center [1111, 683] width 27 height 17
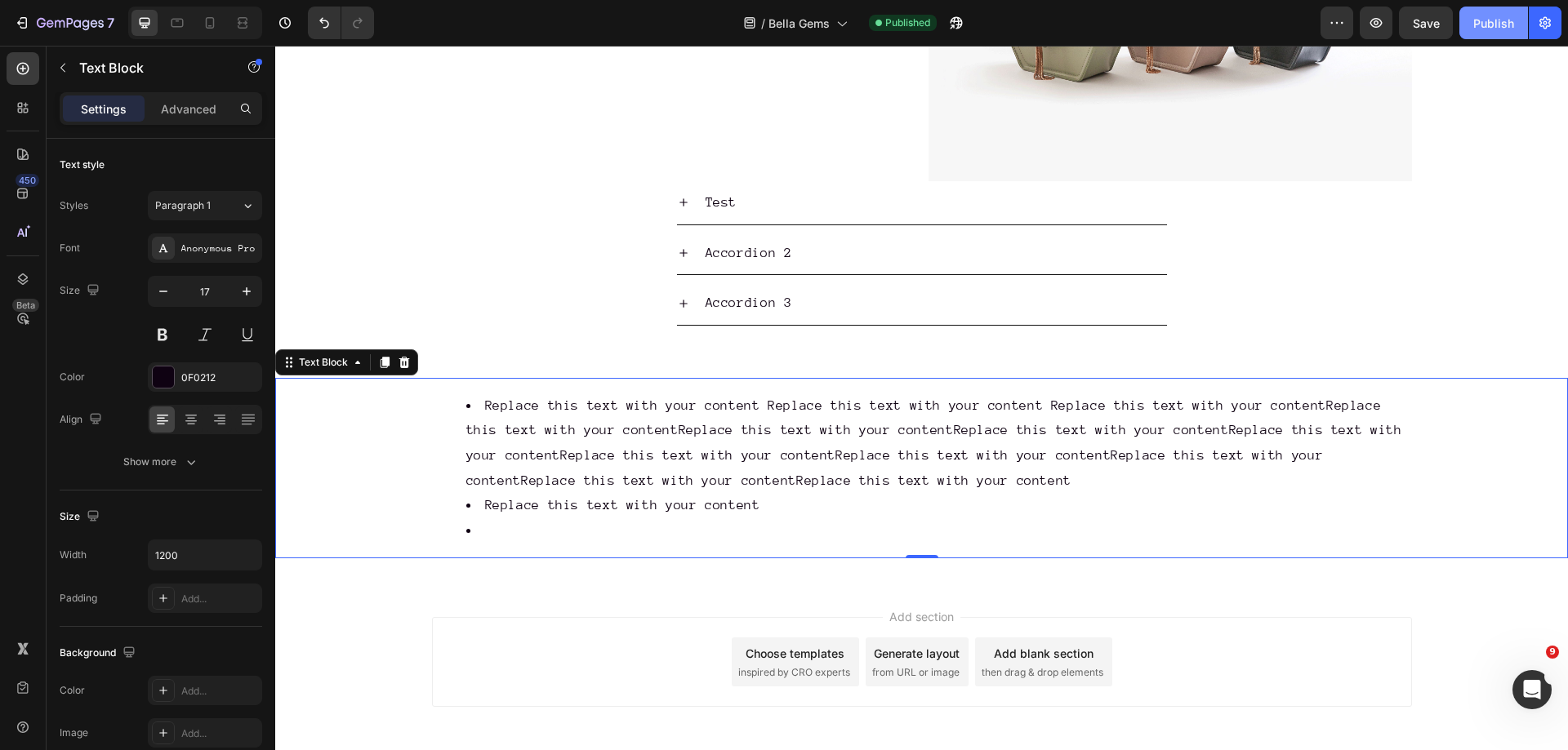
click at [1489, 27] on div "Publish" at bounding box center [1494, 23] width 40 height 17
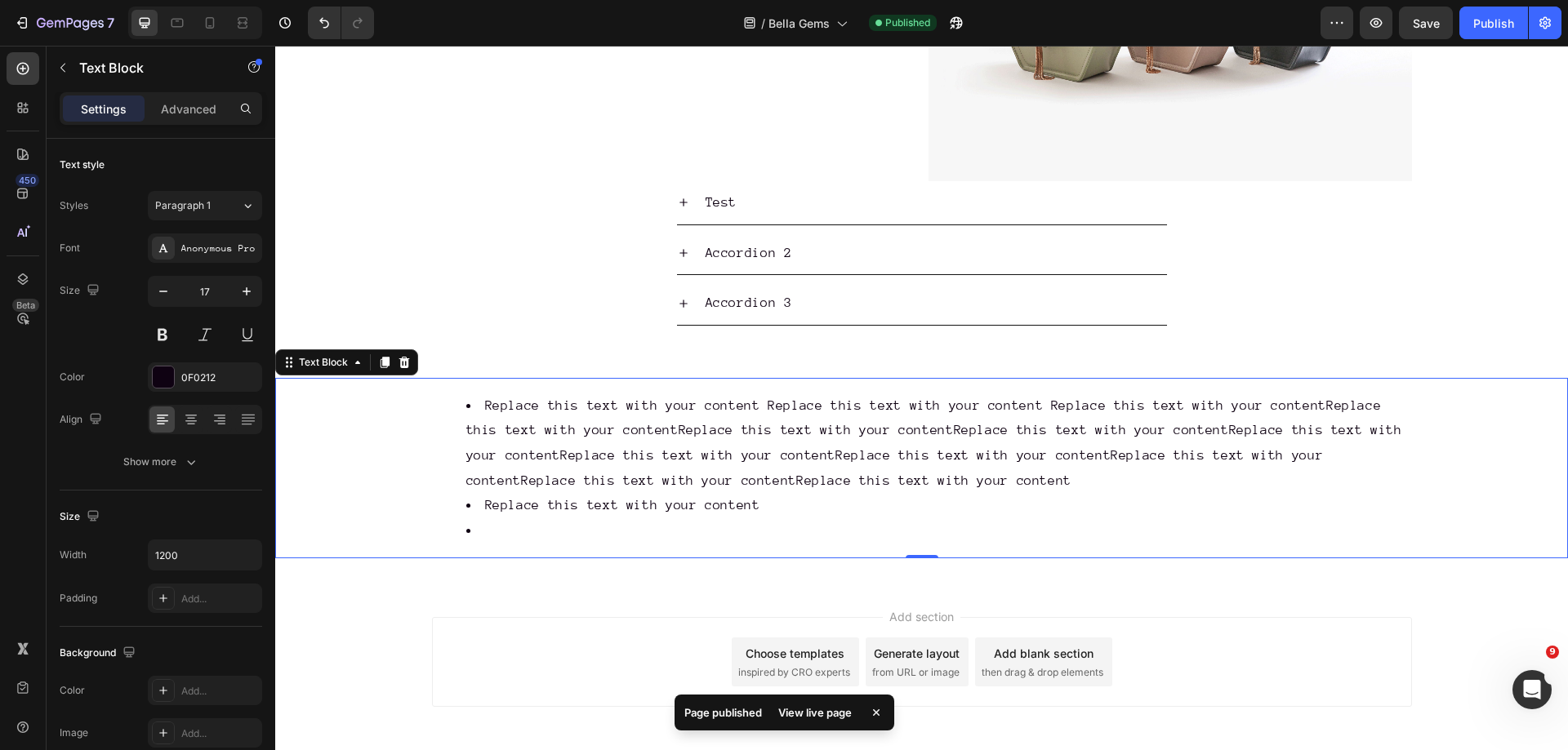
click at [788, 710] on div "View live page" at bounding box center [815, 712] width 93 height 23
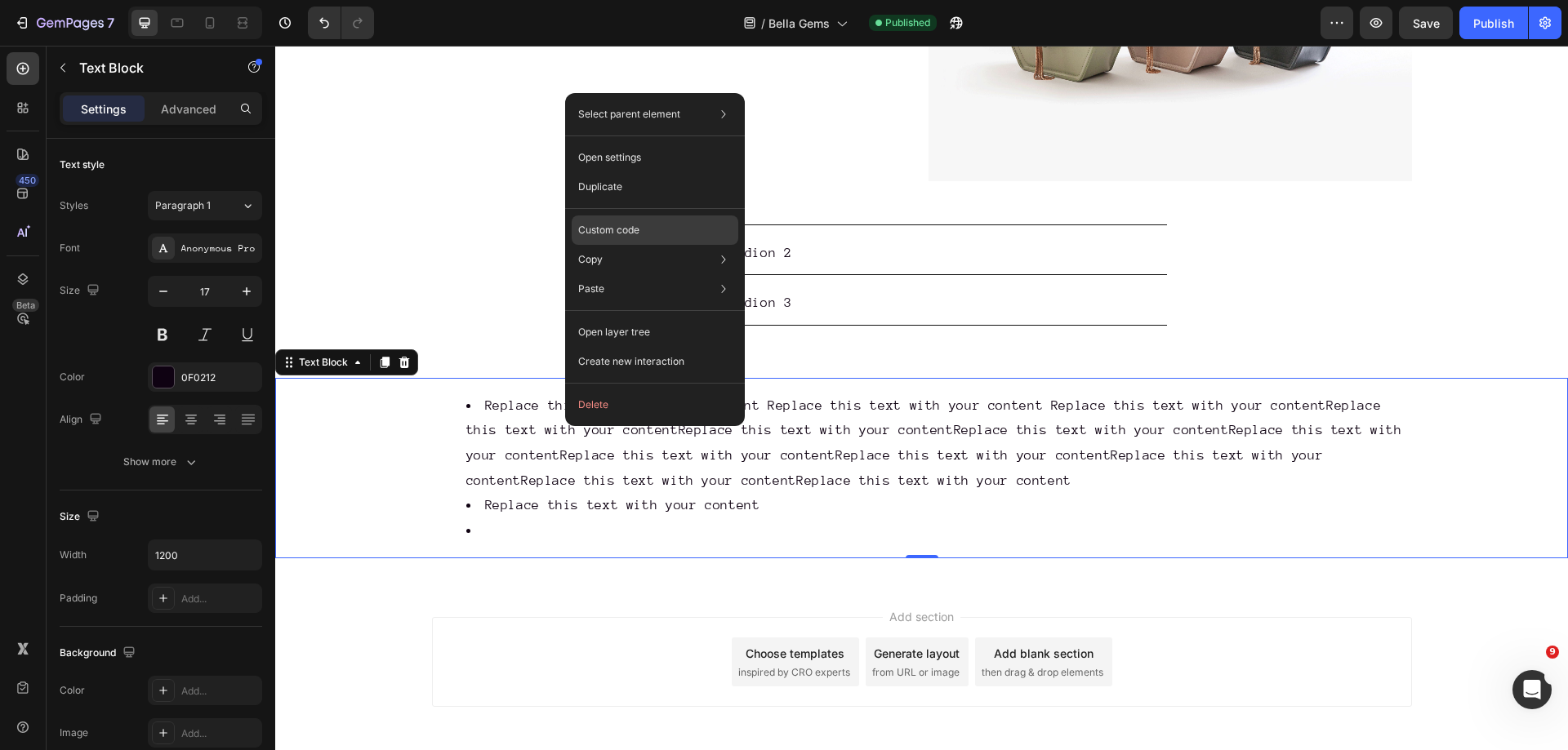
click at [636, 227] on p "Custom code" at bounding box center [609, 230] width 62 height 15
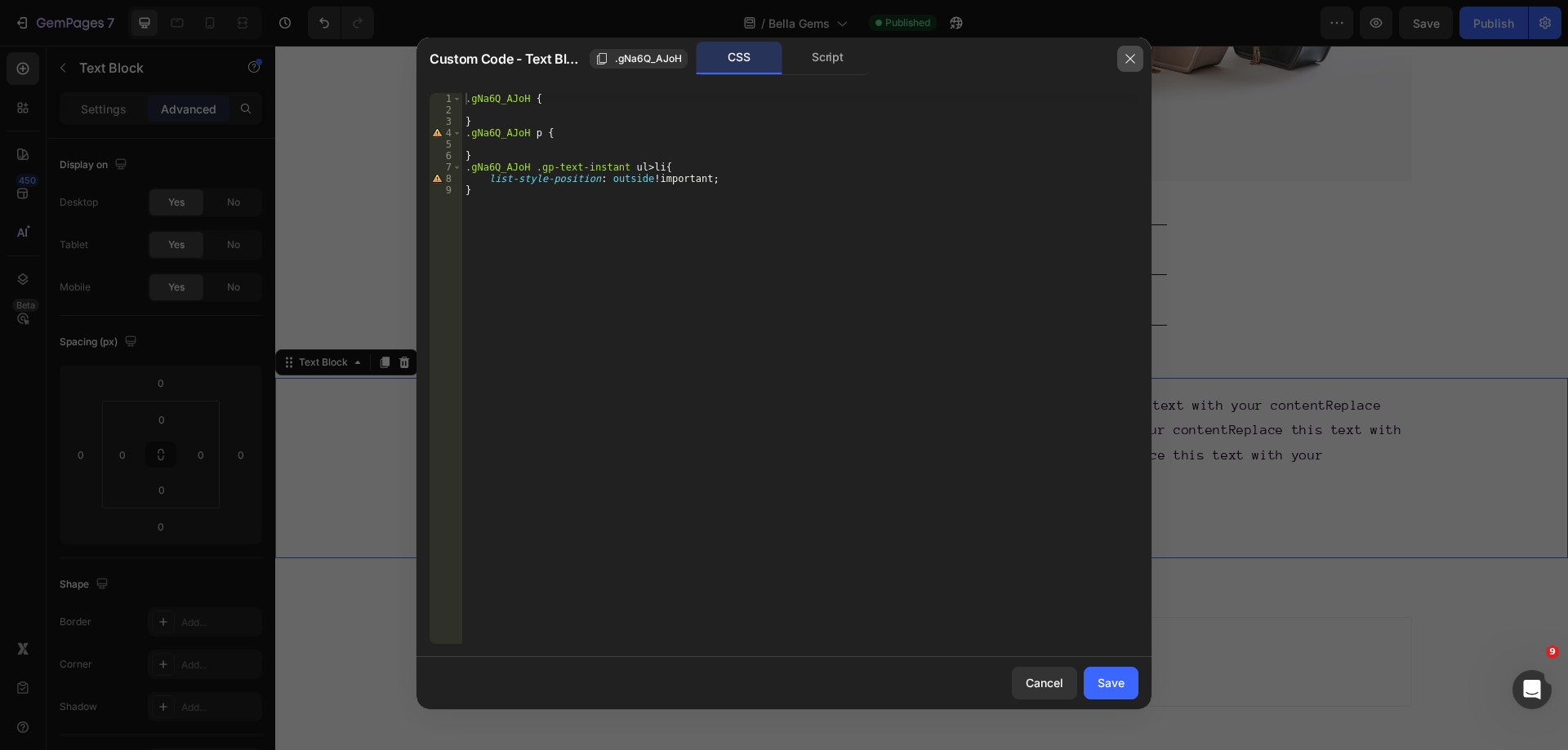
click at [1129, 62] on icon "button" at bounding box center [1130, 59] width 13 height 13
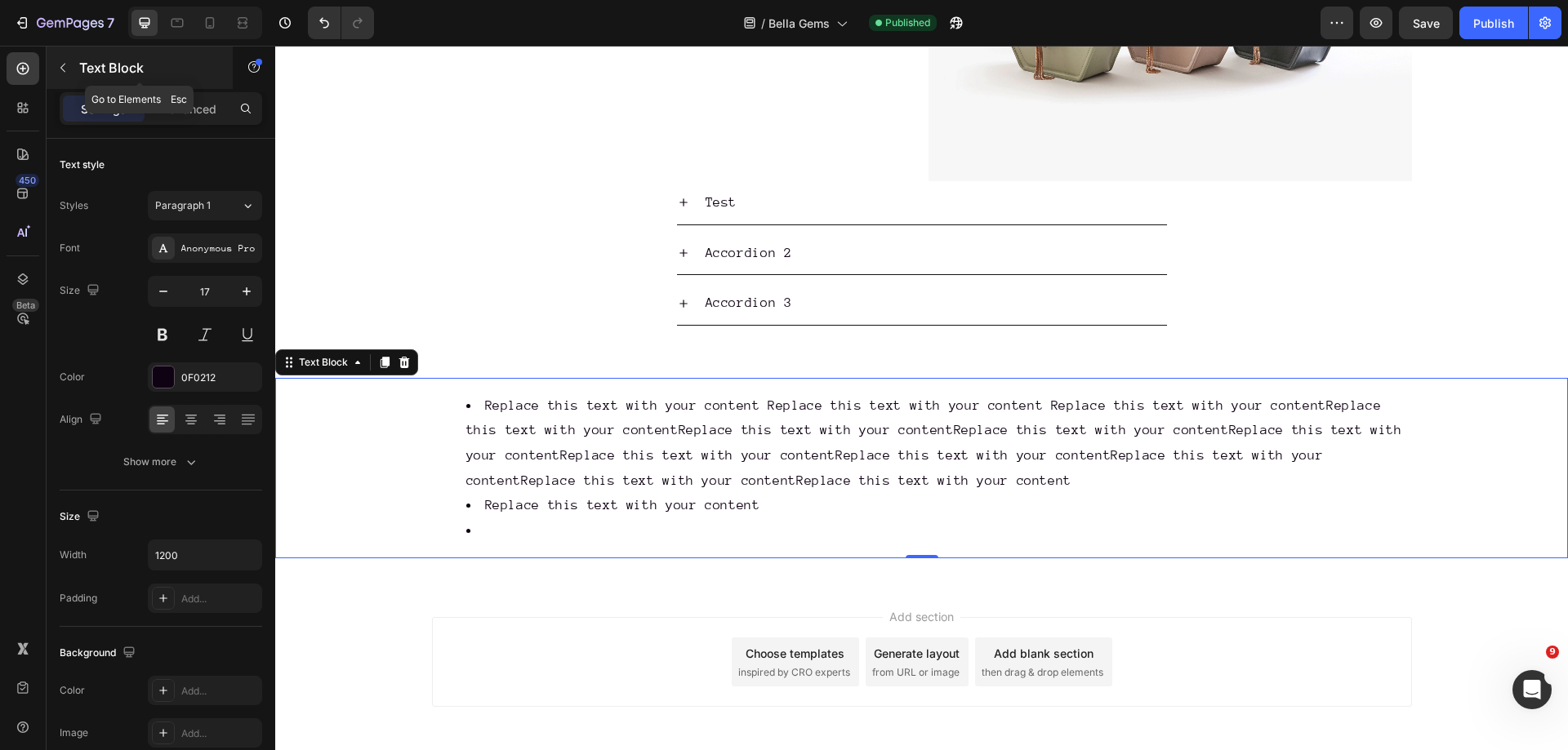
click at [62, 62] on icon "button" at bounding box center [63, 68] width 13 height 13
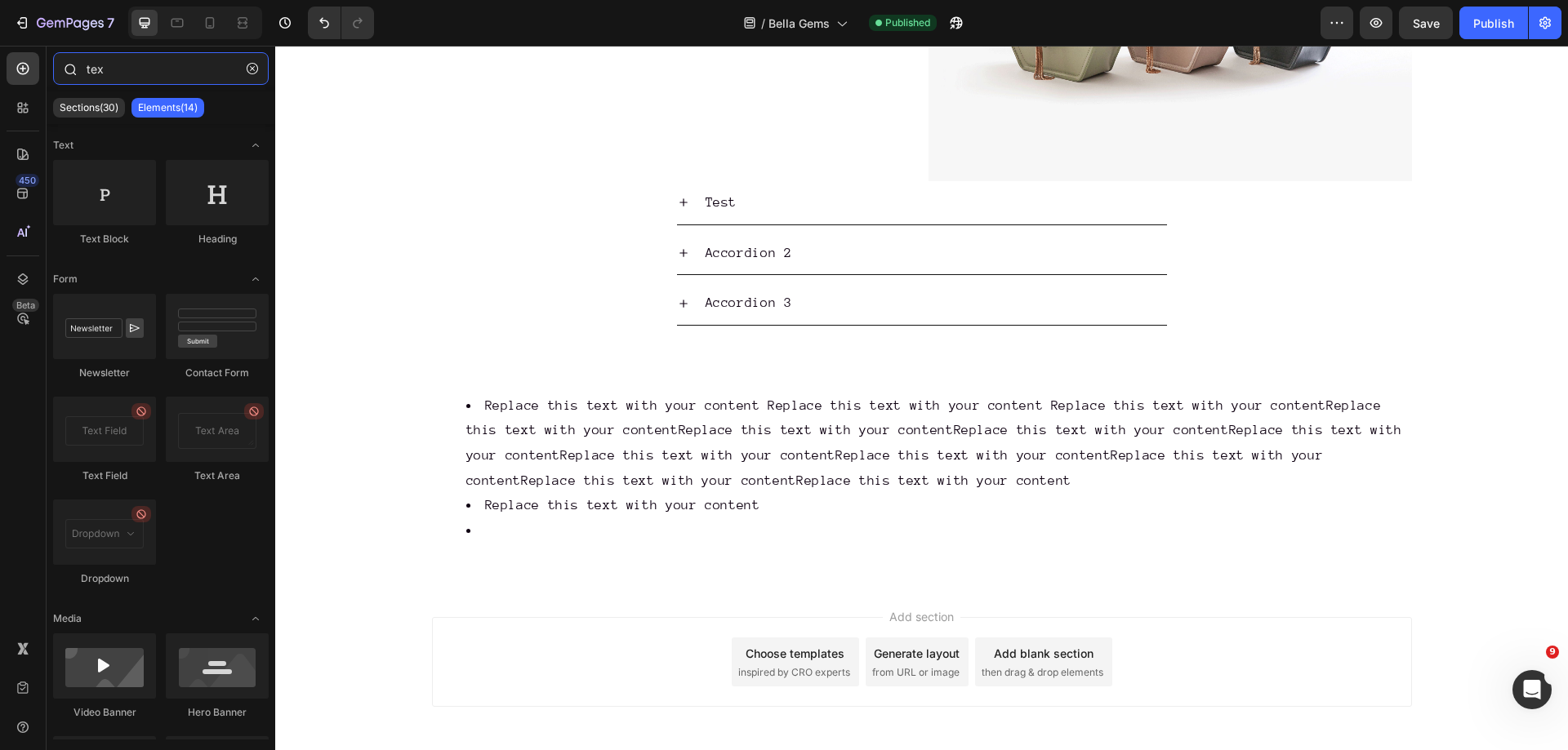
click at [138, 62] on input "tex" at bounding box center [161, 69] width 216 height 33
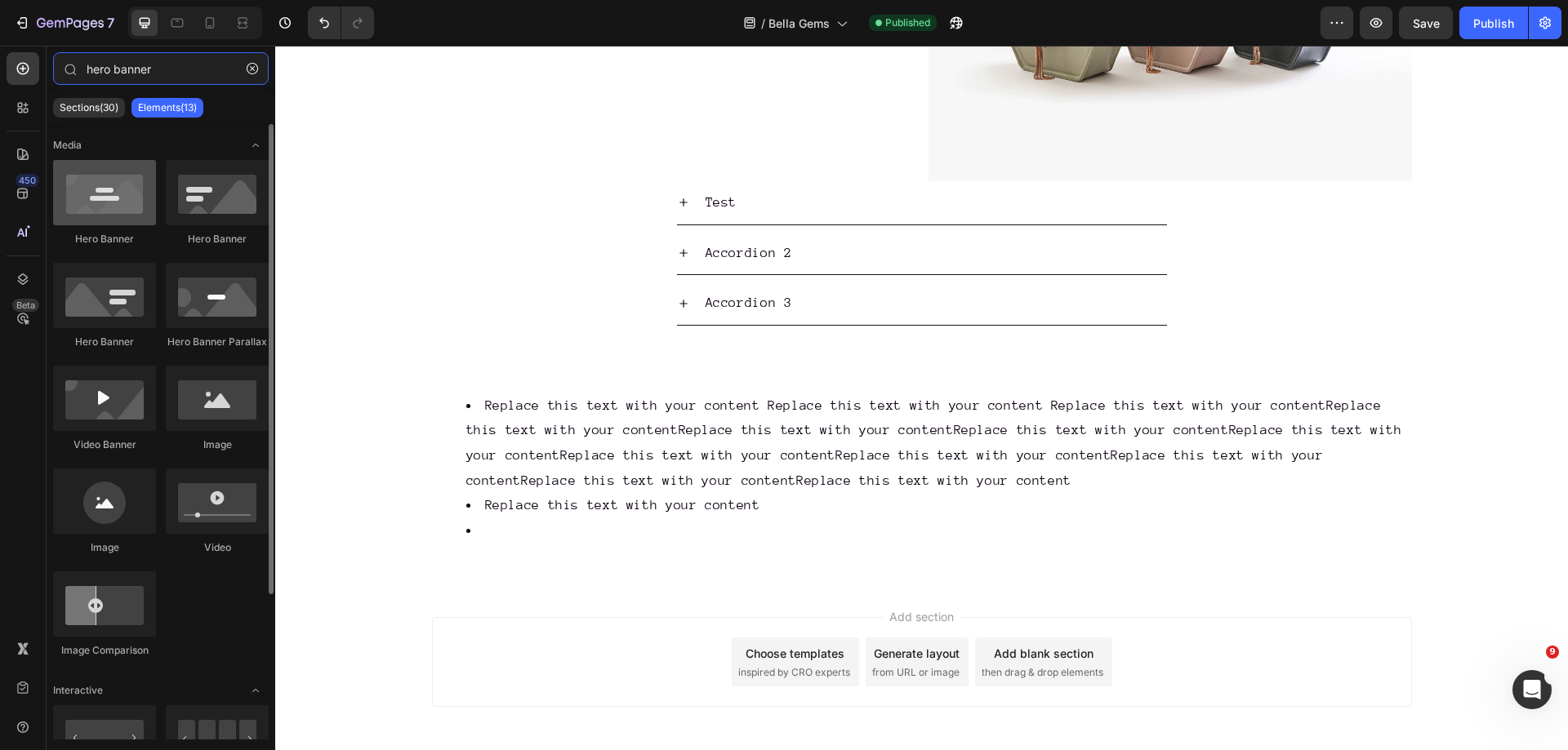
type input "hero banner"
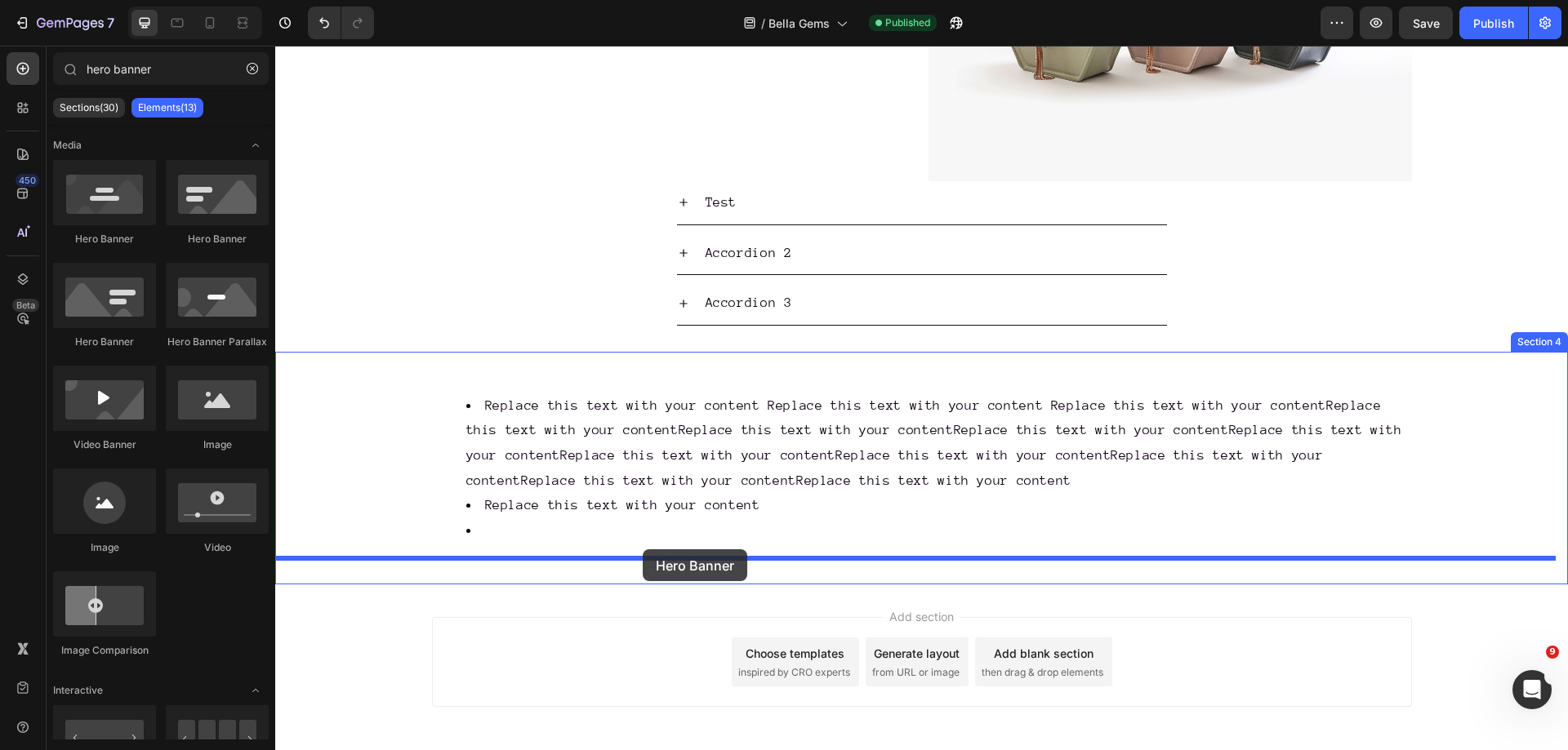
drag, startPoint x: 401, startPoint y: 239, endPoint x: 643, endPoint y: 550, distance: 394.1
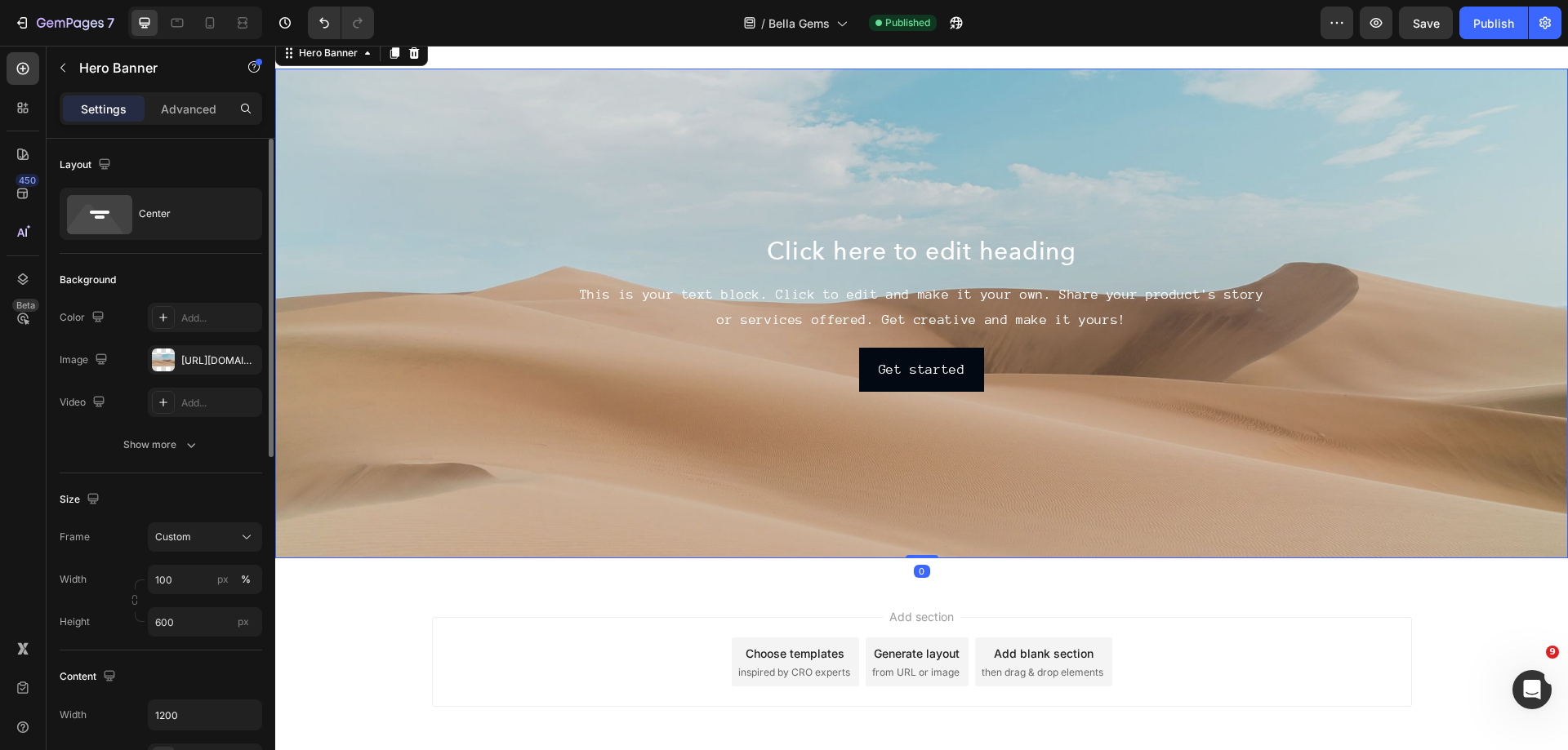
scroll to position [408, 0]
